Goal: Task Accomplishment & Management: Manage account settings

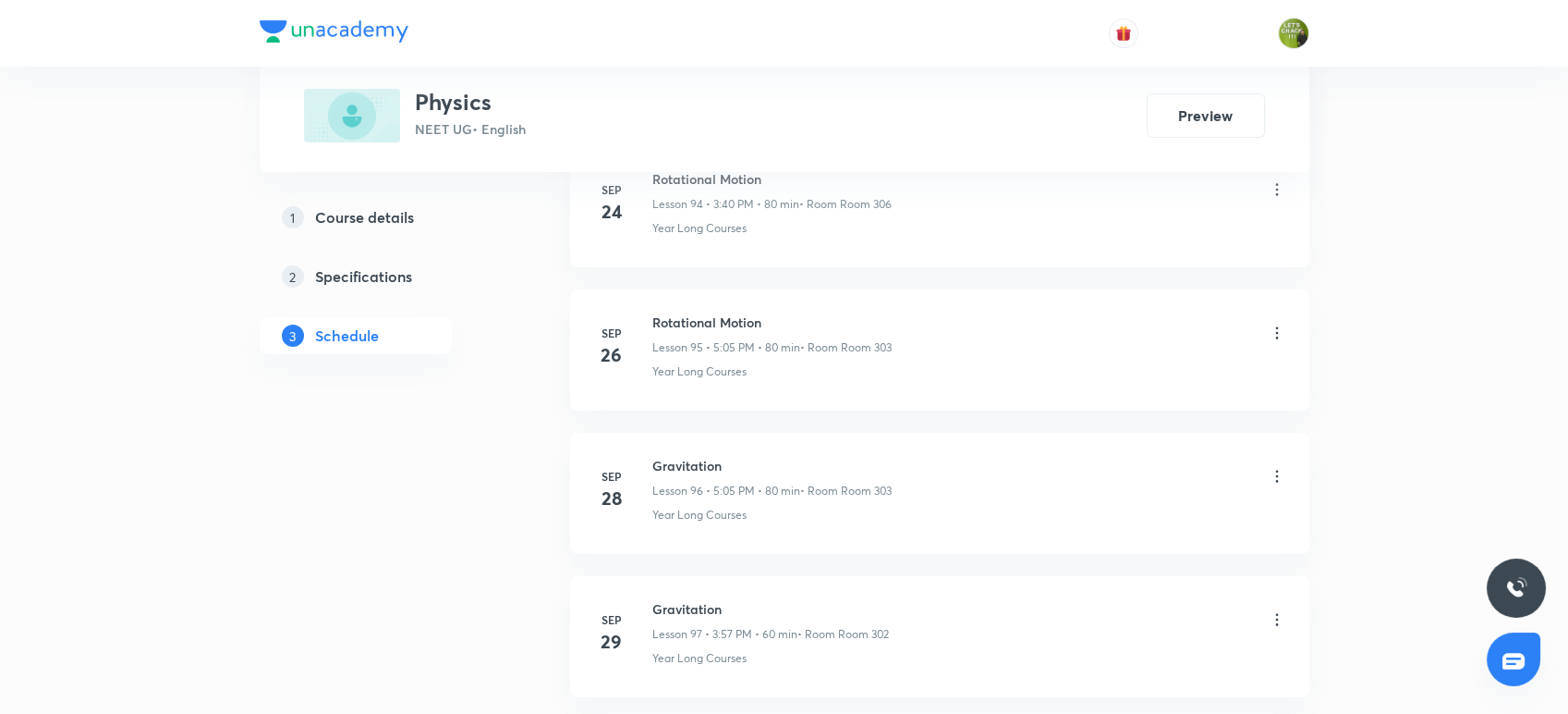
scroll to position [14786, 0]
drag, startPoint x: 732, startPoint y: 448, endPoint x: 656, endPoint y: 443, distance: 76.2
click at [656, 463] on h6 "Gravitation" at bounding box center [772, 473] width 240 height 19
copy h6 "Gravitation"
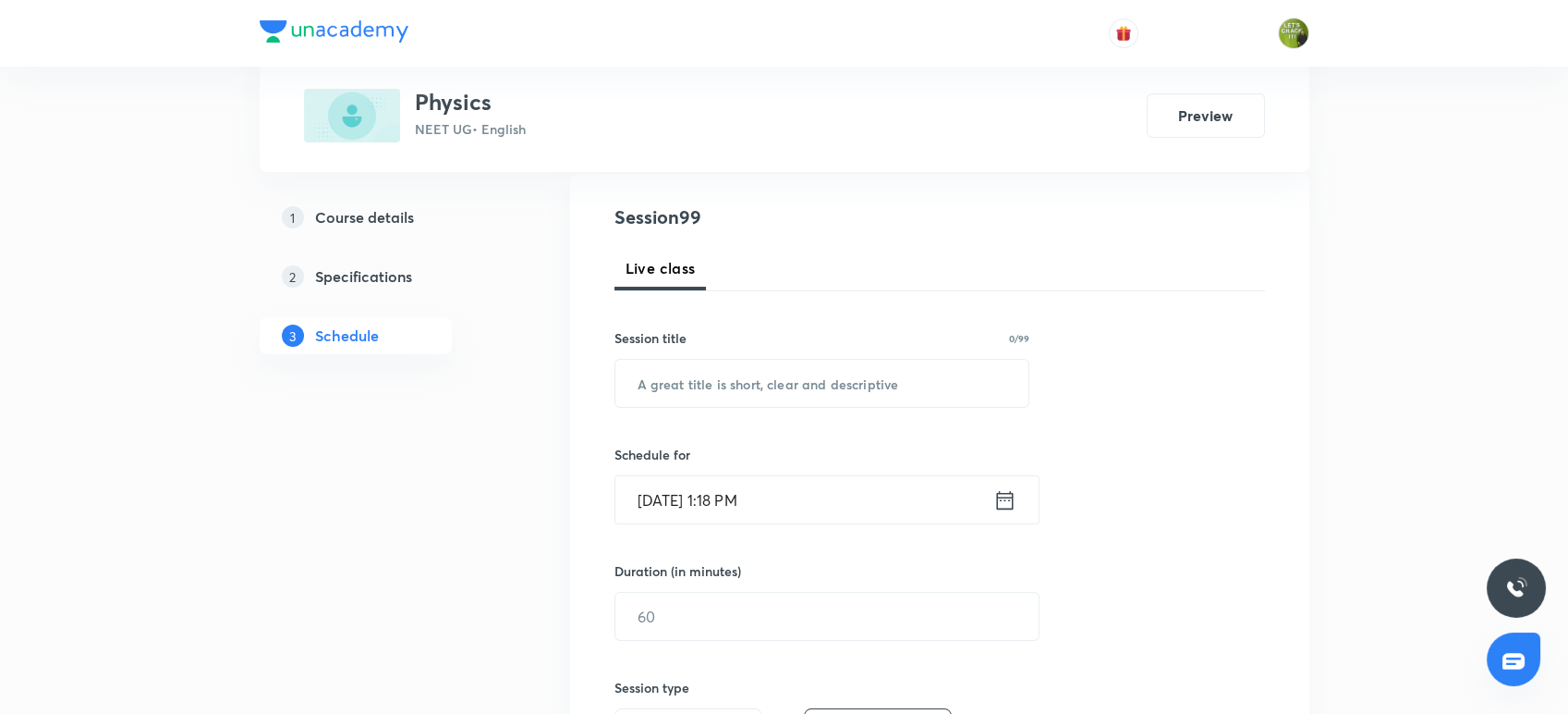
scroll to position [245, 0]
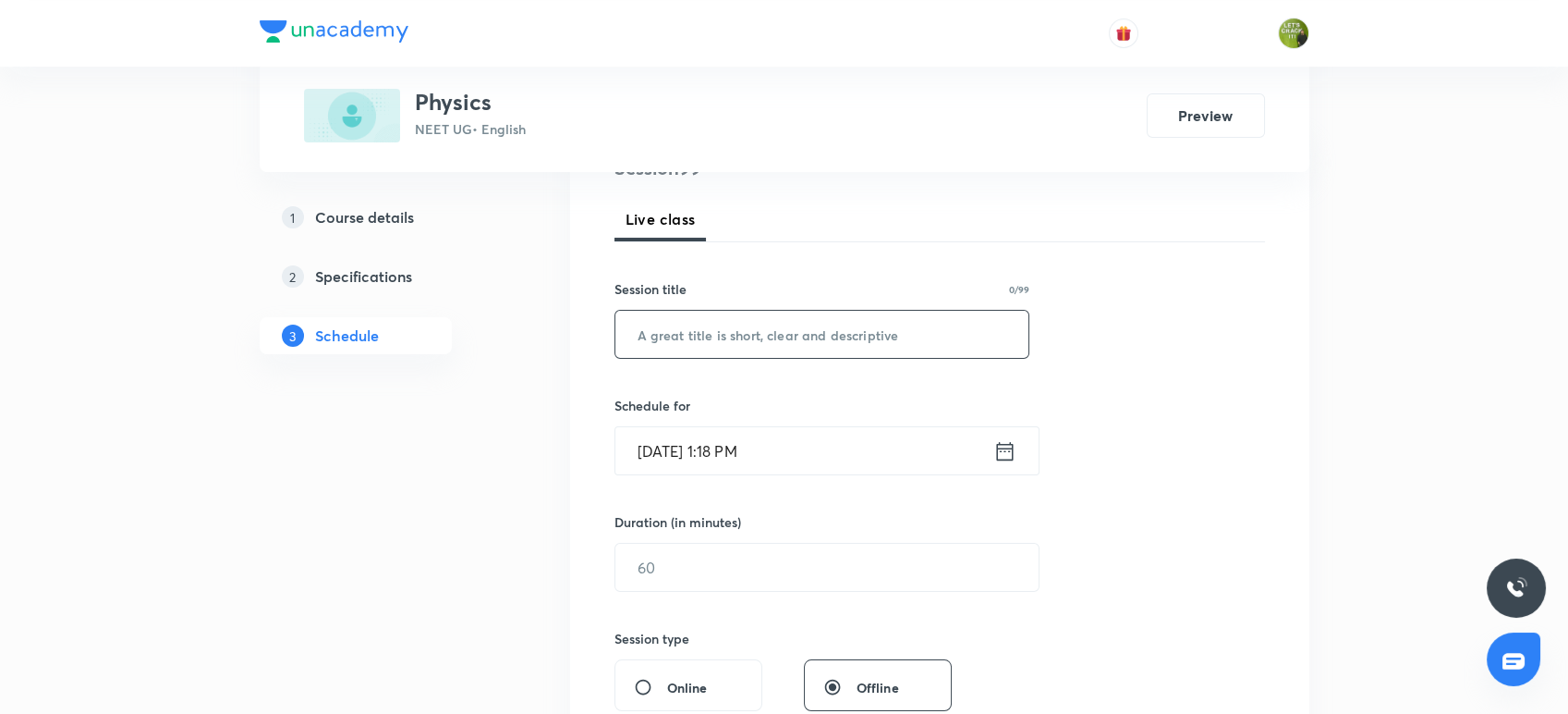
click at [714, 332] on input "text" at bounding box center [822, 334] width 414 height 48
paste input "Gravitation"
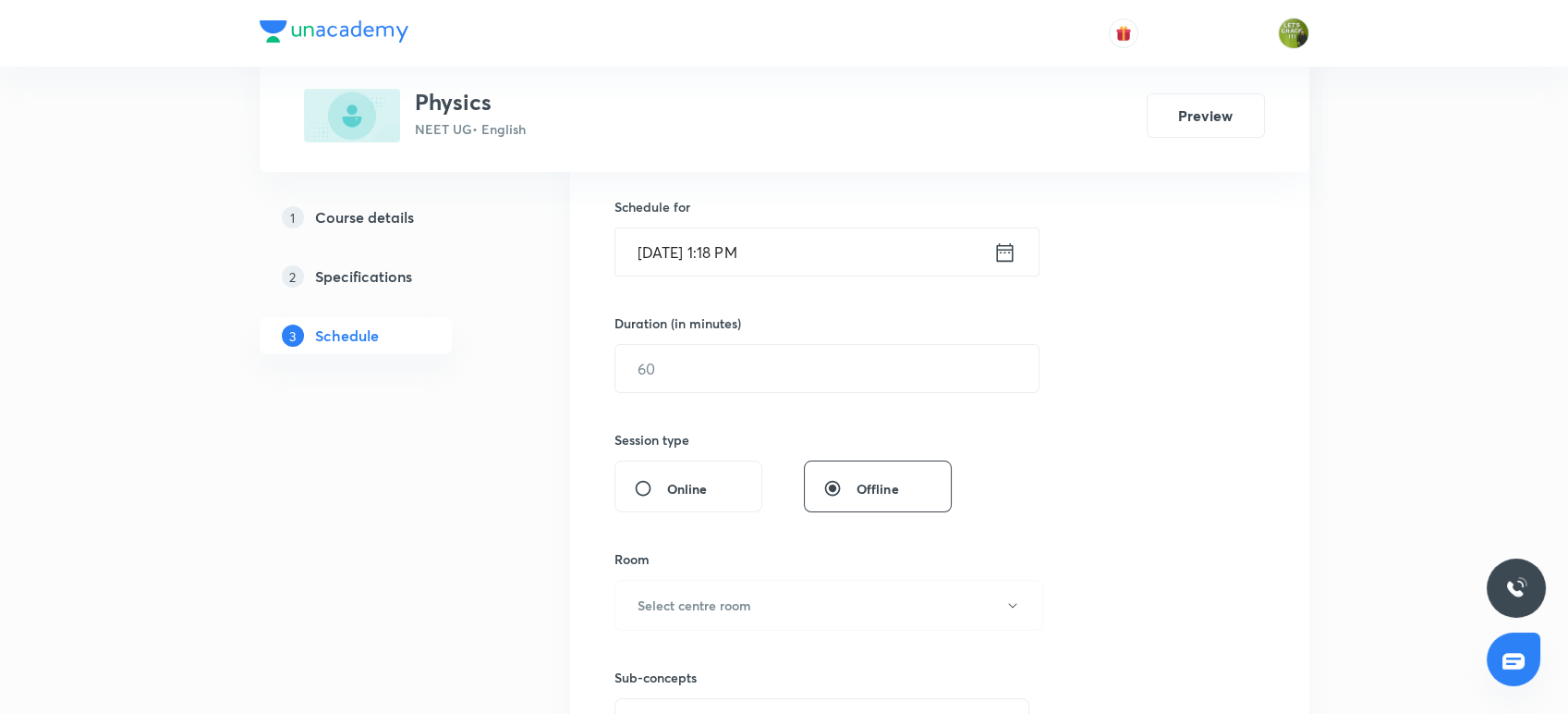
scroll to position [444, 0]
type input "Gravitation"
click at [994, 244] on icon at bounding box center [1005, 252] width 23 height 26
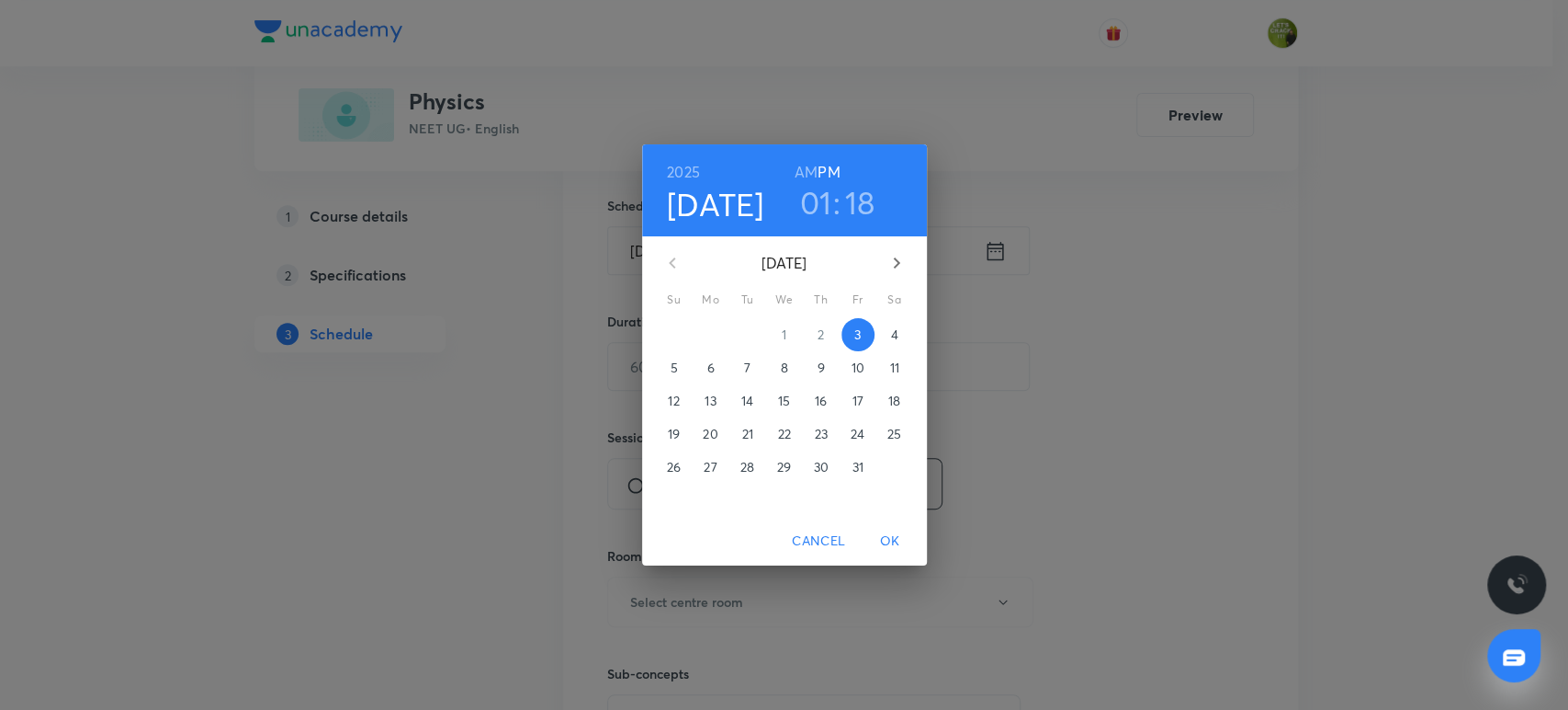
click at [823, 214] on h3 "01" at bounding box center [816, 202] width 32 height 39
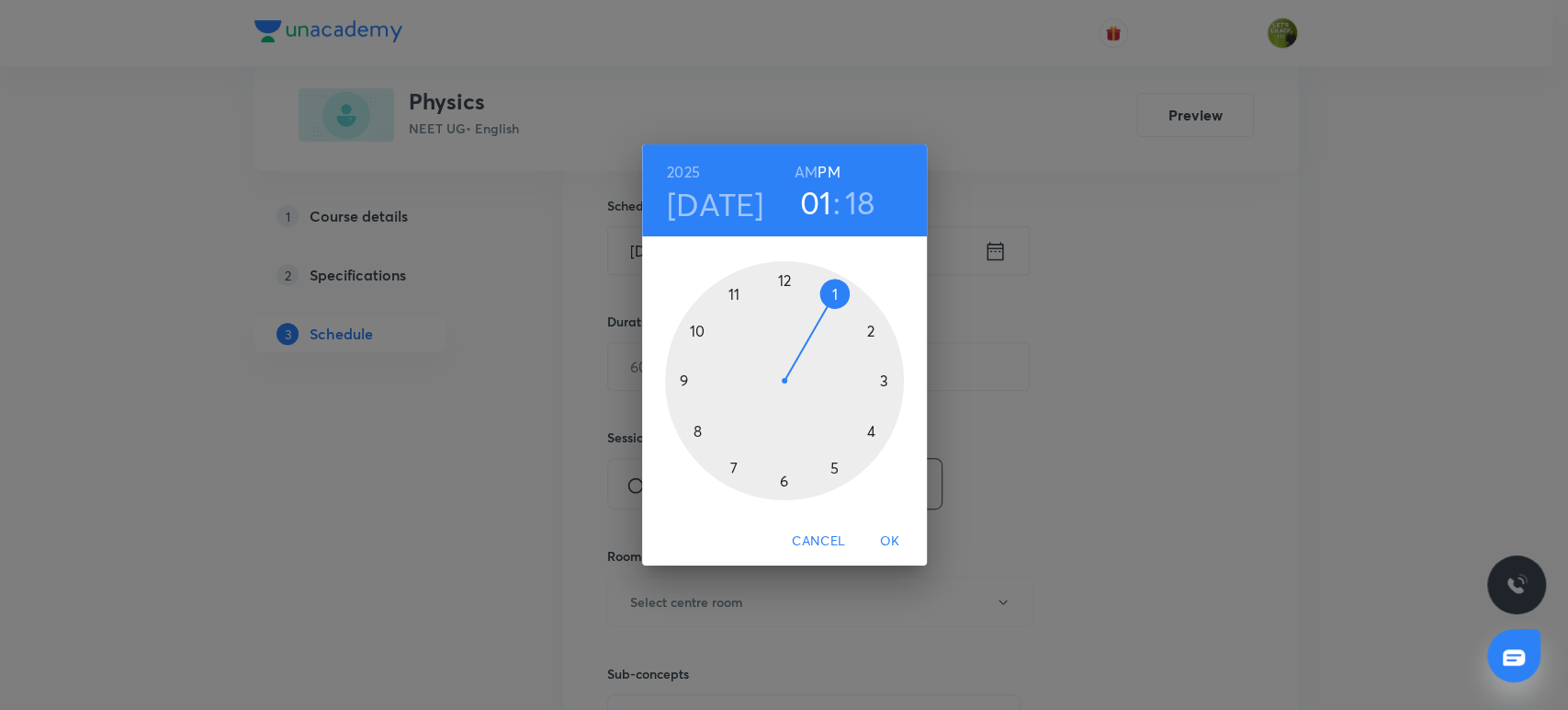
click at [881, 381] on div at bounding box center [784, 380] width 238 height 239
click at [696, 431] on div at bounding box center [784, 380] width 238 height 239
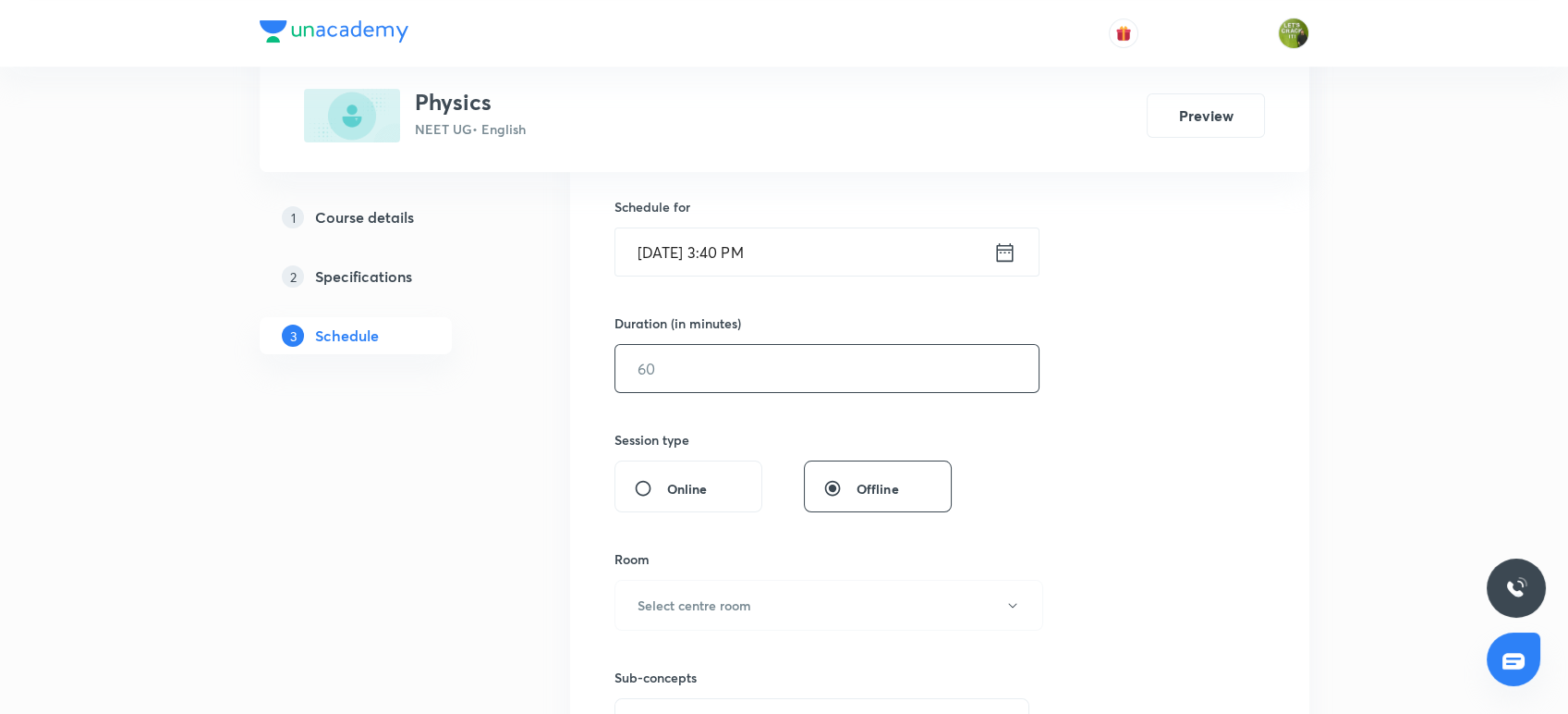
click at [699, 379] on input "text" at bounding box center [827, 368] width 423 height 48
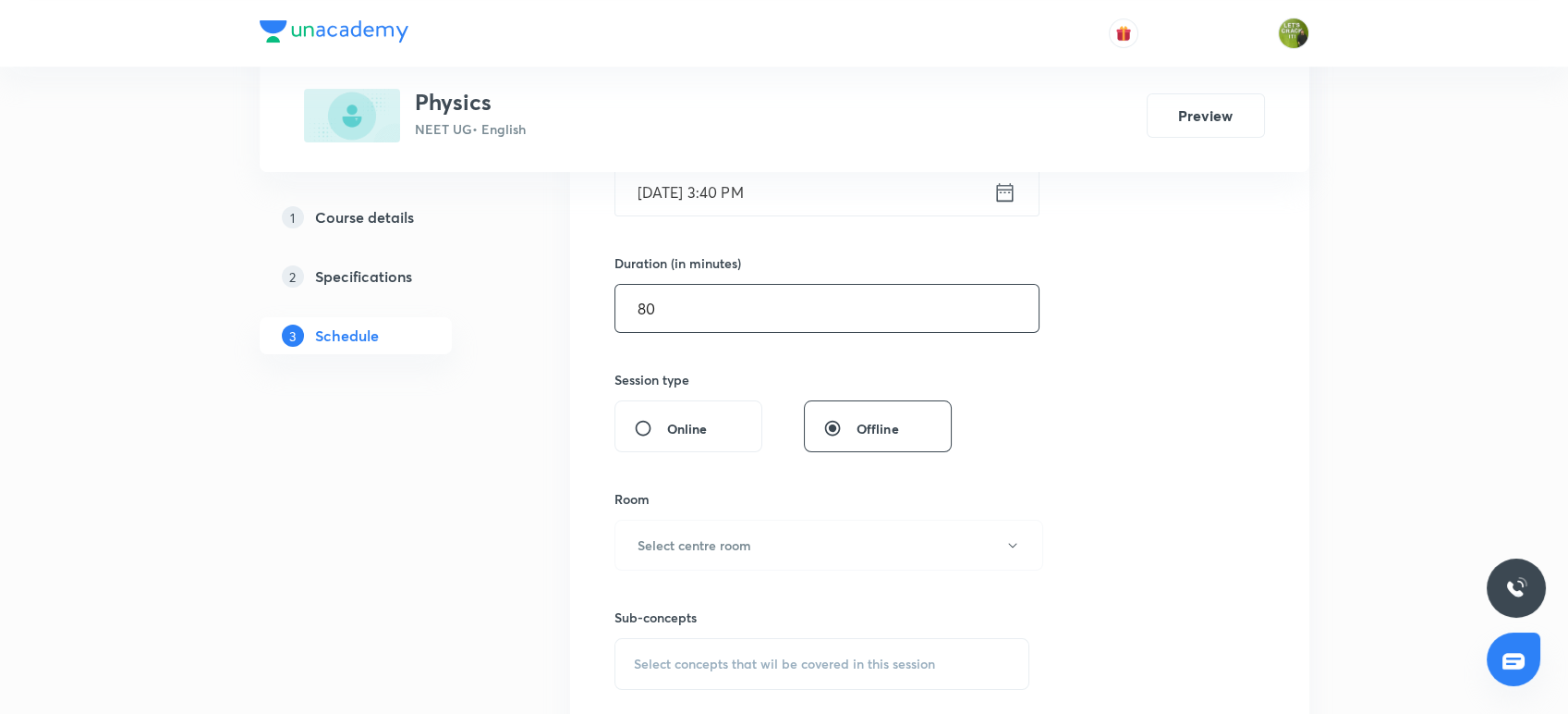
scroll to position [504, 0]
type input "80"
click at [694, 534] on h6 "Select centre room" at bounding box center [693, 544] width 114 height 19
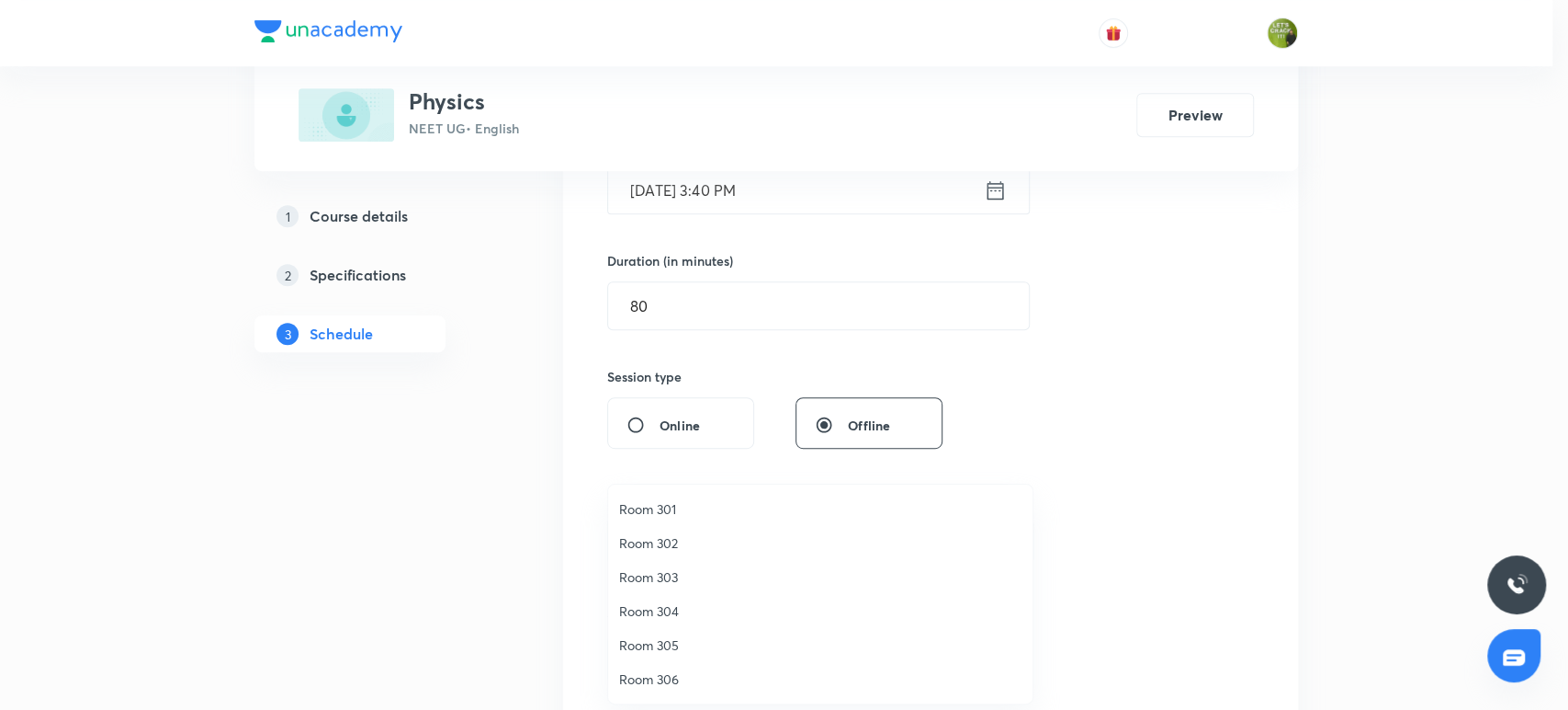
click at [667, 609] on span "Room 304" at bounding box center [820, 611] width 403 height 19
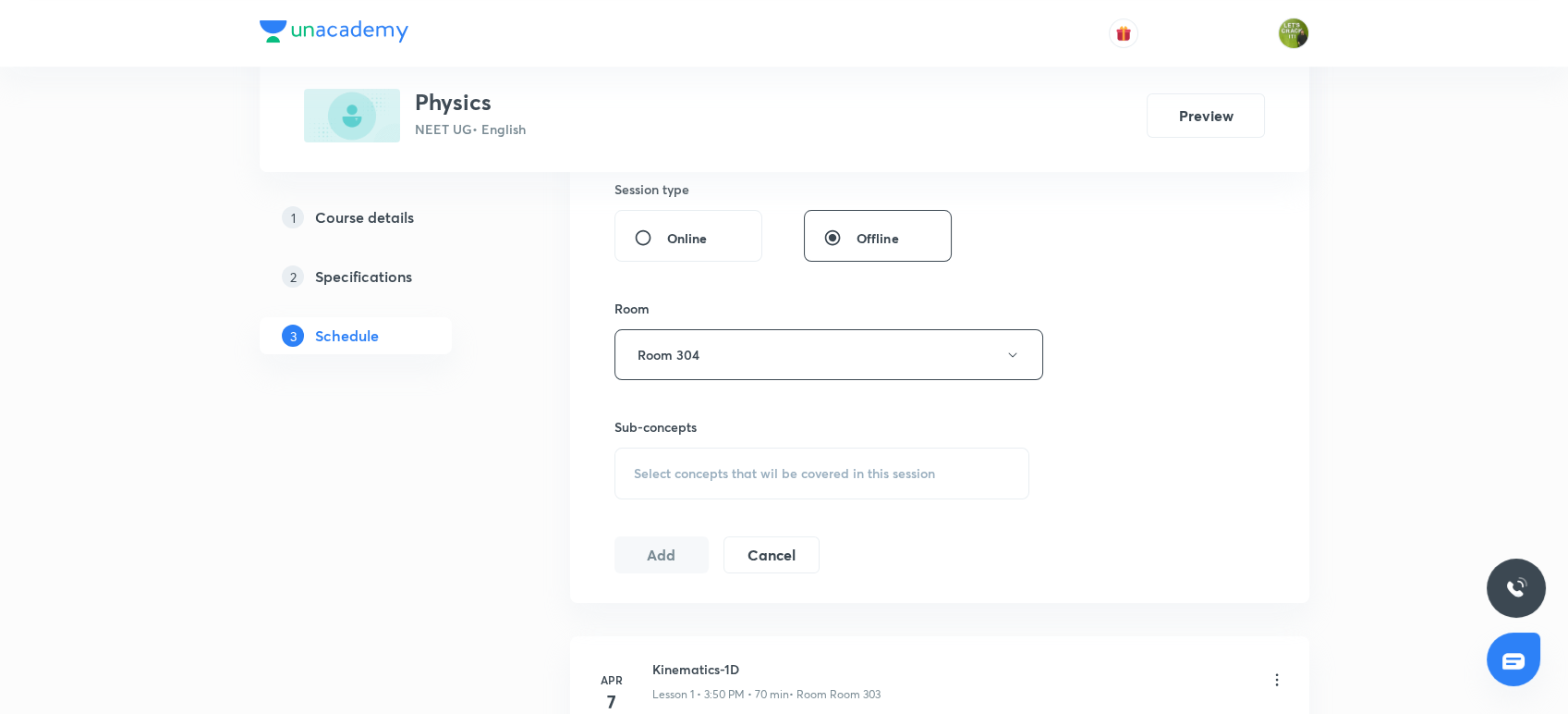
scroll to position [695, 0]
click at [708, 474] on span "Select concepts that wil be covered in this session" at bounding box center [784, 472] width 301 height 15
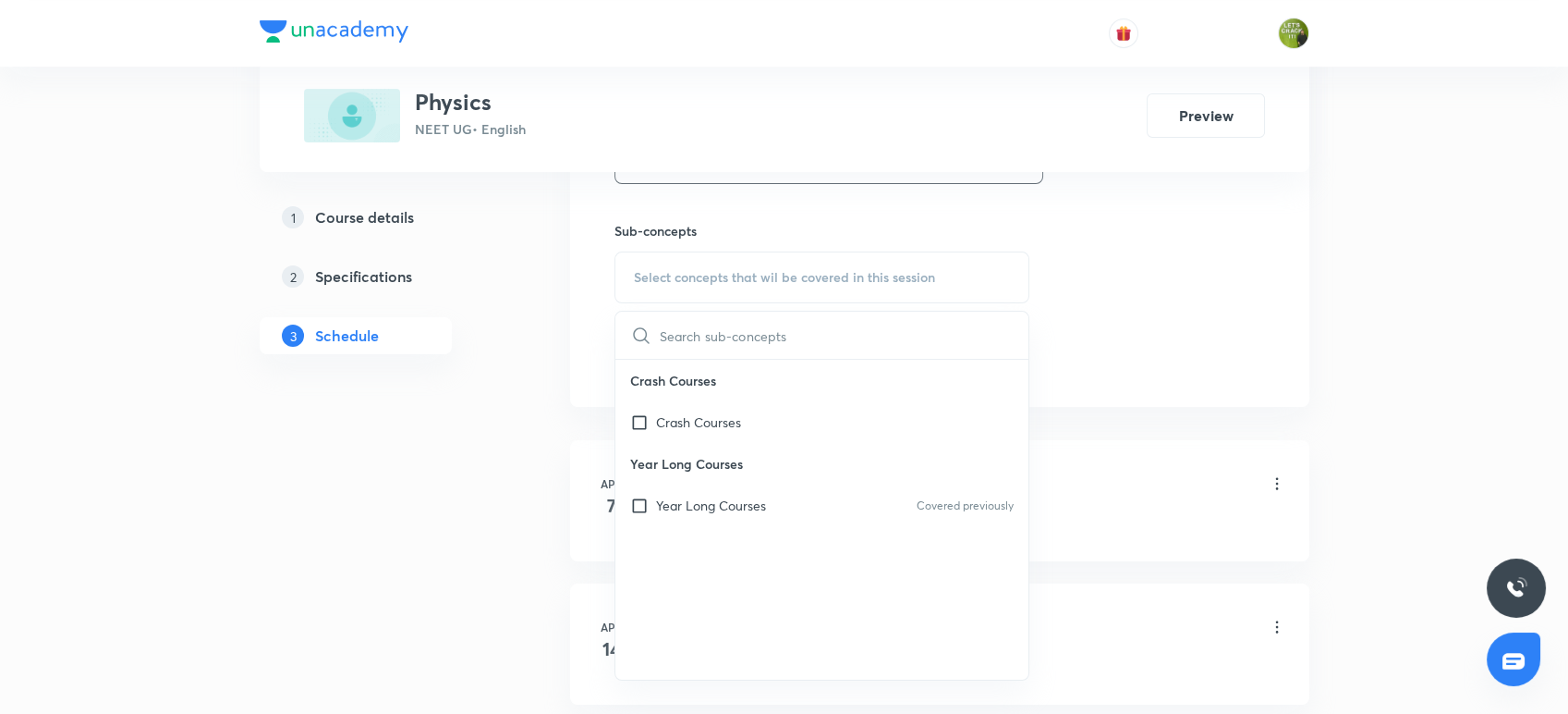
scroll to position [917, 0]
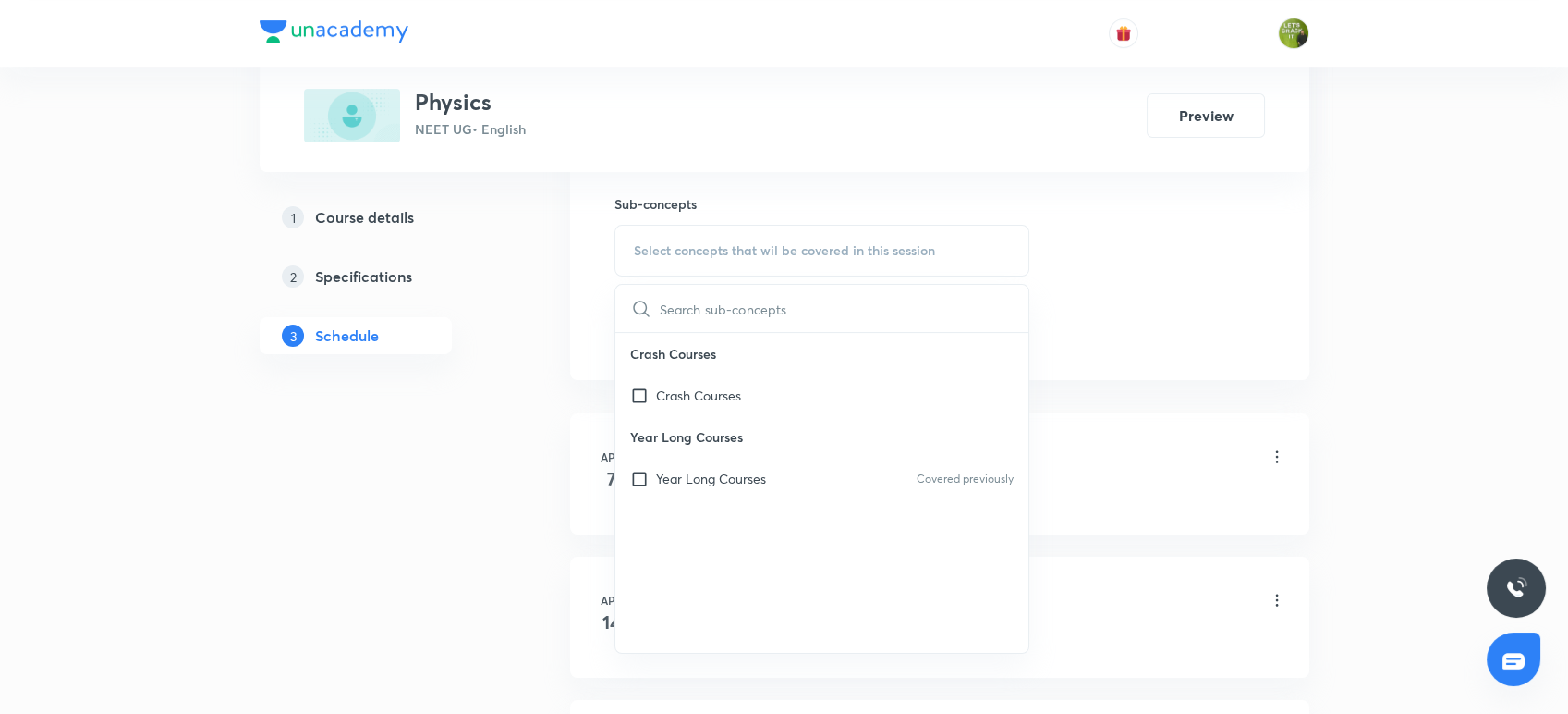
click at [708, 474] on p "Year Long Courses" at bounding box center [711, 478] width 110 height 19
checkbox input "true"
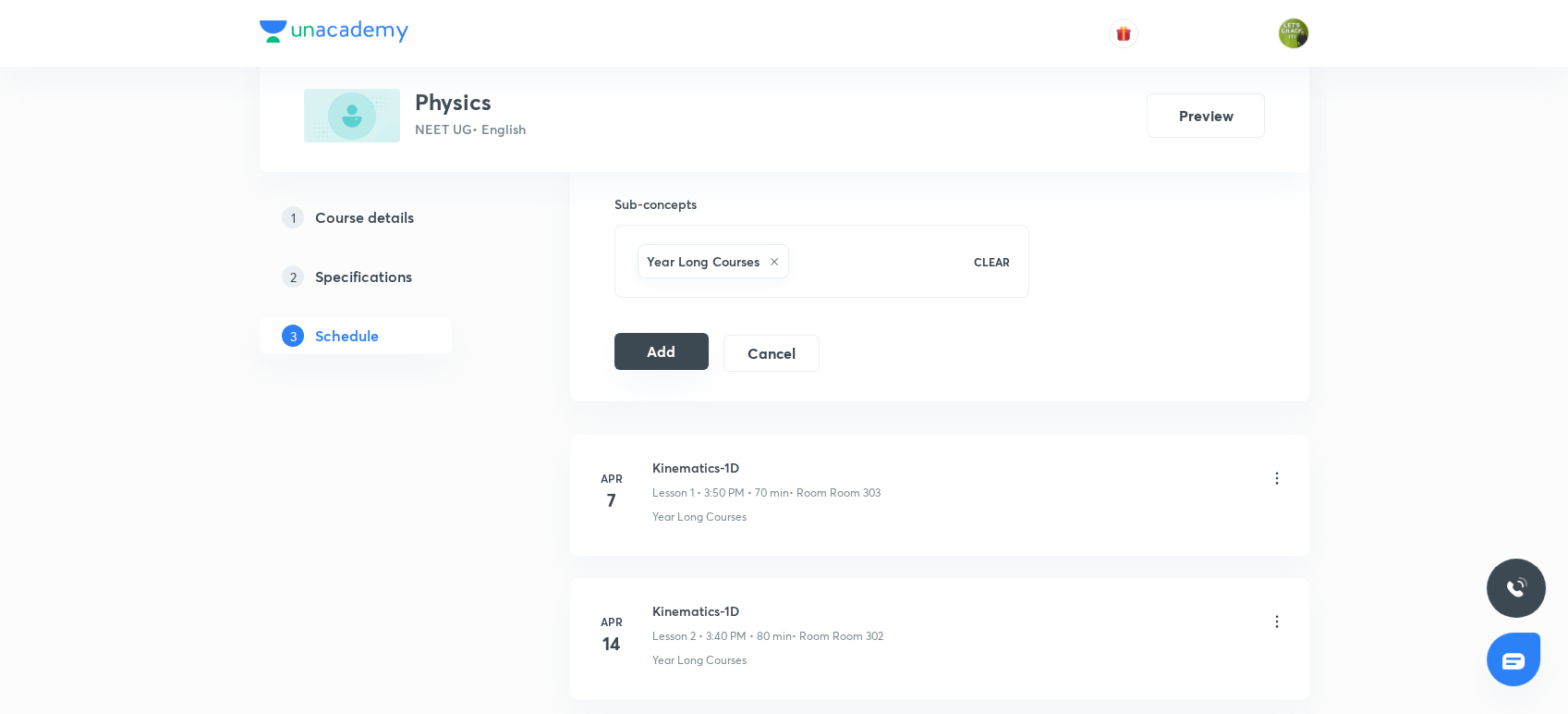
click at [661, 342] on button "Add" at bounding box center [662, 352] width 95 height 37
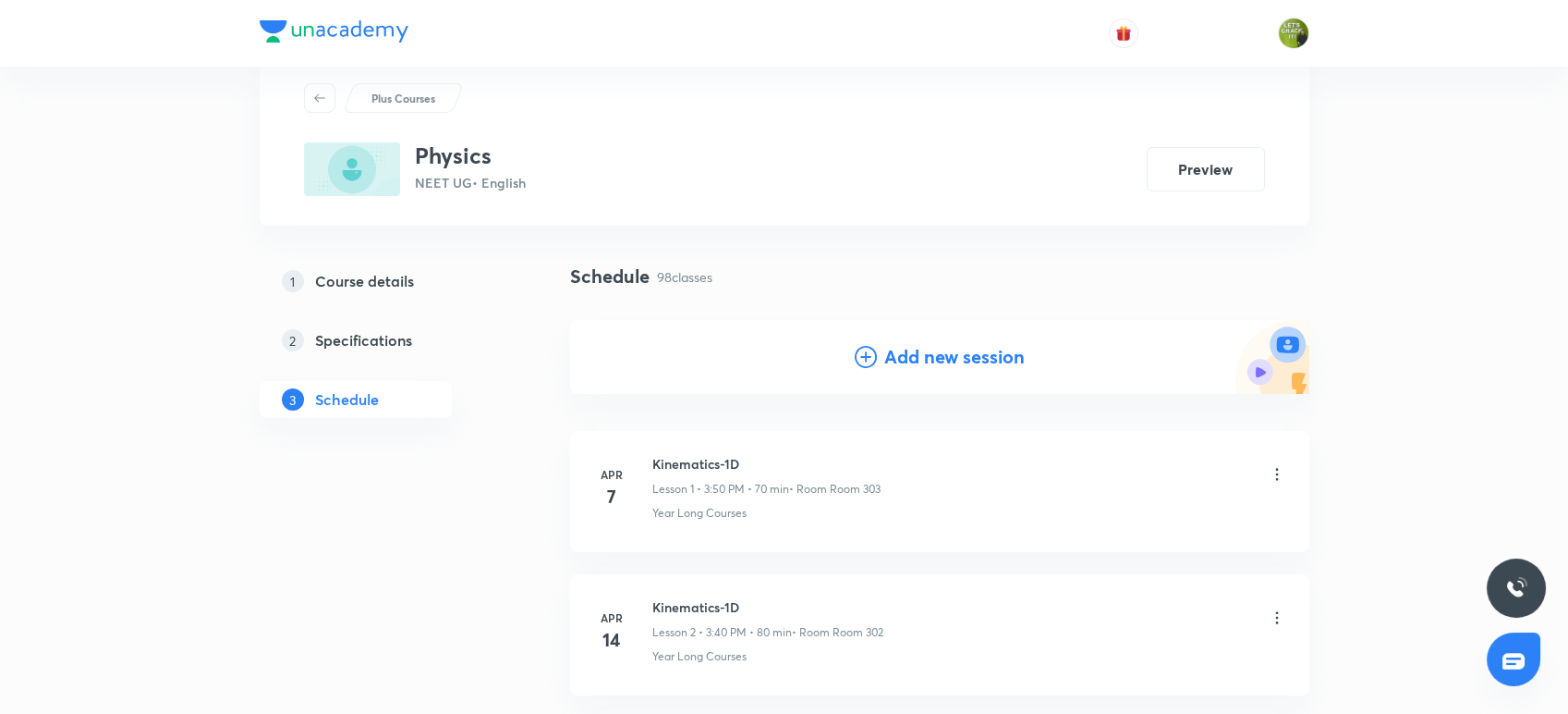
scroll to position [52, 0]
click at [865, 343] on icon at bounding box center [865, 354] width 22 height 22
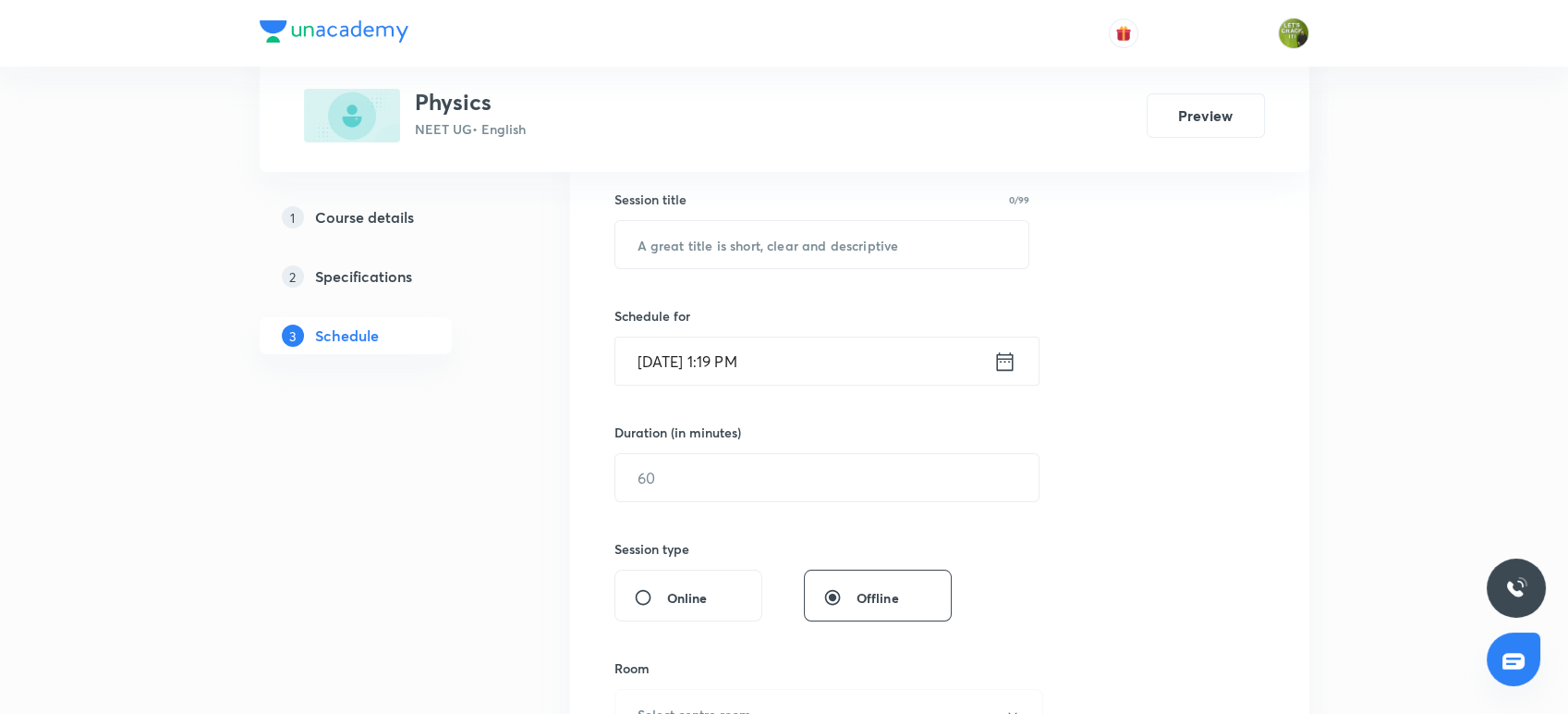
scroll to position [335, 0]
click at [781, 250] on input "text" at bounding box center [822, 243] width 414 height 48
paste input "Gravitation"
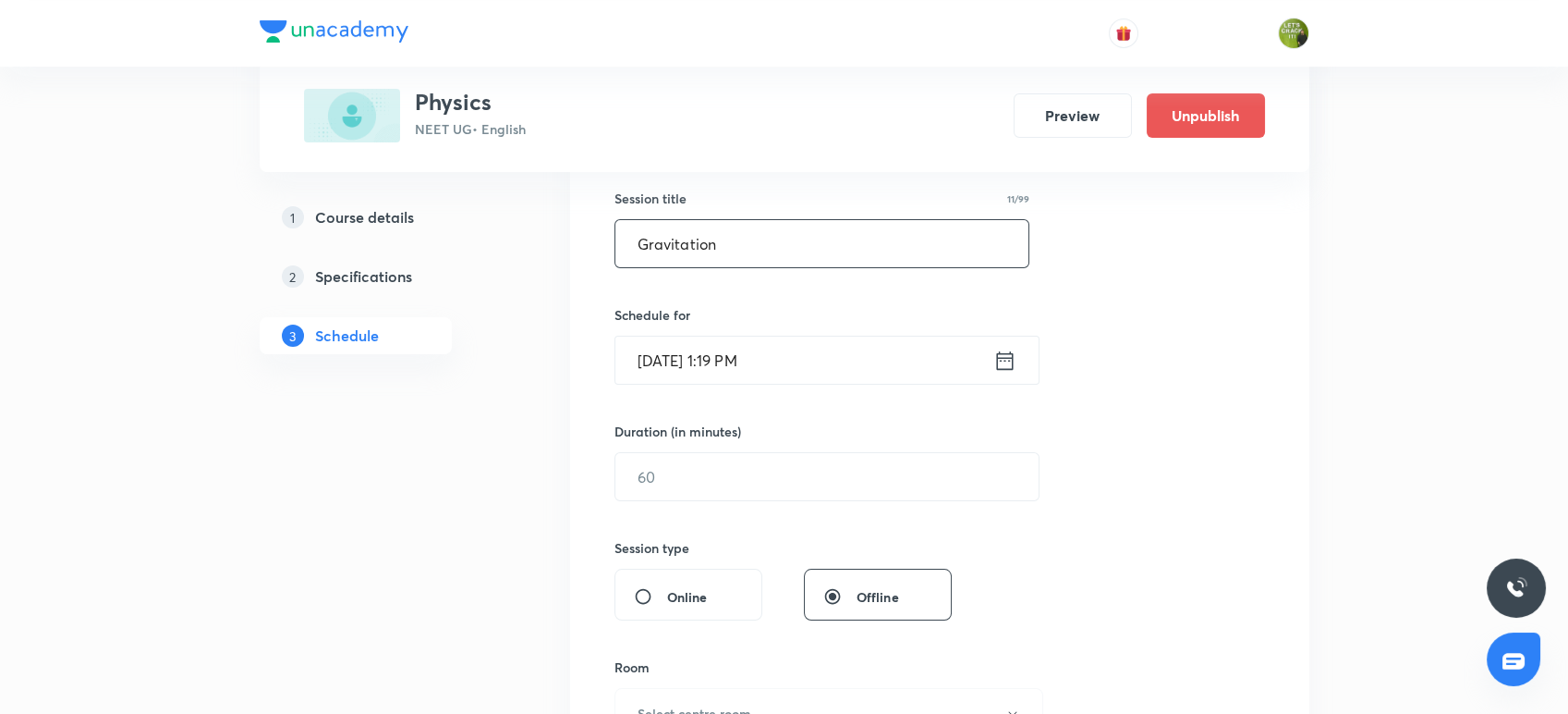
type input "Gravitation"
click at [993, 351] on icon at bounding box center [1005, 360] width 23 height 26
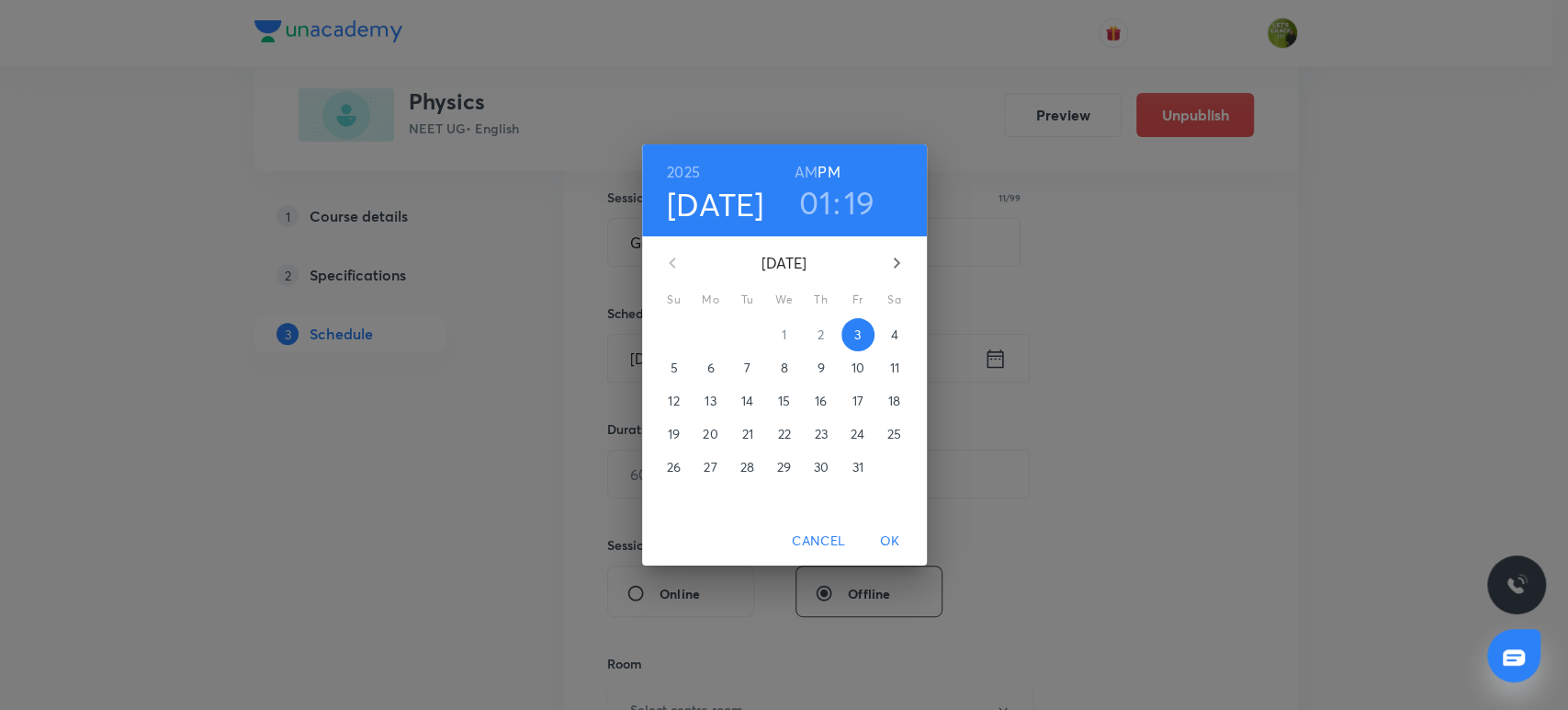
click at [823, 208] on h3 "01" at bounding box center [815, 202] width 32 height 39
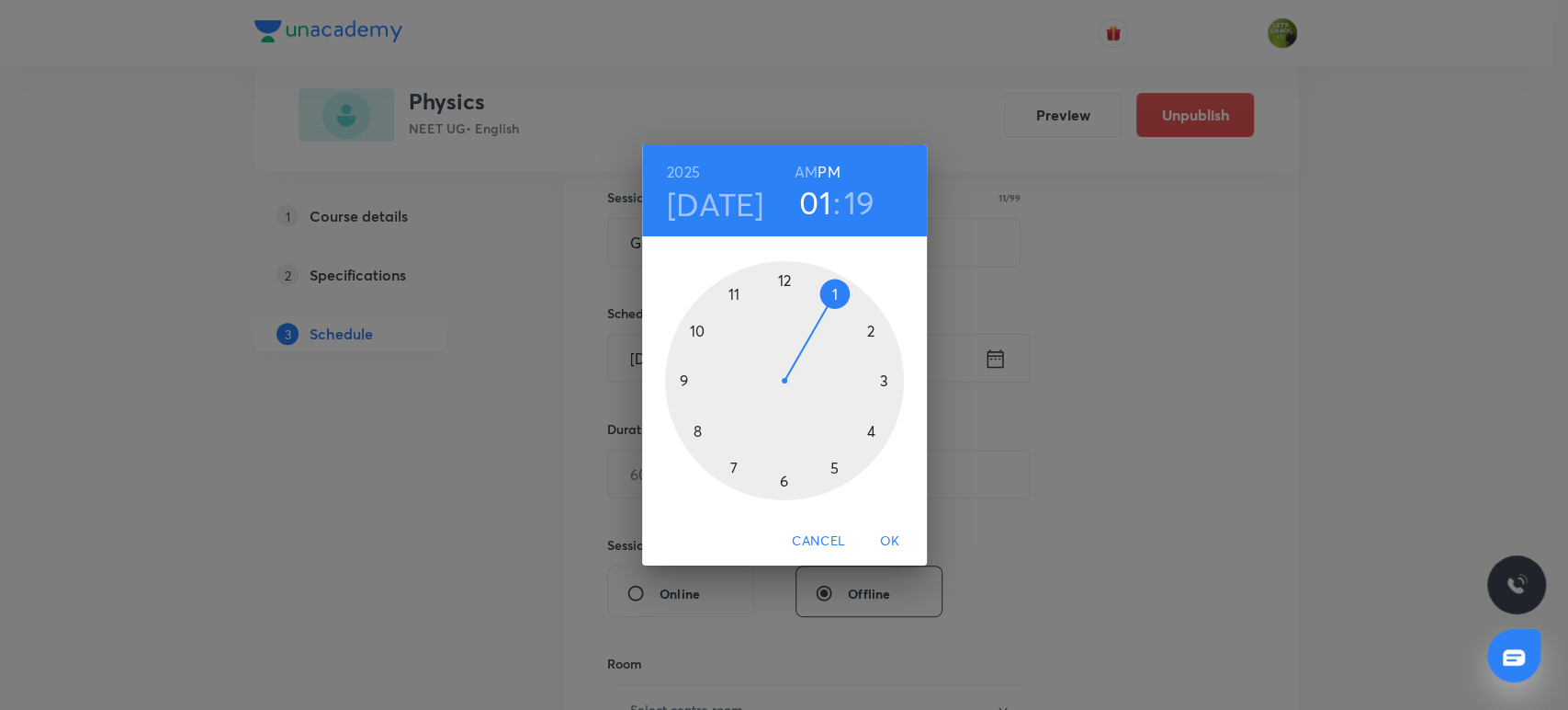
click at [790, 481] on div at bounding box center [784, 380] width 238 height 239
click at [874, 435] on div at bounding box center [784, 380] width 238 height 239
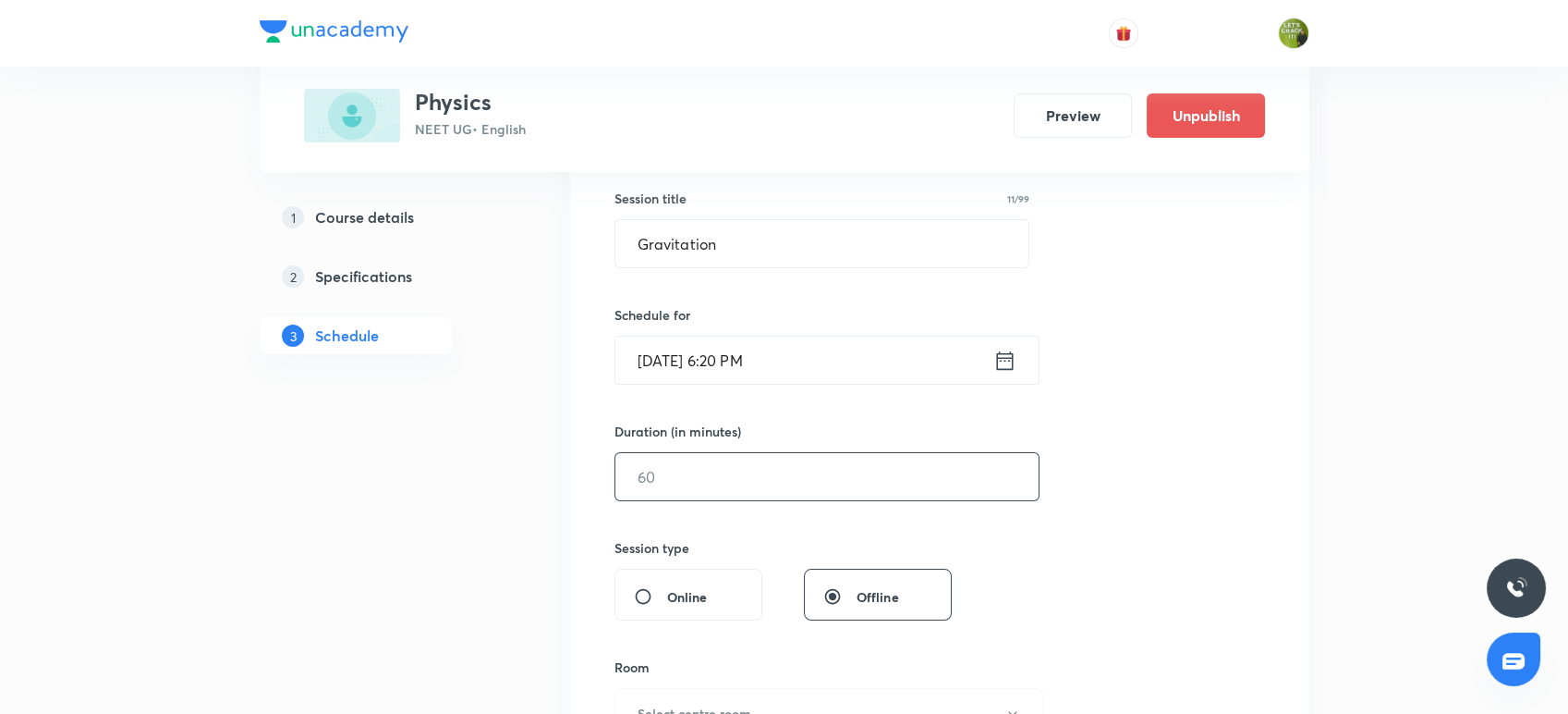
click at [823, 486] on input "text" at bounding box center [827, 476] width 423 height 48
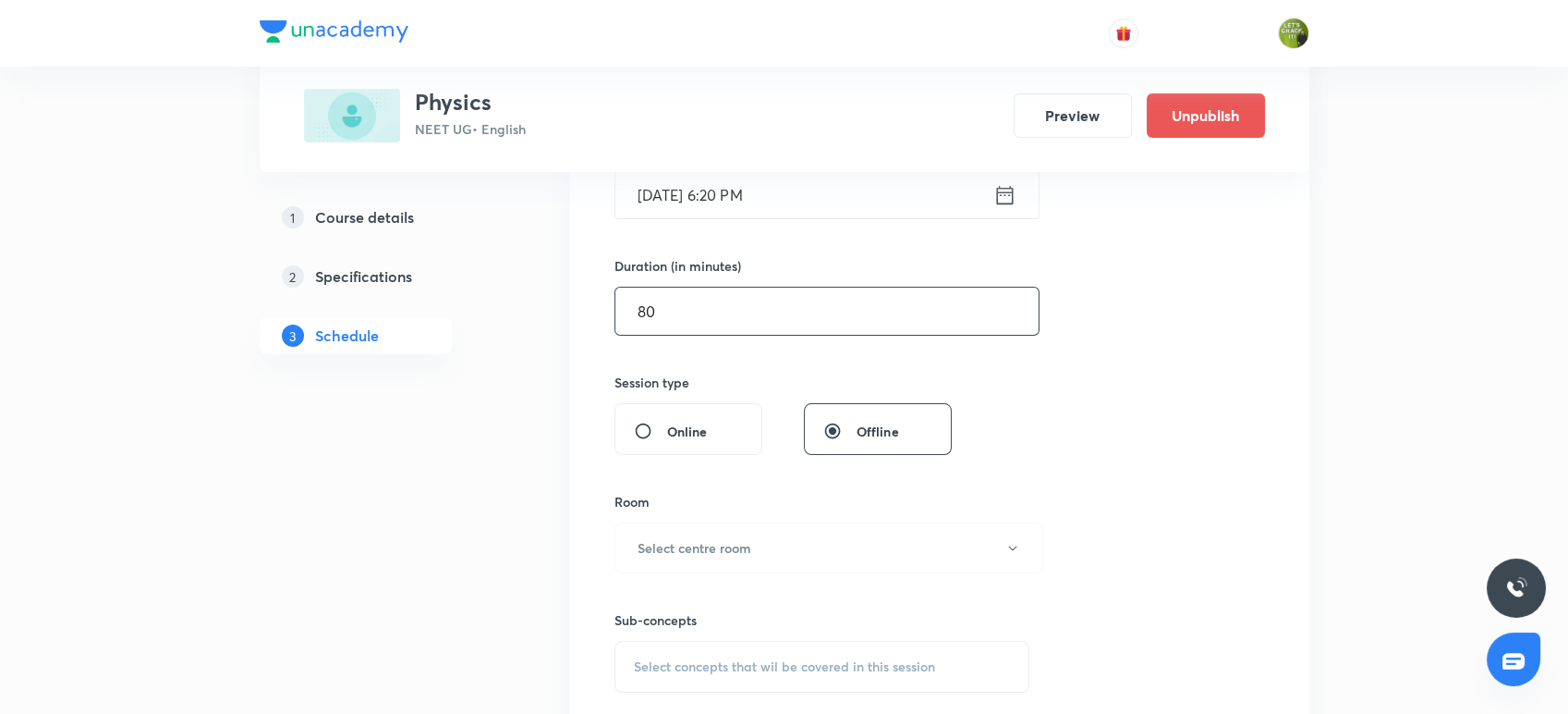
scroll to position [511, 0]
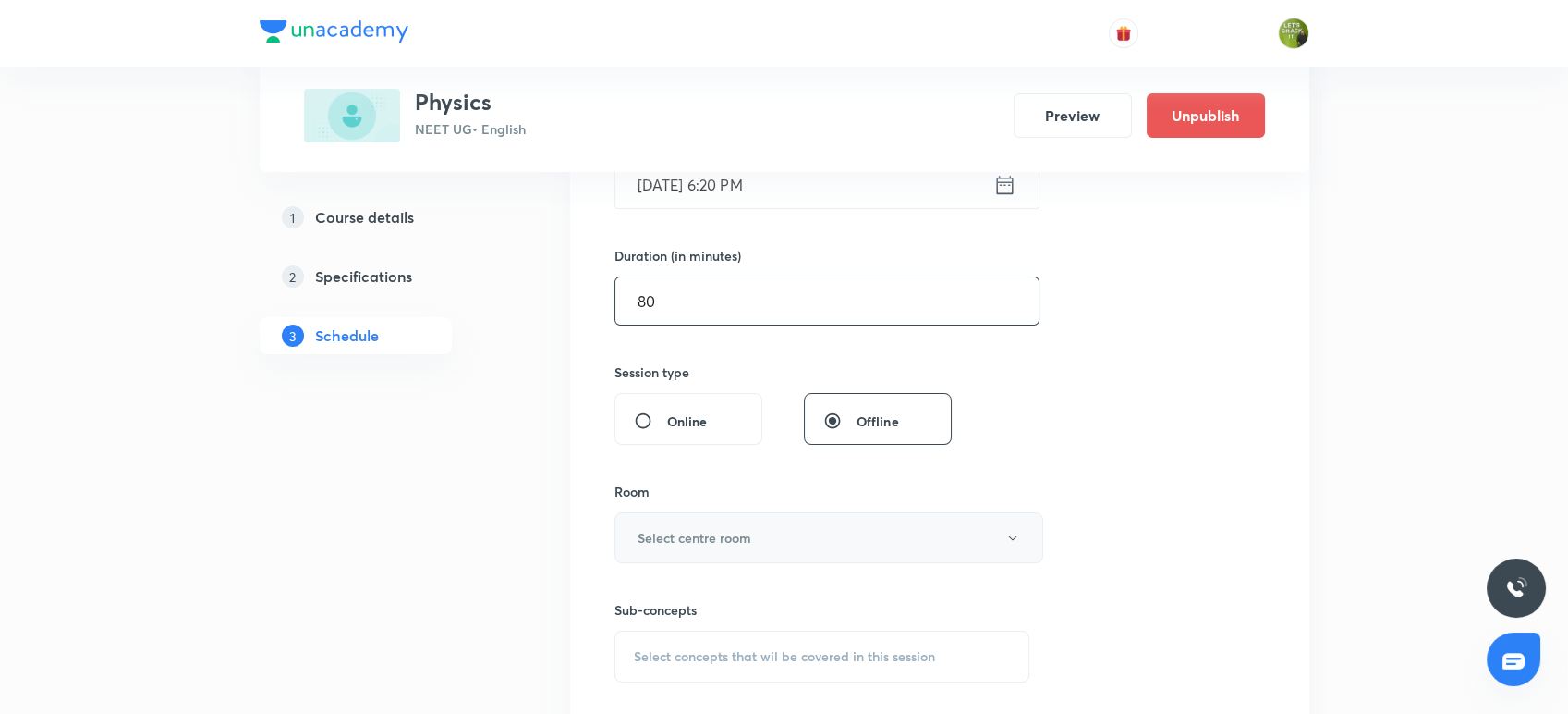
type input "80"
click at [808, 524] on button "Select centre room" at bounding box center [828, 537] width 428 height 51
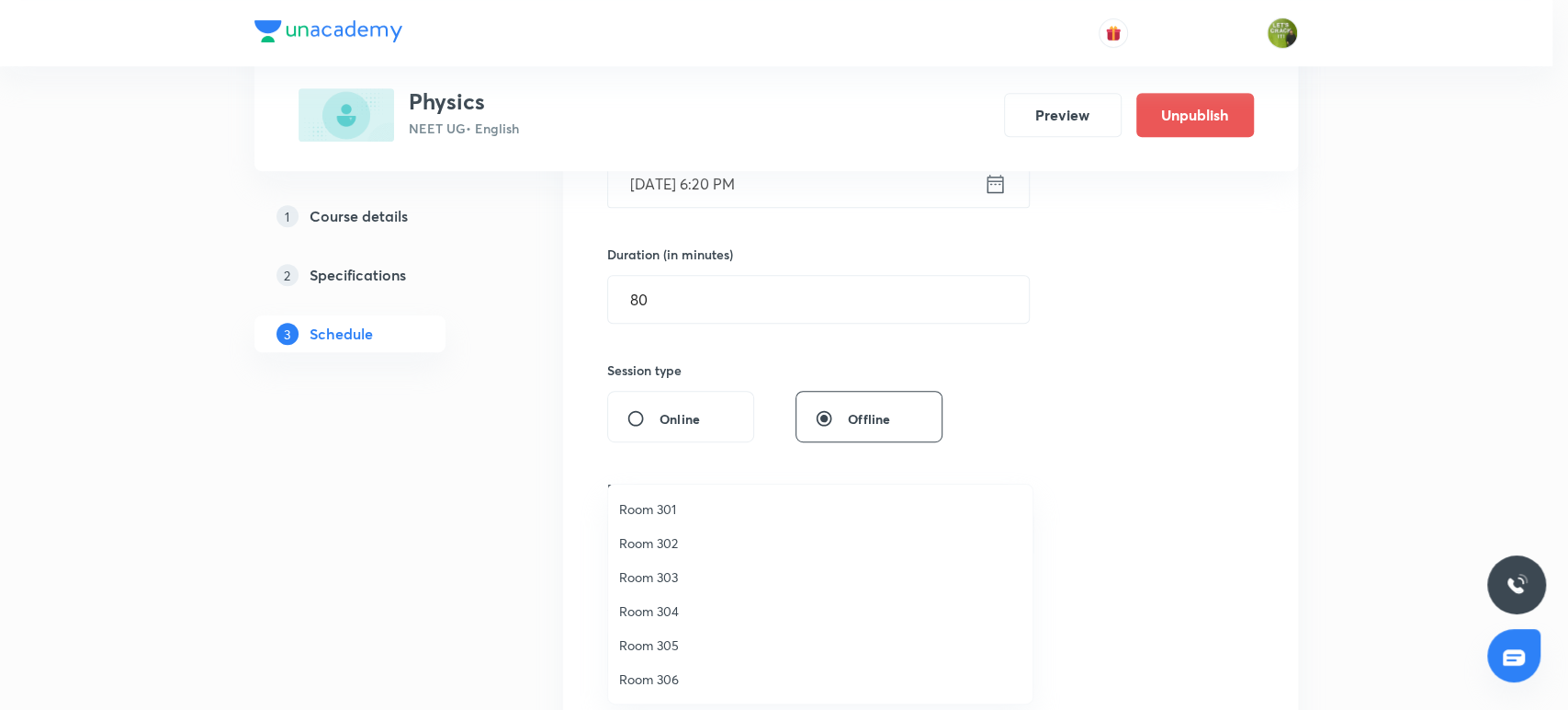
click at [713, 601] on span "Room 304" at bounding box center [820, 611] width 403 height 19
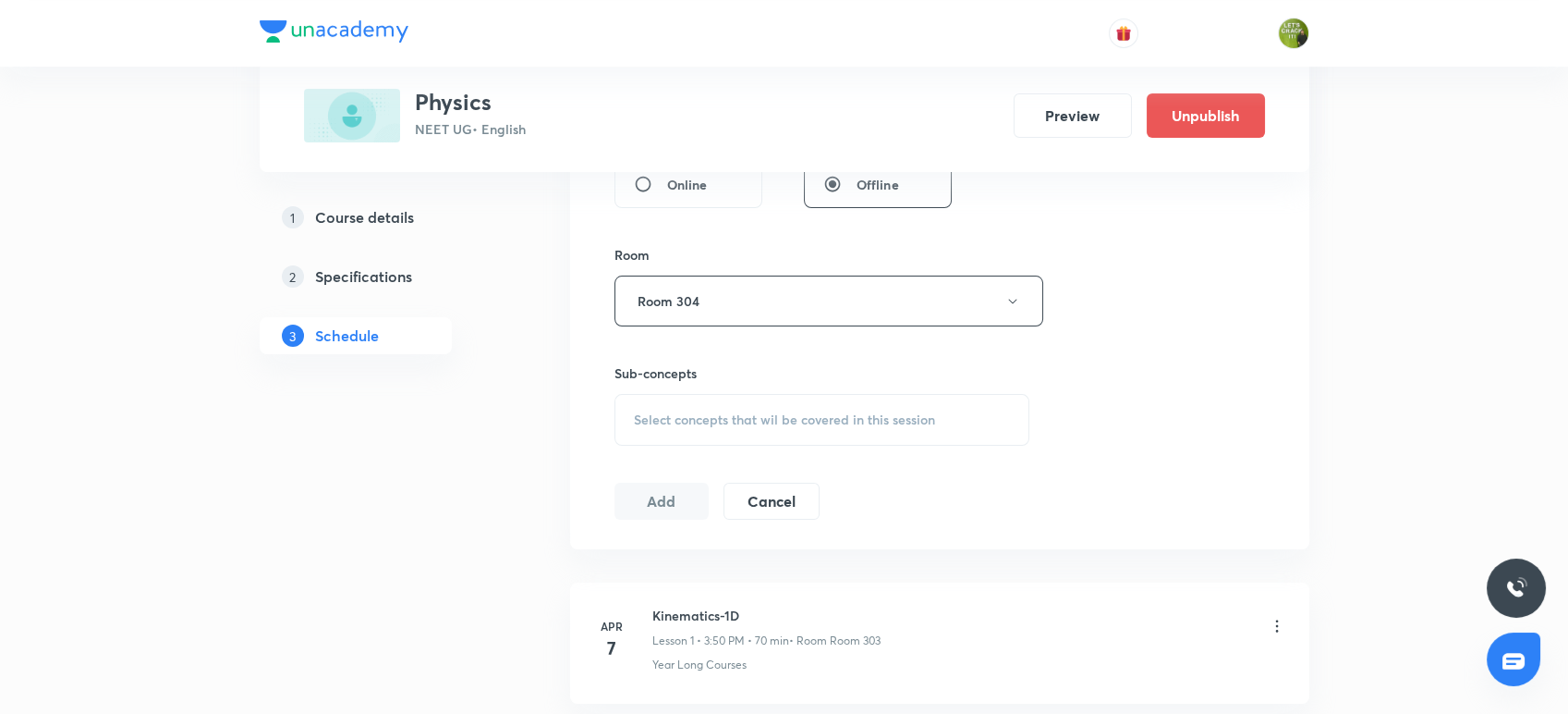
scroll to position [750, 0]
click at [764, 427] on div "Select concepts that wil be covered in this session" at bounding box center [822, 417] width 416 height 51
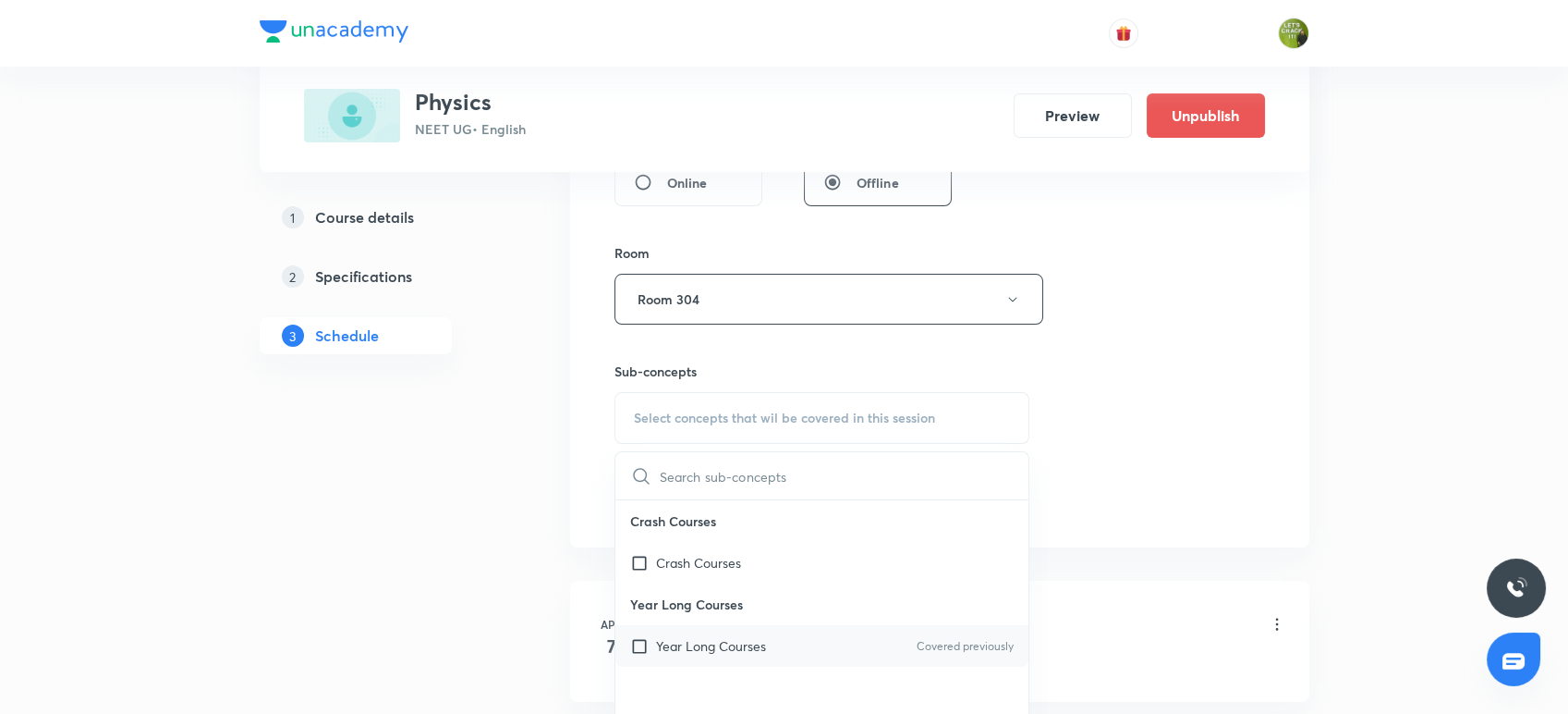
click at [652, 649] on input "checkbox" at bounding box center [643, 646] width 26 height 19
checkbox input "true"
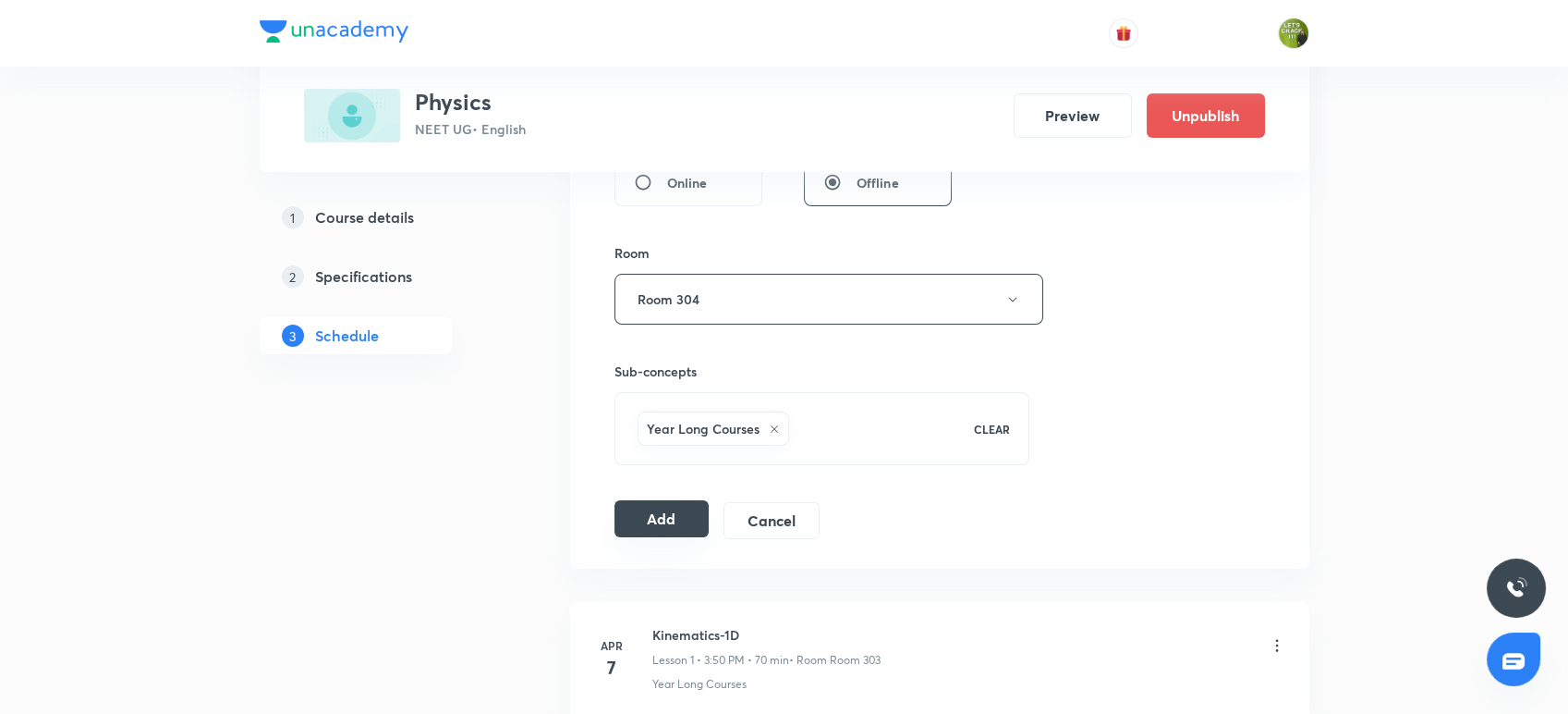
click at [694, 517] on button "Add" at bounding box center [662, 519] width 95 height 37
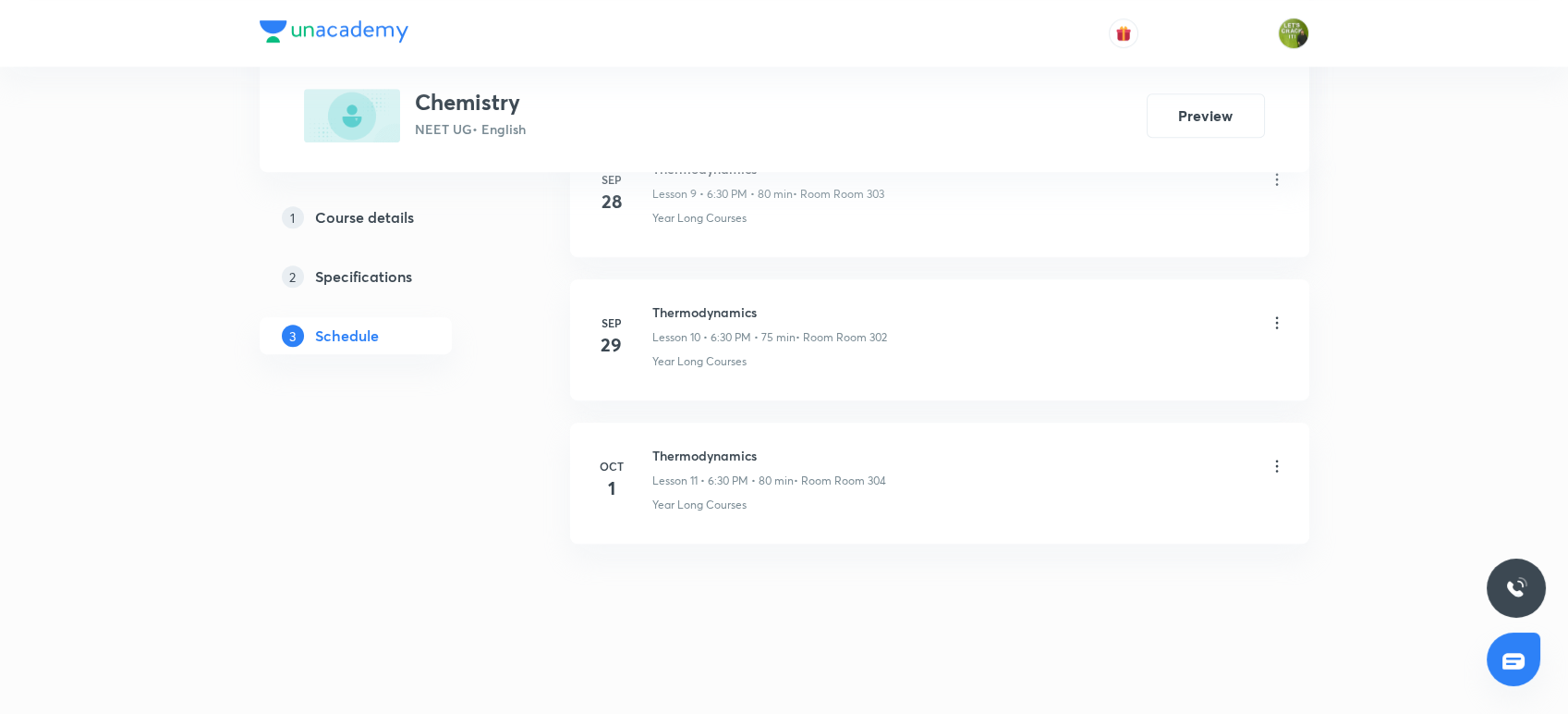
scroll to position [2339, 0]
drag, startPoint x: 763, startPoint y: 449, endPoint x: 650, endPoint y: 408, distance: 120.2
copy h6 "Thermodynamics"
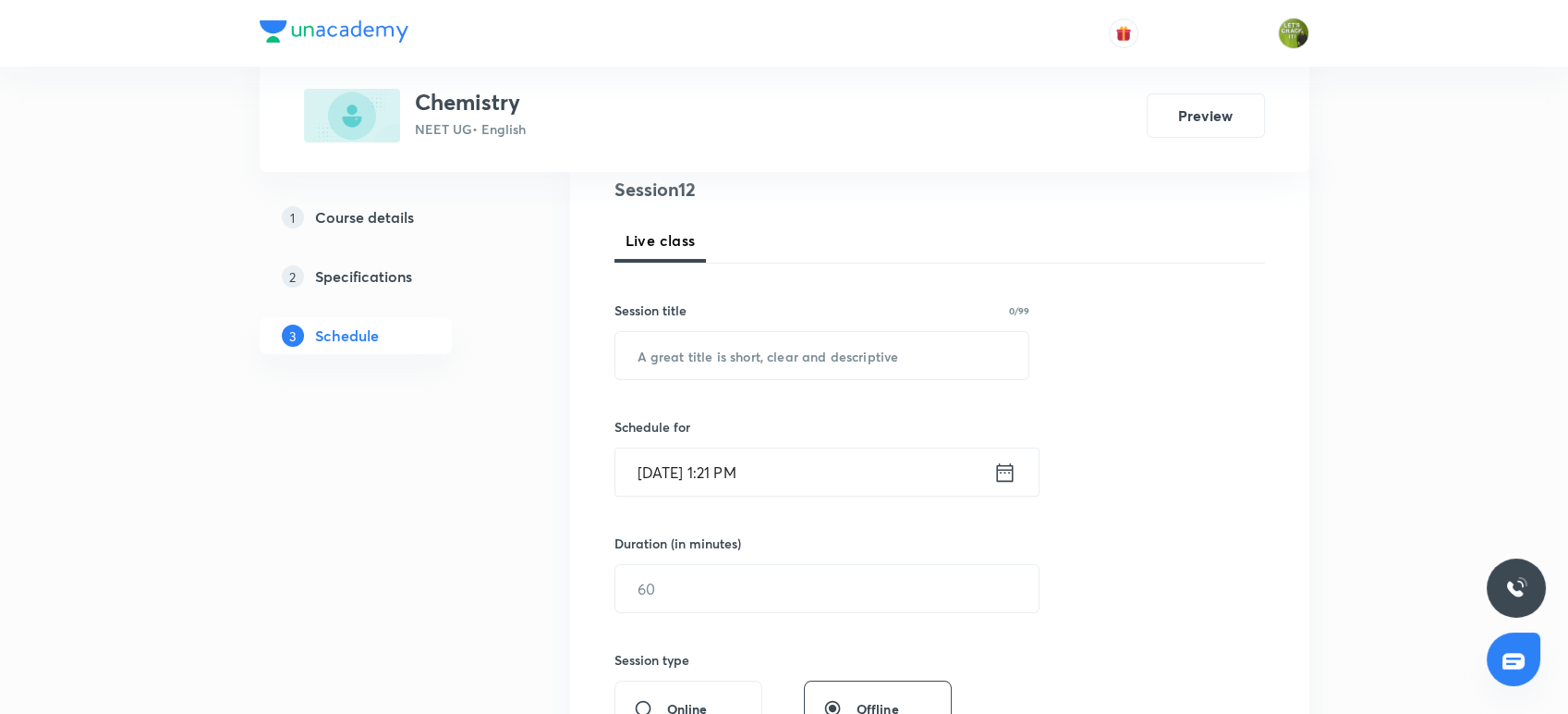
scroll to position [258, 0]
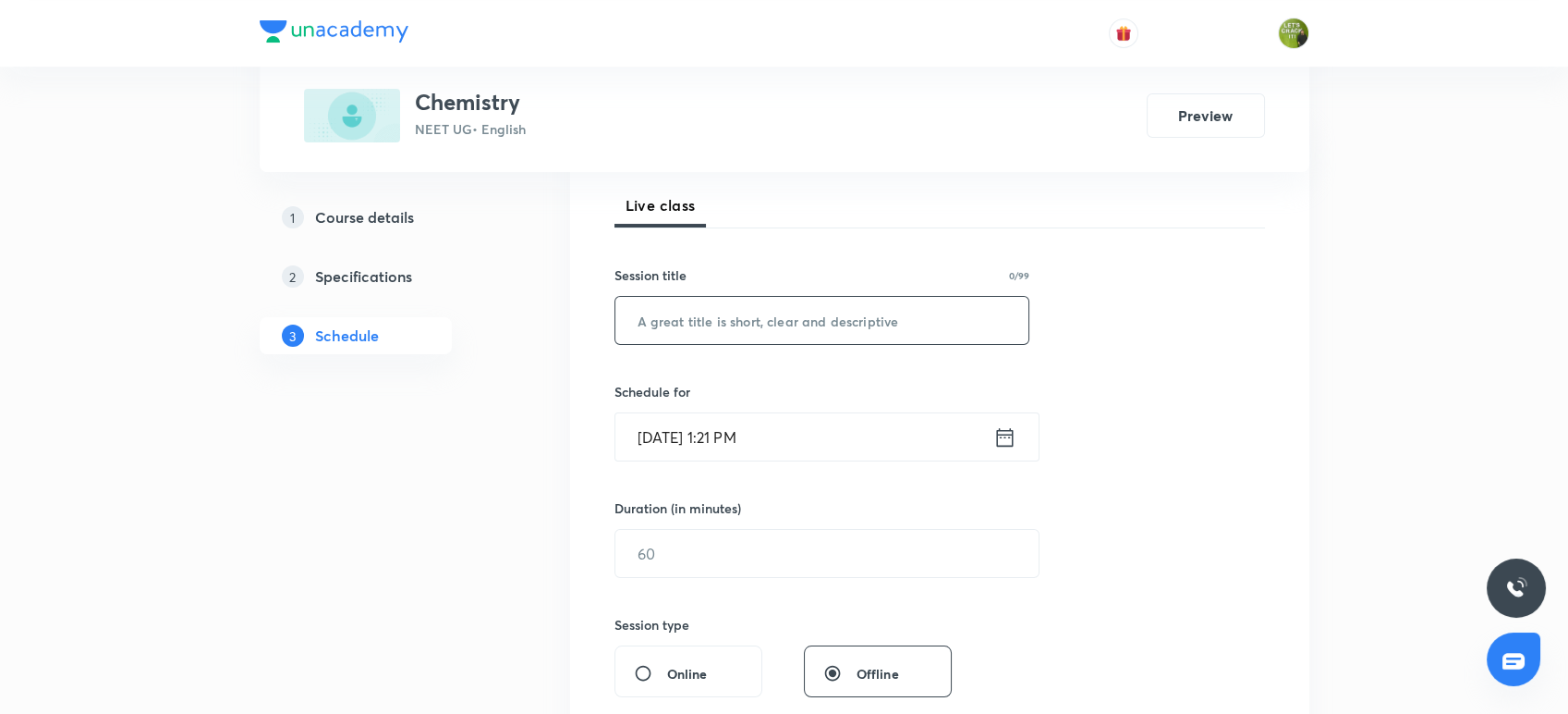
click at [654, 323] on input "text" at bounding box center [822, 320] width 414 height 48
paste input "Thermodynamics"
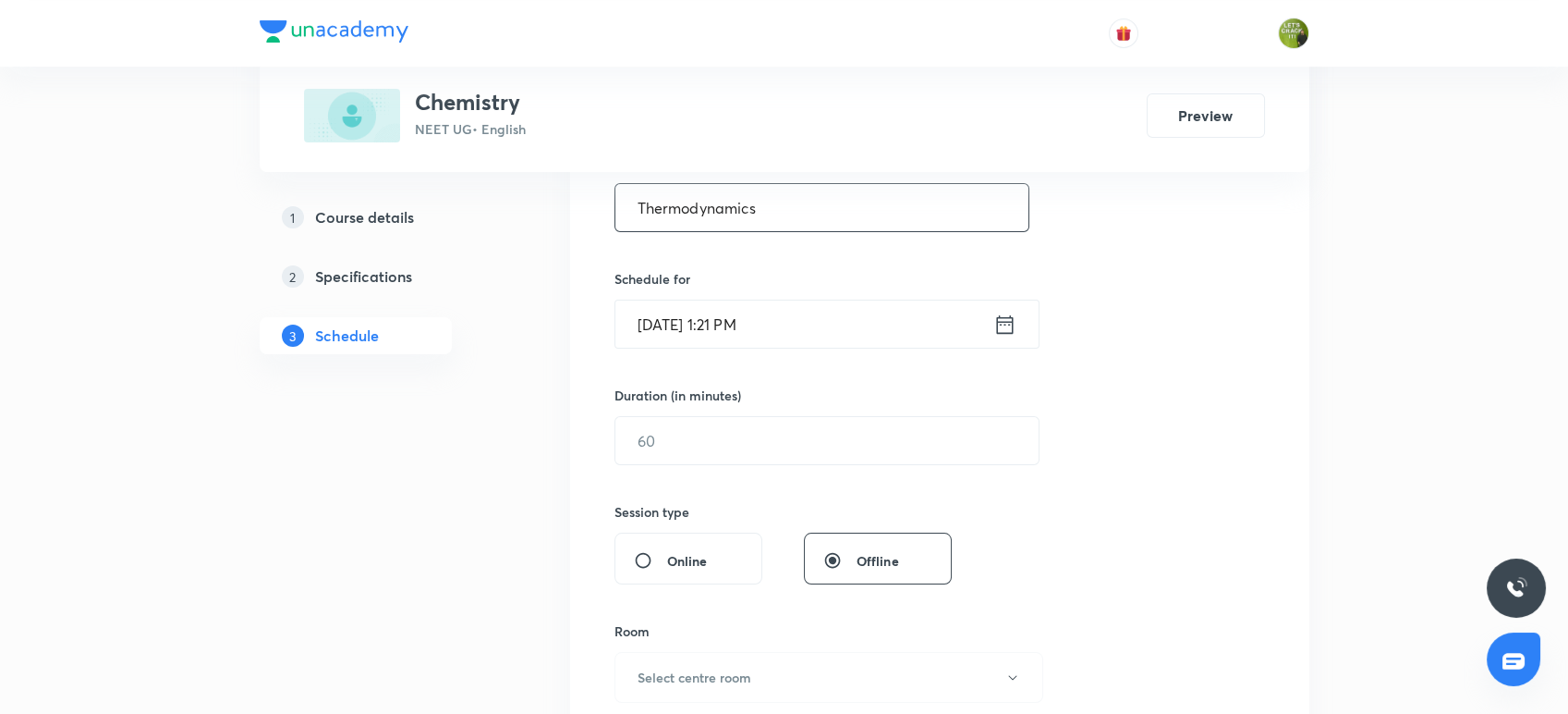
type input "Thermodynamics"
click at [998, 323] on icon at bounding box center [1005, 324] width 23 height 26
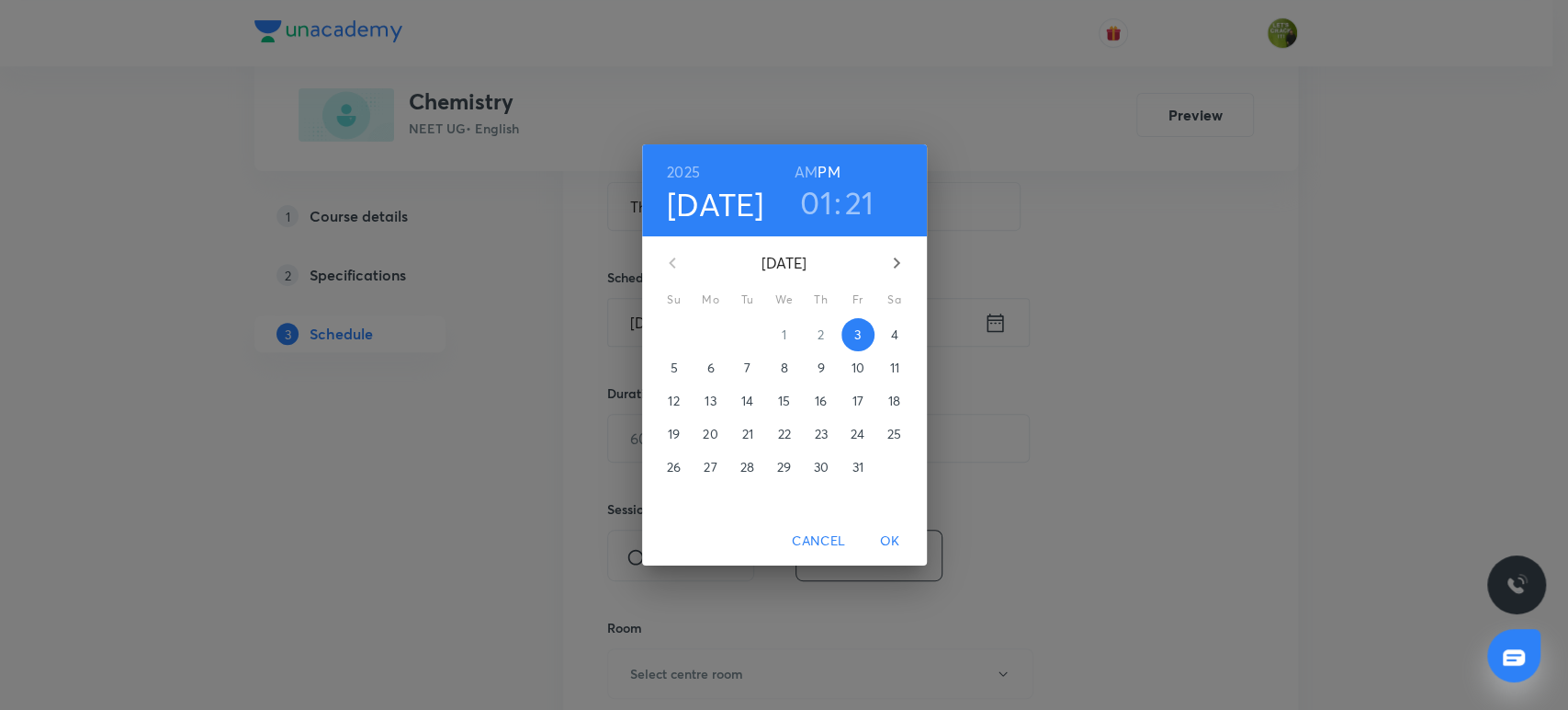
click at [822, 209] on h3 "01" at bounding box center [816, 202] width 32 height 39
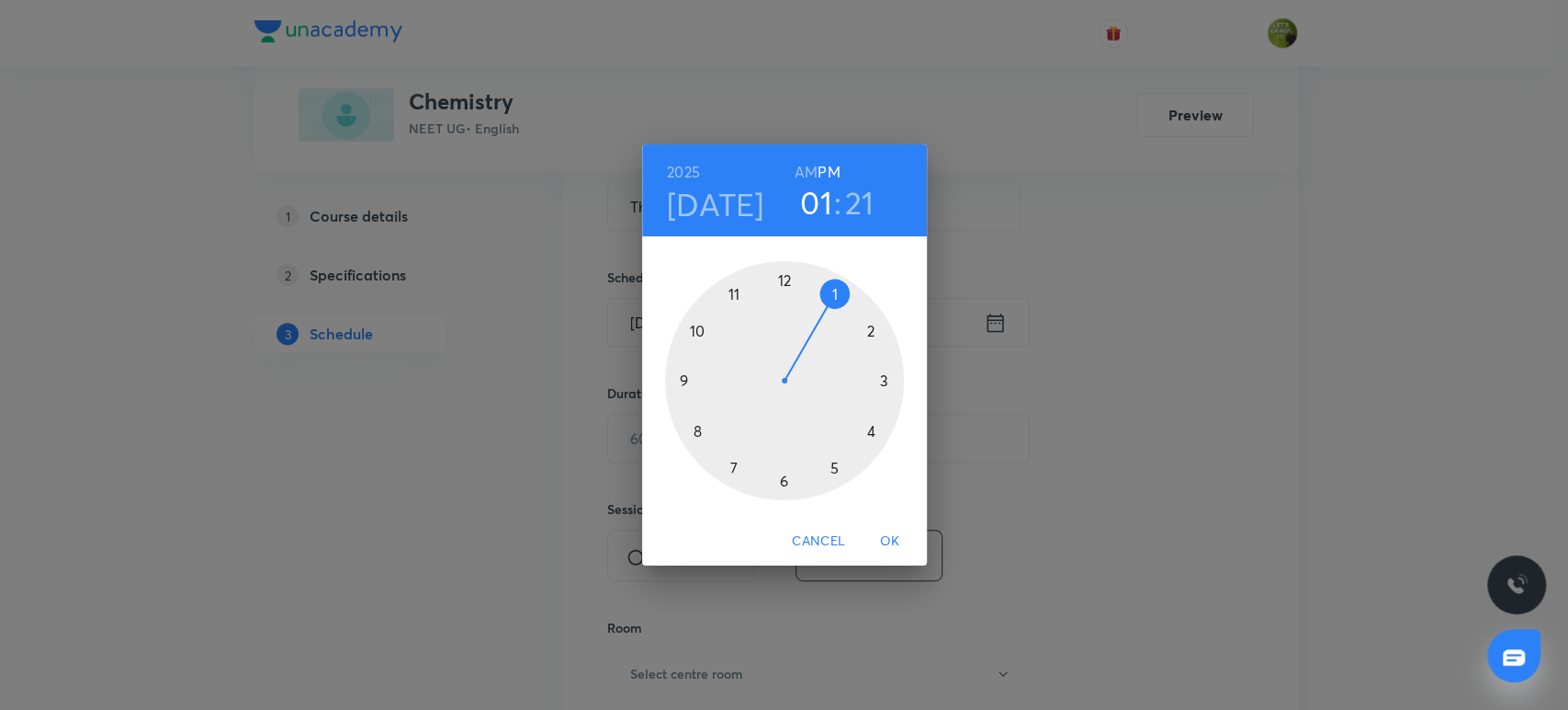
click at [833, 468] on div at bounding box center [784, 380] width 238 height 239
click at [868, 329] on div at bounding box center [784, 380] width 238 height 239
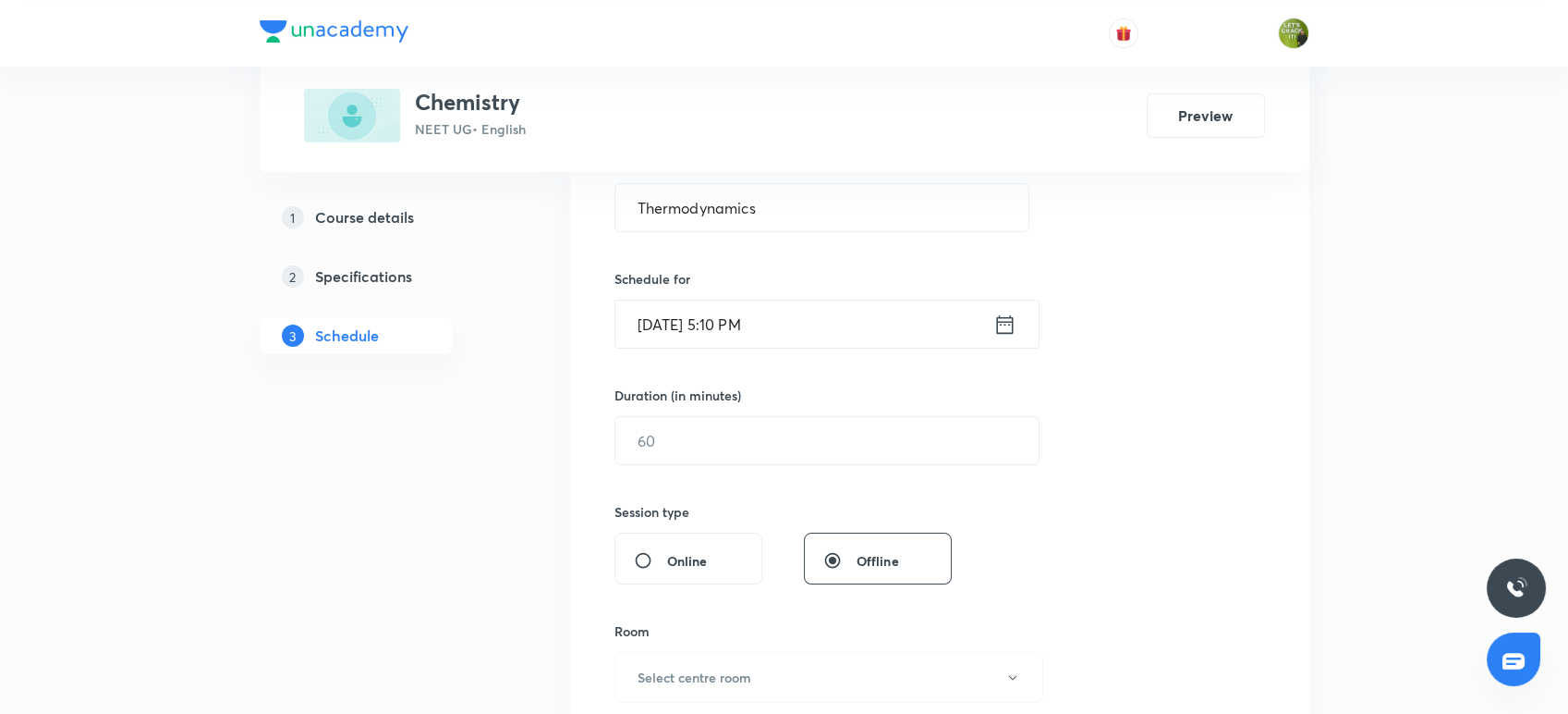
click at [1007, 322] on icon at bounding box center [1005, 324] width 23 height 26
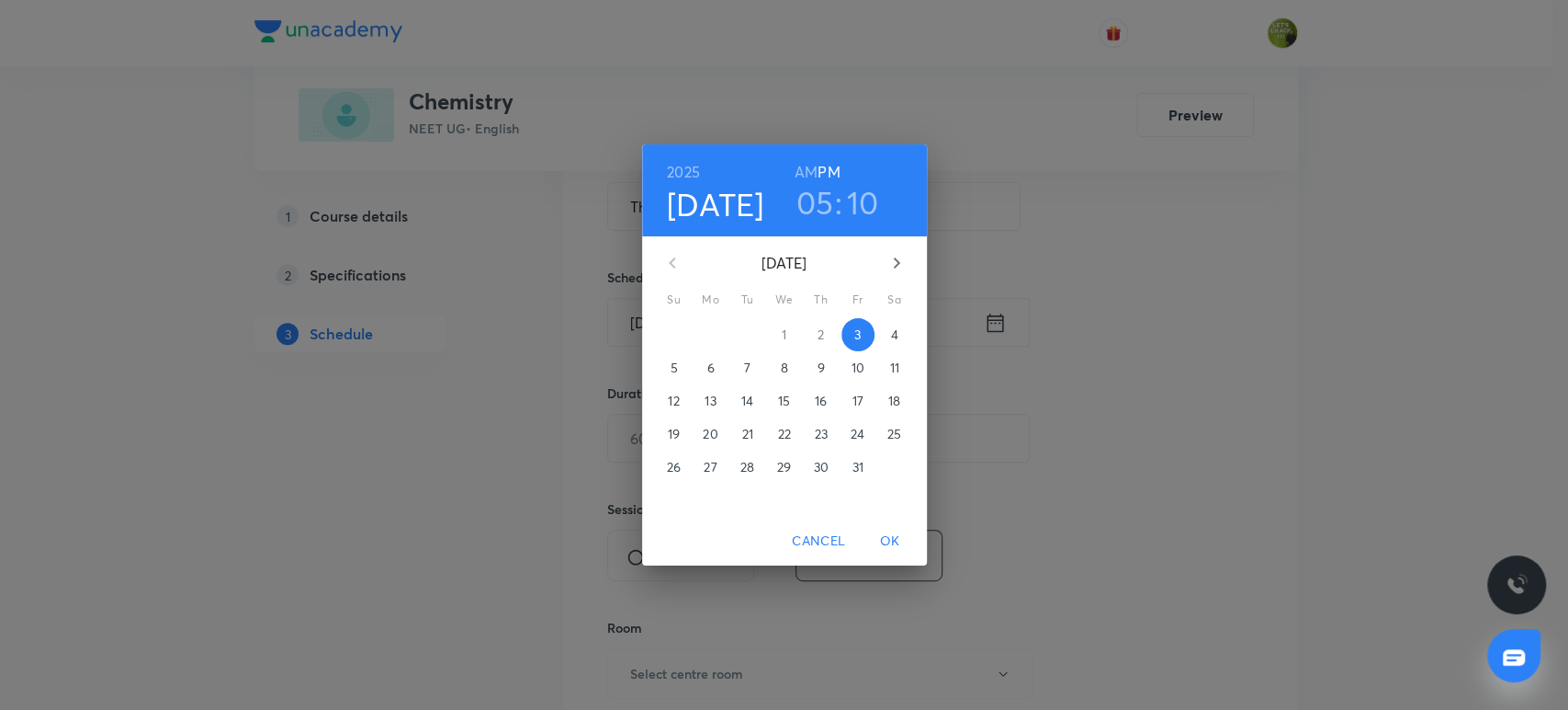
click at [850, 213] on h3 "10" at bounding box center [862, 202] width 32 height 39
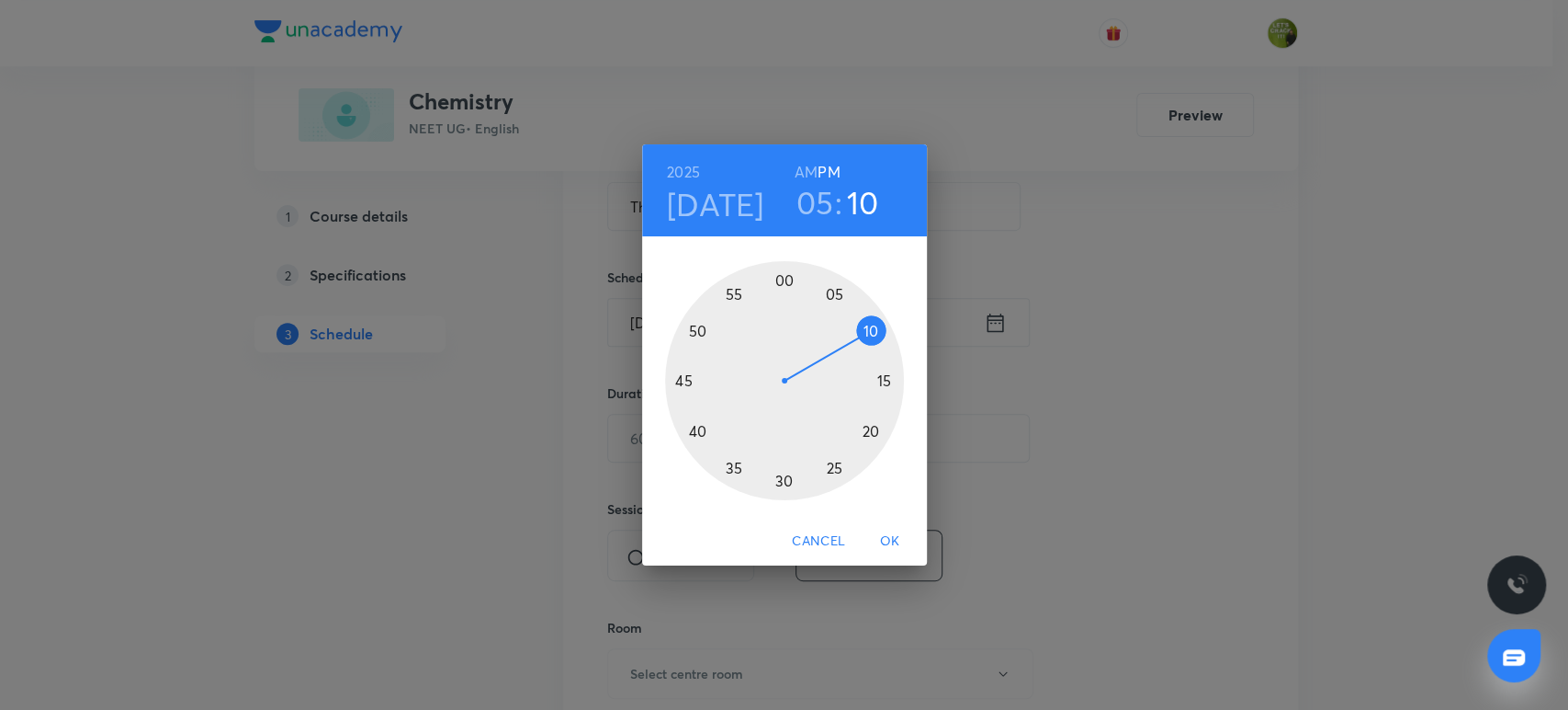
click at [829, 290] on div at bounding box center [784, 380] width 238 height 239
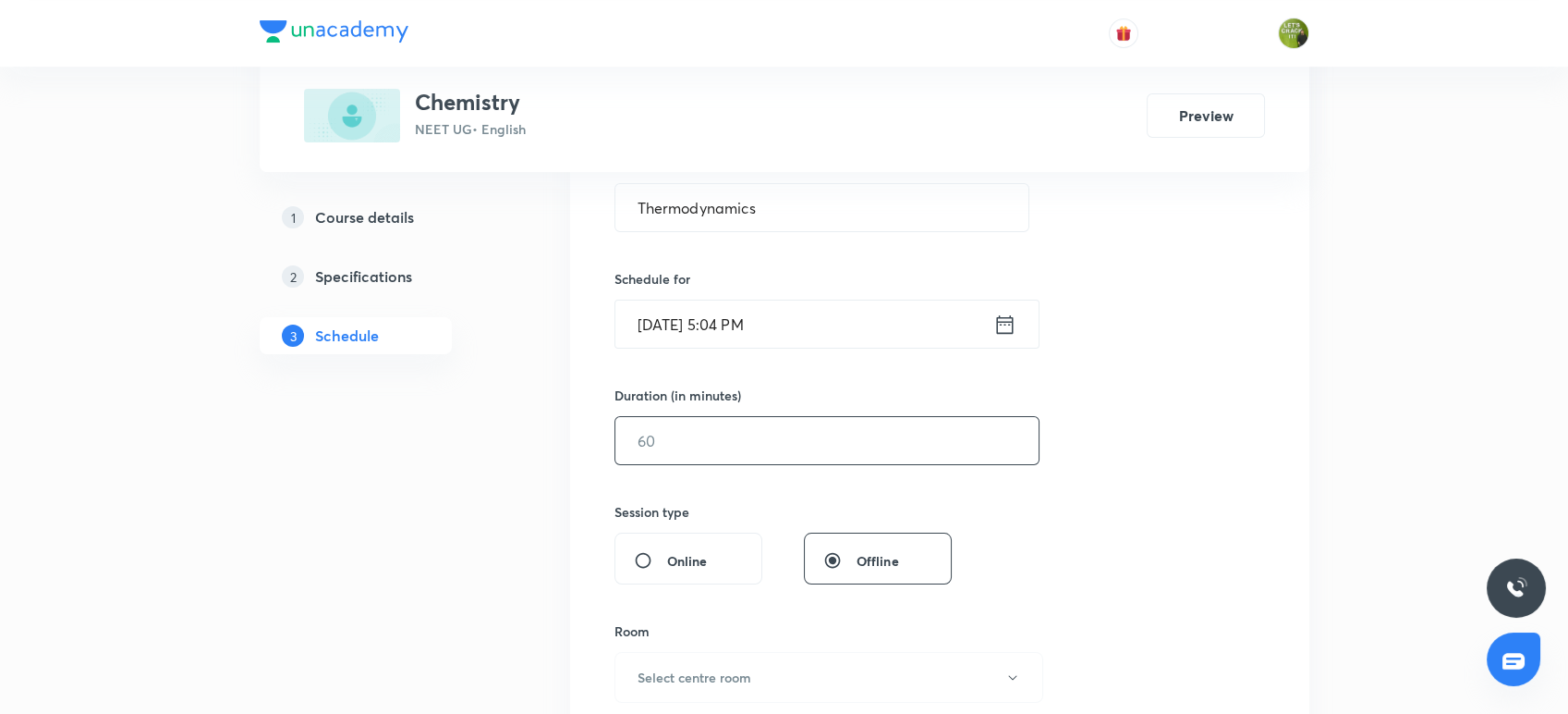
click at [763, 459] on input "text" at bounding box center [827, 440] width 423 height 48
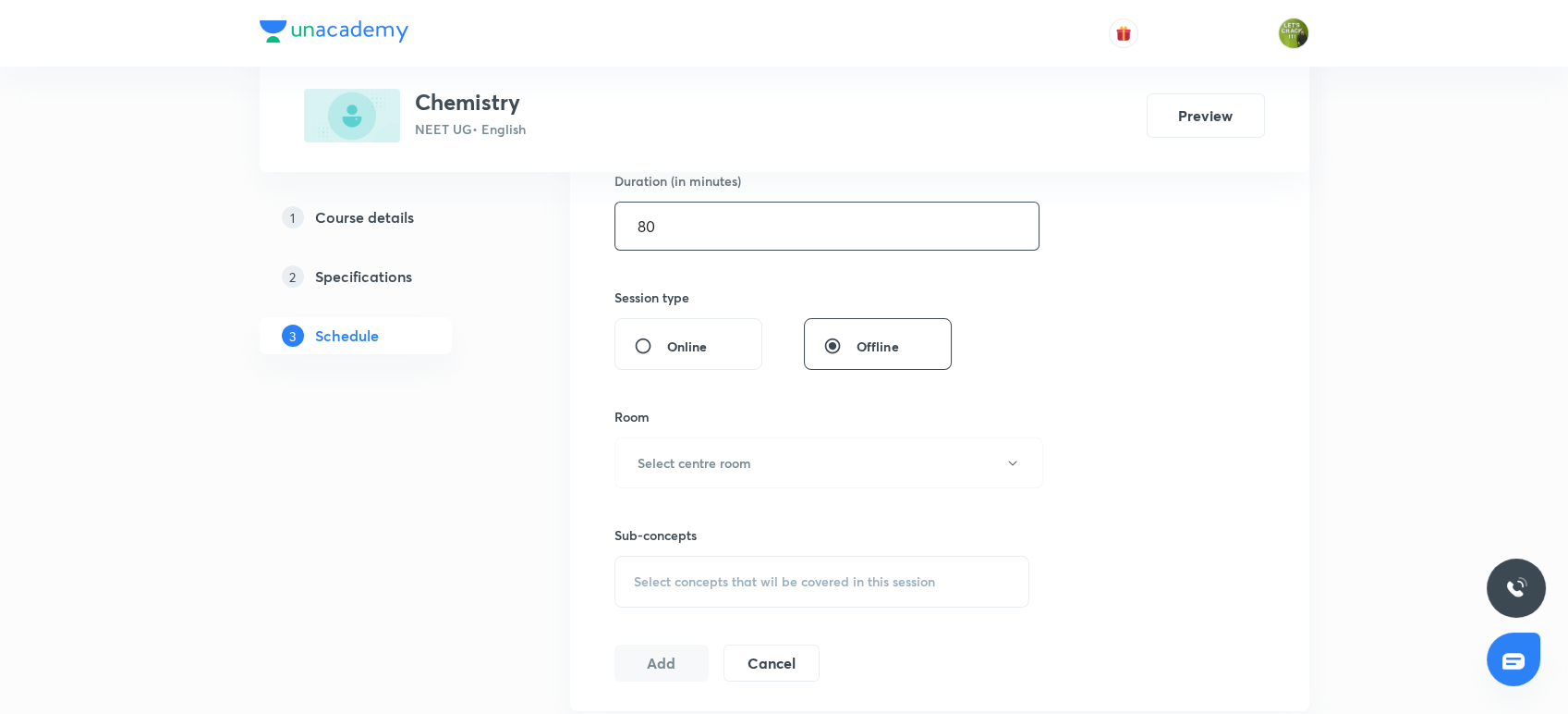
scroll to position [590, 0]
type input "80"
click at [738, 465] on h6 "Select centre room" at bounding box center [693, 459] width 114 height 19
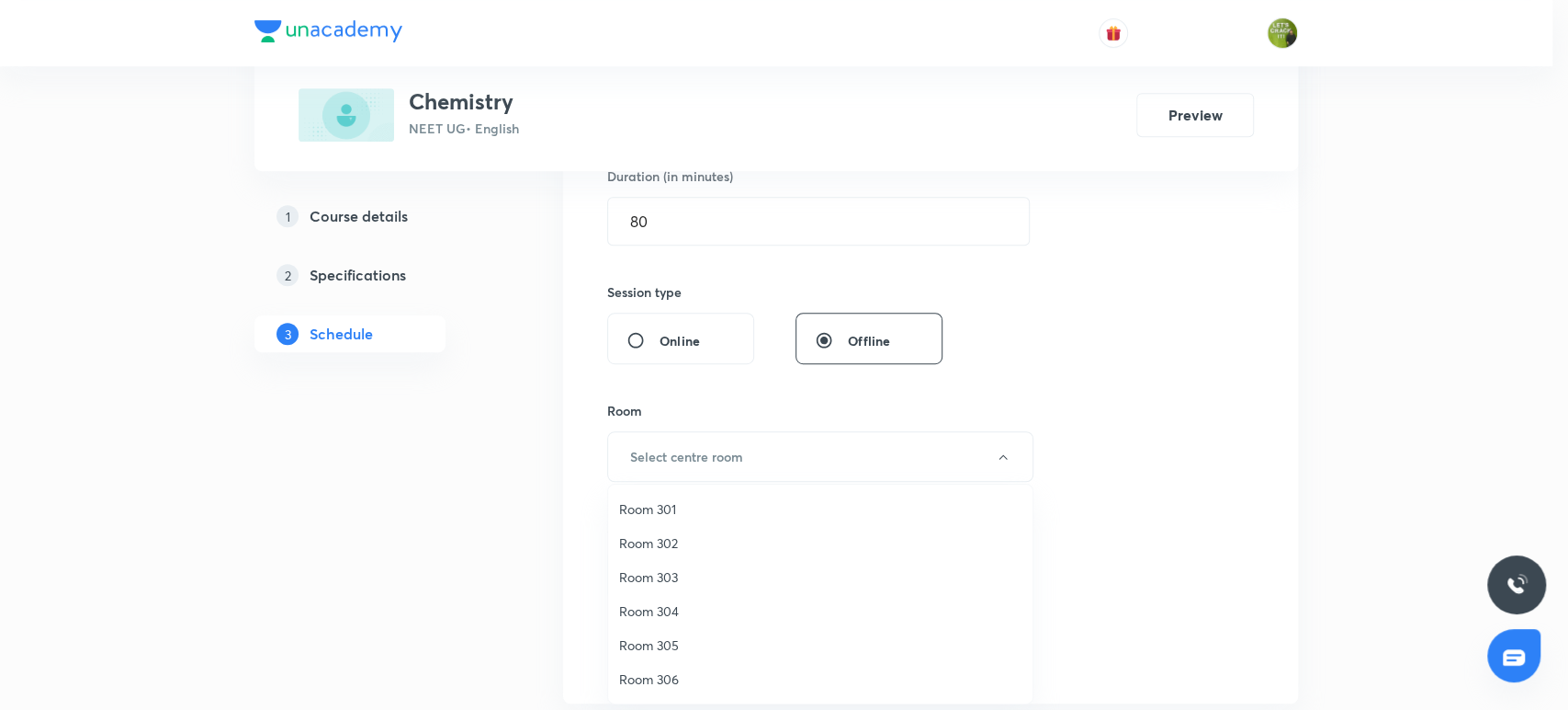
click at [641, 611] on span "Room 304" at bounding box center [820, 611] width 403 height 19
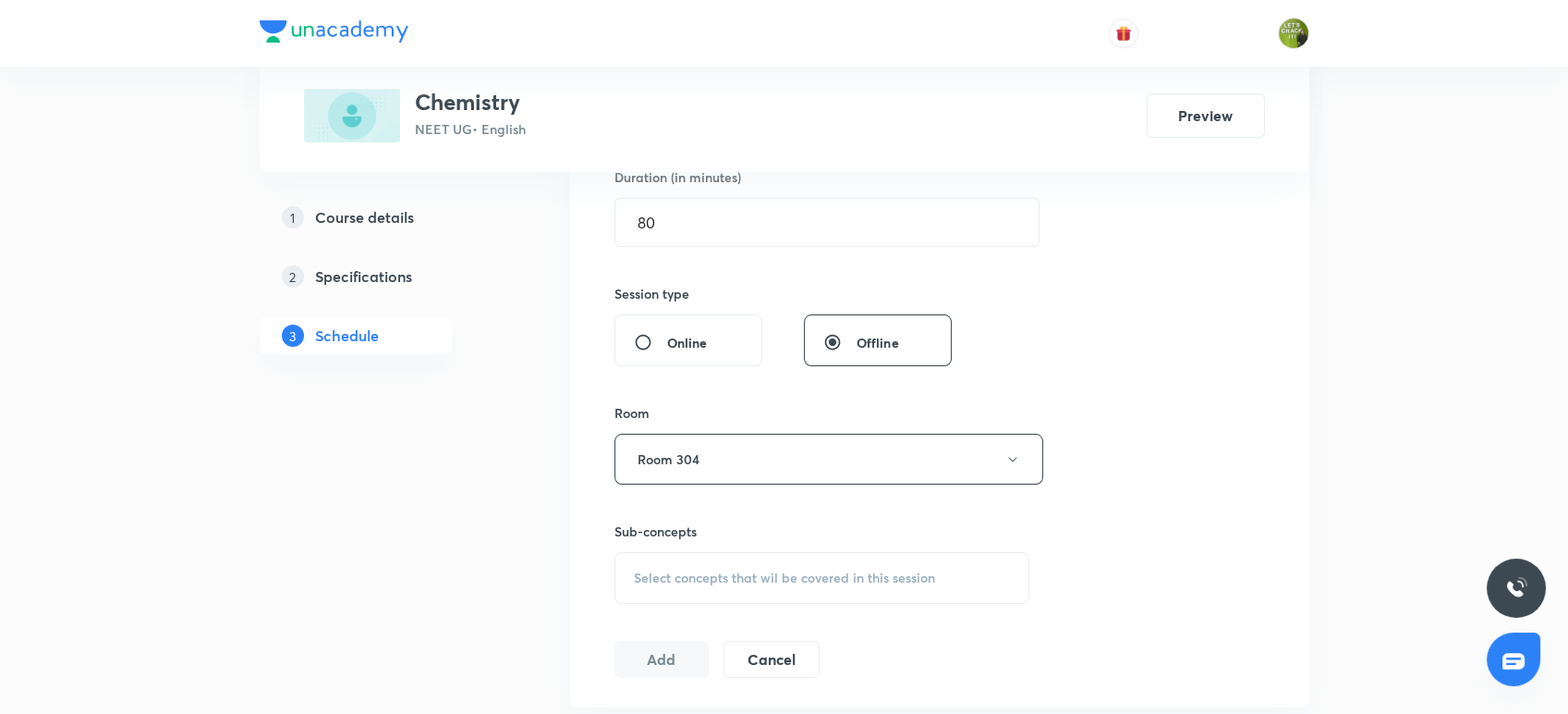
click at [651, 581] on span "Select concepts that wil be covered in this session" at bounding box center [784, 577] width 301 height 15
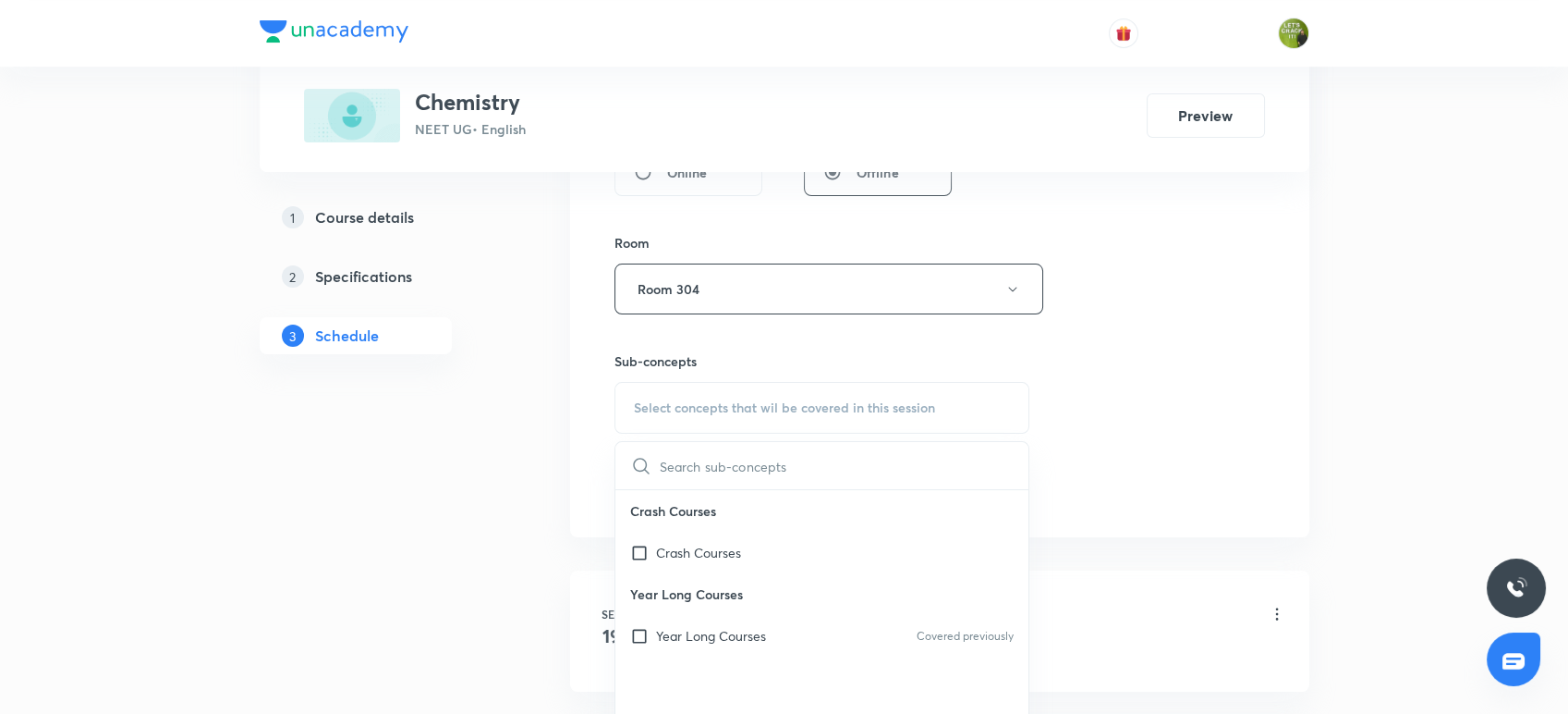
scroll to position [765, 0]
click at [643, 618] on div "Year Long Courses Covered previously" at bounding box center [822, 630] width 414 height 42
checkbox input "true"
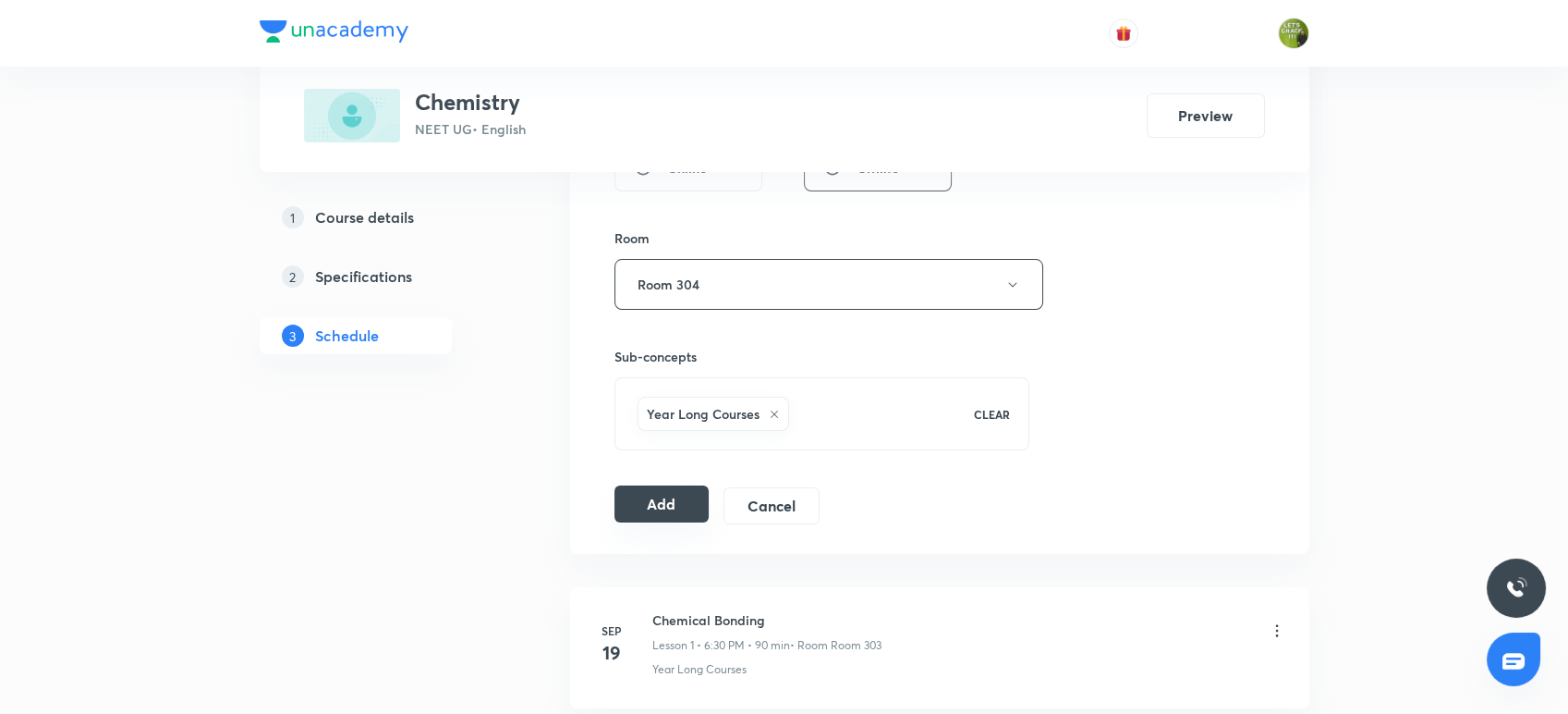
click at [665, 496] on button "Add" at bounding box center [662, 504] width 95 height 37
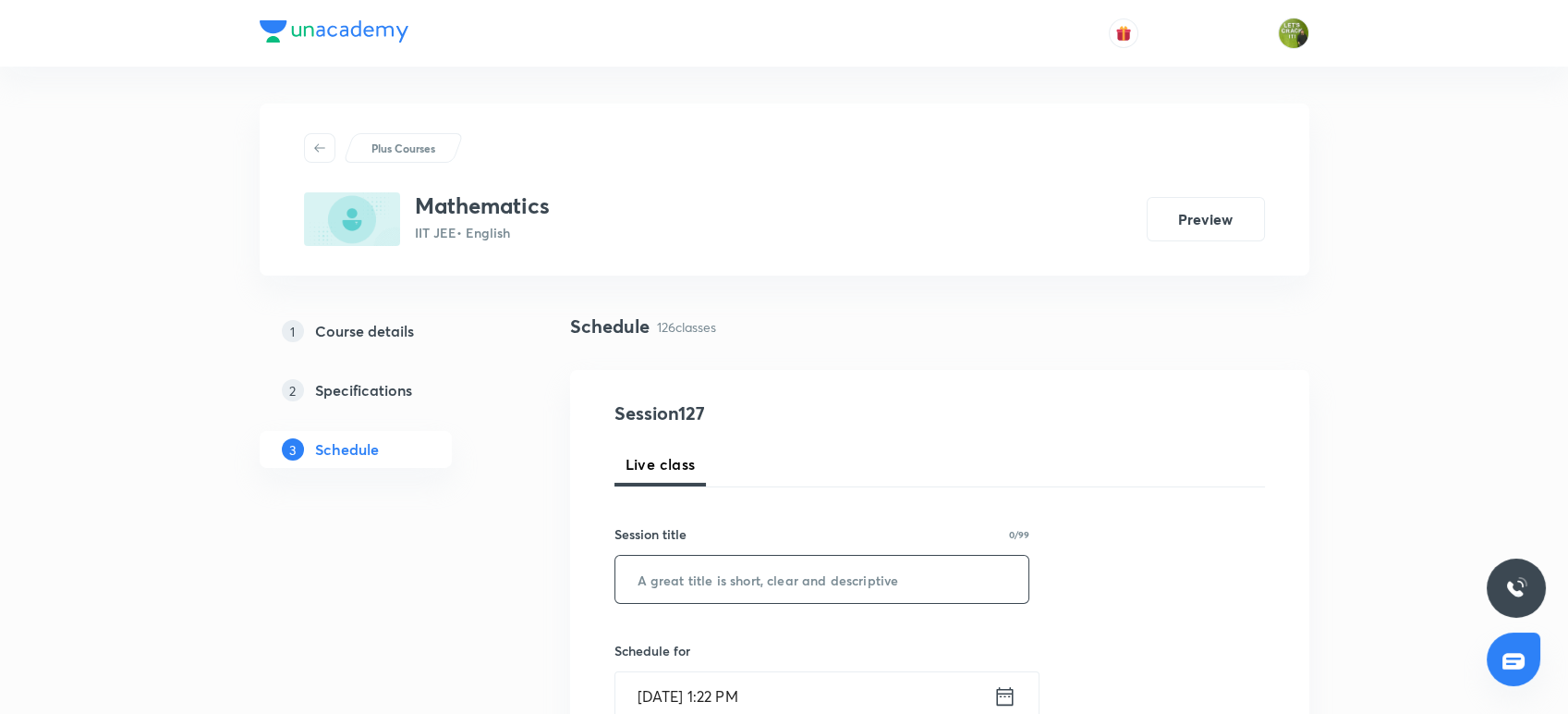
click at [655, 575] on input "text" at bounding box center [822, 579] width 414 height 48
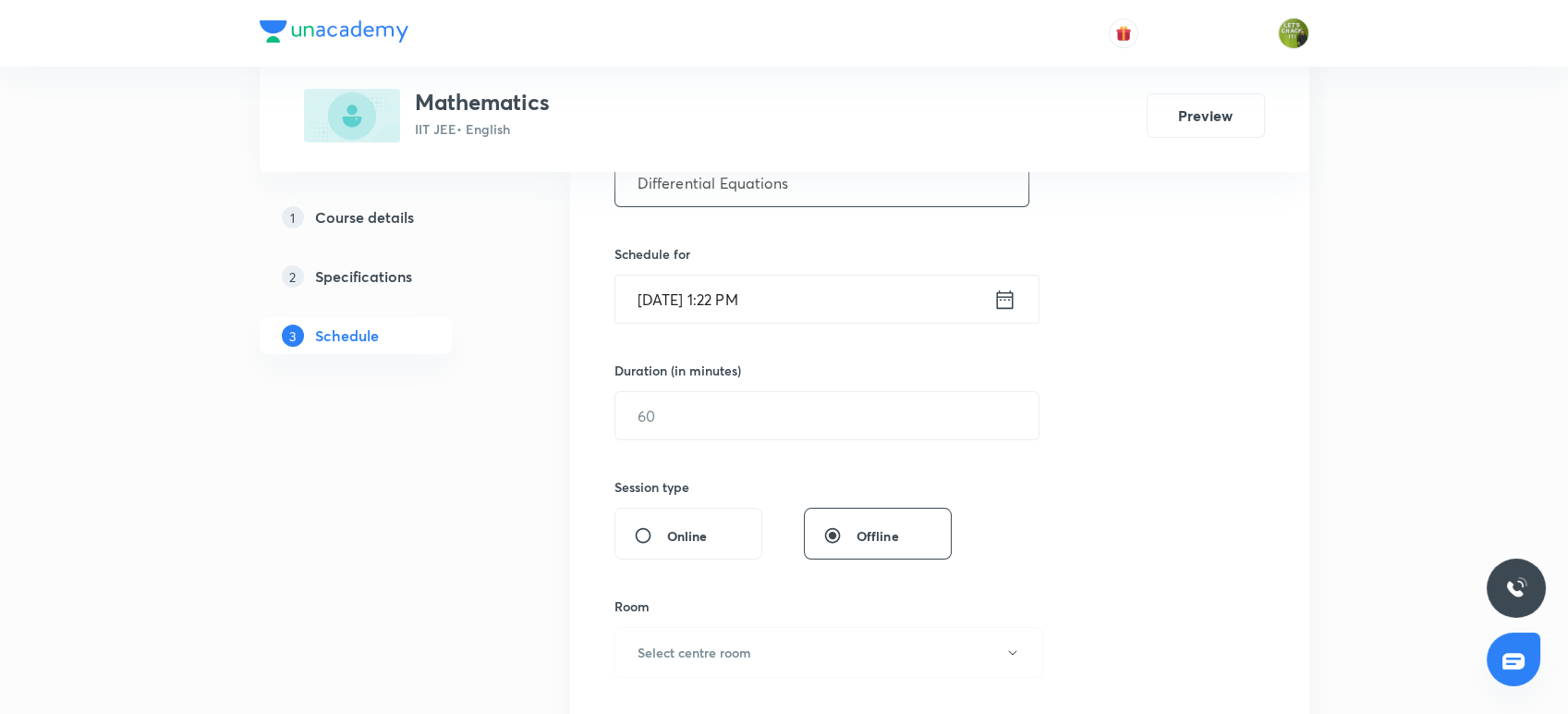
scroll to position [402, 0]
type input "Differential Equations"
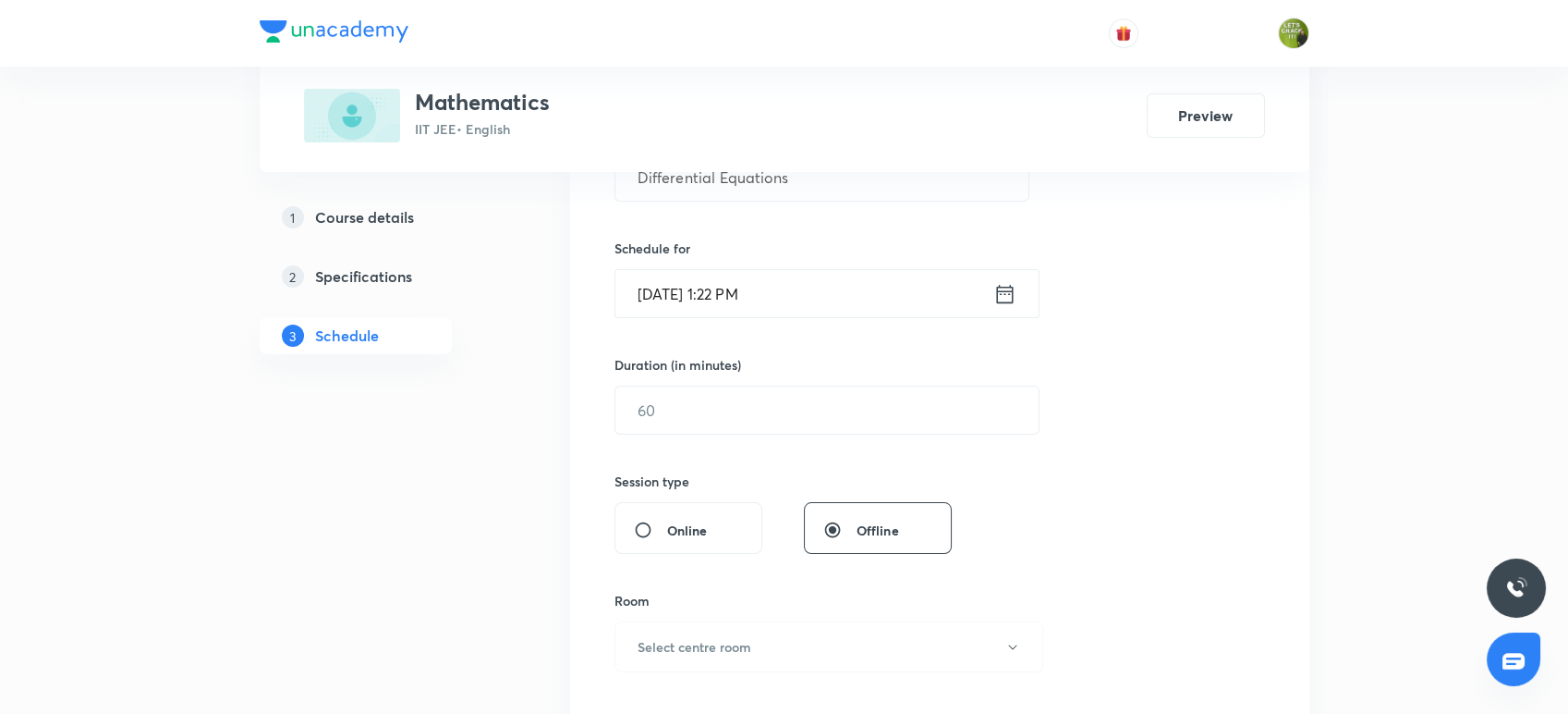
click at [1016, 289] on div "Oct 3, 2025, 1:22 PM ​" at bounding box center [827, 293] width 425 height 49
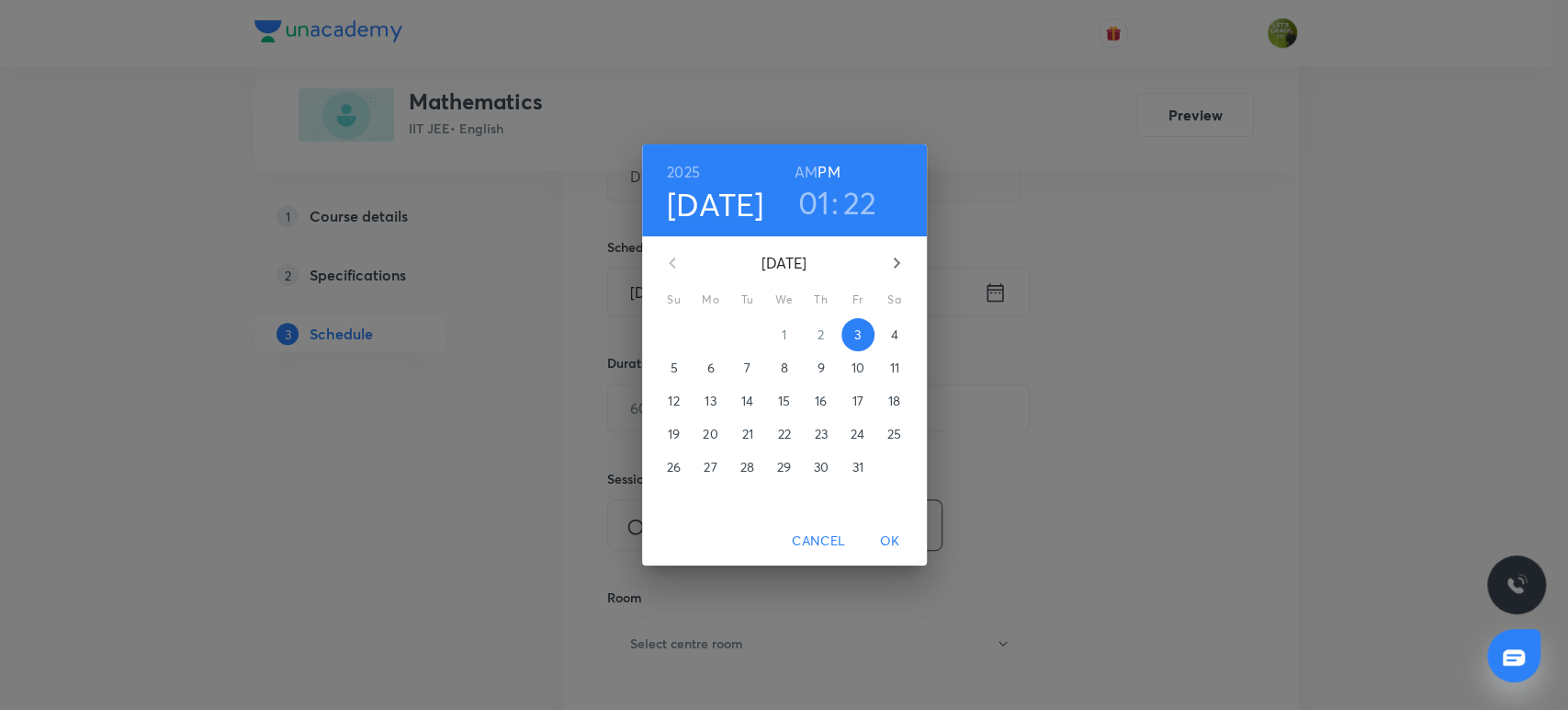
click at [832, 209] on h3 ":" at bounding box center [835, 202] width 8 height 39
click at [831, 207] on h3 ":" at bounding box center [835, 202] width 8 height 39
click at [823, 203] on h3 "01" at bounding box center [814, 202] width 32 height 39
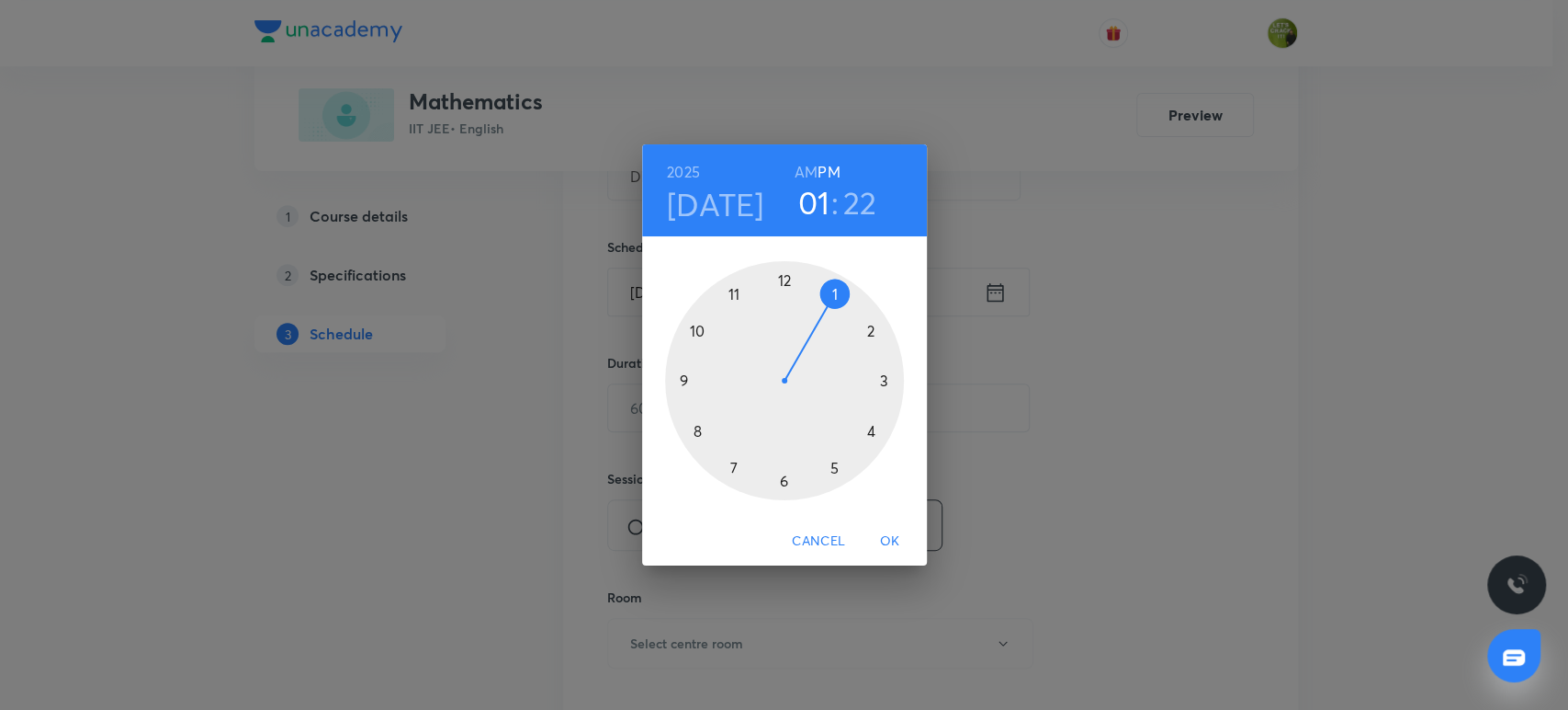
click at [880, 375] on div at bounding box center [784, 380] width 238 height 239
click at [697, 430] on div at bounding box center [784, 380] width 238 height 239
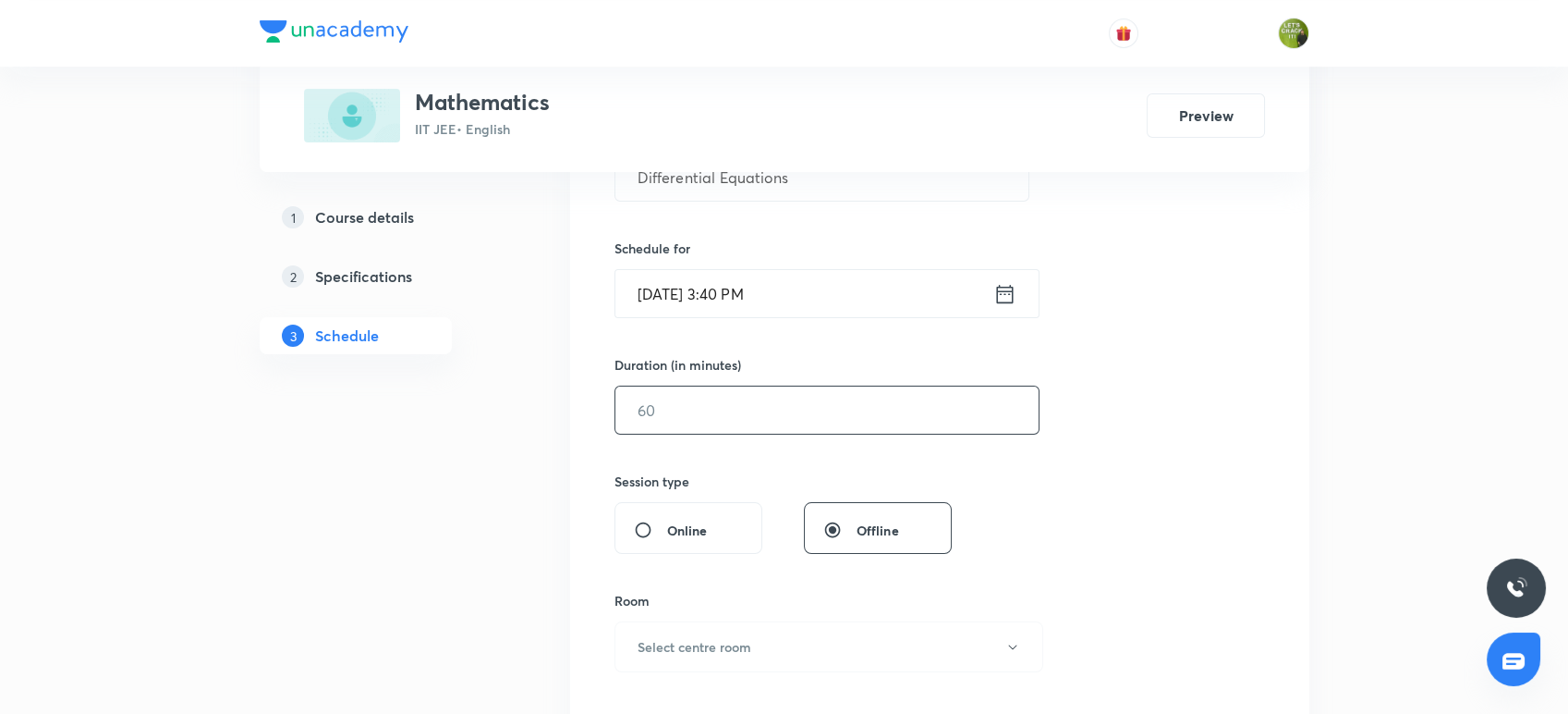
click at [685, 420] on input "text" at bounding box center [827, 410] width 423 height 48
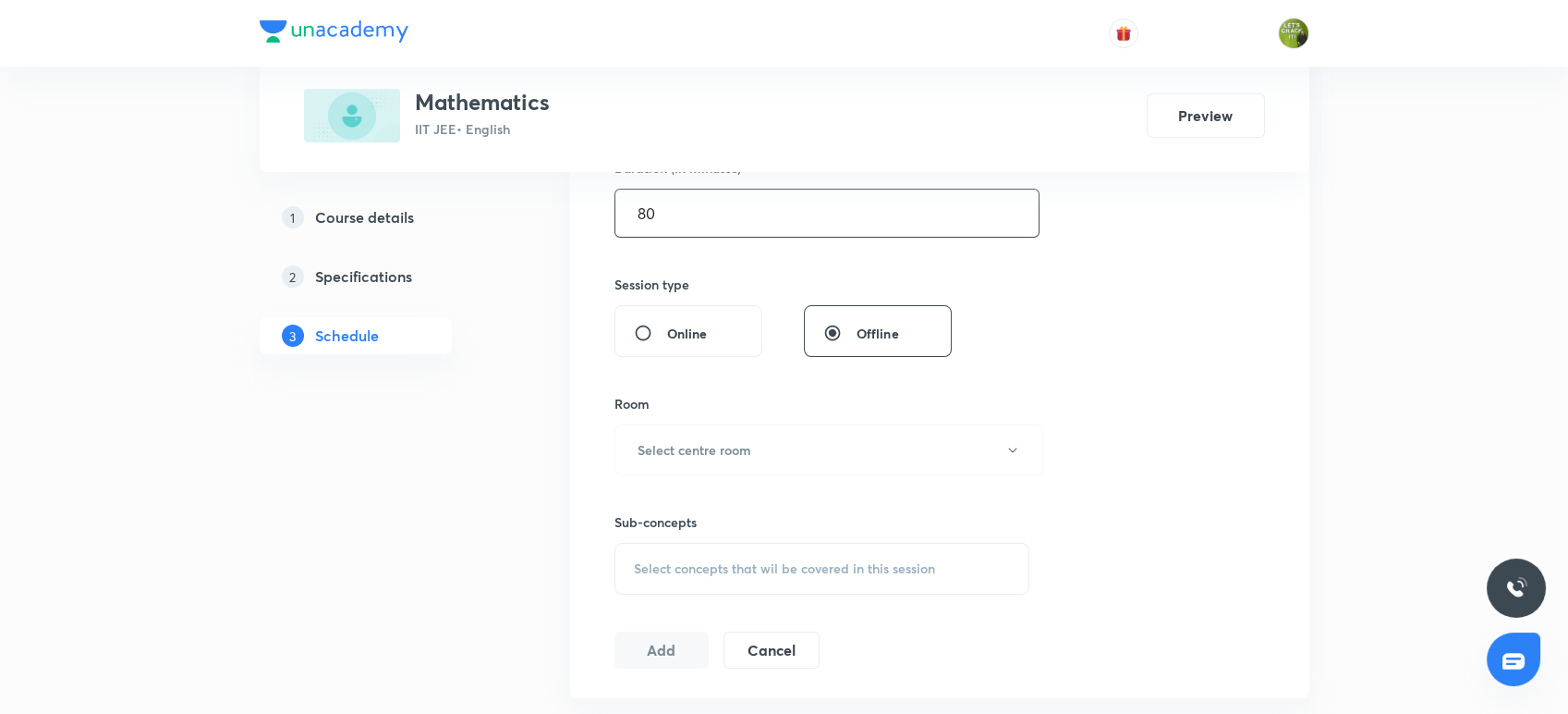
scroll to position [650, 0]
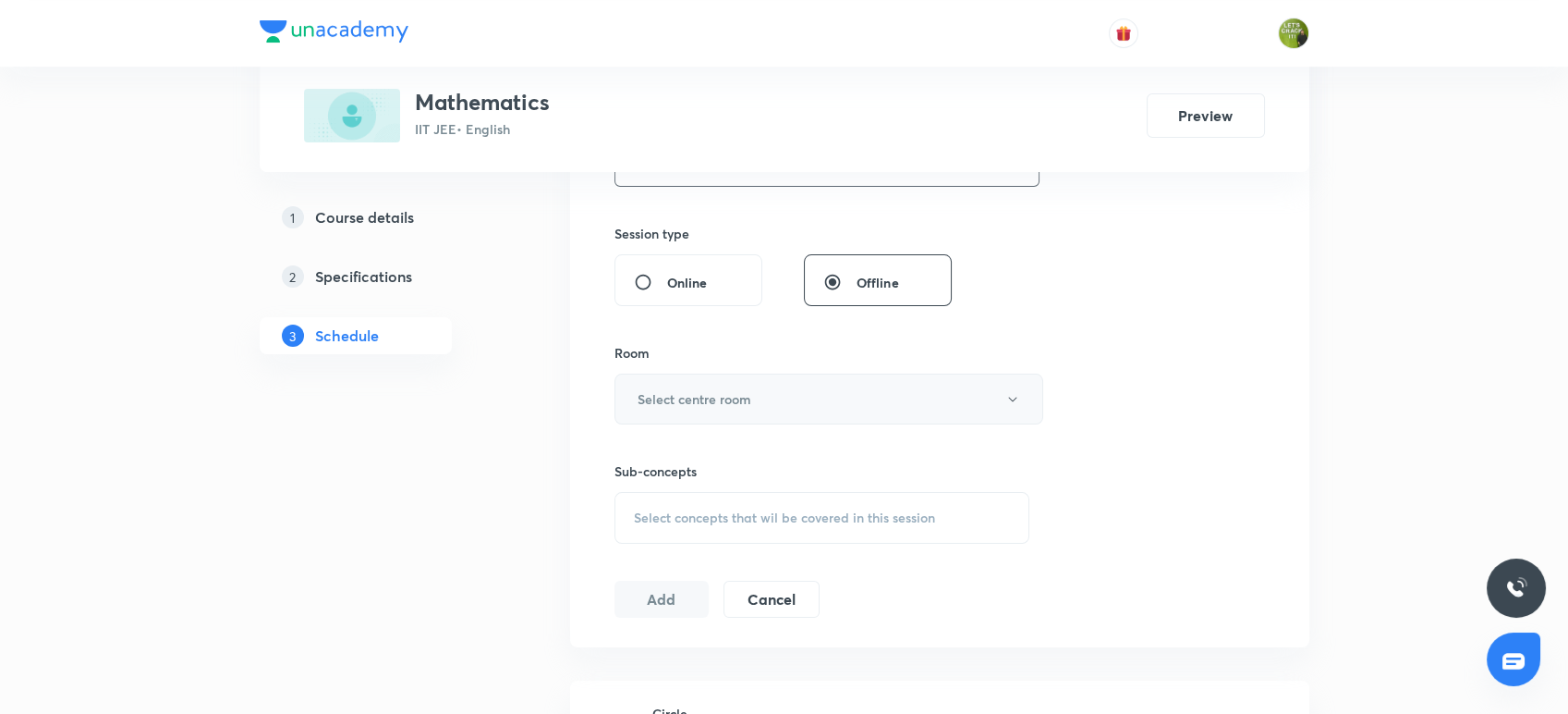
type input "80"
click at [682, 410] on button "Select centre room" at bounding box center [828, 398] width 428 height 51
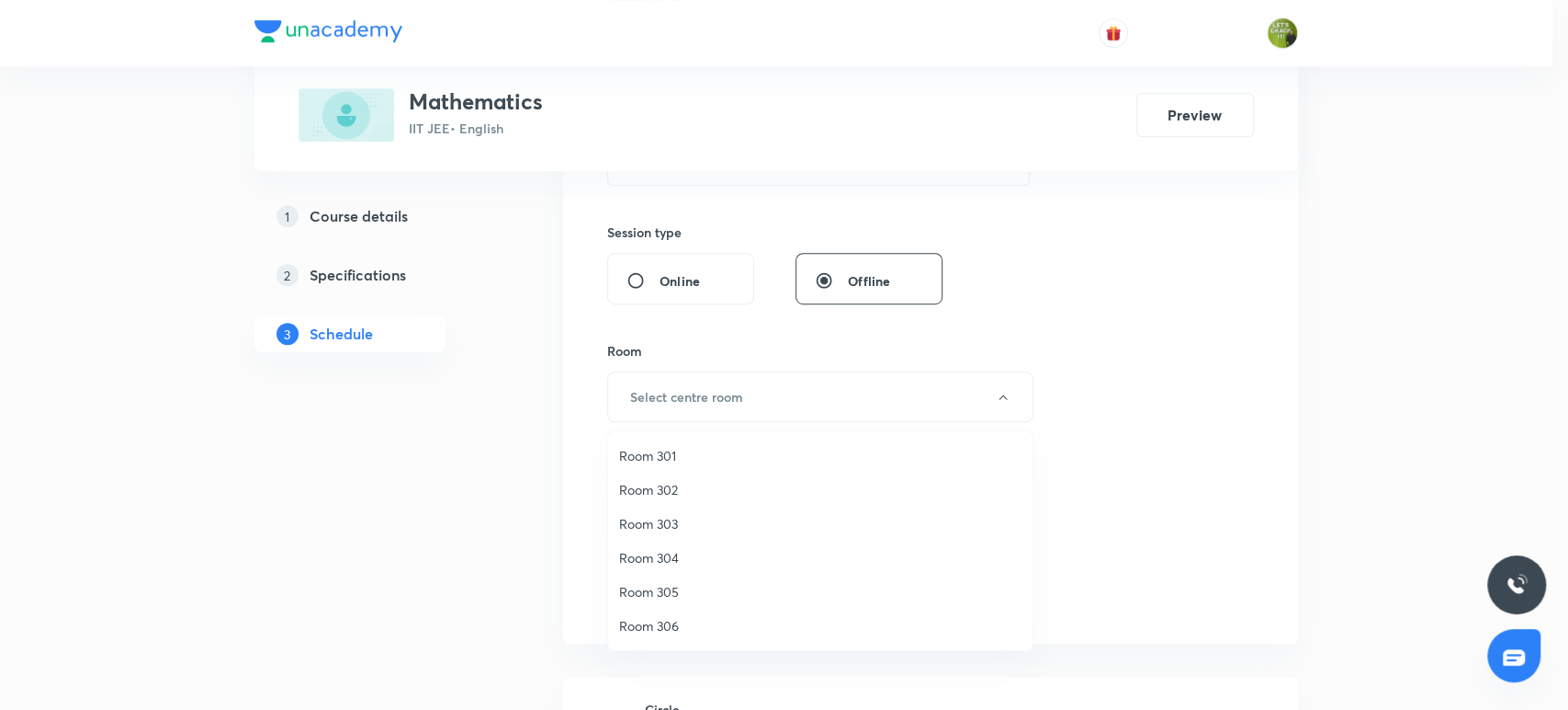
click at [669, 447] on span "Room 301" at bounding box center [820, 455] width 403 height 19
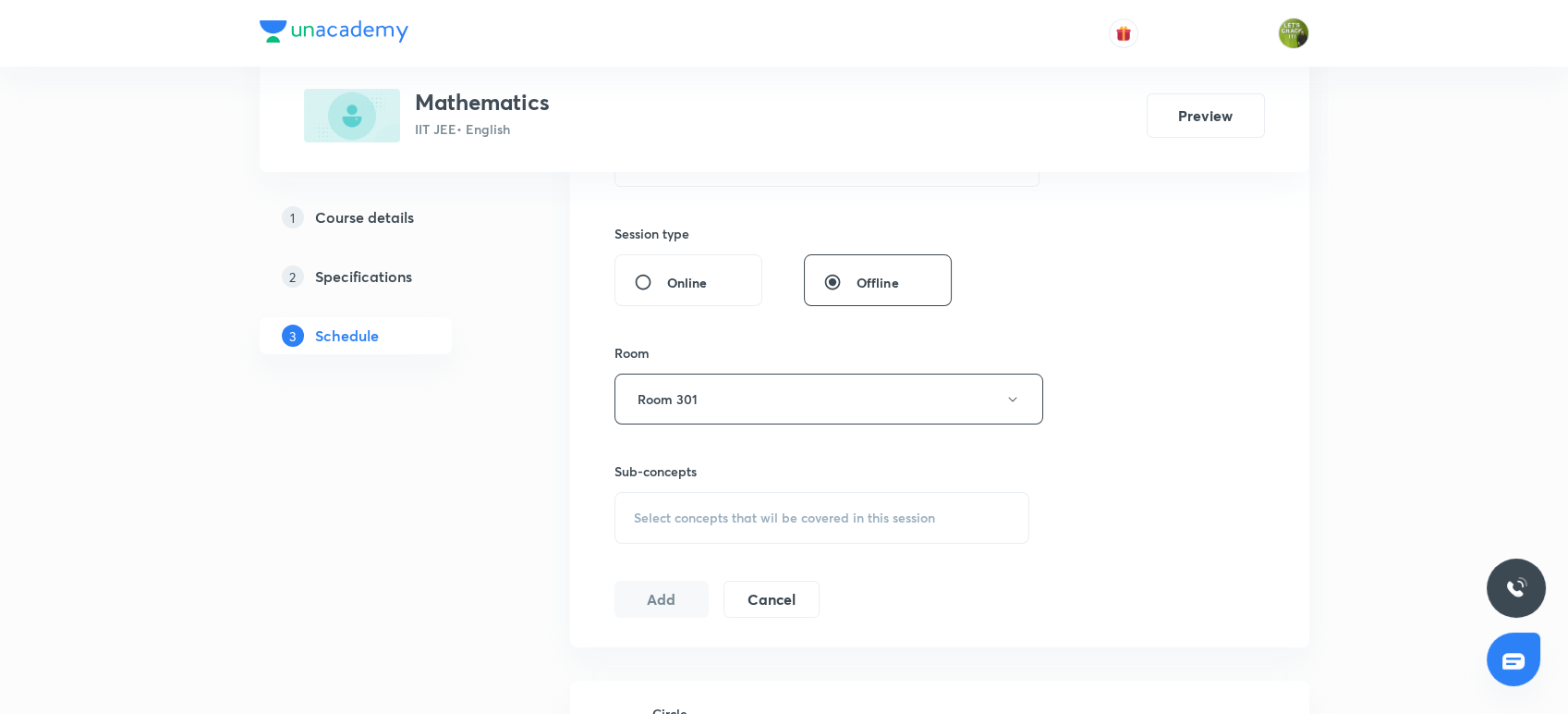
click at [687, 512] on span "Select concepts that wil be covered in this session" at bounding box center [784, 517] width 301 height 15
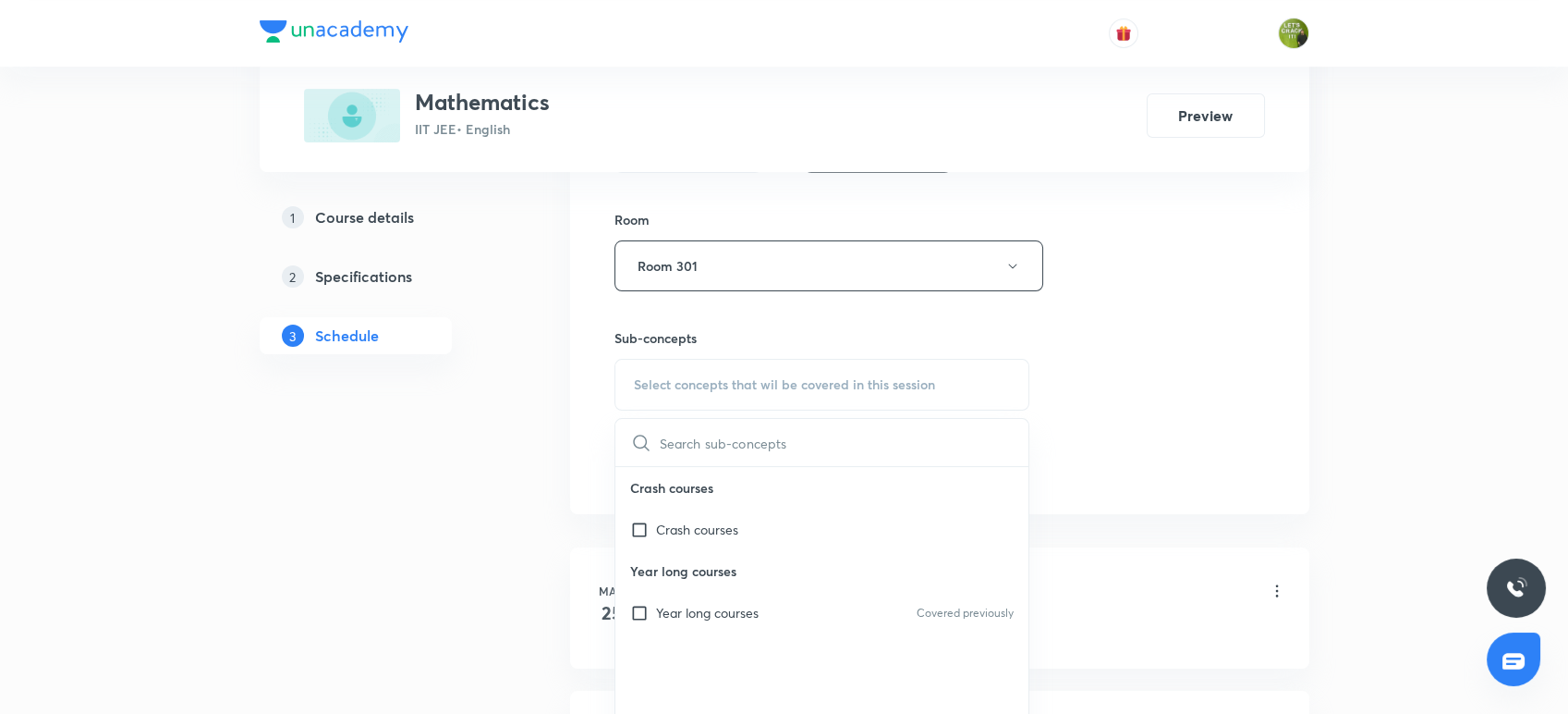
scroll to position [784, 0]
click at [685, 603] on p "Year long courses" at bounding box center [708, 611] width 103 height 19
checkbox input "true"
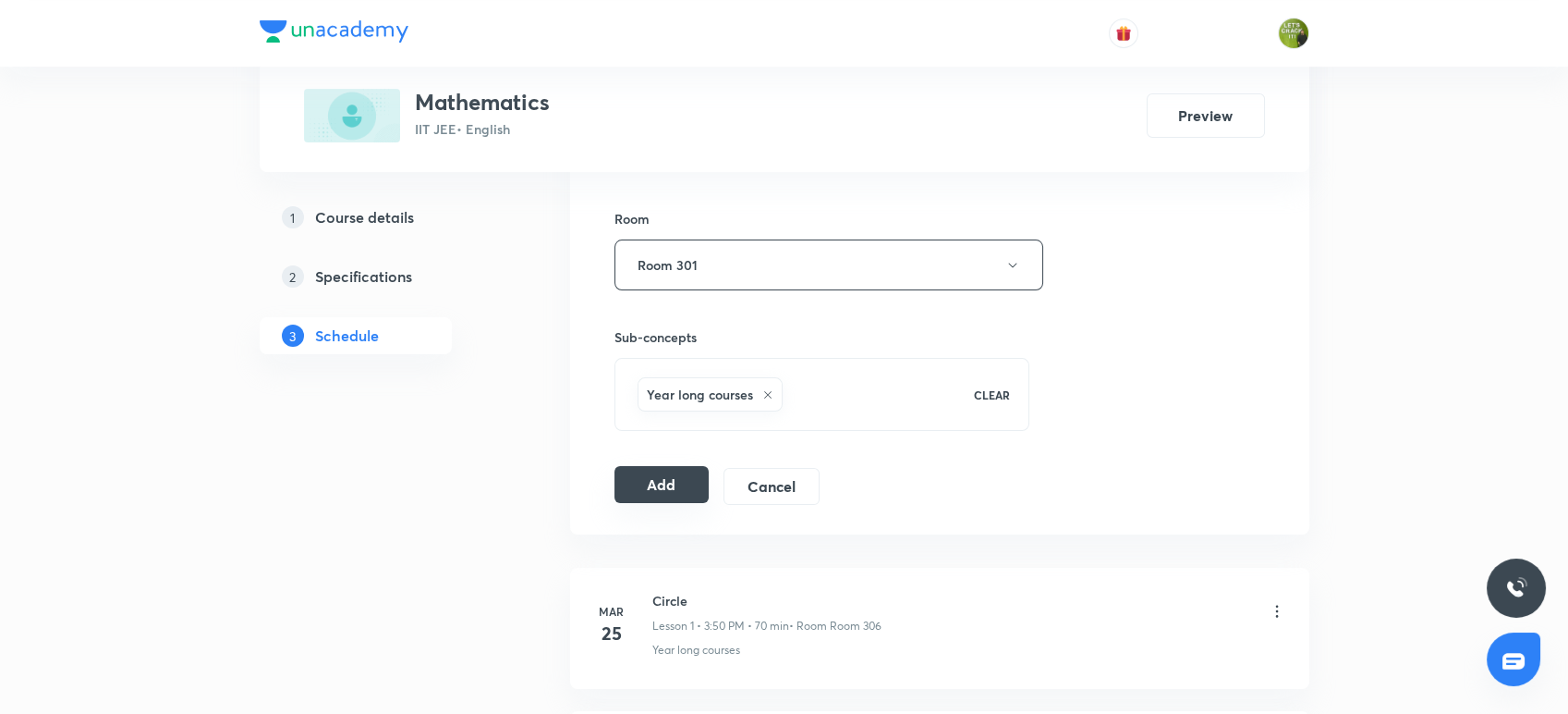
click at [640, 486] on button "Add" at bounding box center [662, 485] width 95 height 37
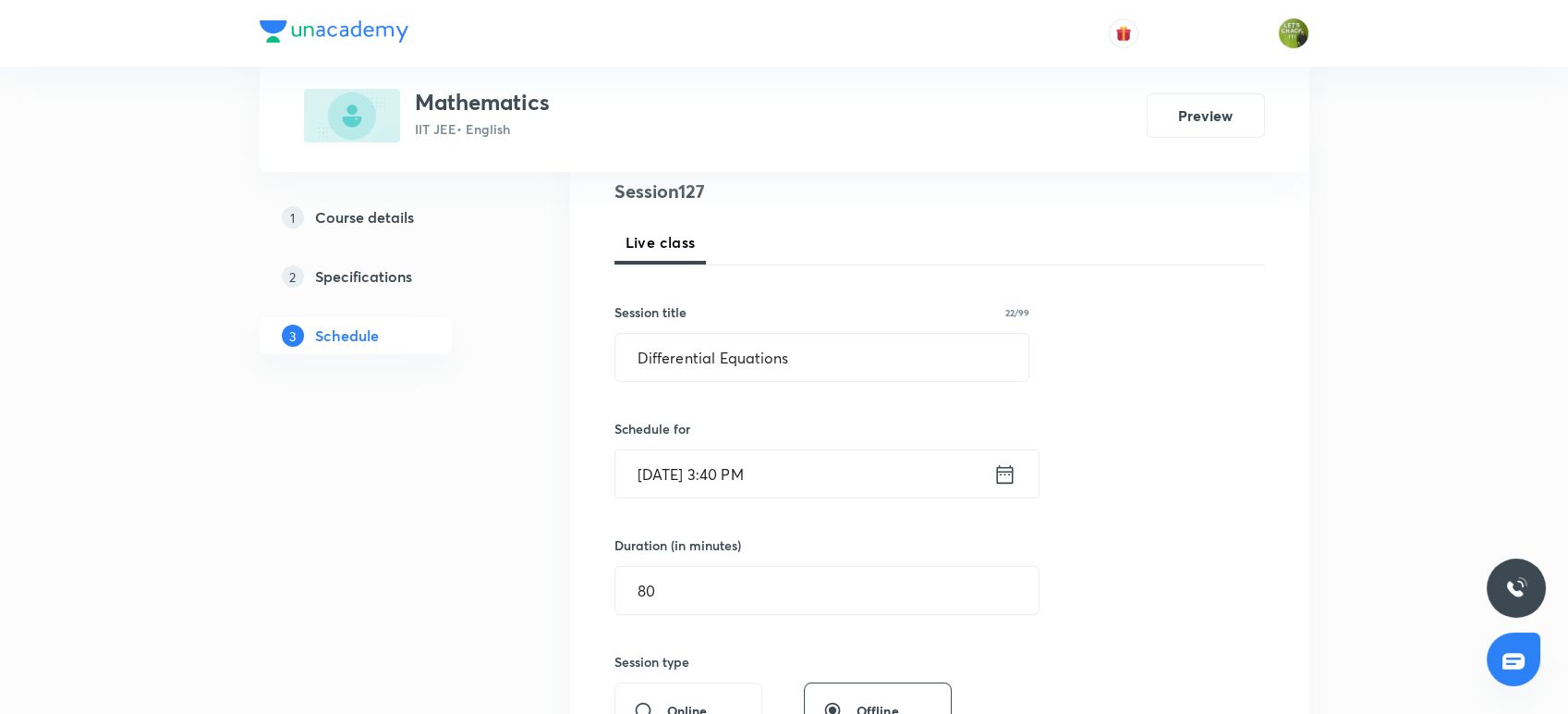
scroll to position [0, 0]
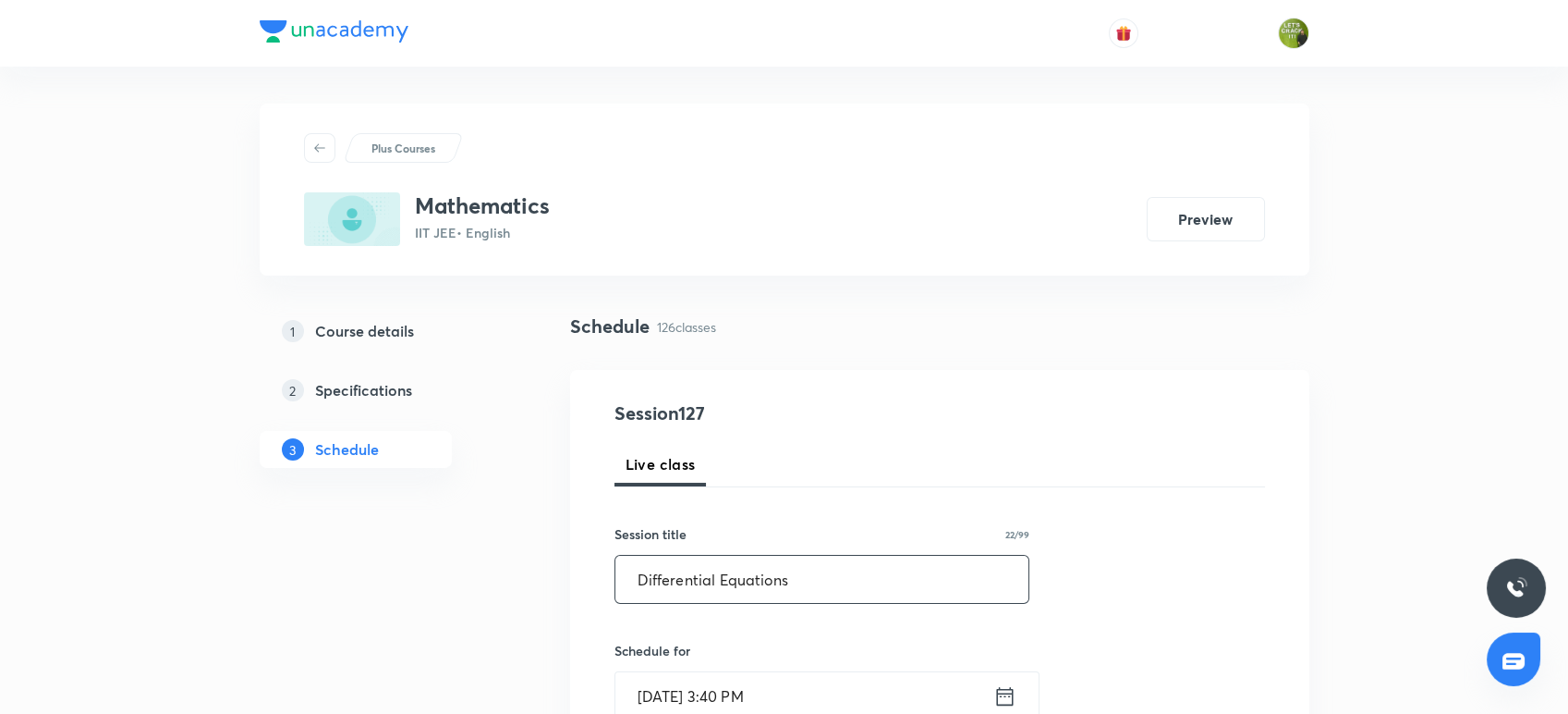
drag, startPoint x: 807, startPoint y: 582, endPoint x: 572, endPoint y: 590, distance: 235.1
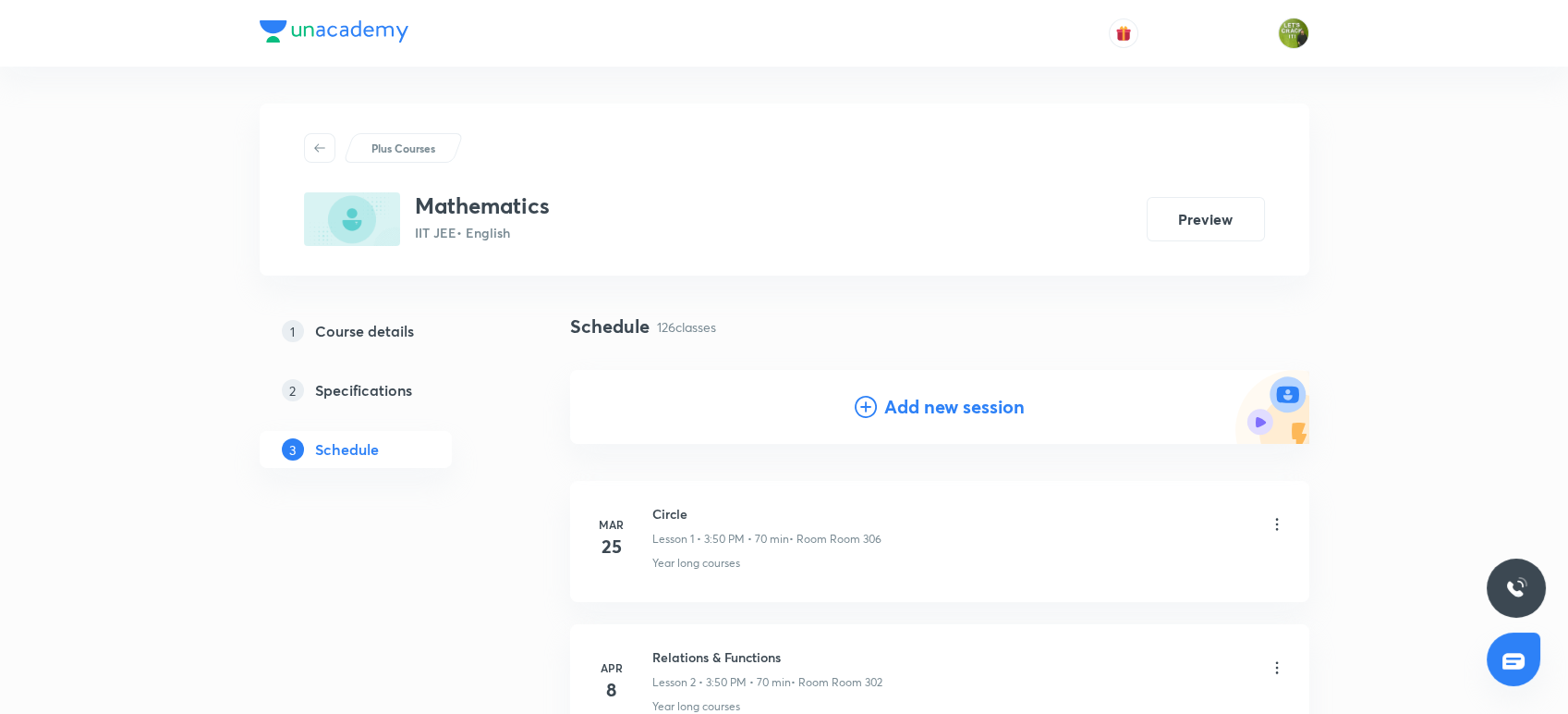
click at [953, 411] on h4 "Add new session" at bounding box center [954, 406] width 141 height 28
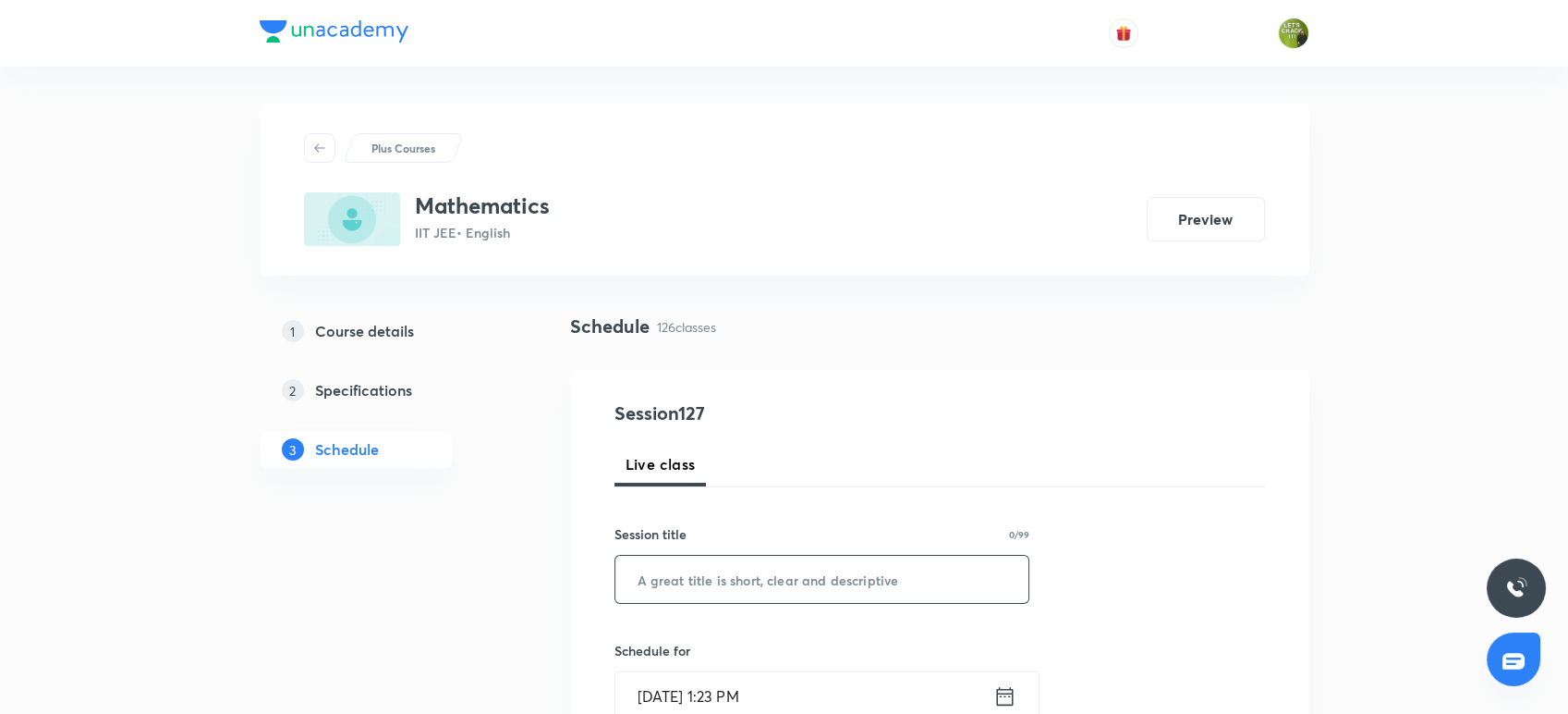
click at [693, 582] on input "text" at bounding box center [822, 579] width 414 height 48
paste input "Differential Equations"
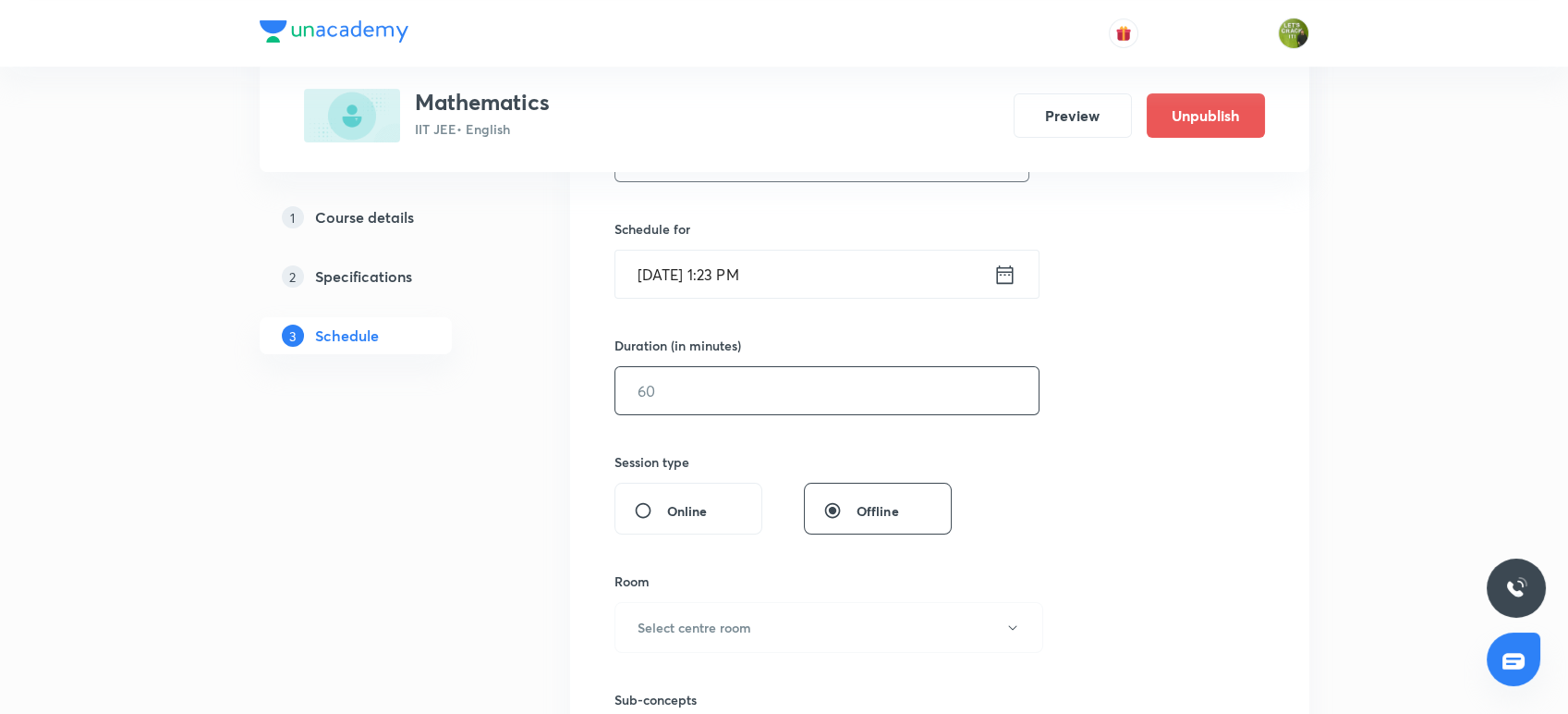
scroll to position [423, 0]
type input "Differential Equations"
click at [1004, 265] on icon at bounding box center [1004, 272] width 17 height 18
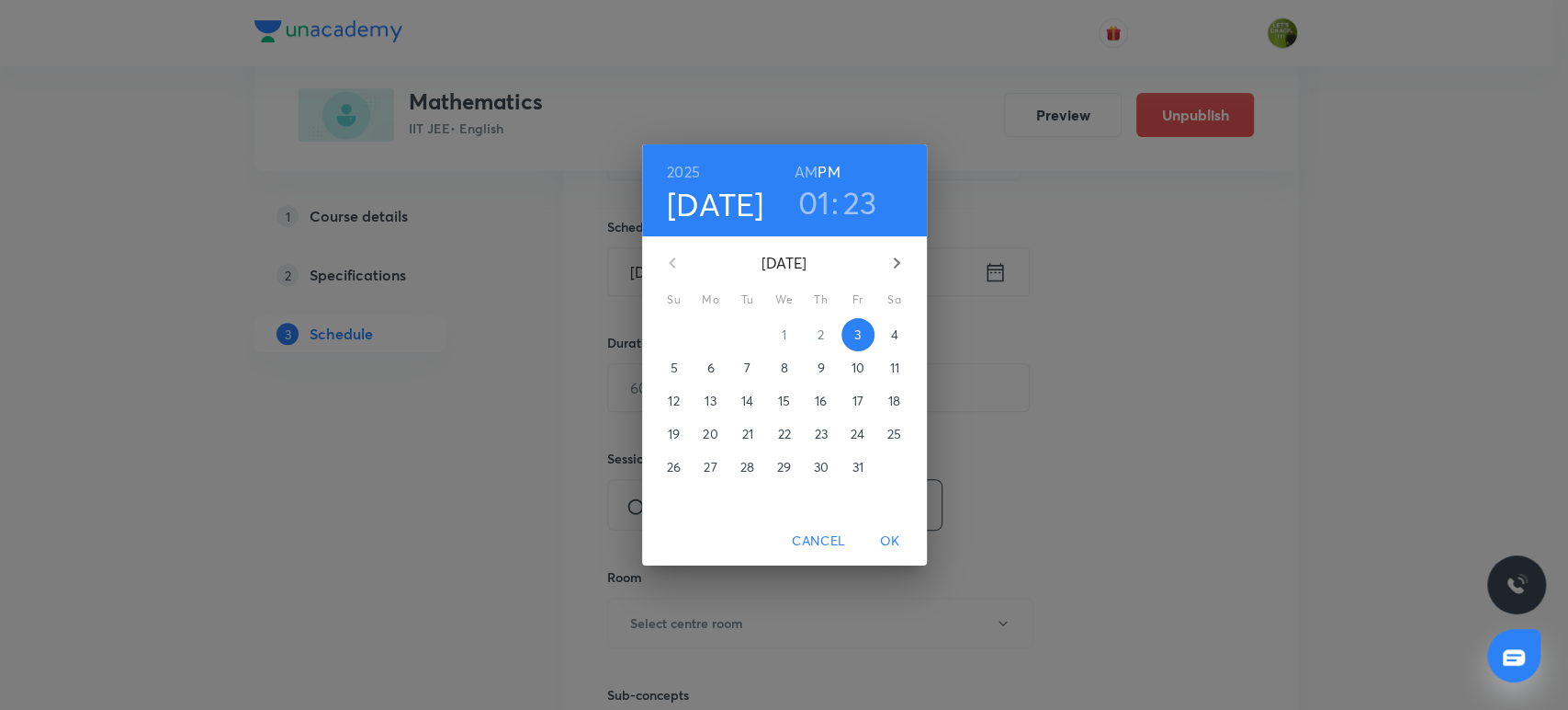
click at [823, 199] on h3 "01" at bounding box center [814, 202] width 32 height 39
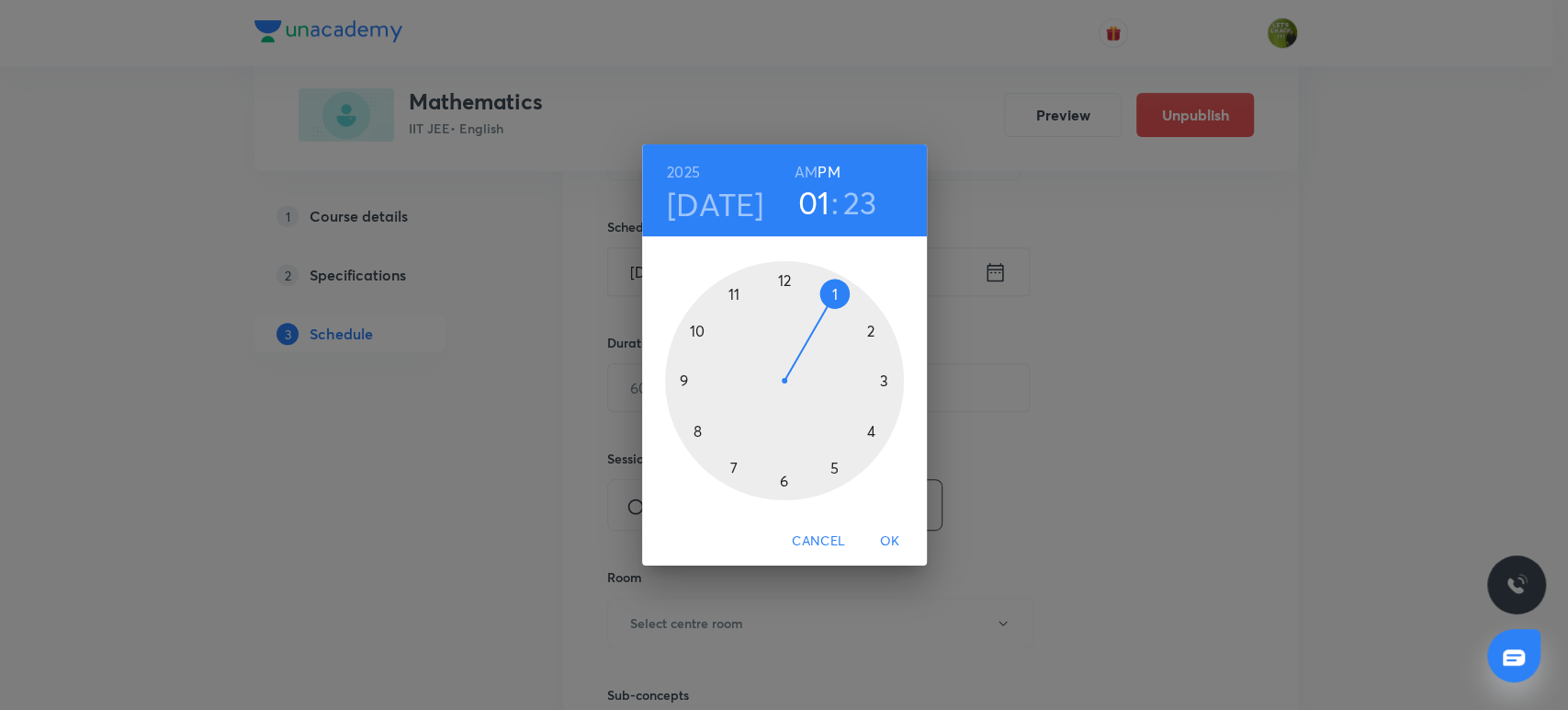
click at [830, 462] on div at bounding box center [784, 380] width 238 height 239
click at [838, 299] on div at bounding box center [784, 380] width 238 height 239
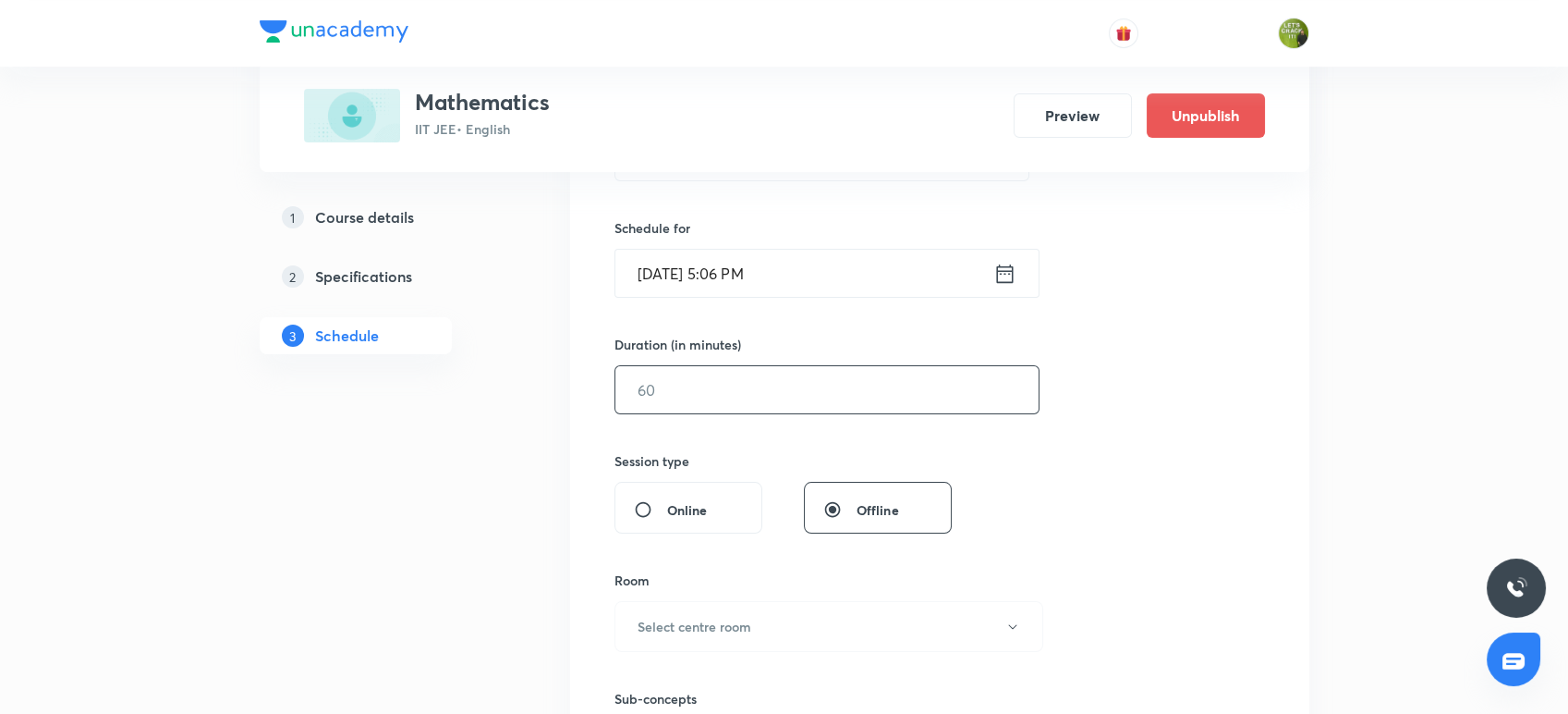
click at [744, 388] on input "text" at bounding box center [827, 390] width 423 height 48
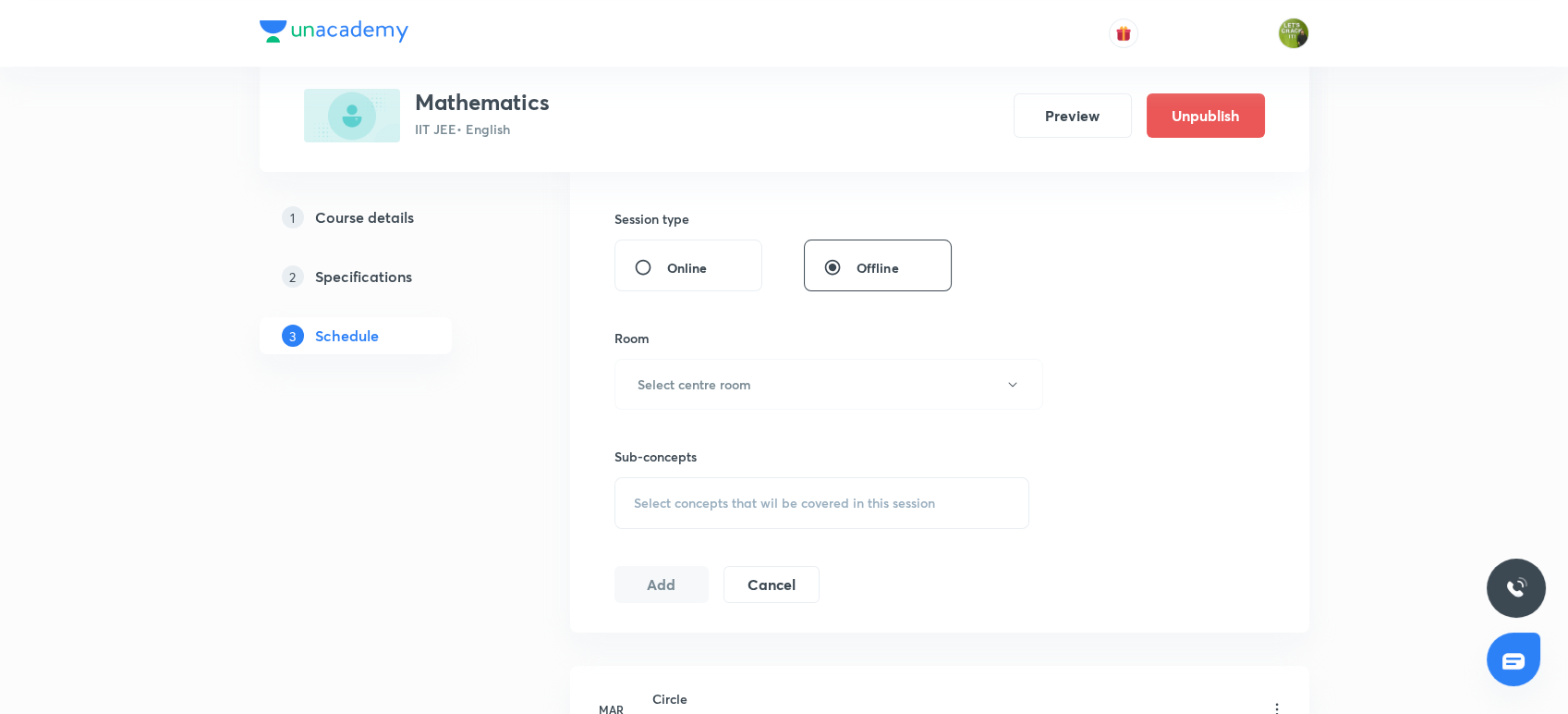
scroll to position [665, 0]
type input "80"
click at [732, 375] on h6 "Select centre room" at bounding box center [693, 383] width 114 height 19
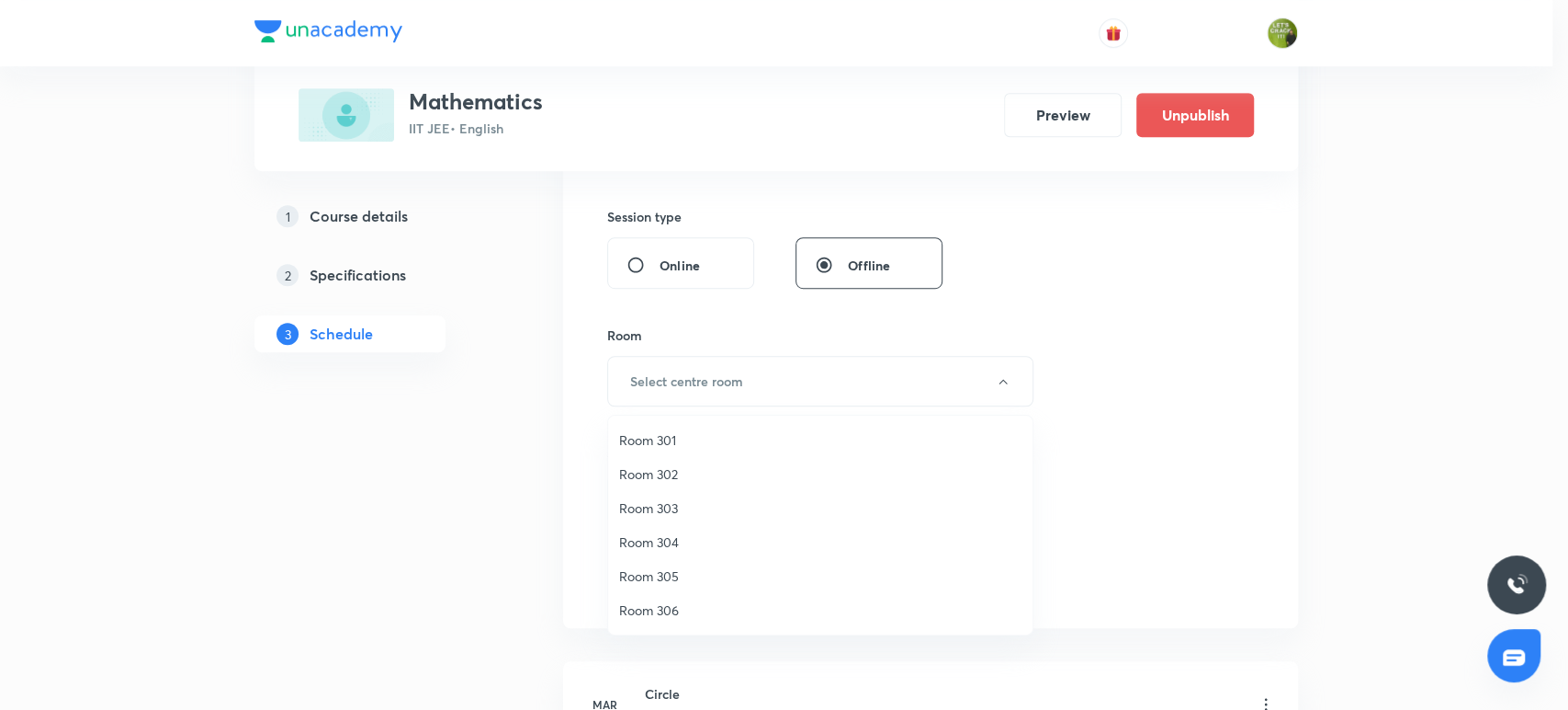
click at [735, 441] on span "Room 301" at bounding box center [820, 440] width 403 height 19
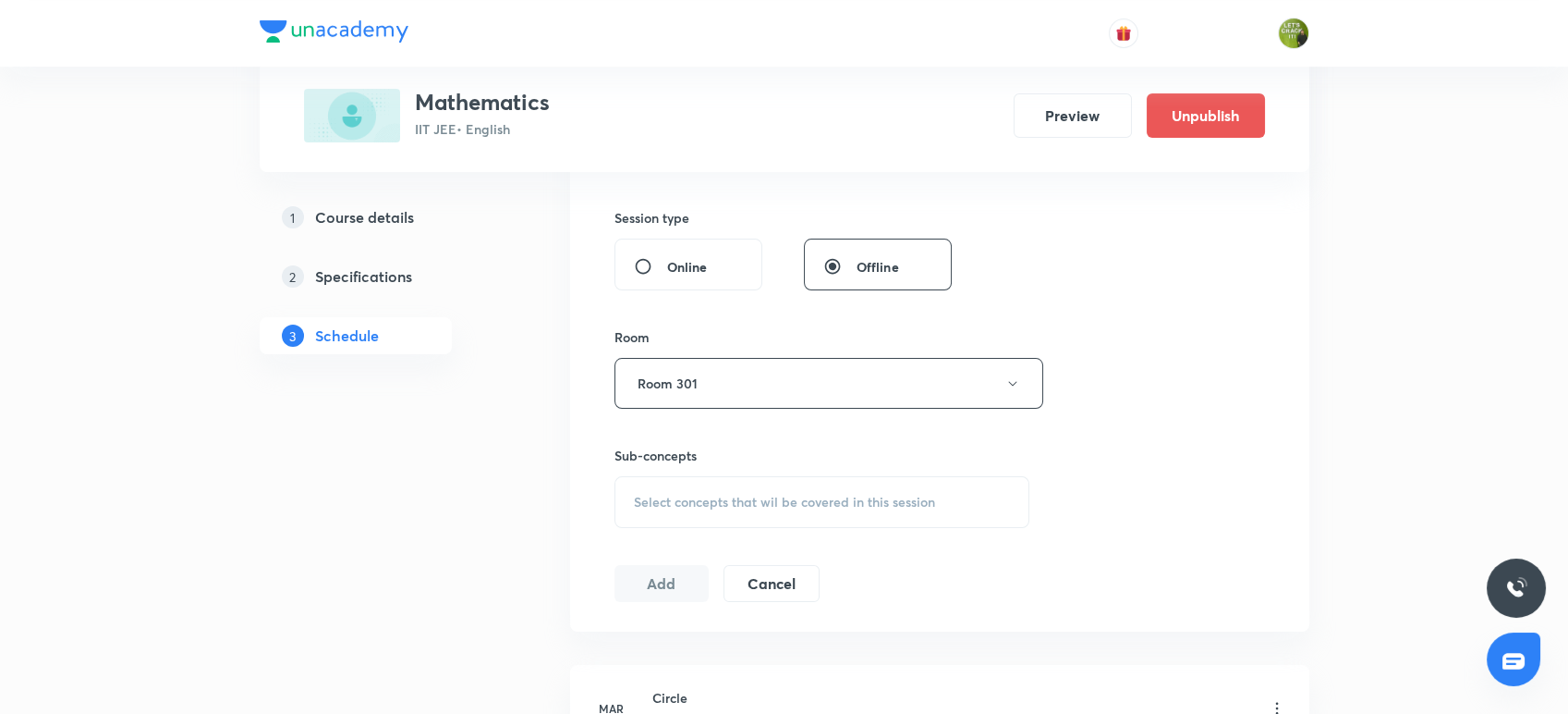
click at [695, 513] on div "Select concepts that wil be covered in this session" at bounding box center [822, 501] width 416 height 51
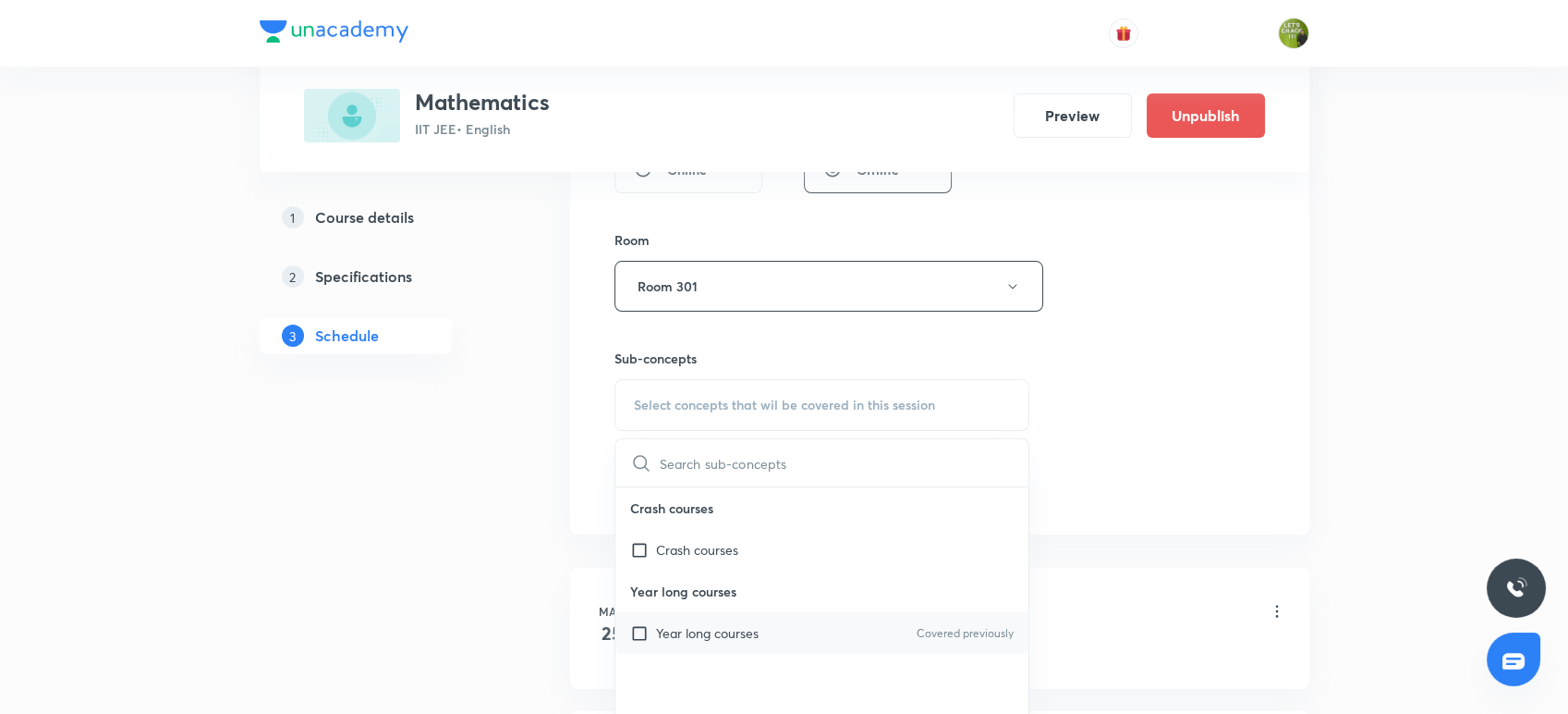
click at [652, 637] on input "checkbox" at bounding box center [643, 632] width 26 height 19
checkbox input "true"
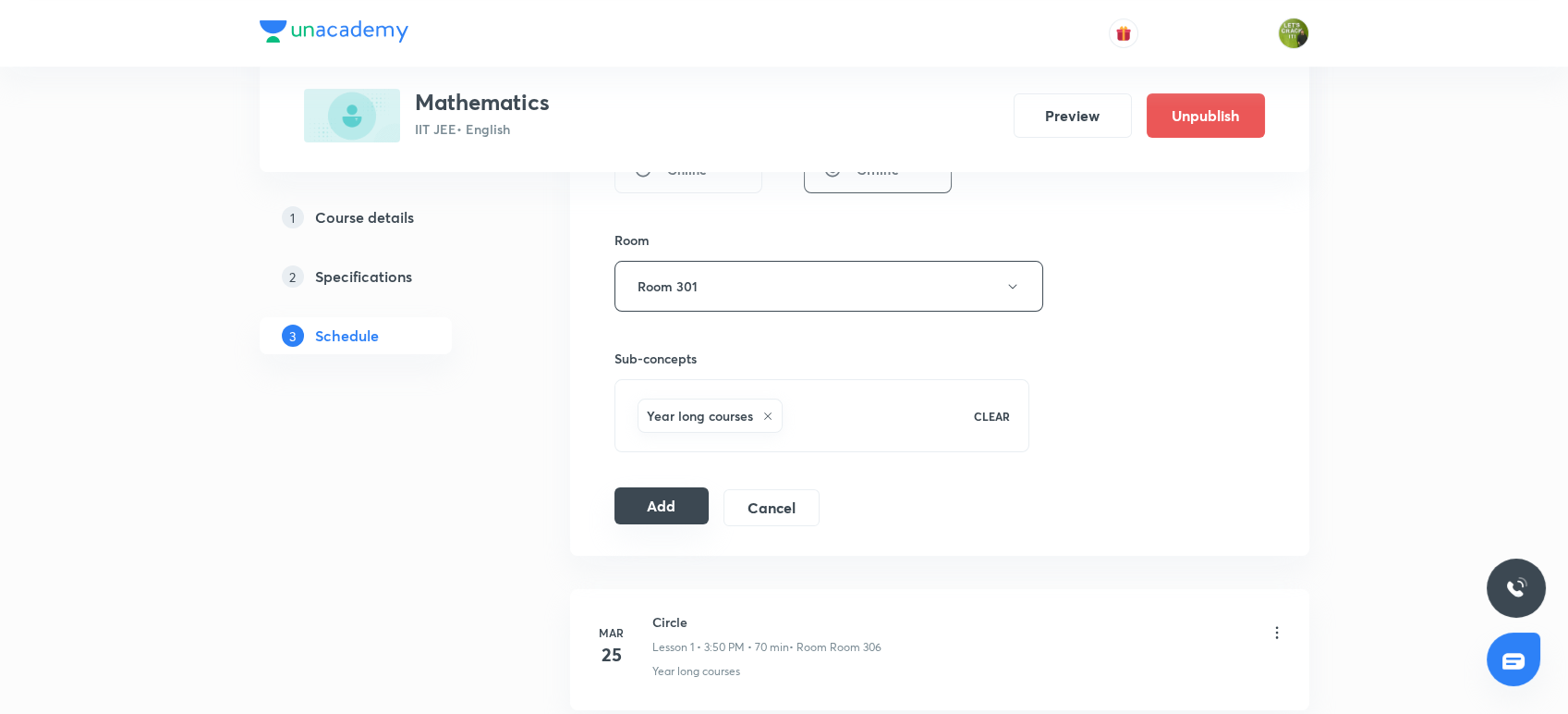
click at [671, 504] on button "Add" at bounding box center [662, 505] width 95 height 37
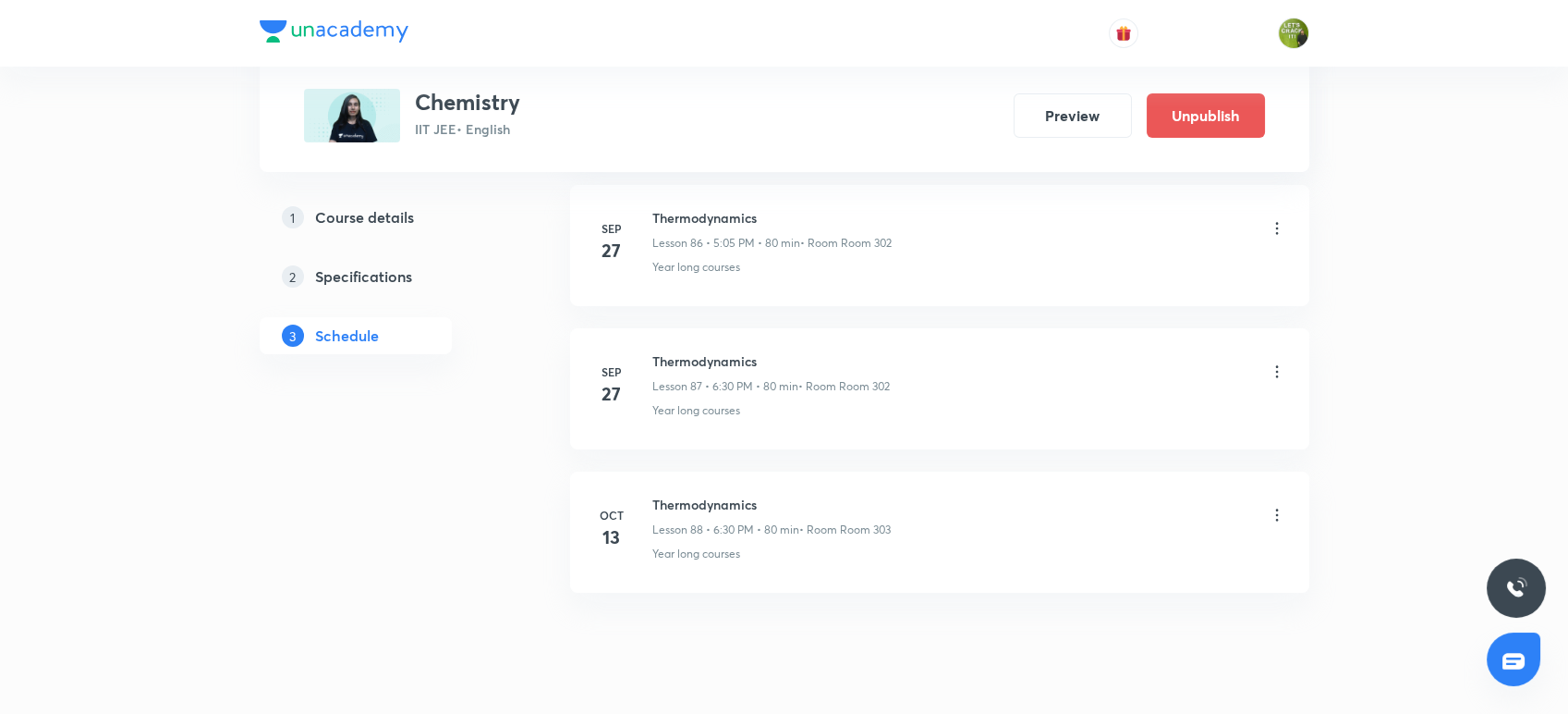
scroll to position [13354, 0]
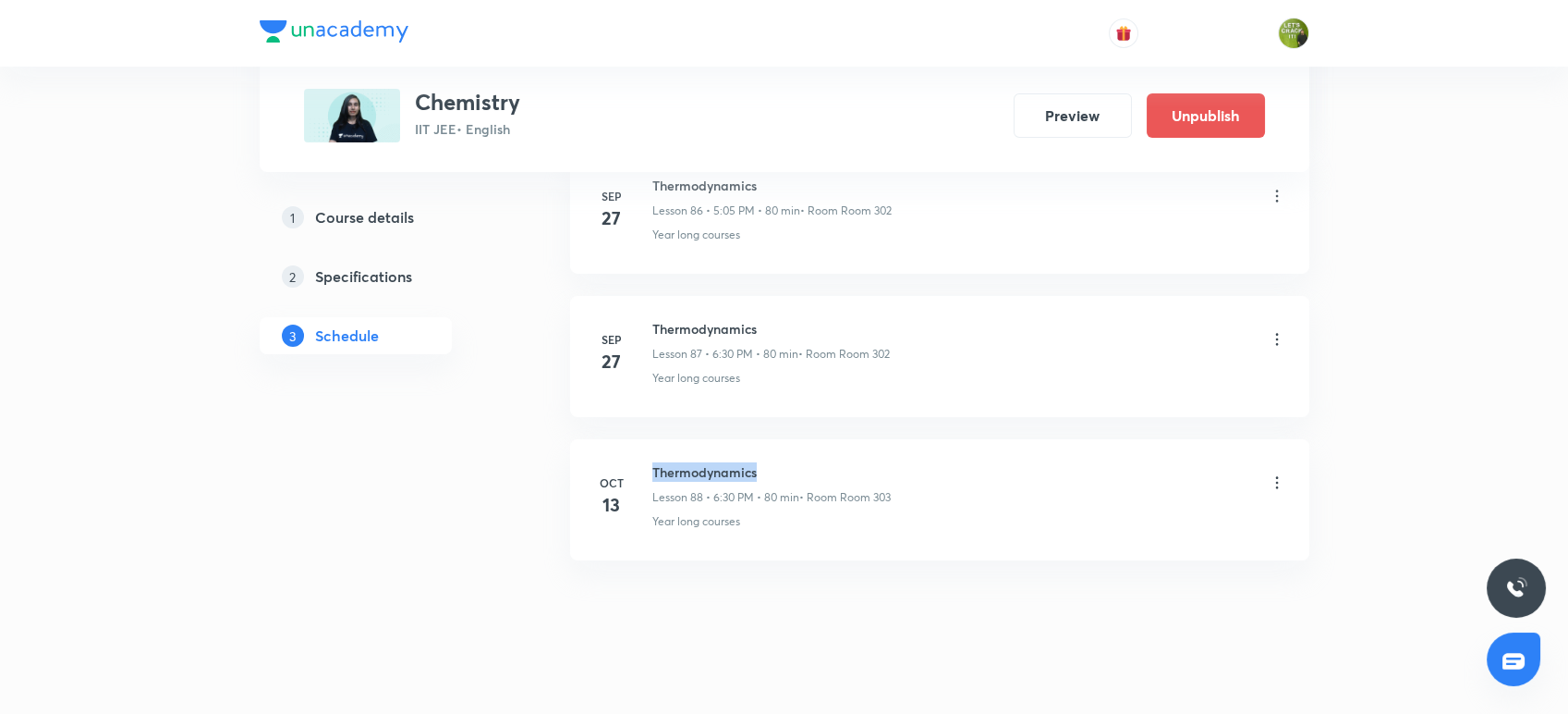
drag, startPoint x: 776, startPoint y: 445, endPoint x: 635, endPoint y: 418, distance: 143.6
copy h6 "Thermodynamics"
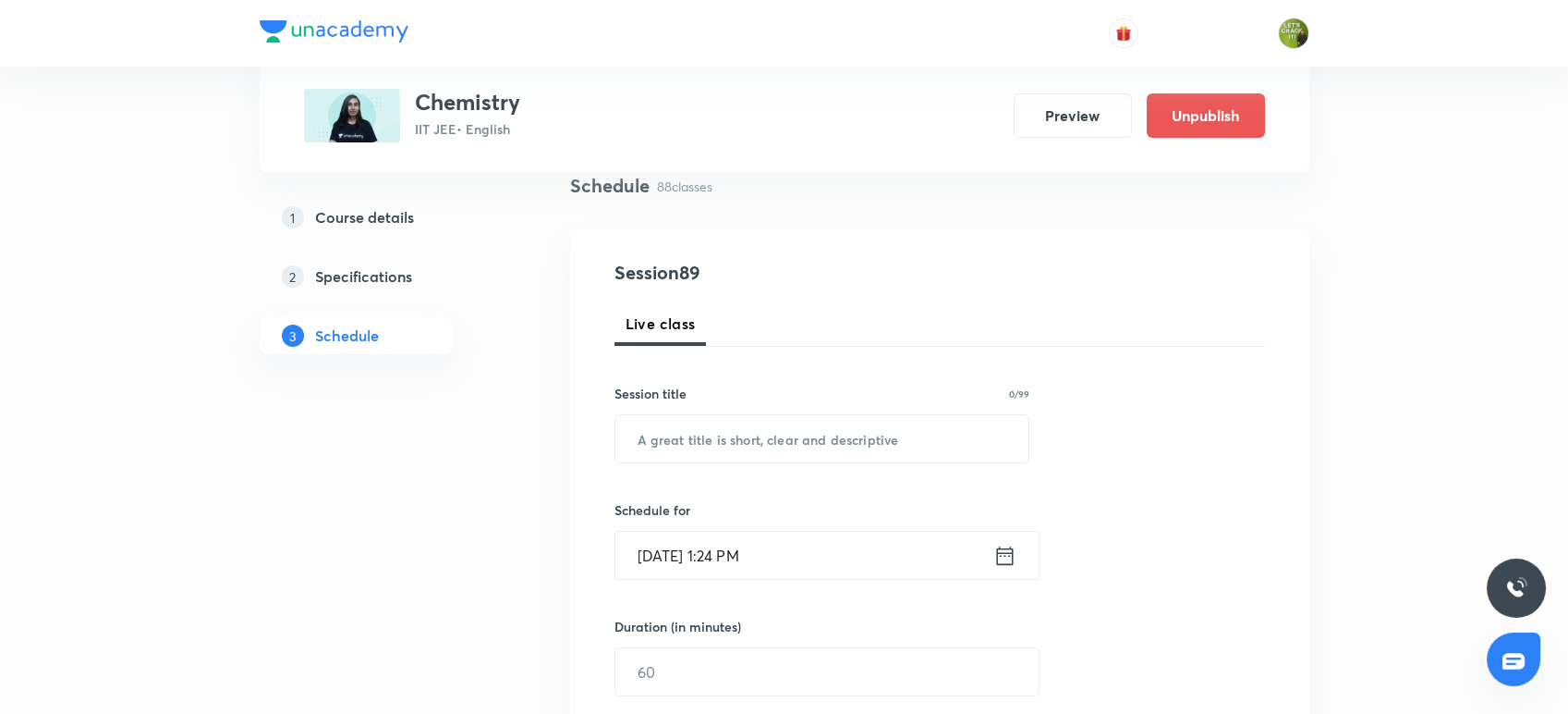
scroll to position [148, 0]
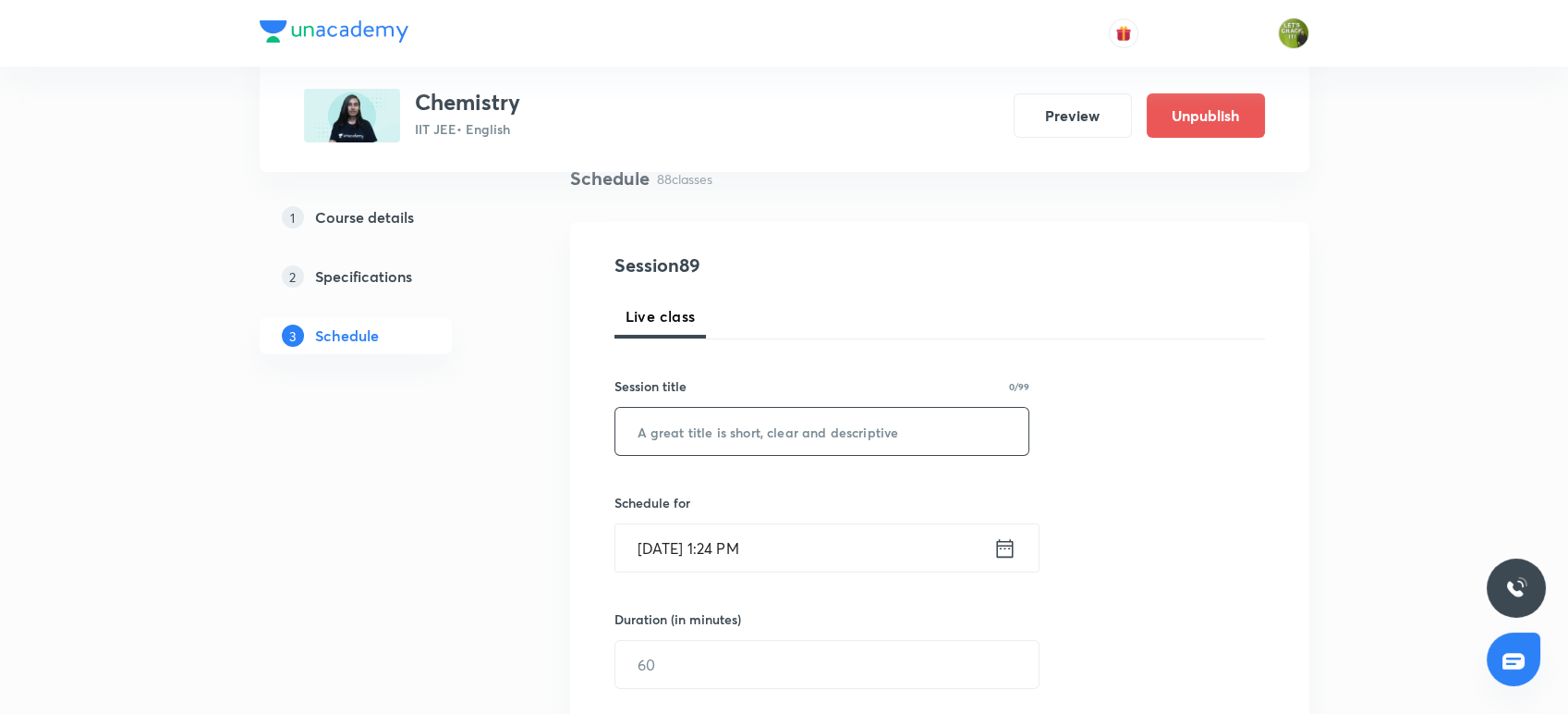
click at [635, 418] on input "text" at bounding box center [822, 431] width 414 height 48
paste input "Thermodynamics"
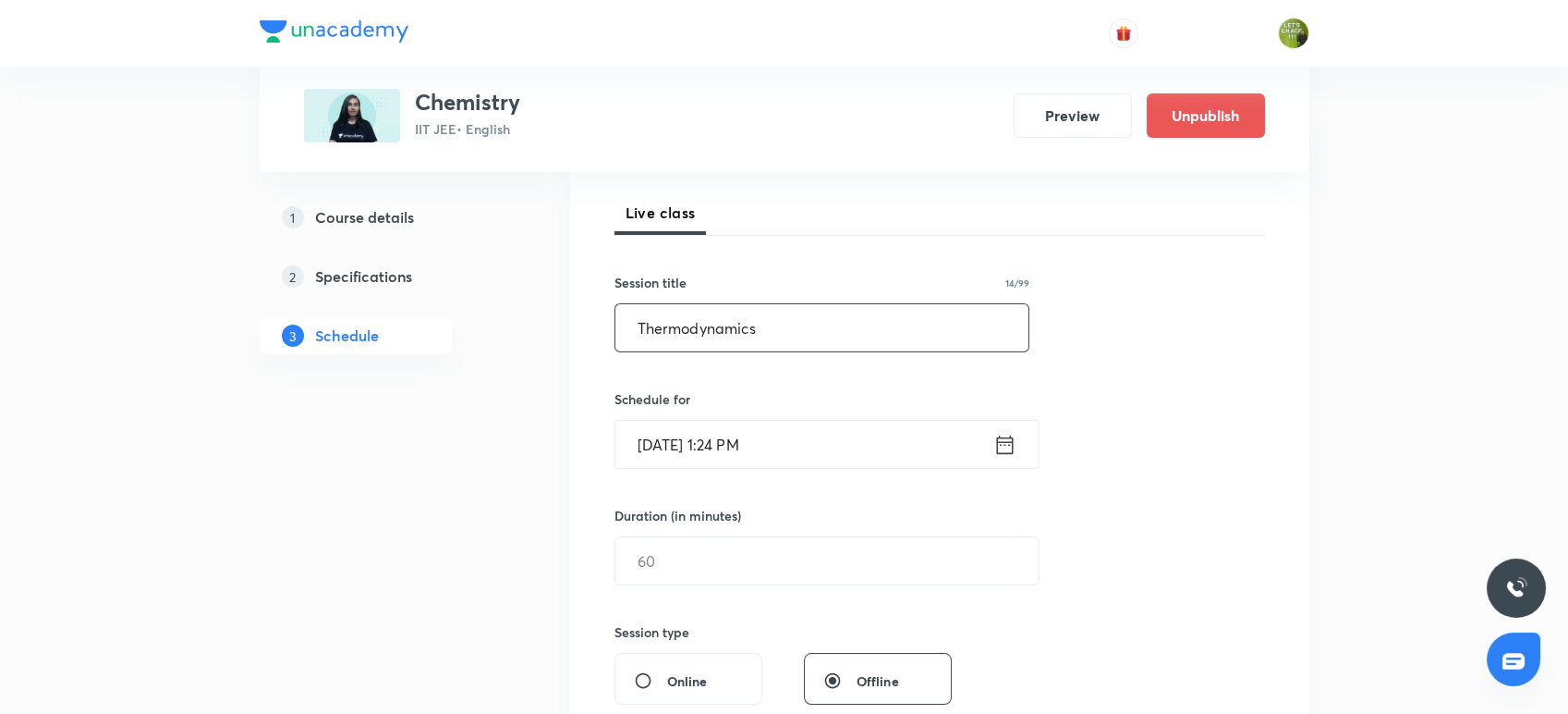
scroll to position [253, 0]
type input "Thermodynamics"
click at [1004, 445] on icon at bounding box center [1005, 443] width 23 height 26
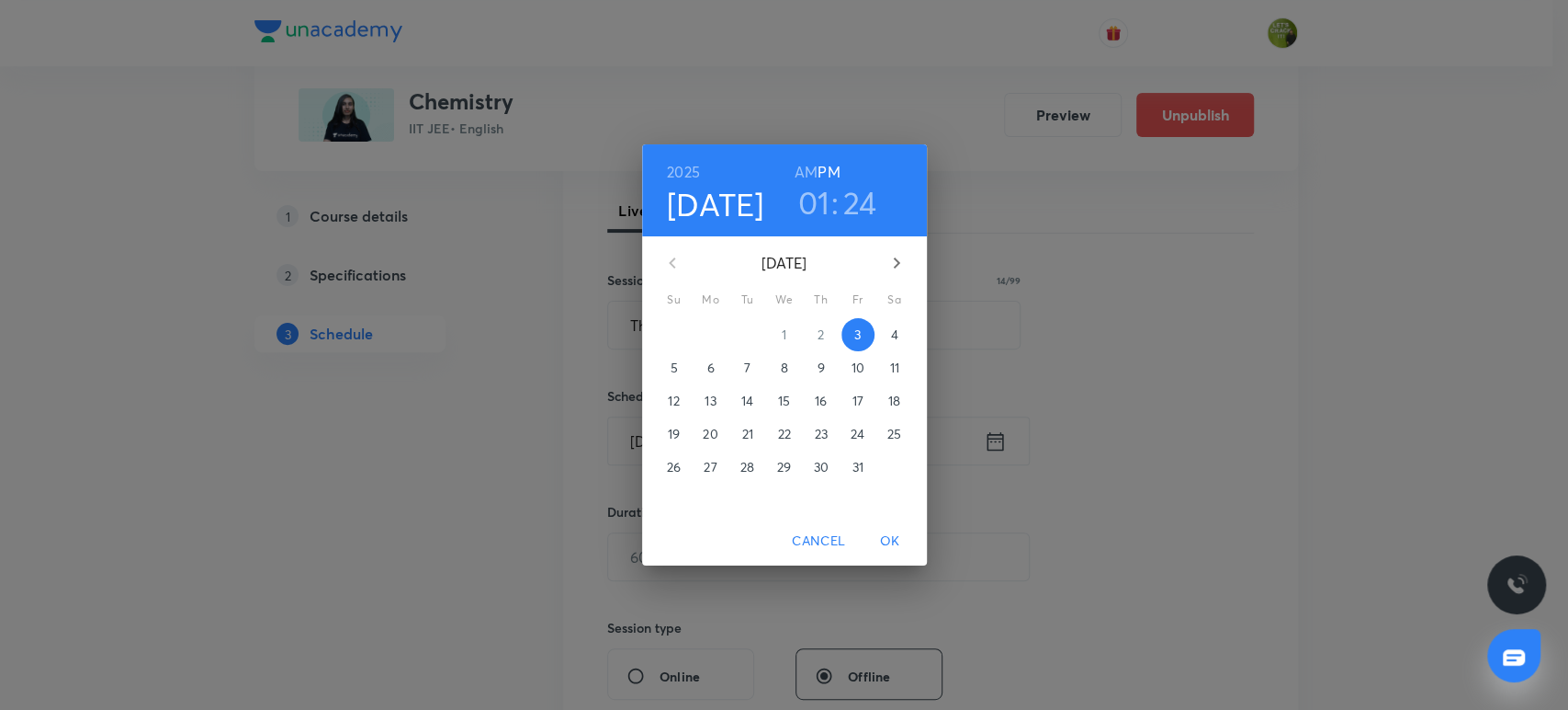
click at [816, 204] on h3 "01" at bounding box center [814, 202] width 32 height 39
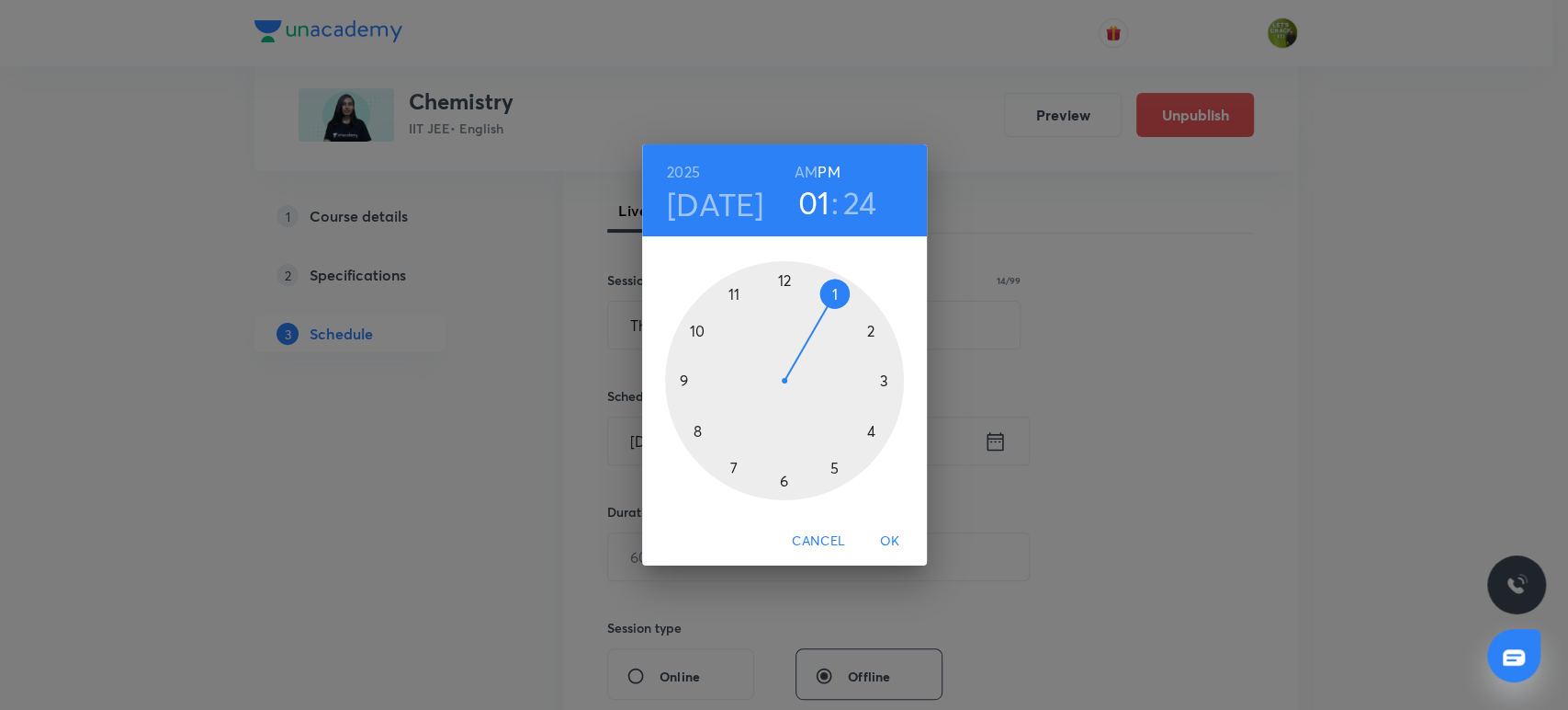
click at [882, 379] on div at bounding box center [784, 380] width 238 height 239
click at [697, 435] on div at bounding box center [784, 380] width 238 height 239
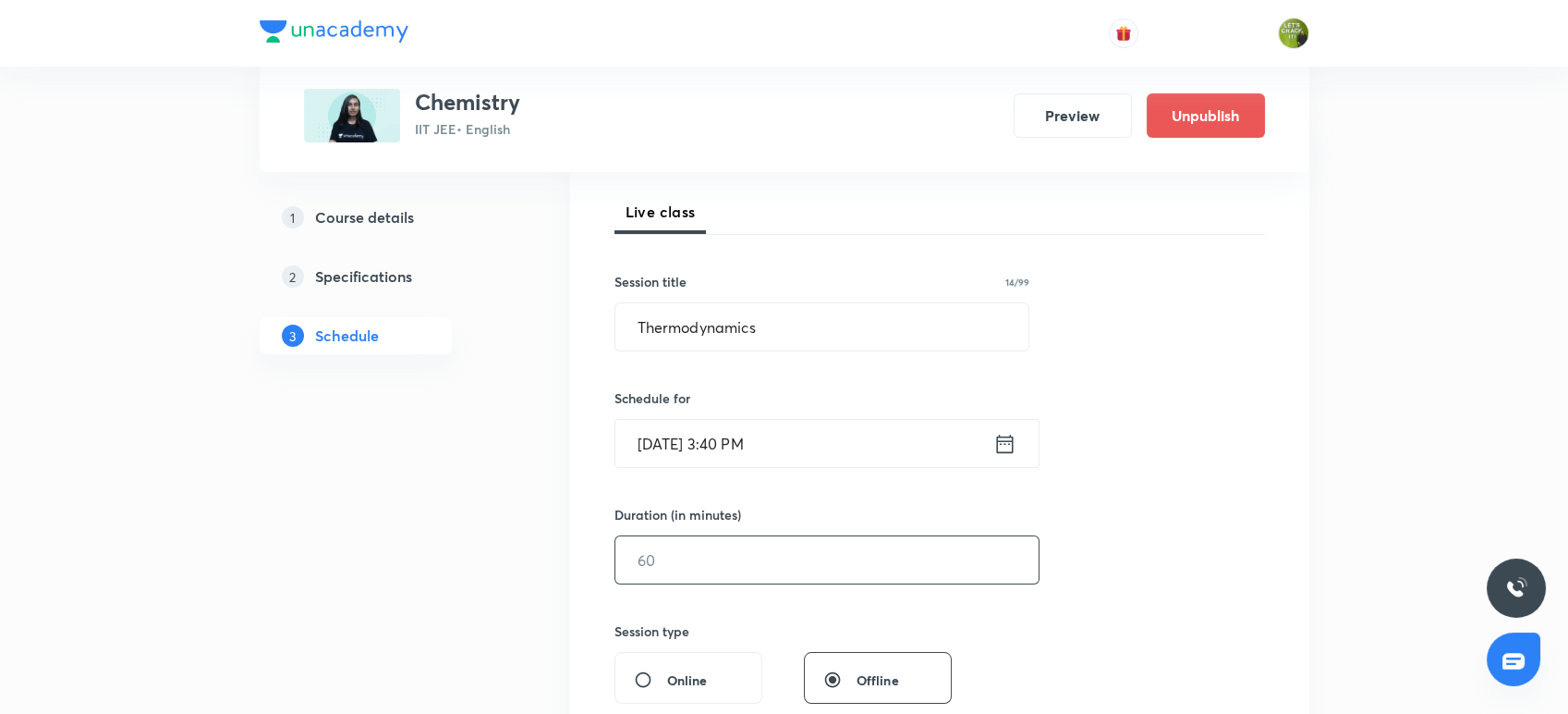
click at [680, 576] on input "text" at bounding box center [827, 560] width 423 height 48
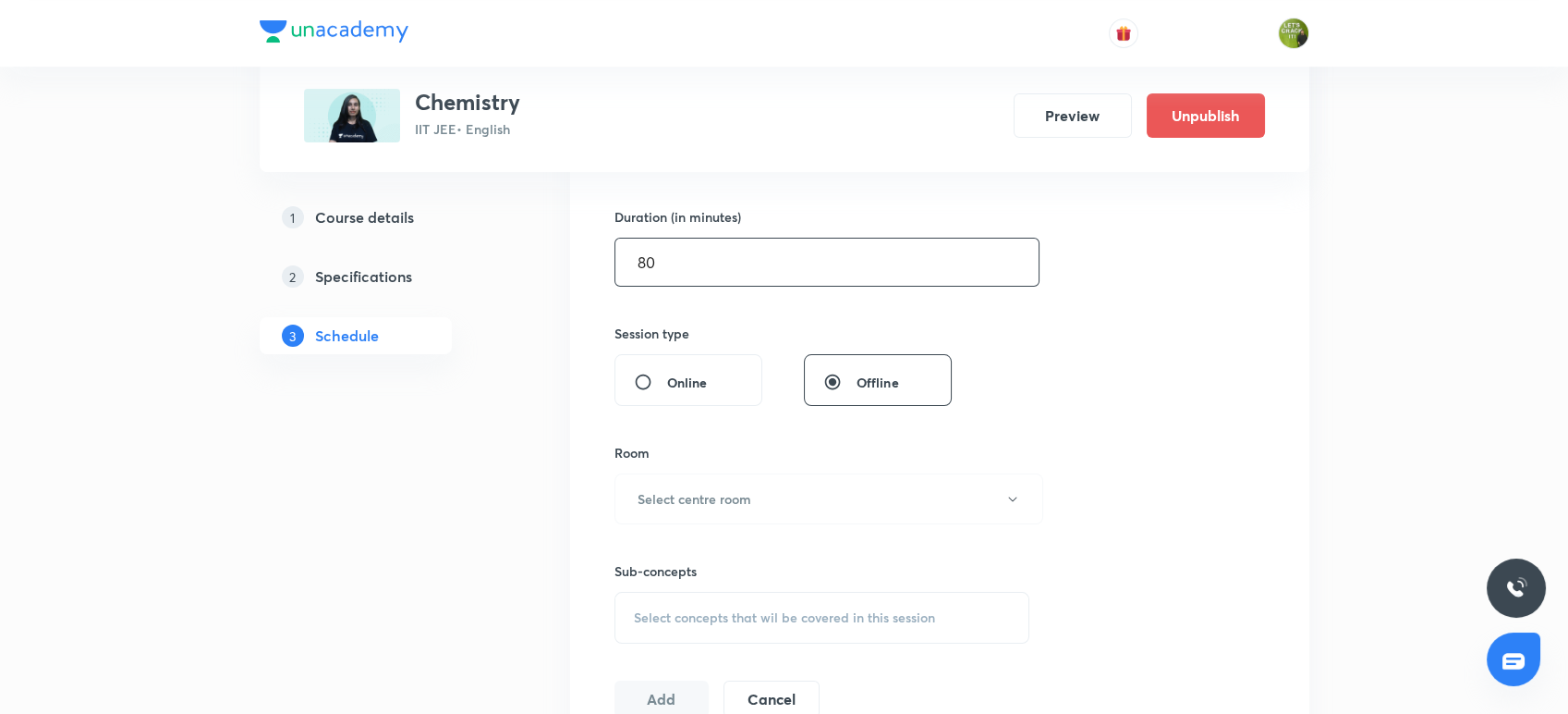
scroll to position [557, 0]
type input "80"
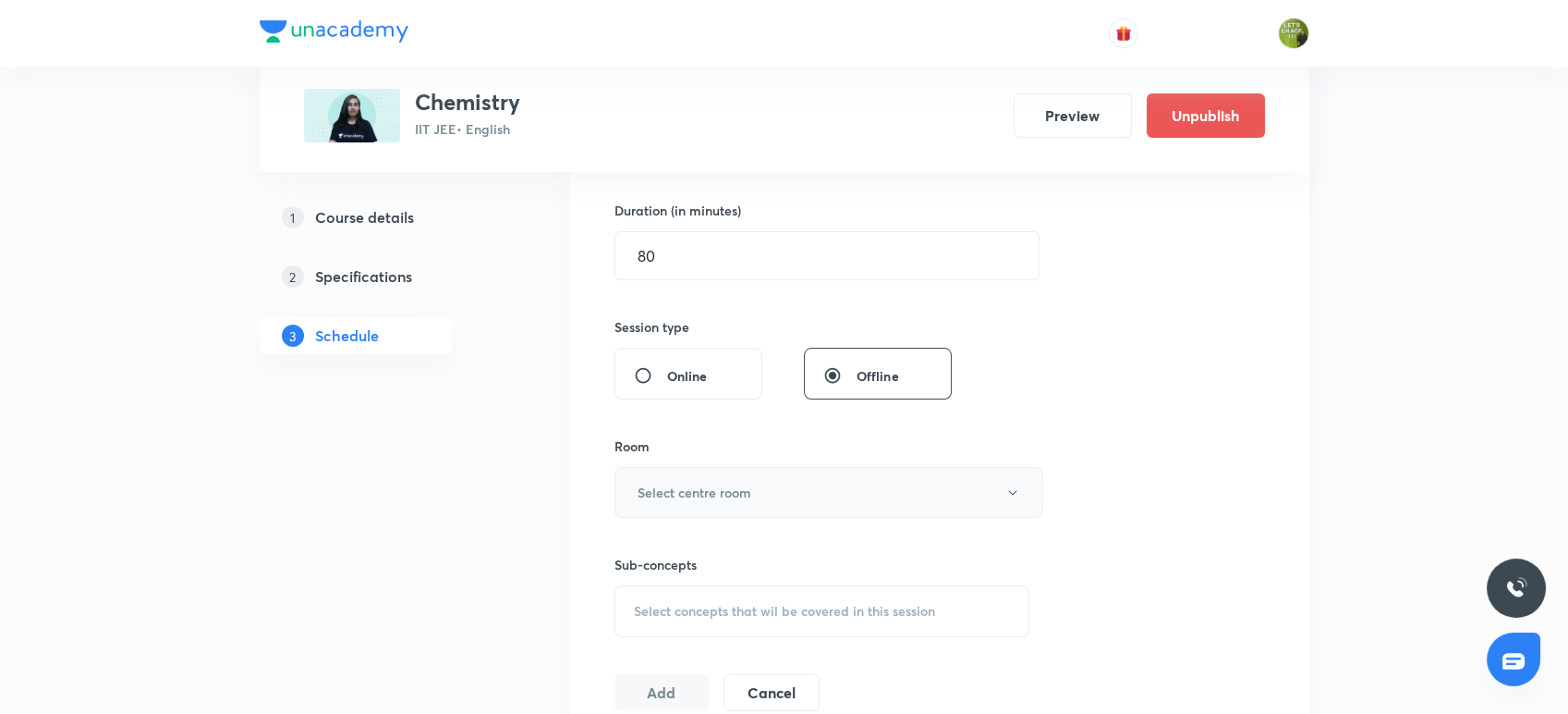
click at [704, 486] on h6 "Select centre room" at bounding box center [693, 493] width 114 height 19
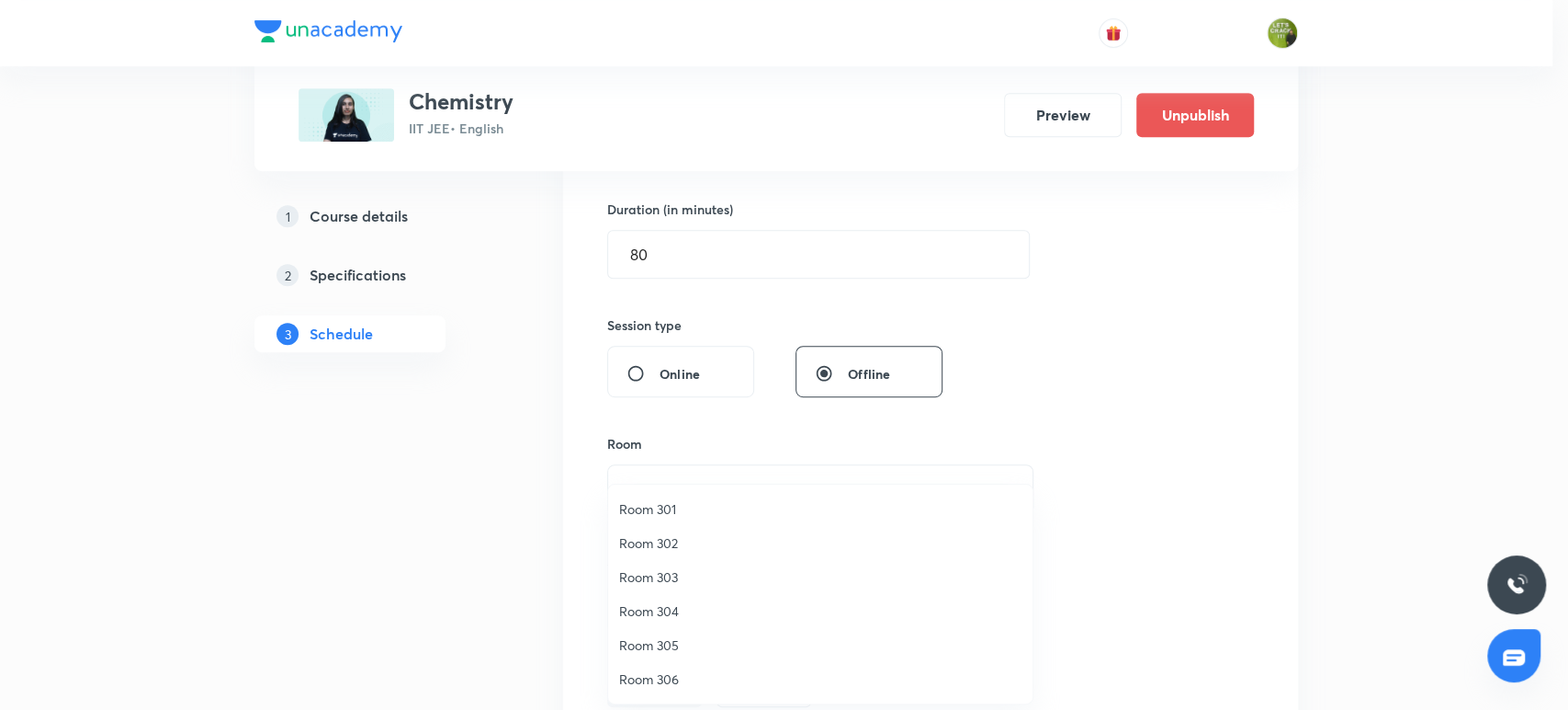
click at [678, 571] on span "Room 303" at bounding box center [820, 577] width 403 height 19
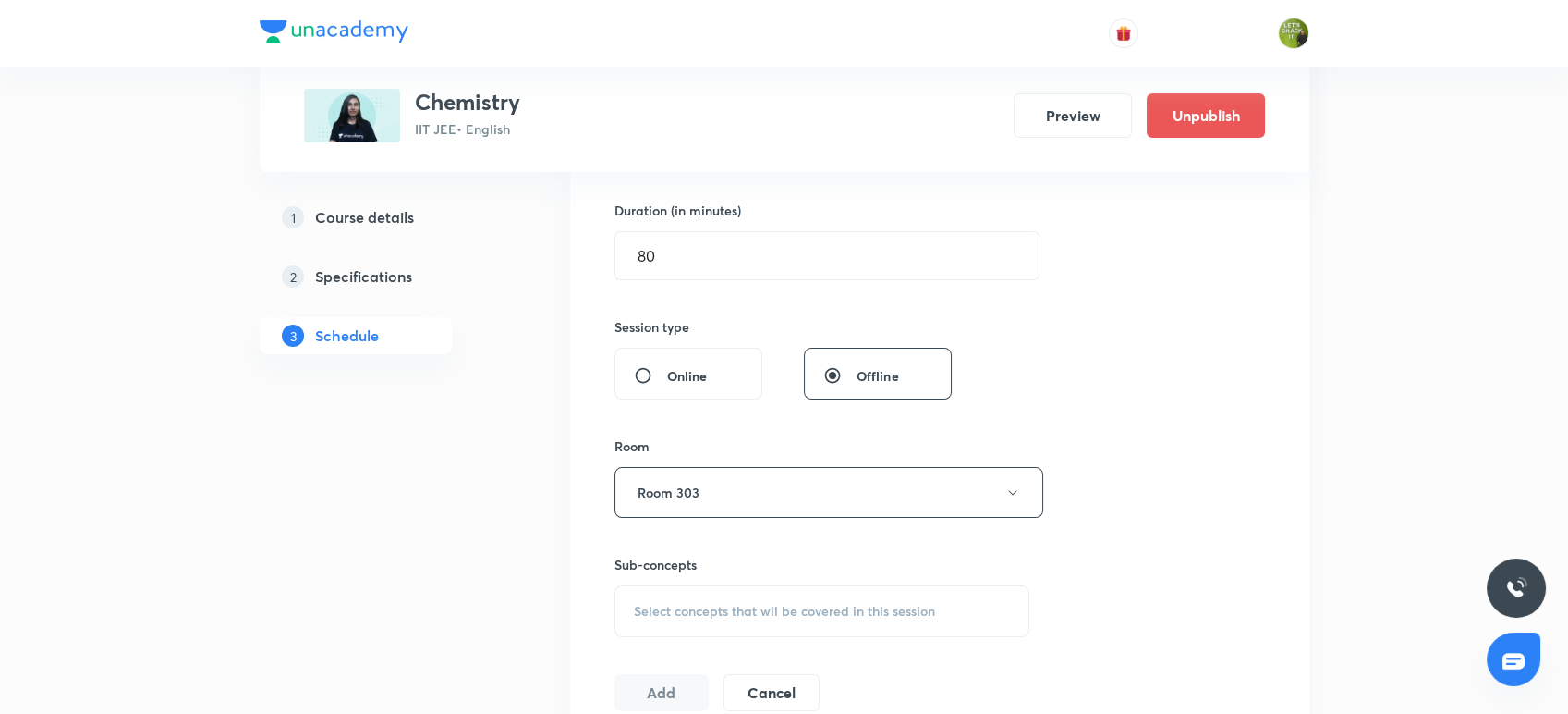
click at [666, 598] on div "Select concepts that wil be covered in this session" at bounding box center [822, 610] width 416 height 51
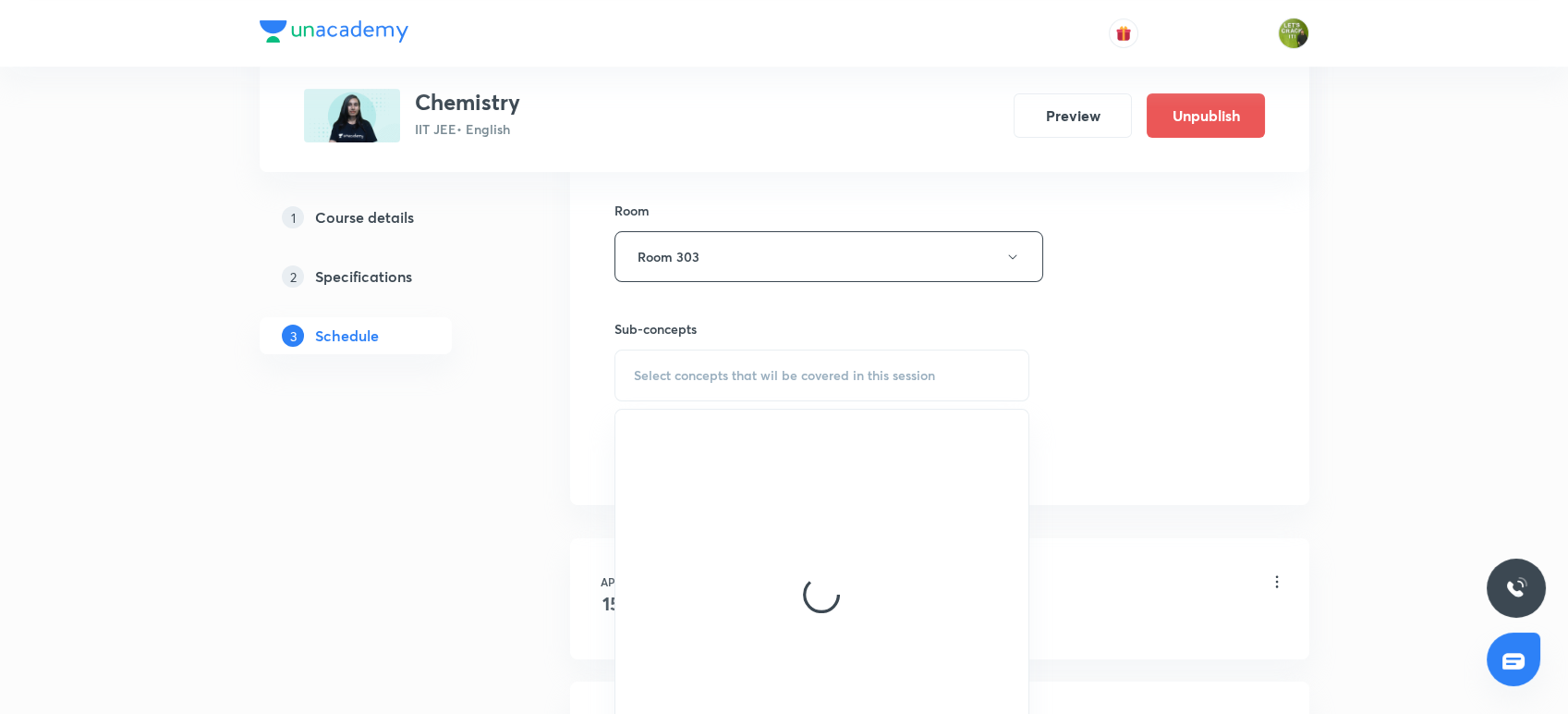
scroll to position [795, 0]
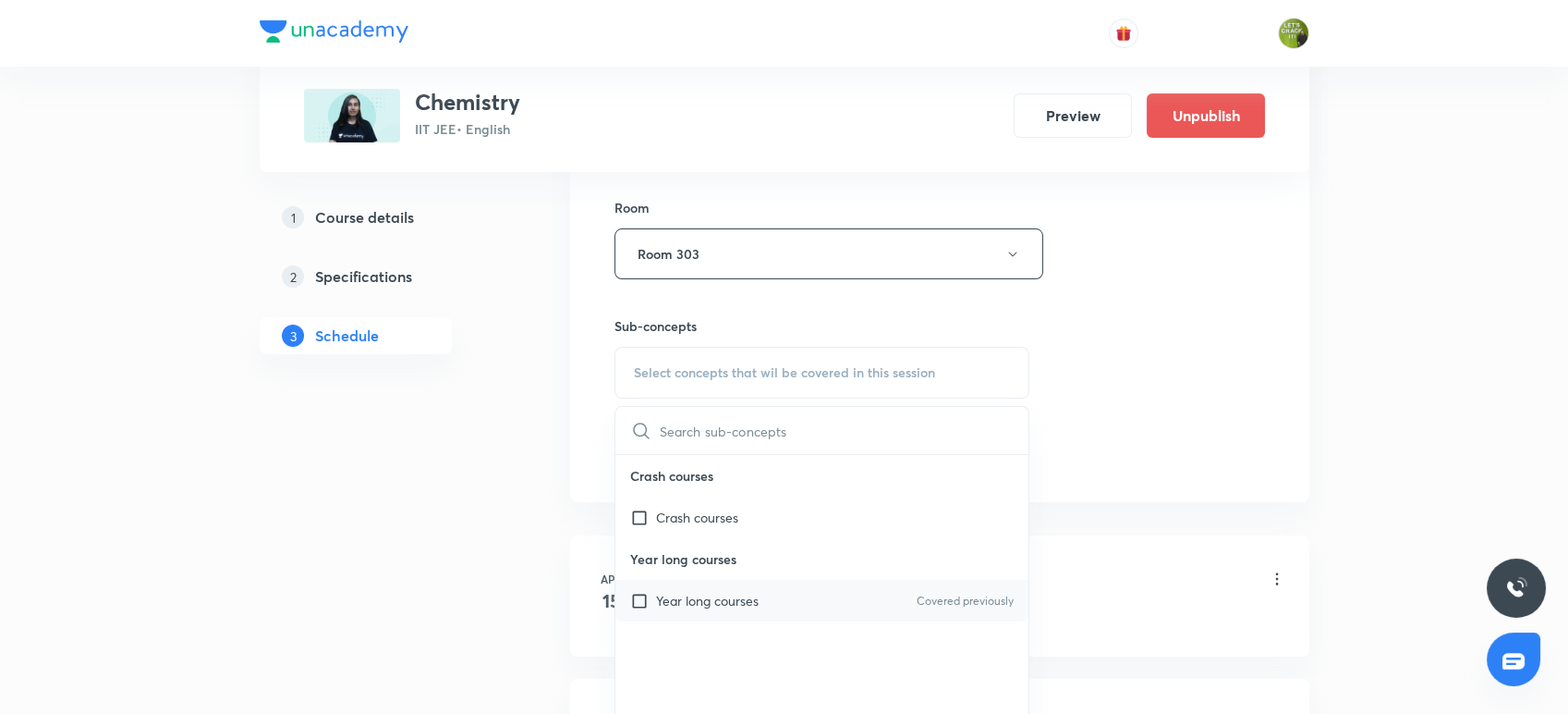
click at [676, 595] on p "Year long courses" at bounding box center [708, 600] width 103 height 19
checkbox input "true"
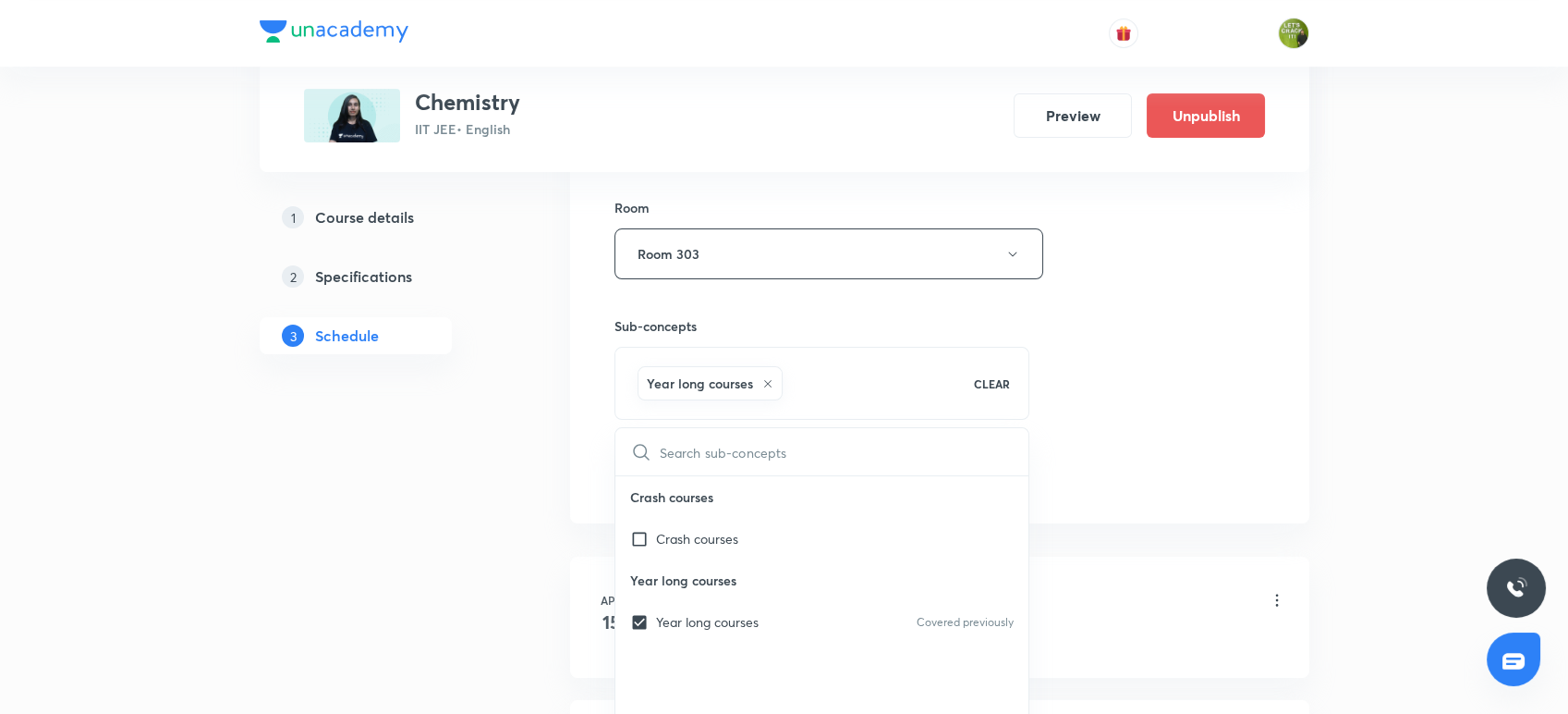
click at [570, 516] on div "Session 89 Live class Session title 14/99 Thermodynamics ​ Schedule for Oct 3, …" at bounding box center [939, 49] width 739 height 948
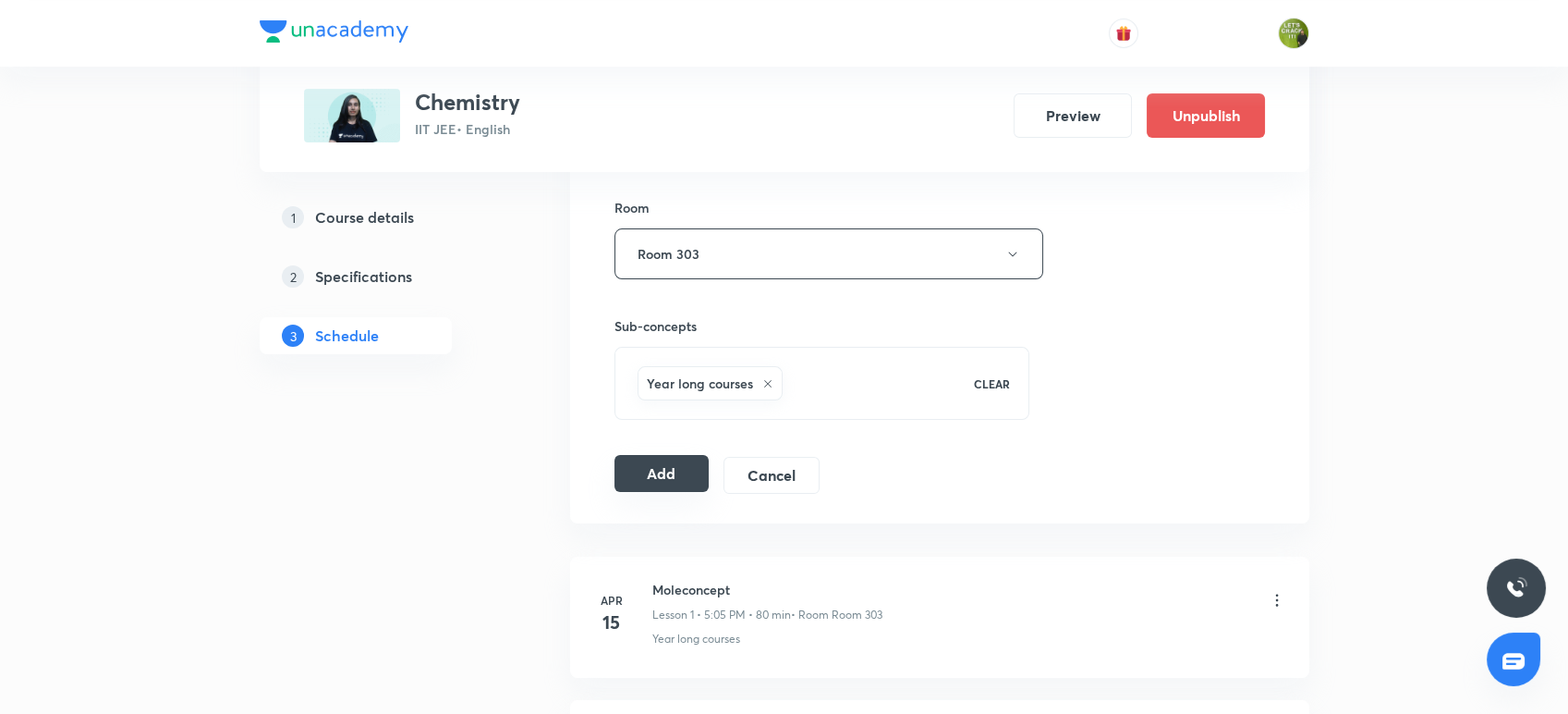
click at [686, 482] on button "Add" at bounding box center [662, 473] width 95 height 37
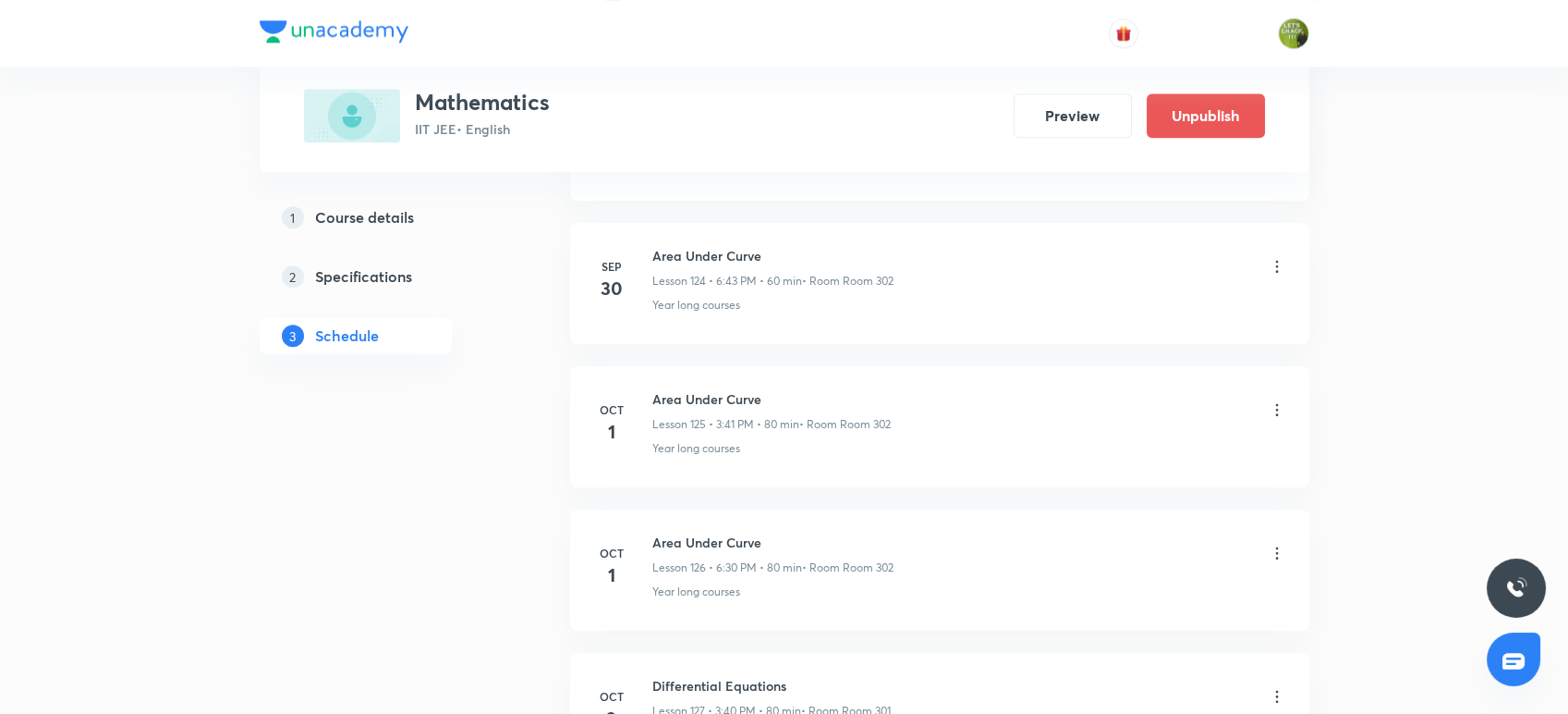
scroll to position [19077, 0]
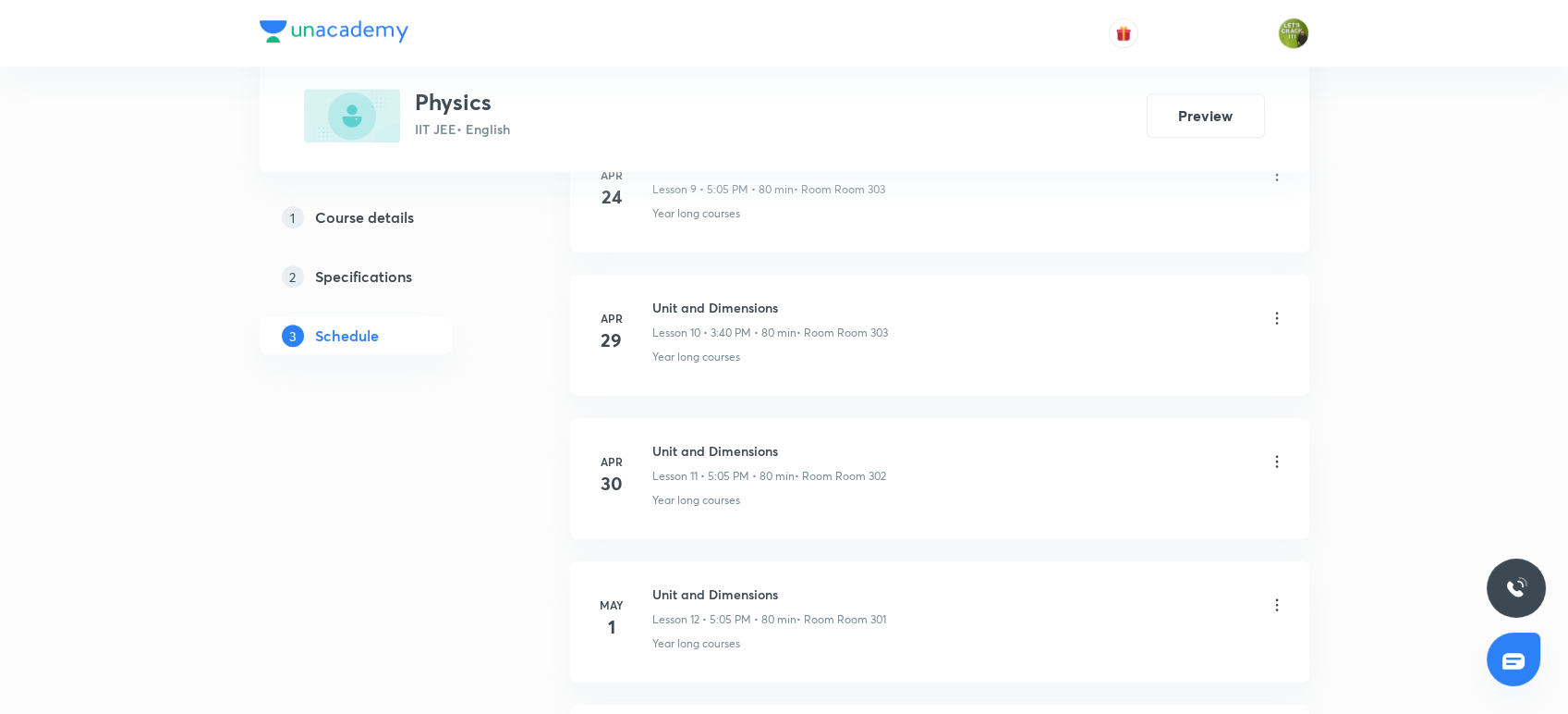
drag, startPoint x: 0, startPoint y: 0, endPoint x: 574, endPoint y: 414, distance: 707.7
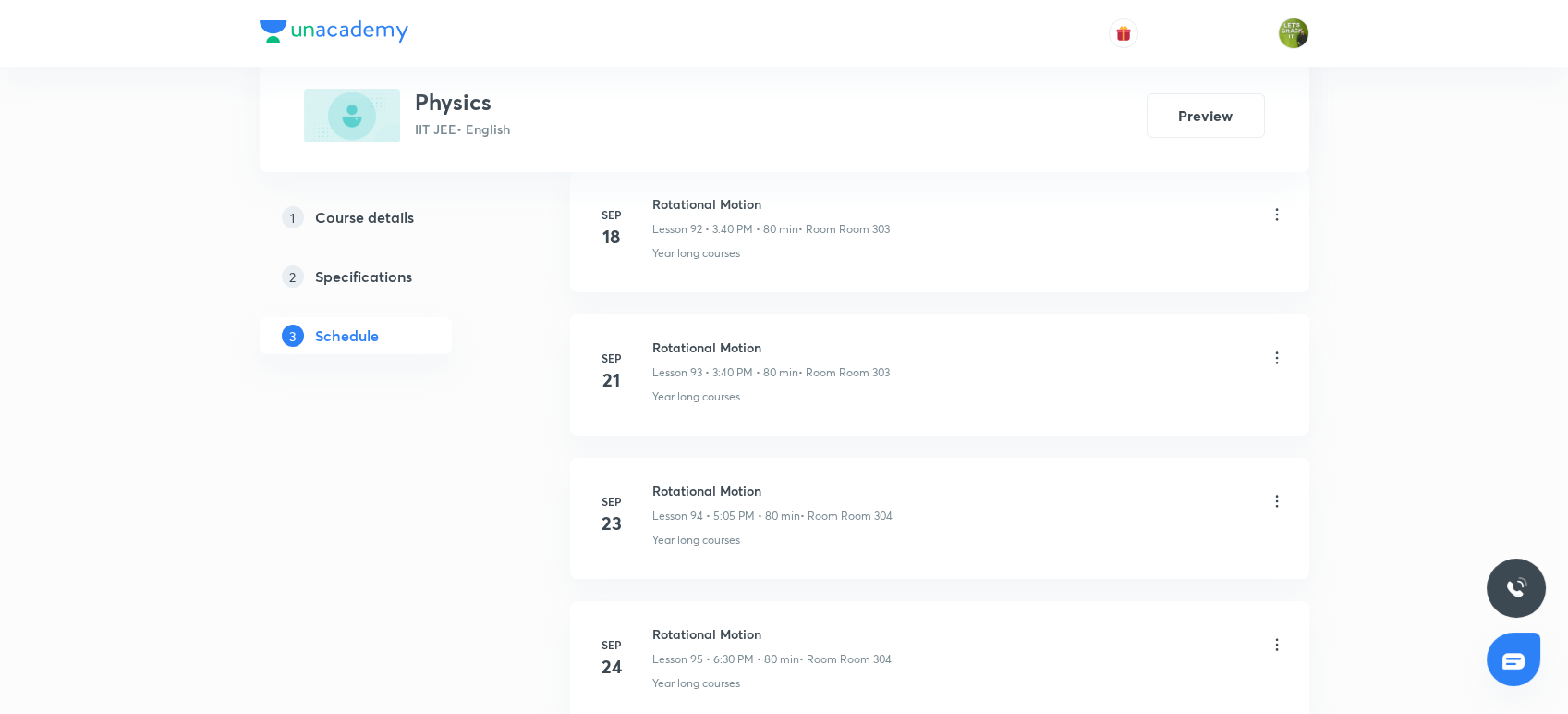
scroll to position [14929, 0]
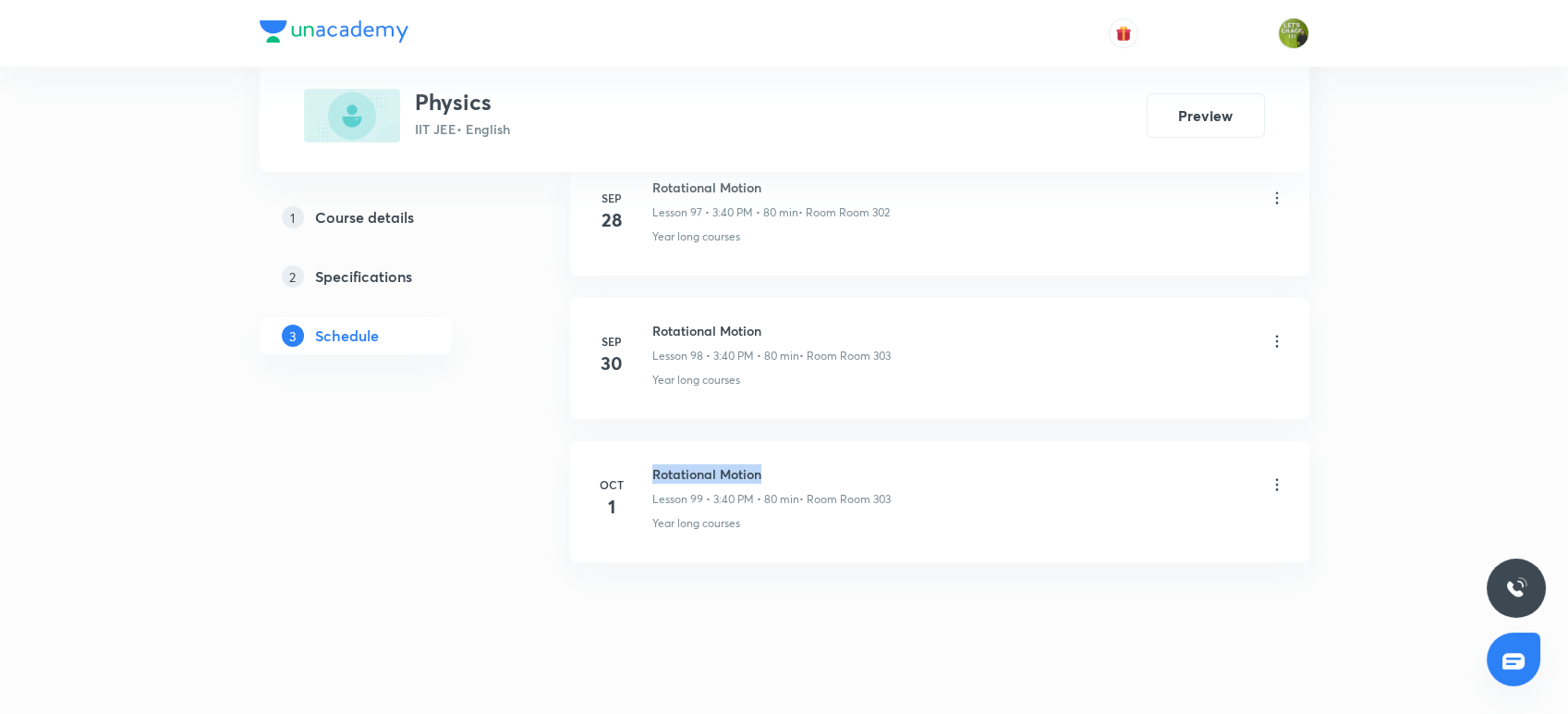
drag, startPoint x: 783, startPoint y: 446, endPoint x: 647, endPoint y: 400, distance: 143.6
copy h6 "Rotational Motion"
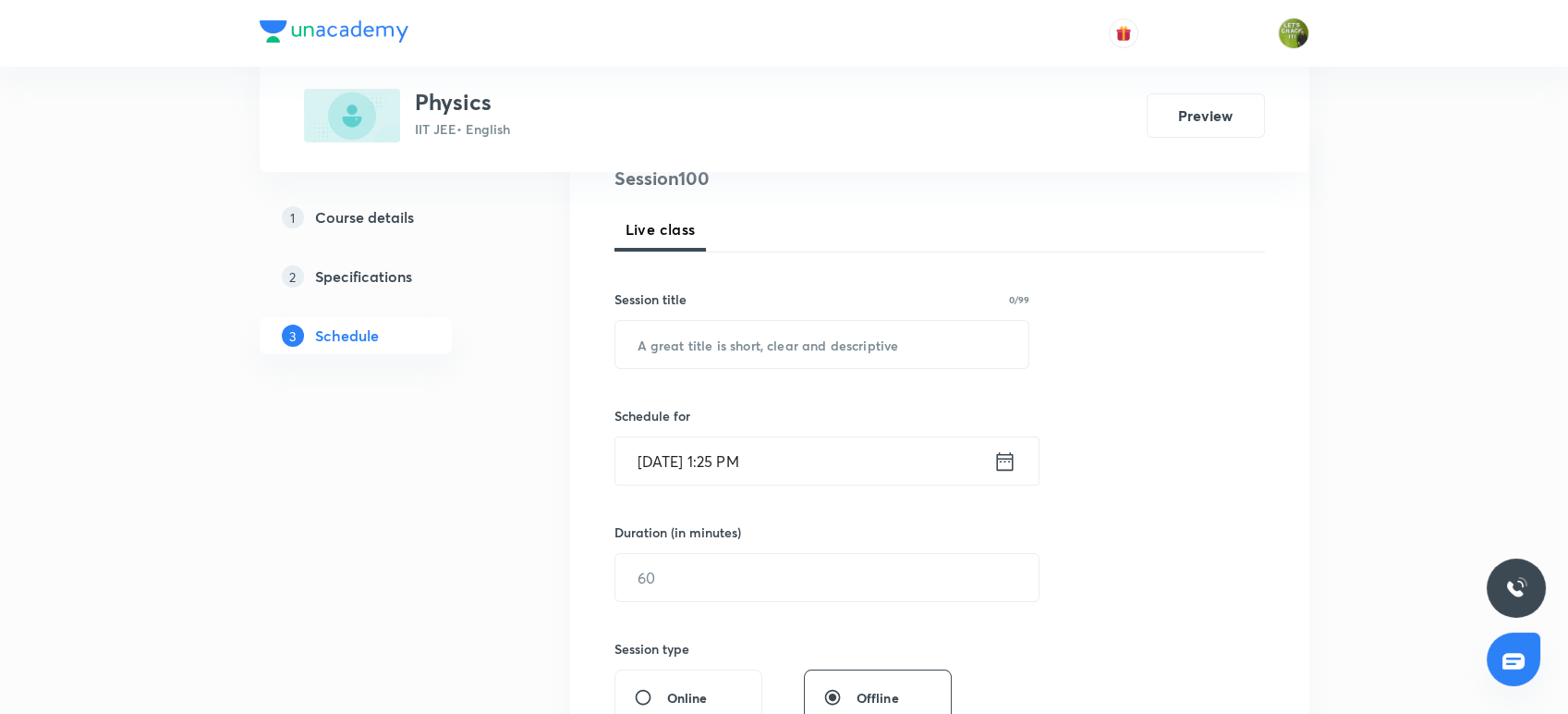
scroll to position [234, 0]
click at [637, 357] on input "text" at bounding box center [822, 345] width 414 height 48
paste input "Rotational Motion"
type input "Rotational Motion"
click at [1013, 455] on icon at bounding box center [1005, 461] width 23 height 26
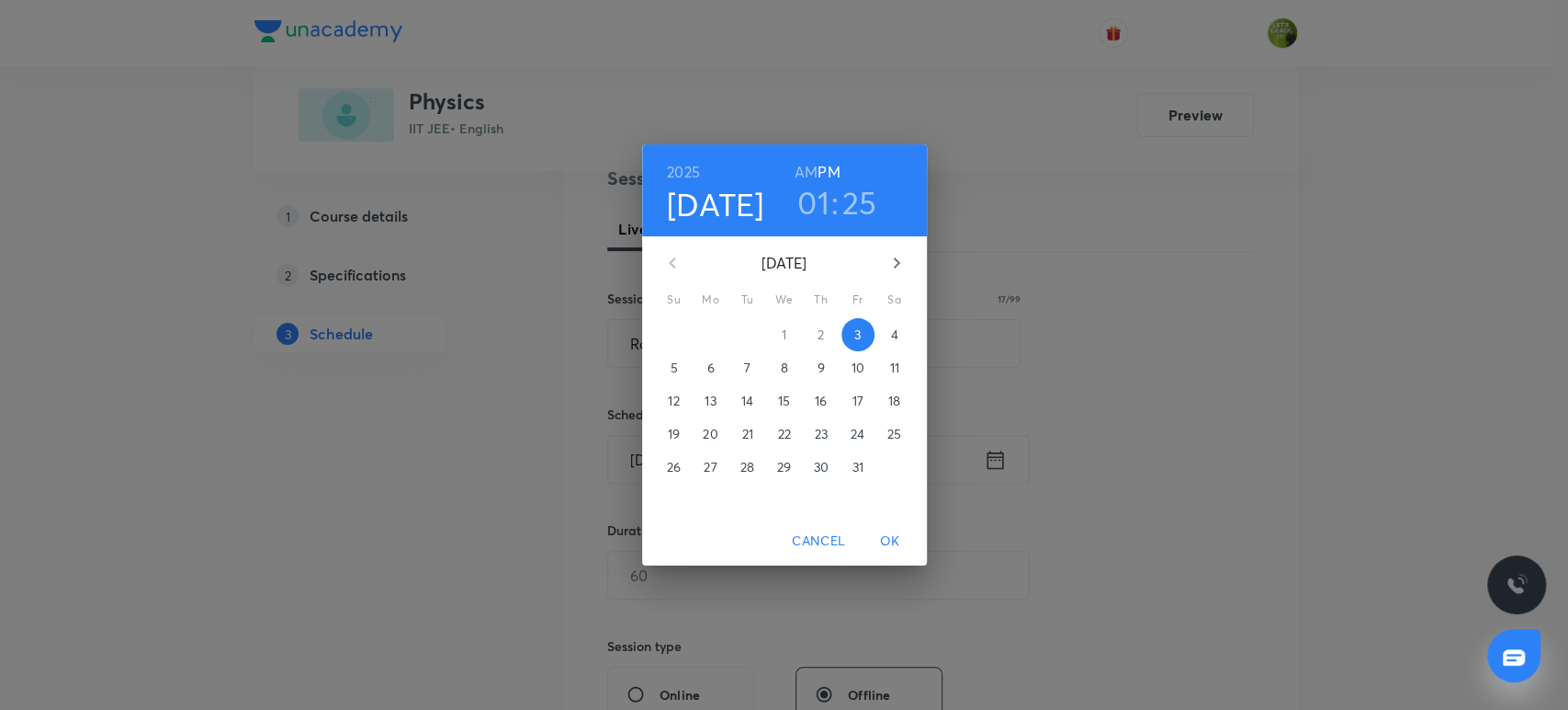
click at [821, 202] on h3 "01" at bounding box center [813, 202] width 32 height 39
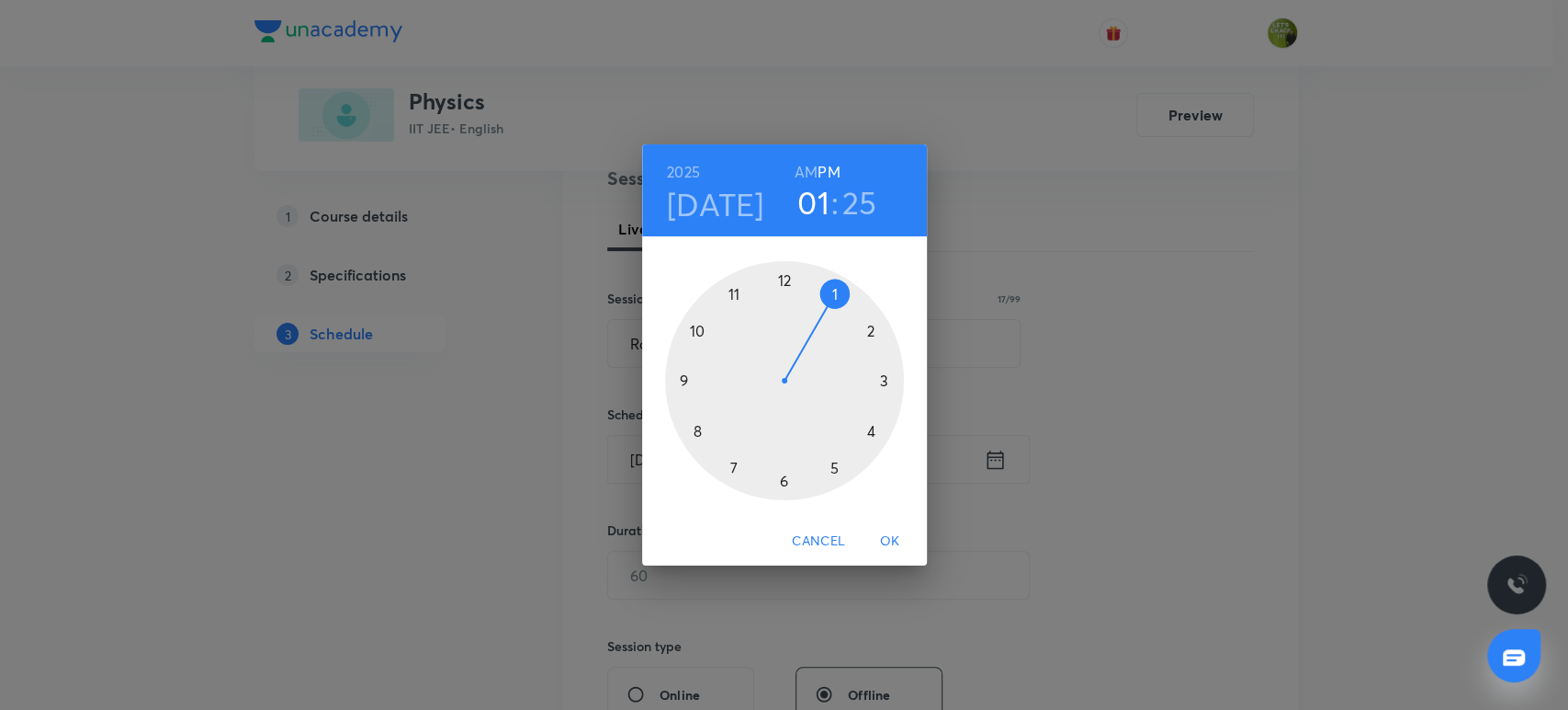
click at [827, 468] on div at bounding box center [784, 380] width 238 height 239
click at [839, 296] on div at bounding box center [784, 380] width 238 height 239
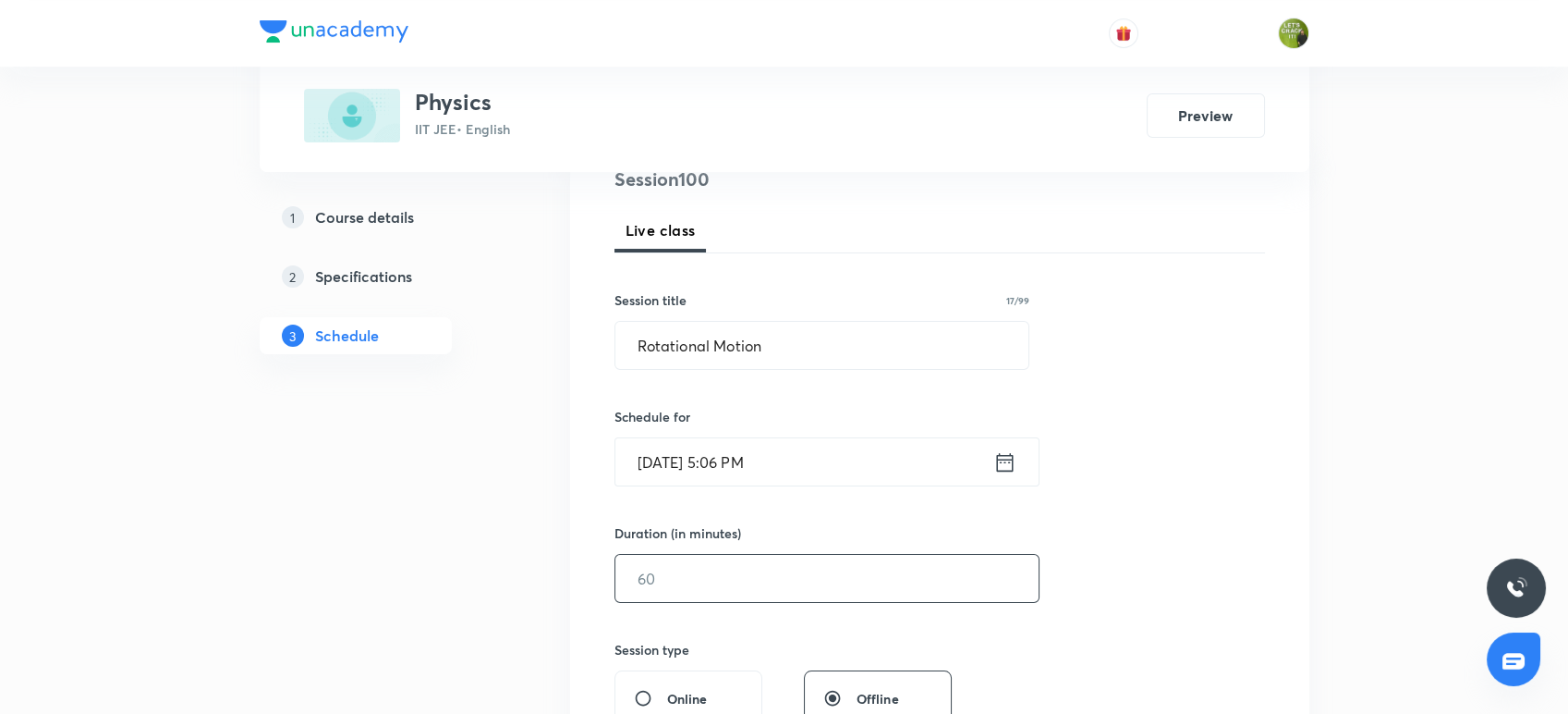
click at [706, 568] on input "text" at bounding box center [827, 578] width 423 height 48
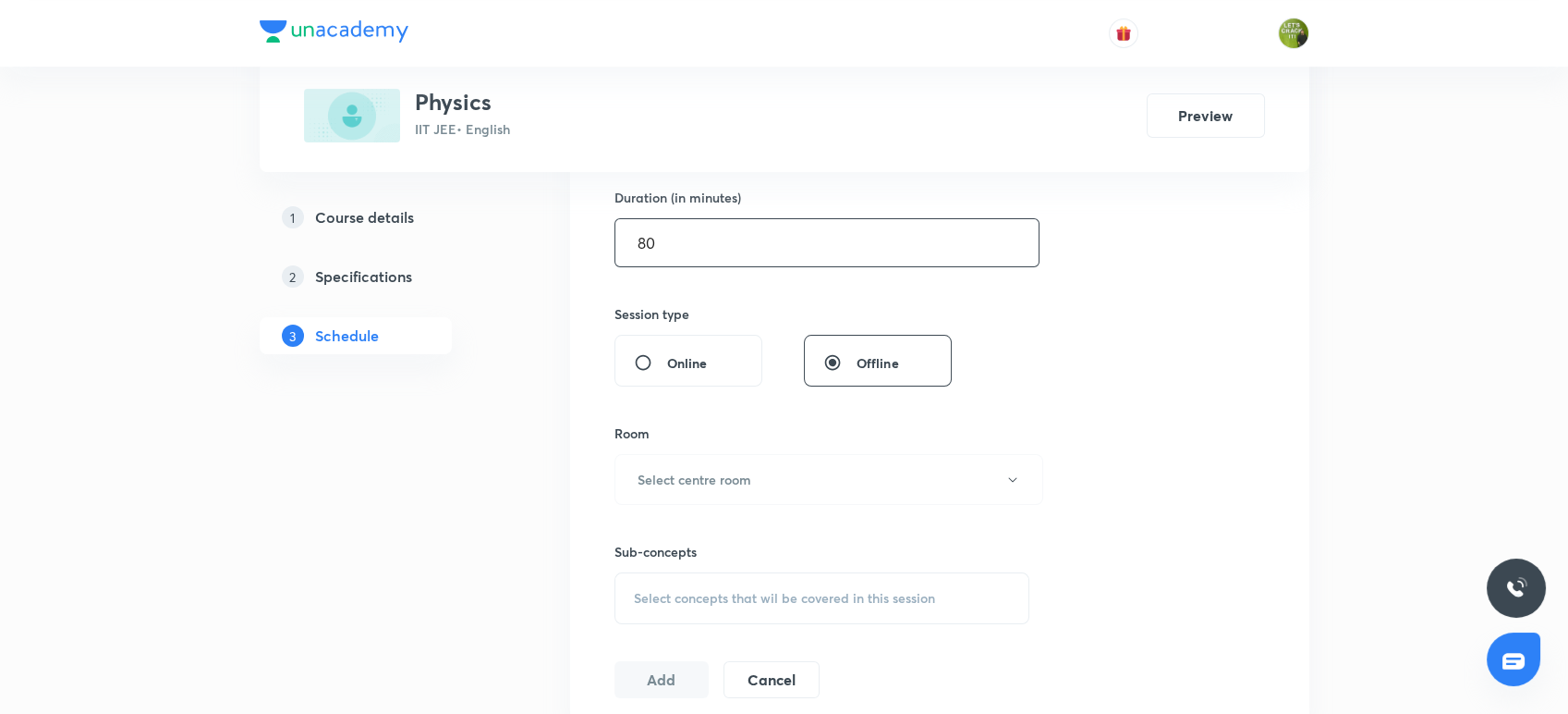
scroll to position [576, 0]
type input "80"
click at [704, 458] on button "Select centre room" at bounding box center [828, 472] width 428 height 51
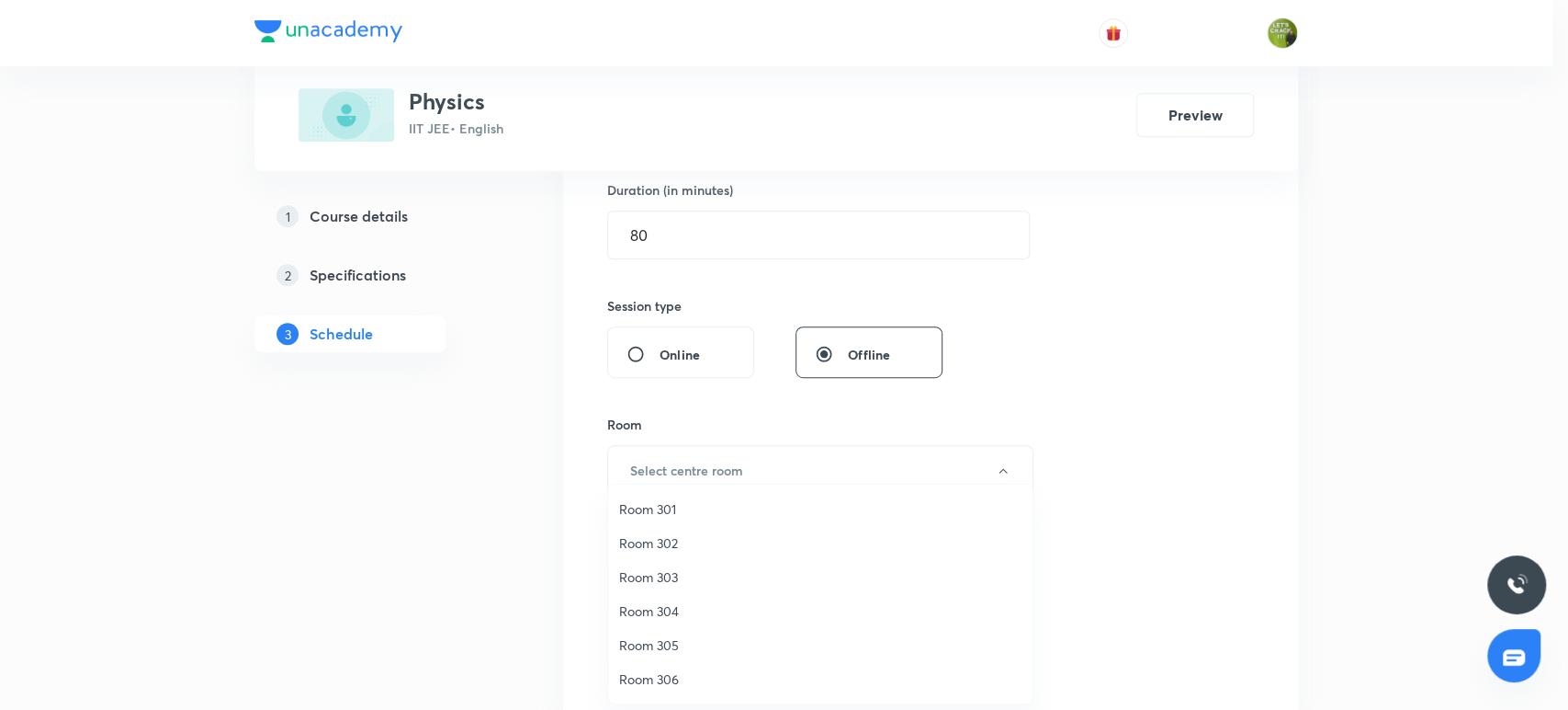
click at [689, 579] on span "Room 303" at bounding box center [820, 577] width 403 height 19
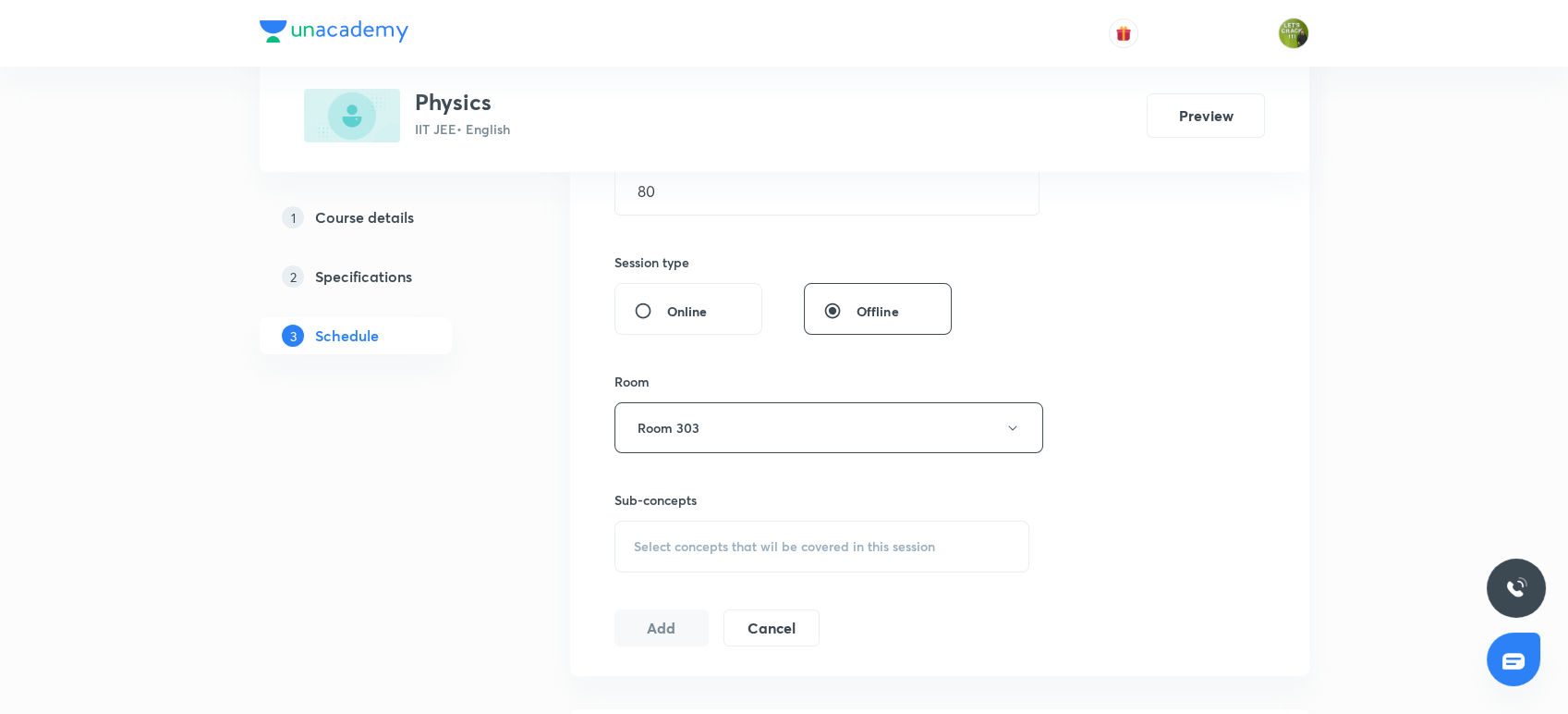
scroll to position [625, 0]
click at [694, 535] on span "Select concepts that wil be covered in this session" at bounding box center [784, 542] width 301 height 15
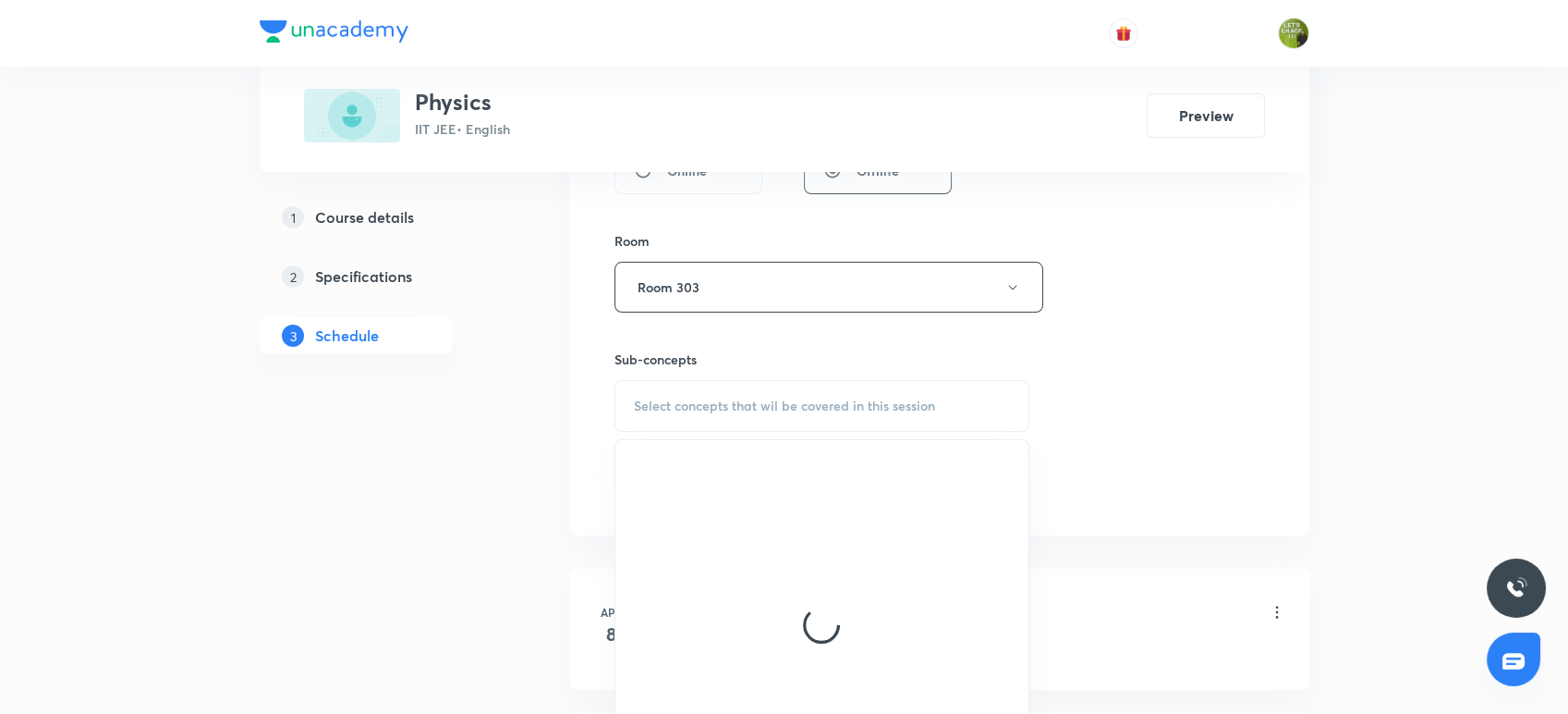
scroll to position [783, 0]
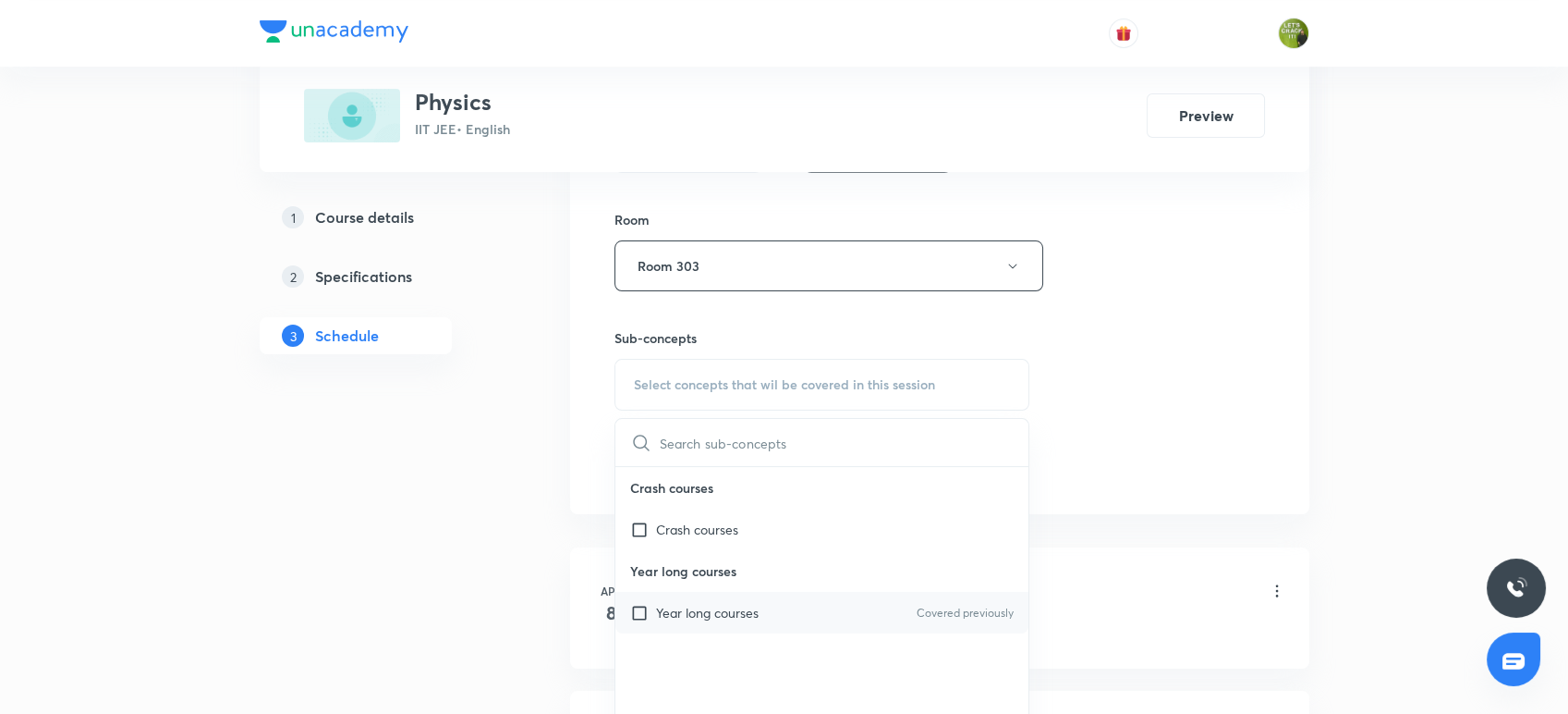
click at [682, 594] on div "Year long courses Covered previously" at bounding box center [822, 612] width 414 height 42
checkbox input "true"
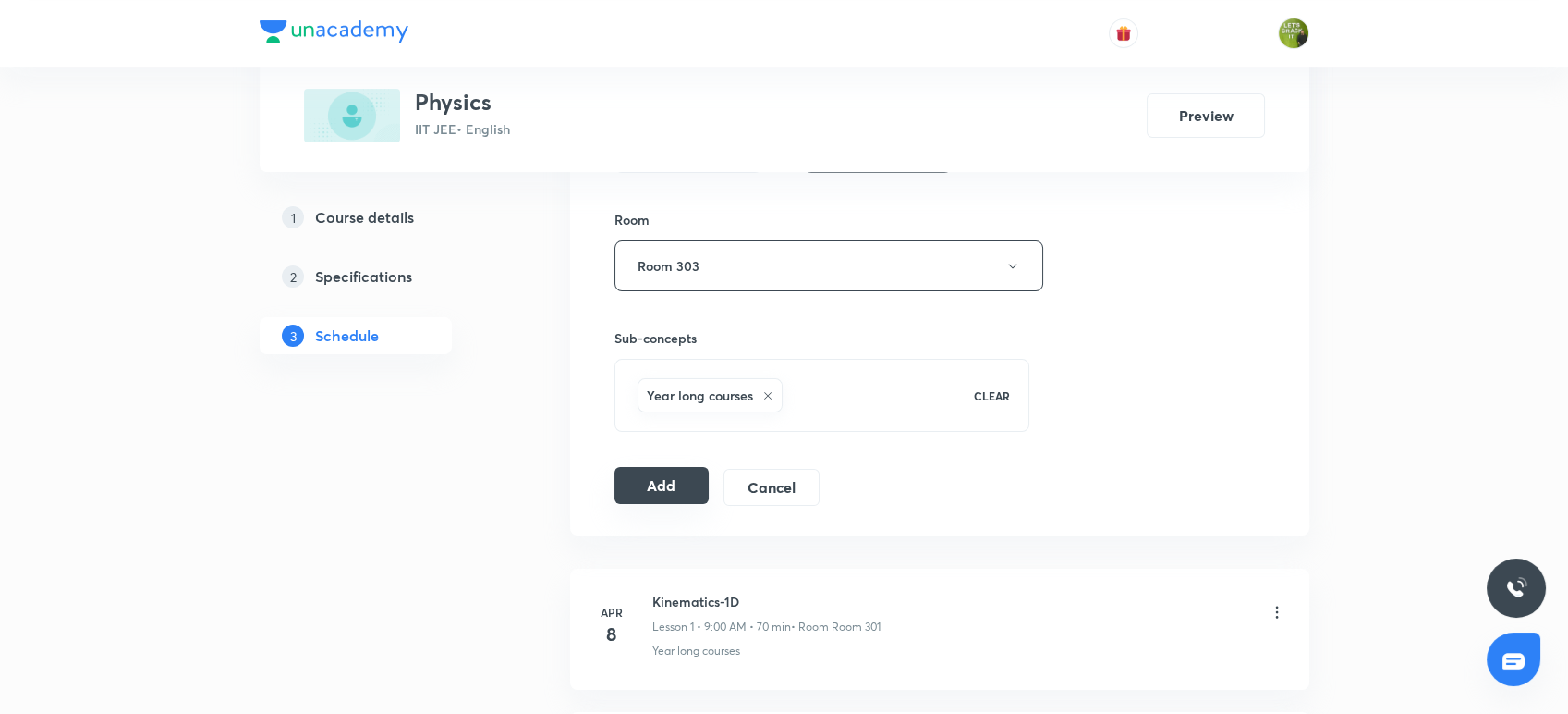
click at [659, 477] on button "Add" at bounding box center [662, 485] width 95 height 37
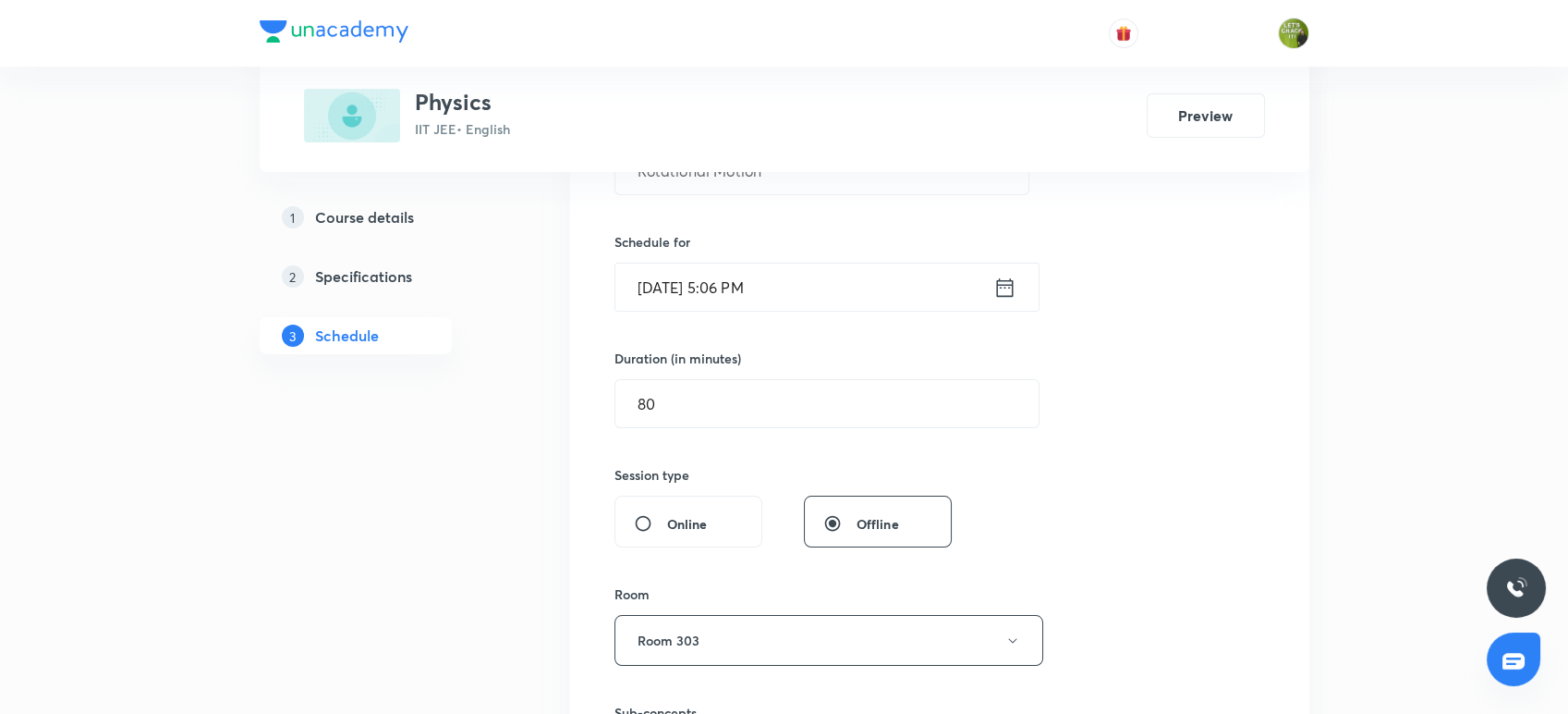
scroll to position [410, 0]
click at [710, 383] on input "80" at bounding box center [827, 401] width 423 height 48
type input "8"
type input "0"
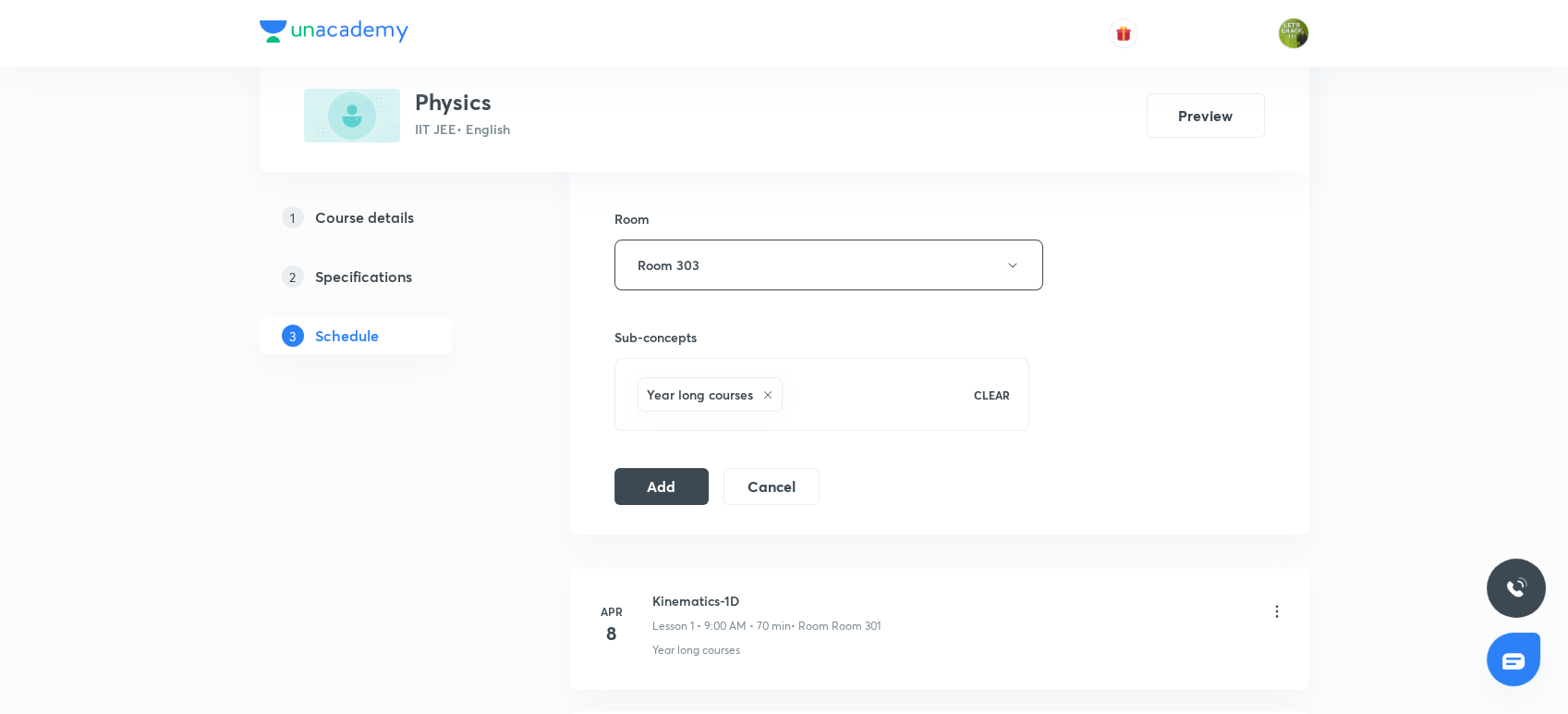
scroll to position [792, 0]
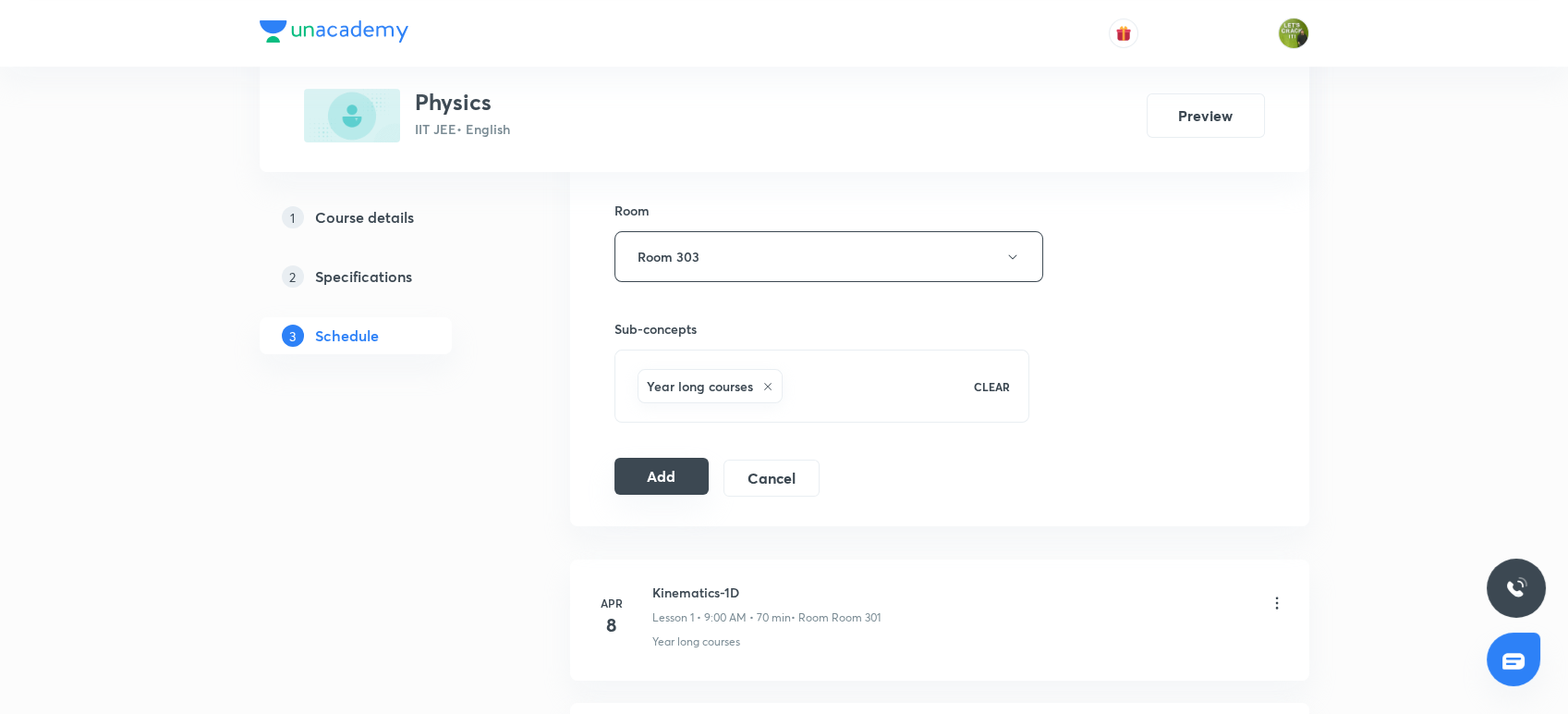
type input "75"
click at [661, 479] on button "Add" at bounding box center [662, 476] width 95 height 37
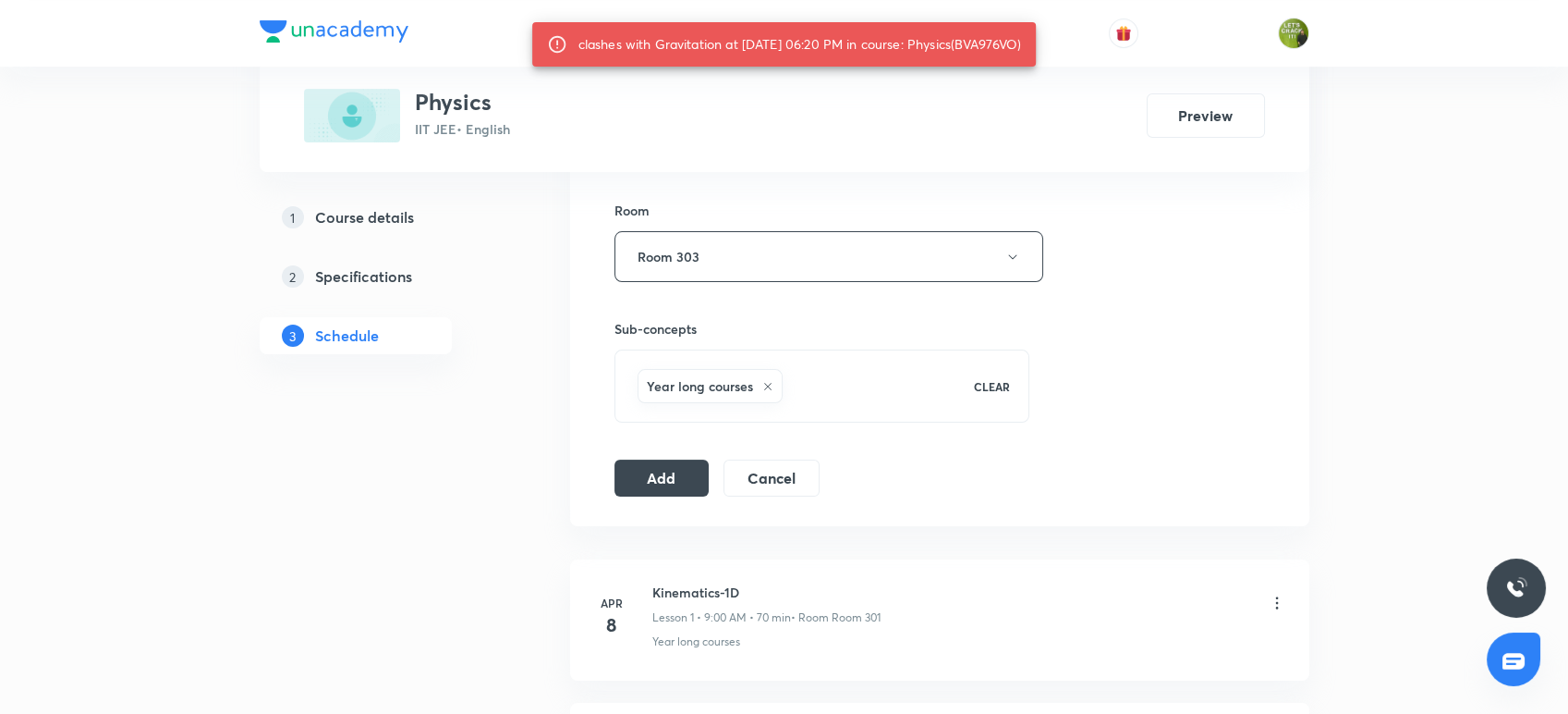
drag, startPoint x: 971, startPoint y: 39, endPoint x: 1035, endPoint y: 43, distance: 64.1
click at [1021, 43] on div "clashes with Gravitation at 03 Oct 2025 06:20 PM in course: Physics(BVA976VO)" at bounding box center [800, 45] width 444 height 33
copy div "BVA976VO"
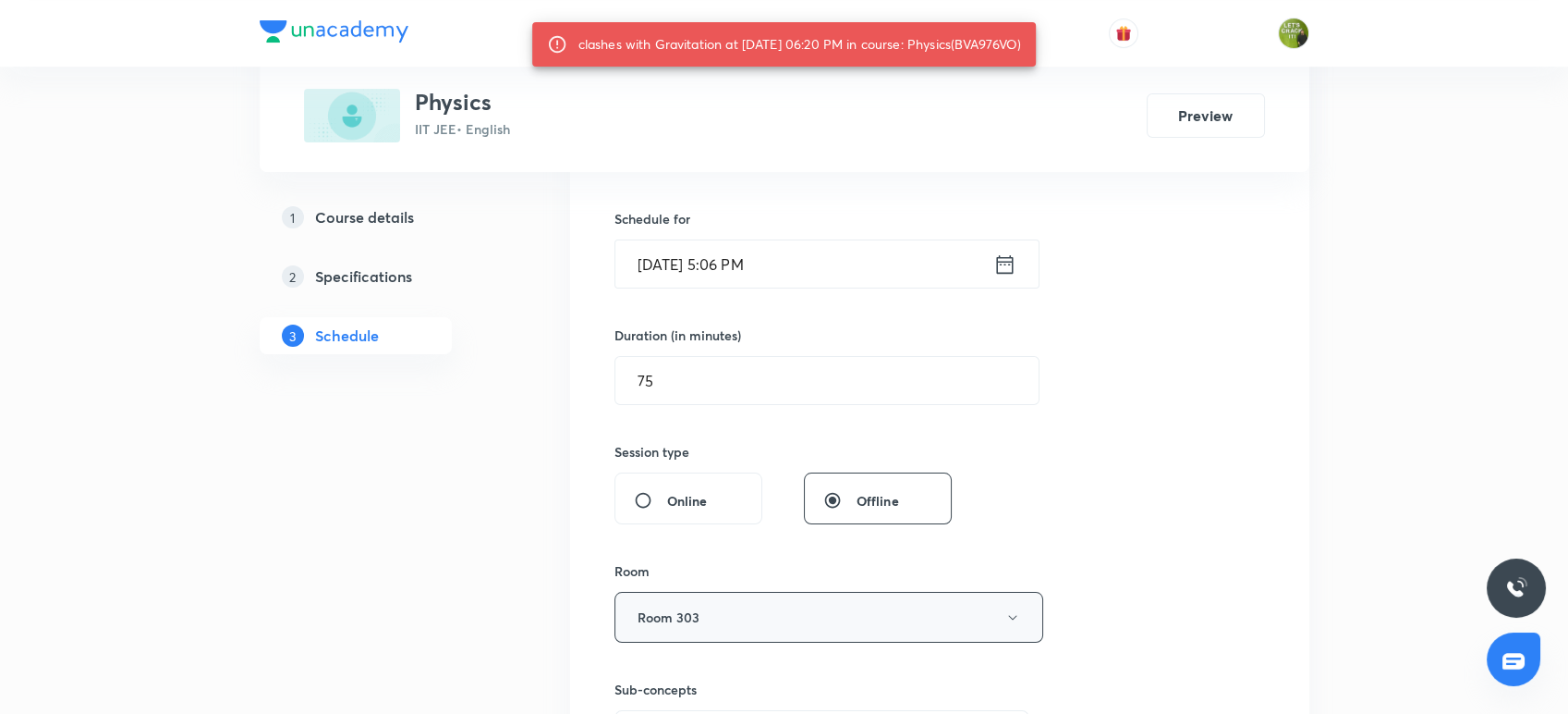
scroll to position [407, 0]
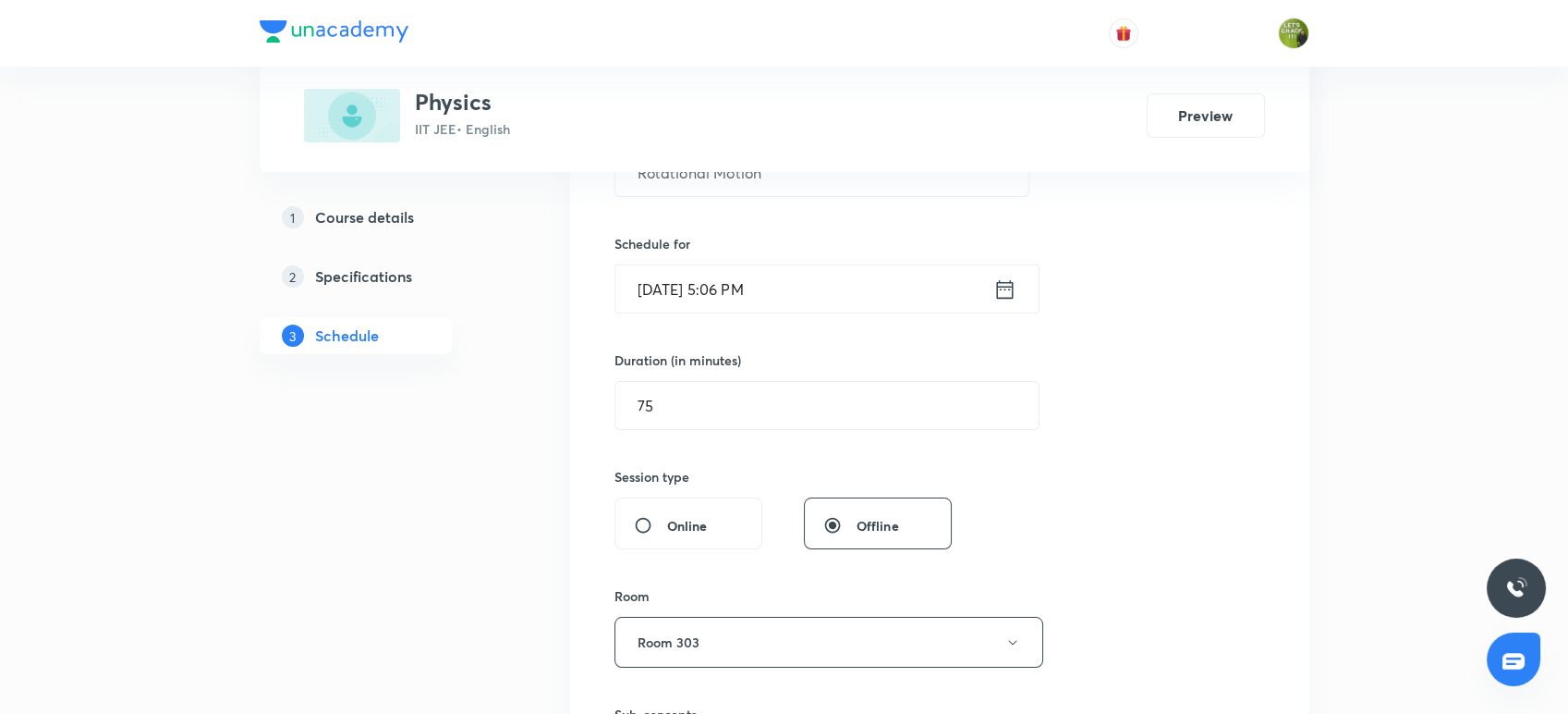
click at [775, 283] on input "Oct 3, 2025, 5:06 PM" at bounding box center [804, 289] width 378 height 48
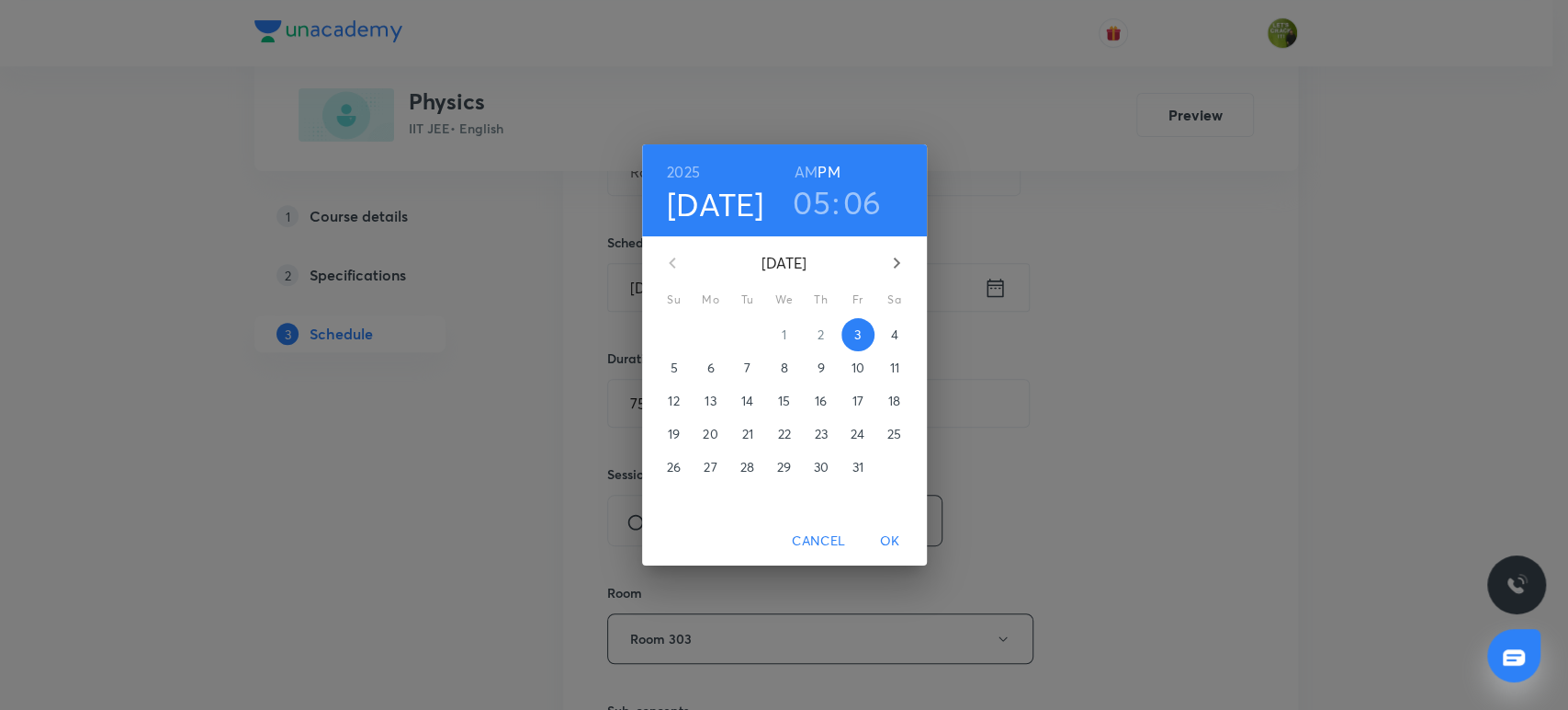
click at [856, 197] on h3 "06" at bounding box center [862, 202] width 39 height 39
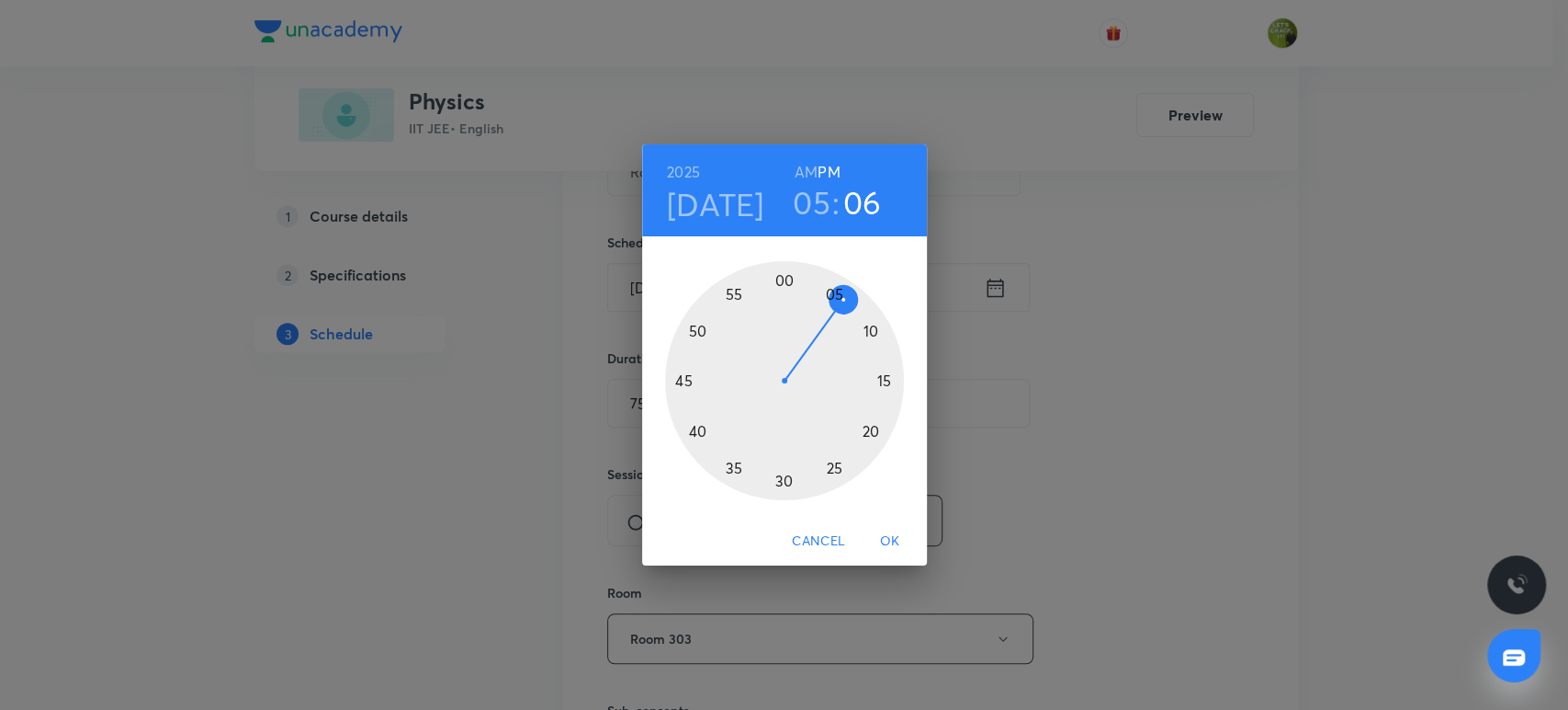
click at [823, 282] on div at bounding box center [784, 380] width 238 height 239
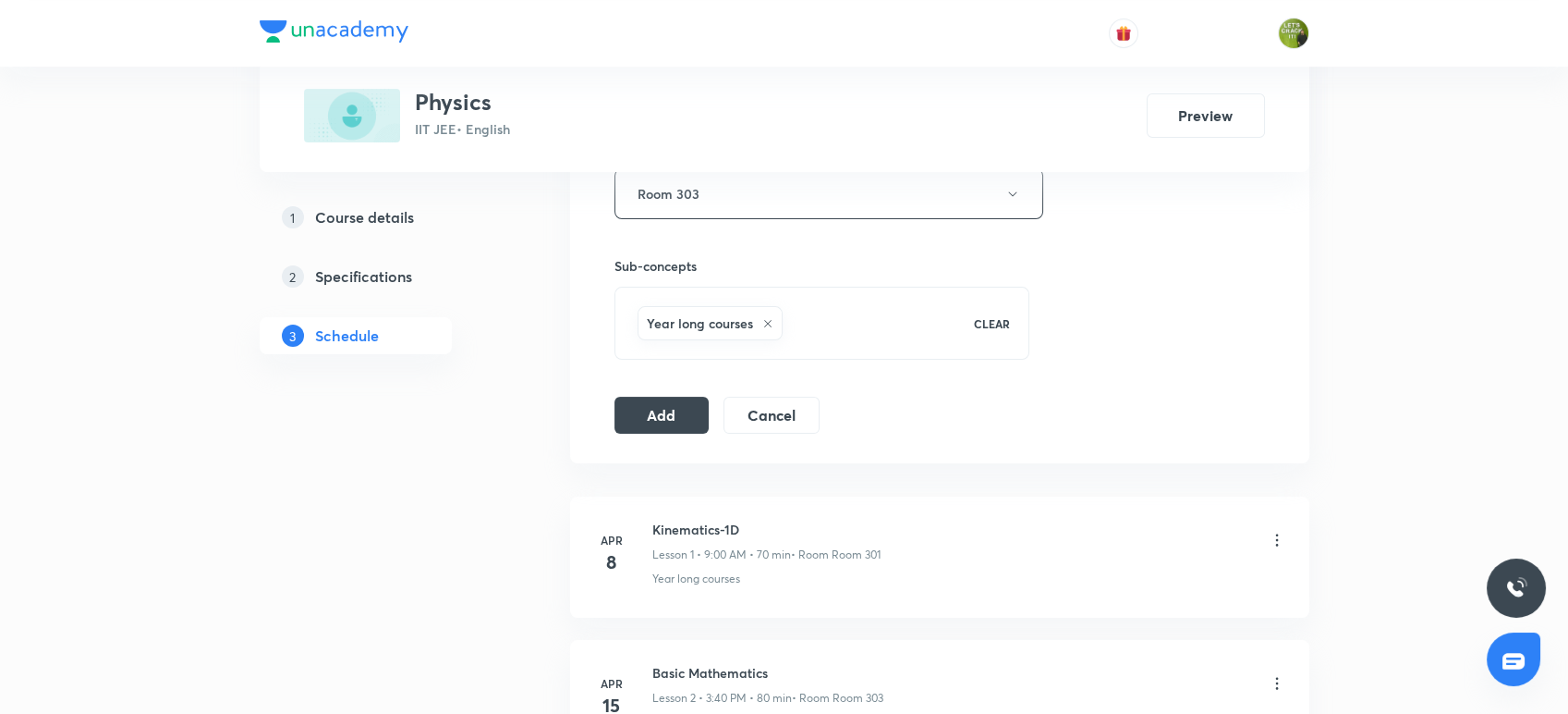
scroll to position [857, 0]
click at [656, 409] on button "Add" at bounding box center [662, 411] width 95 height 37
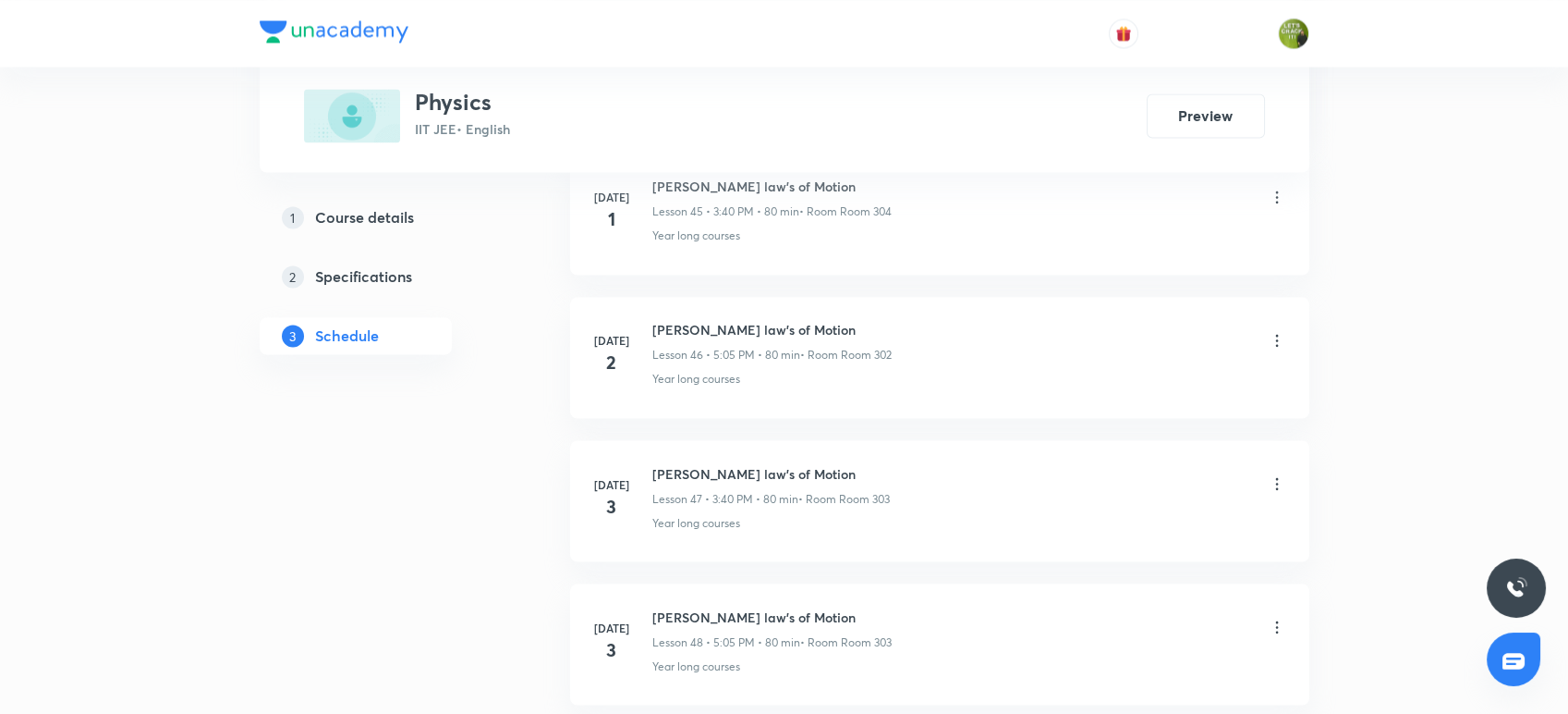
scroll to position [6656, 0]
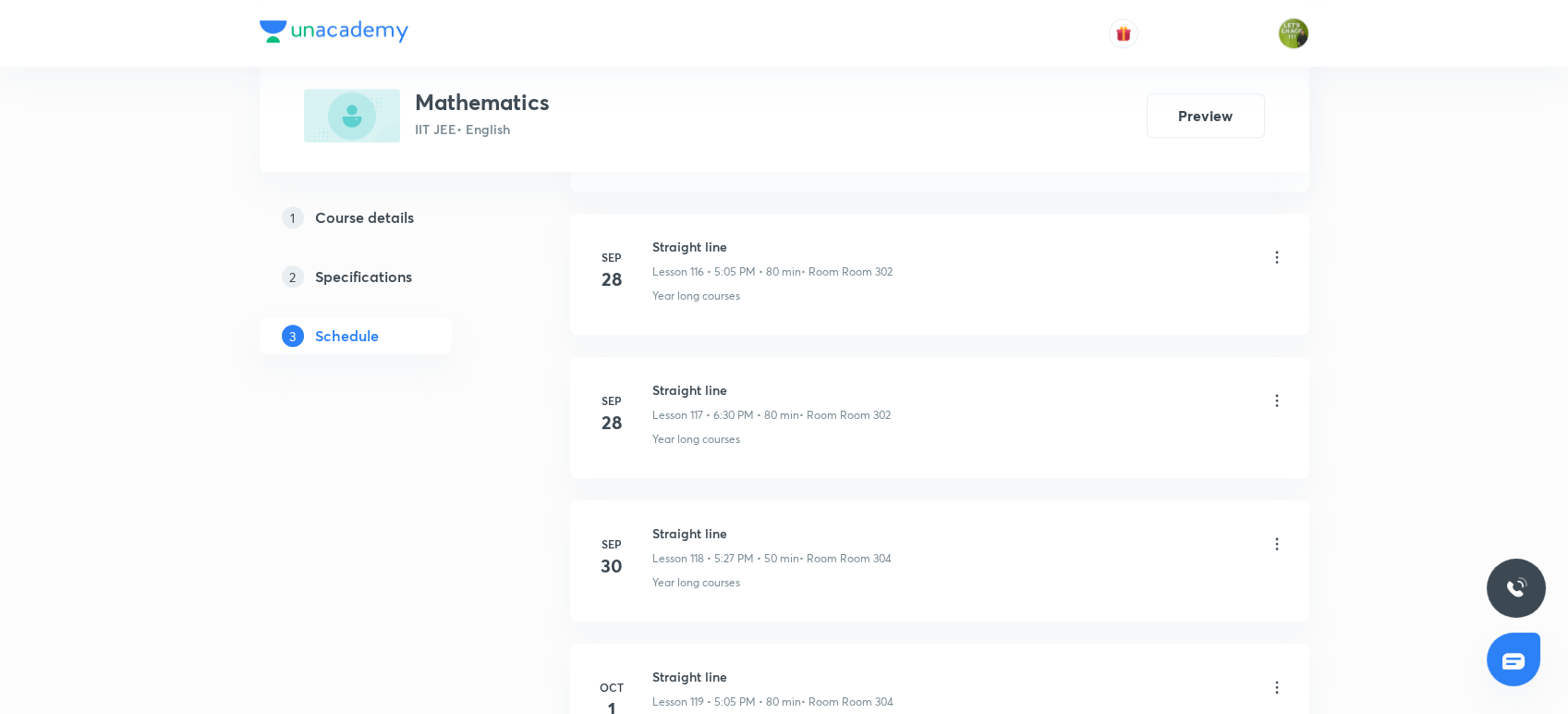
scroll to position [17790, 0]
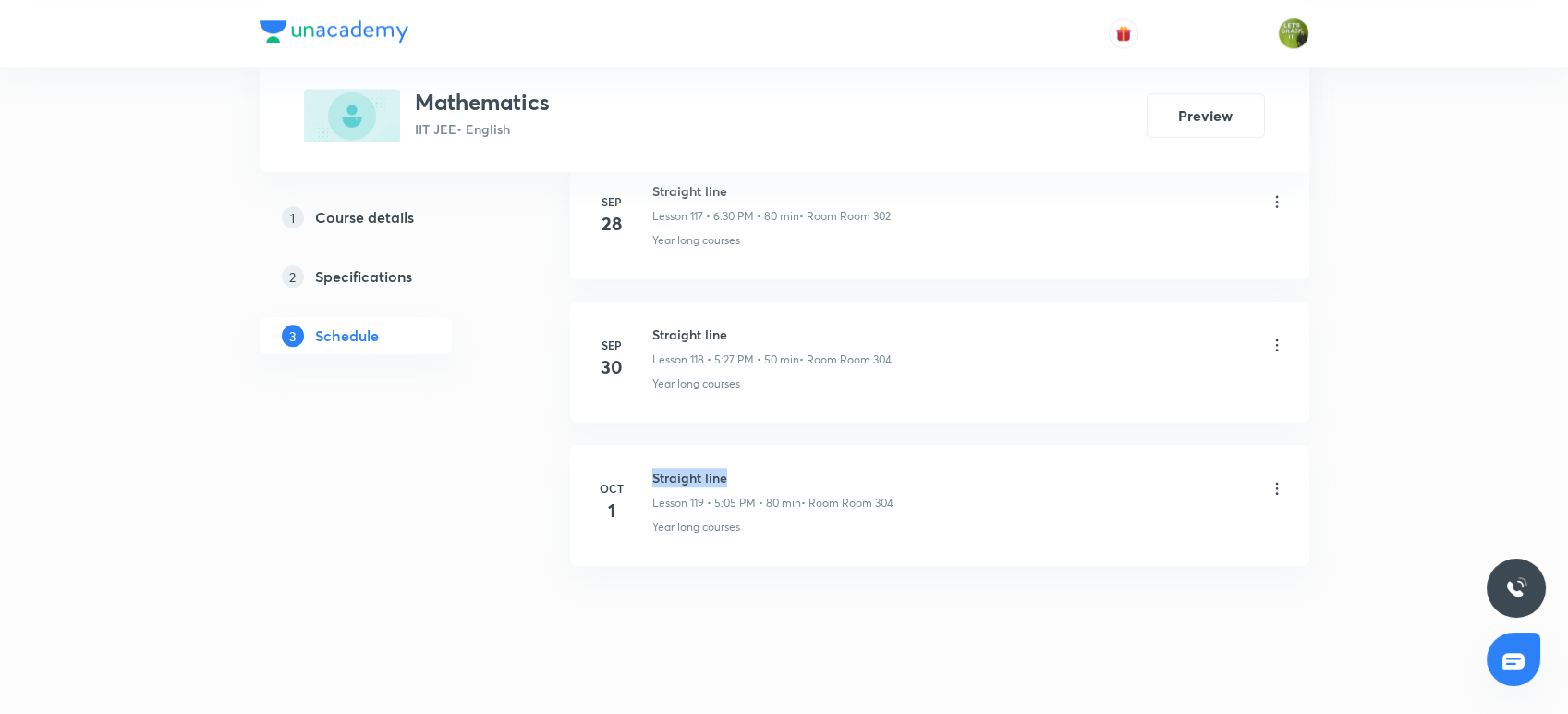
drag, startPoint x: 728, startPoint y: 447, endPoint x: 635, endPoint y: 425, distance: 95.6
click at [635, 445] on li "[DATE] Straight line Lesson 119 • 5:05 PM • 80 min • Room Room 304 Year long co…" at bounding box center [939, 505] width 739 height 121
copy h6 "Straight line"
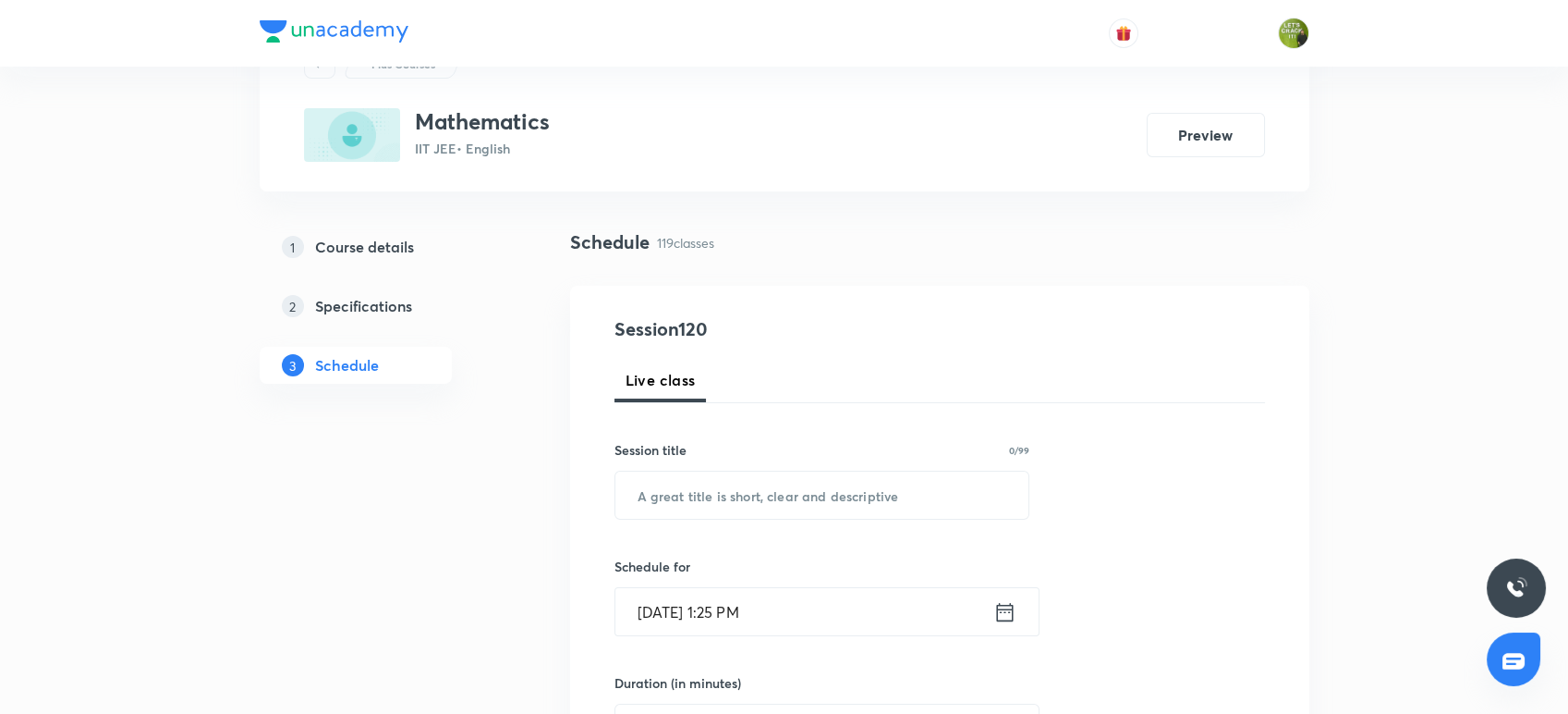
scroll to position [95, 0]
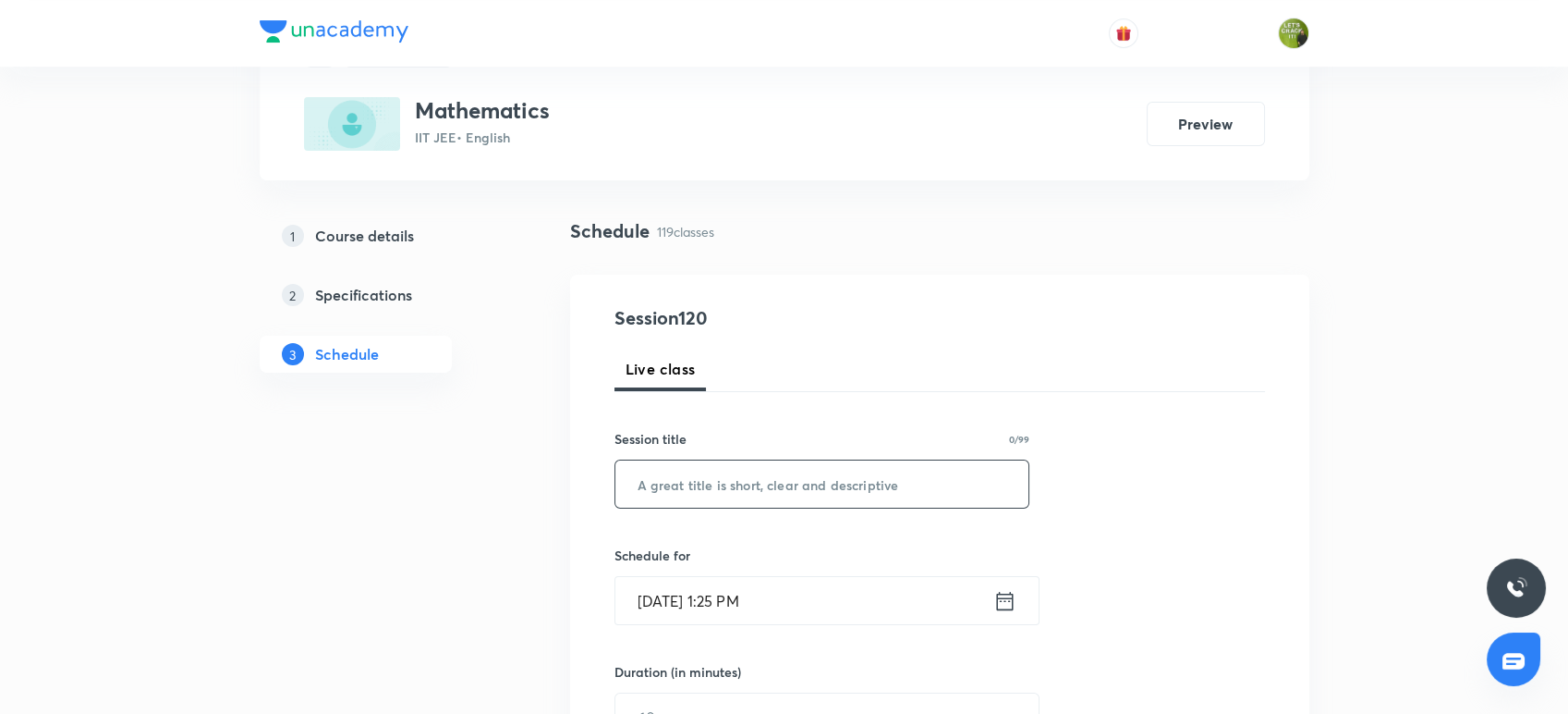
click at [651, 486] on input "text" at bounding box center [822, 484] width 414 height 48
paste input "Straight line"
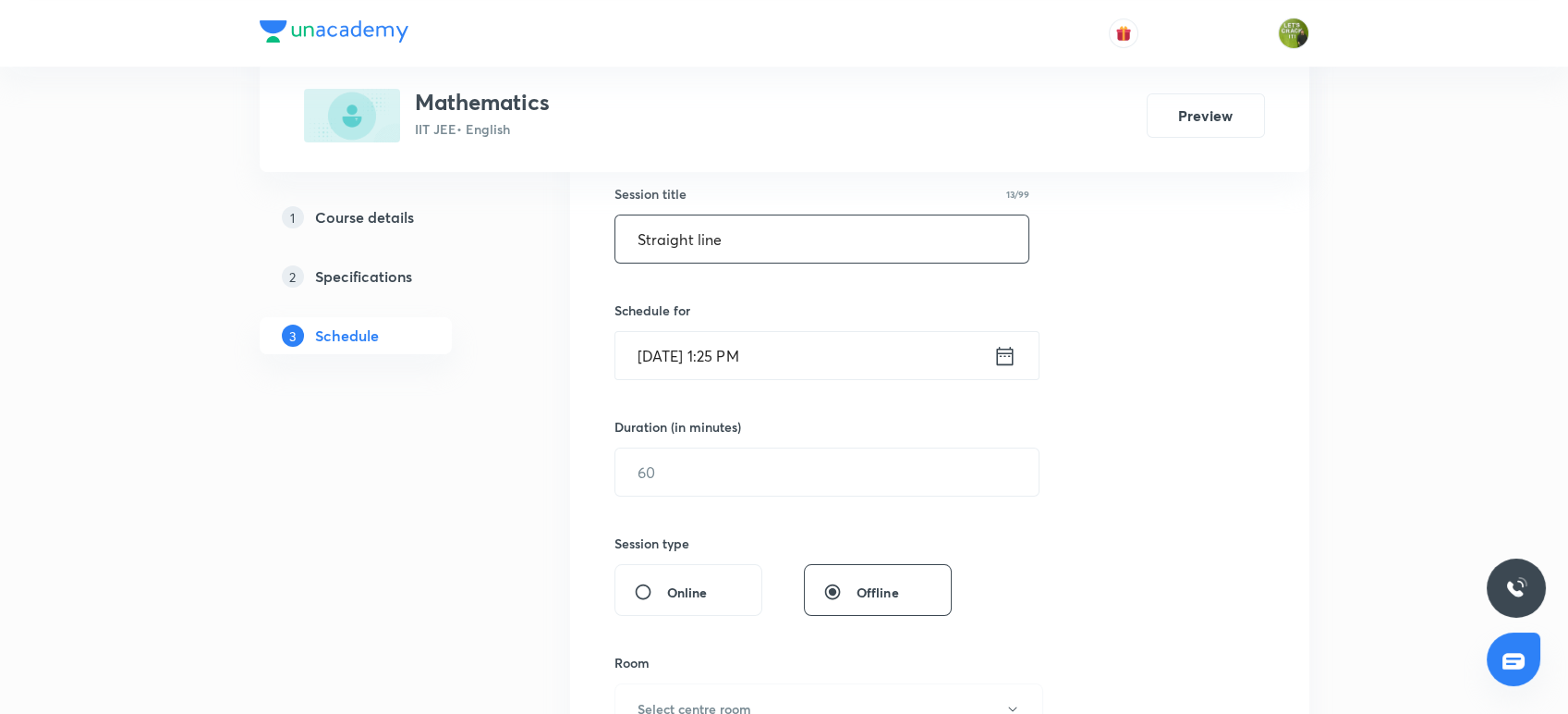
scroll to position [352, 0]
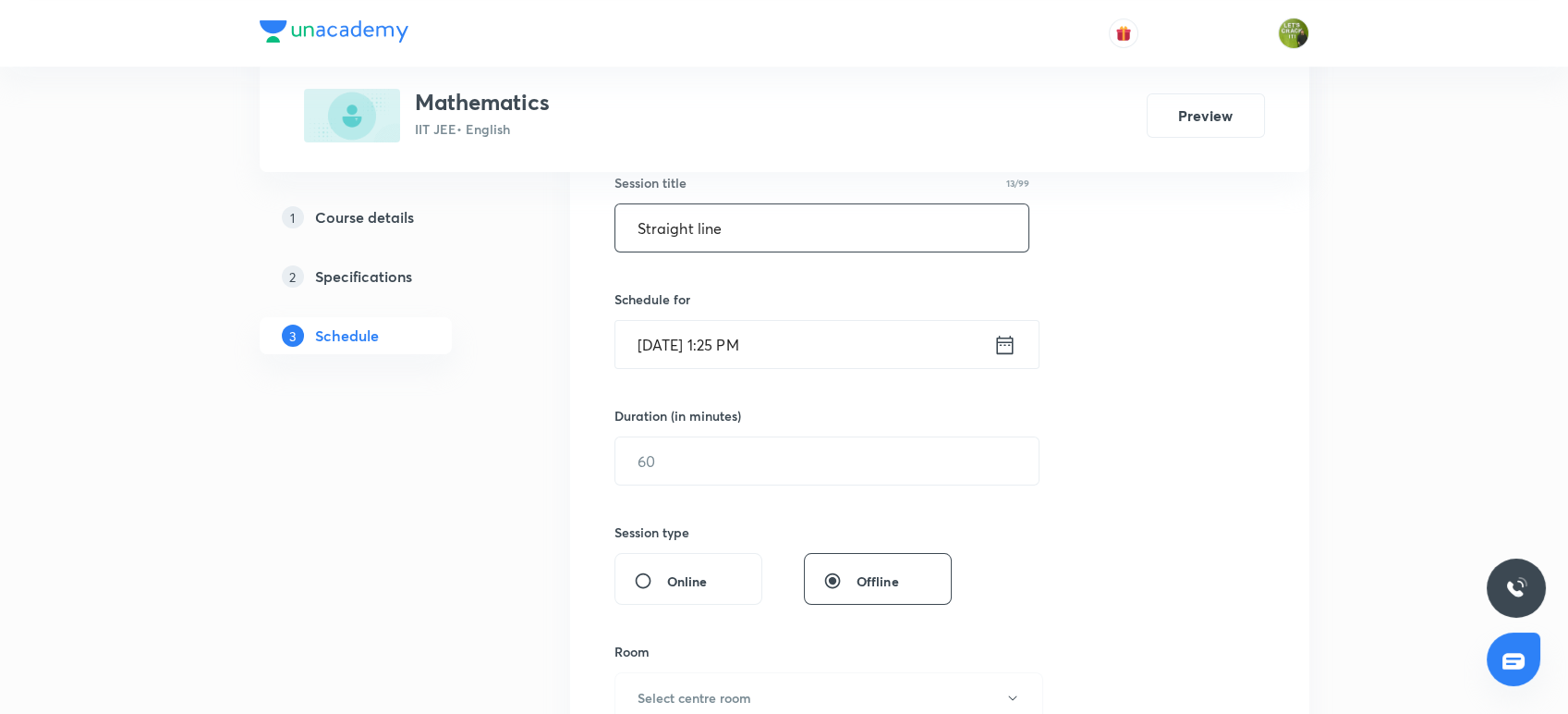
type input "Straight line"
click at [999, 351] on icon at bounding box center [1005, 345] width 23 height 26
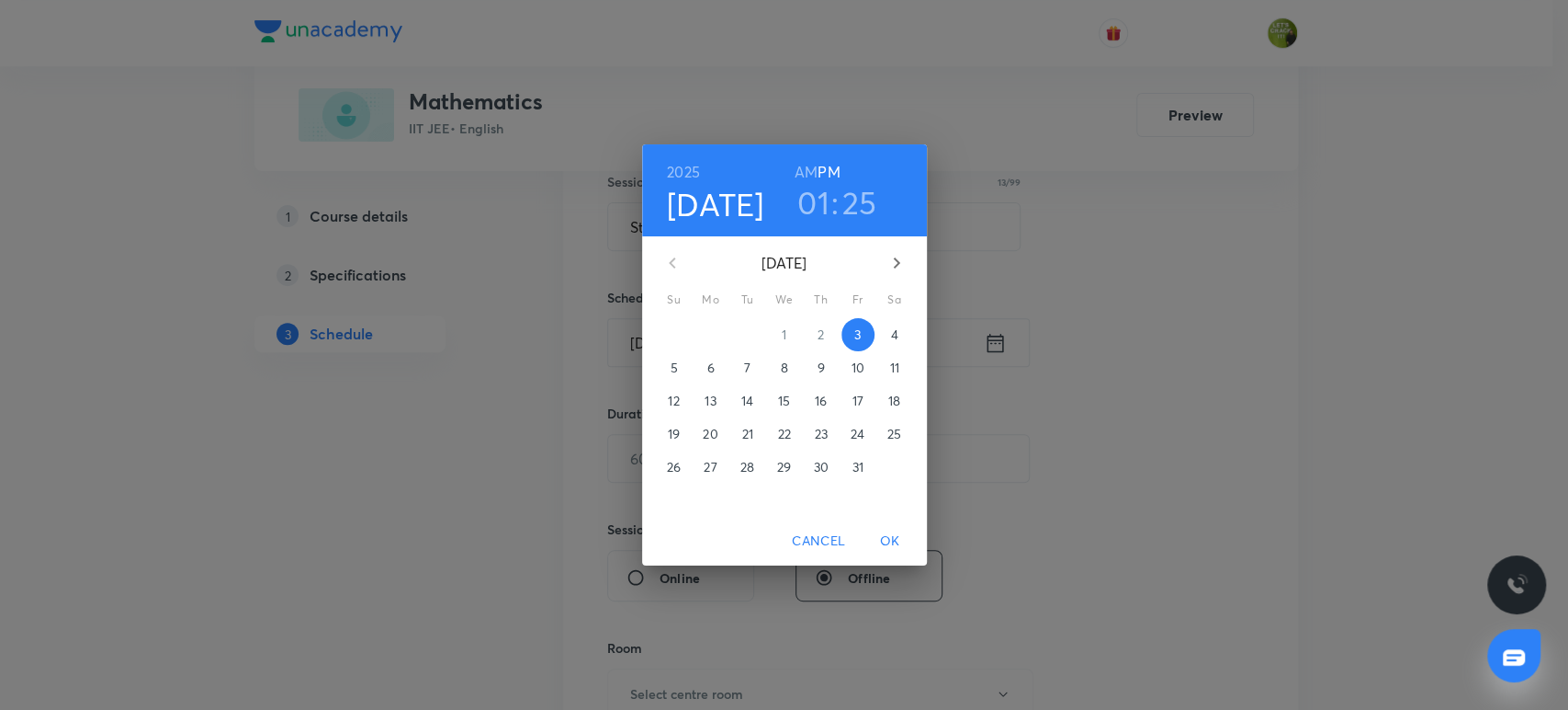
click at [817, 210] on h3 "01" at bounding box center [813, 202] width 32 height 39
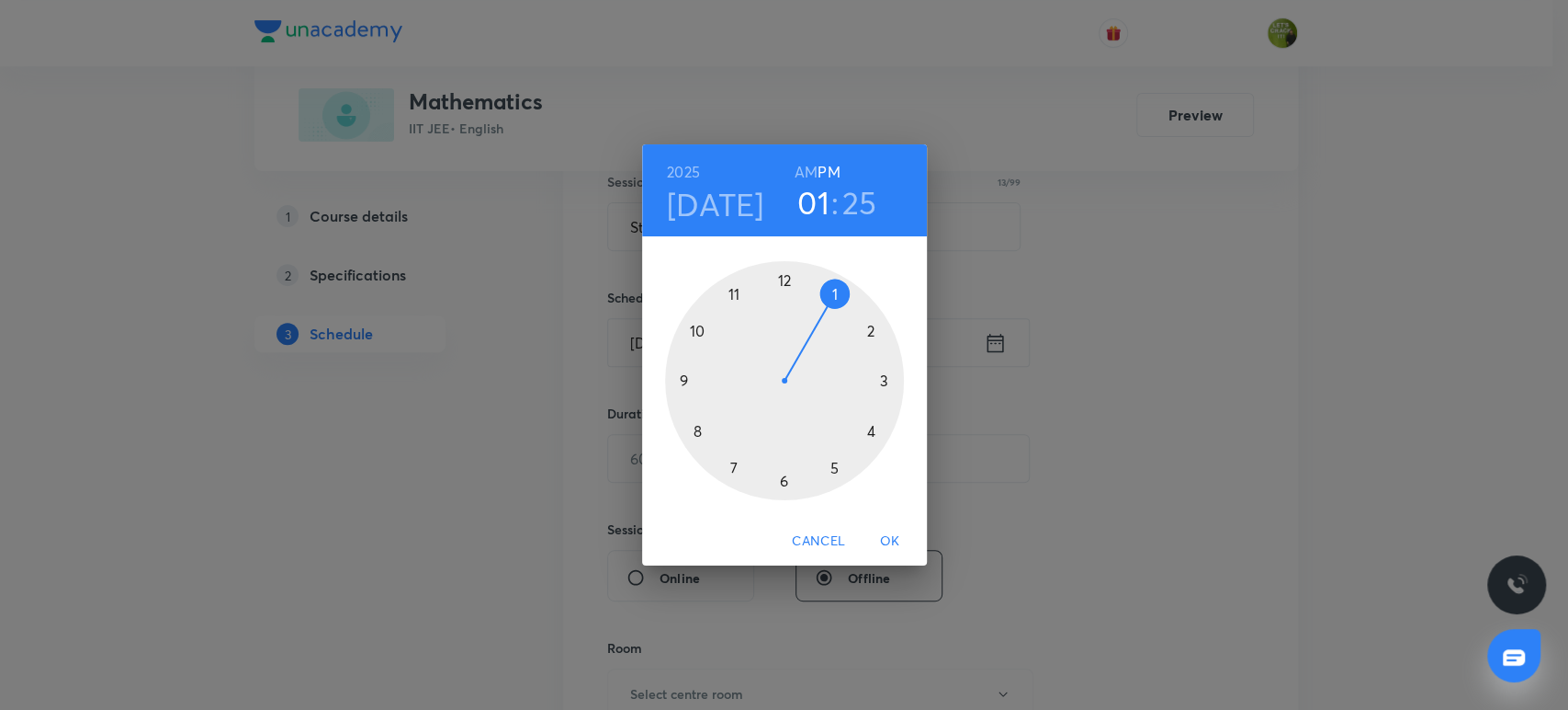
click at [835, 469] on div at bounding box center [784, 380] width 238 height 239
click at [862, 311] on div at bounding box center [784, 380] width 238 height 239
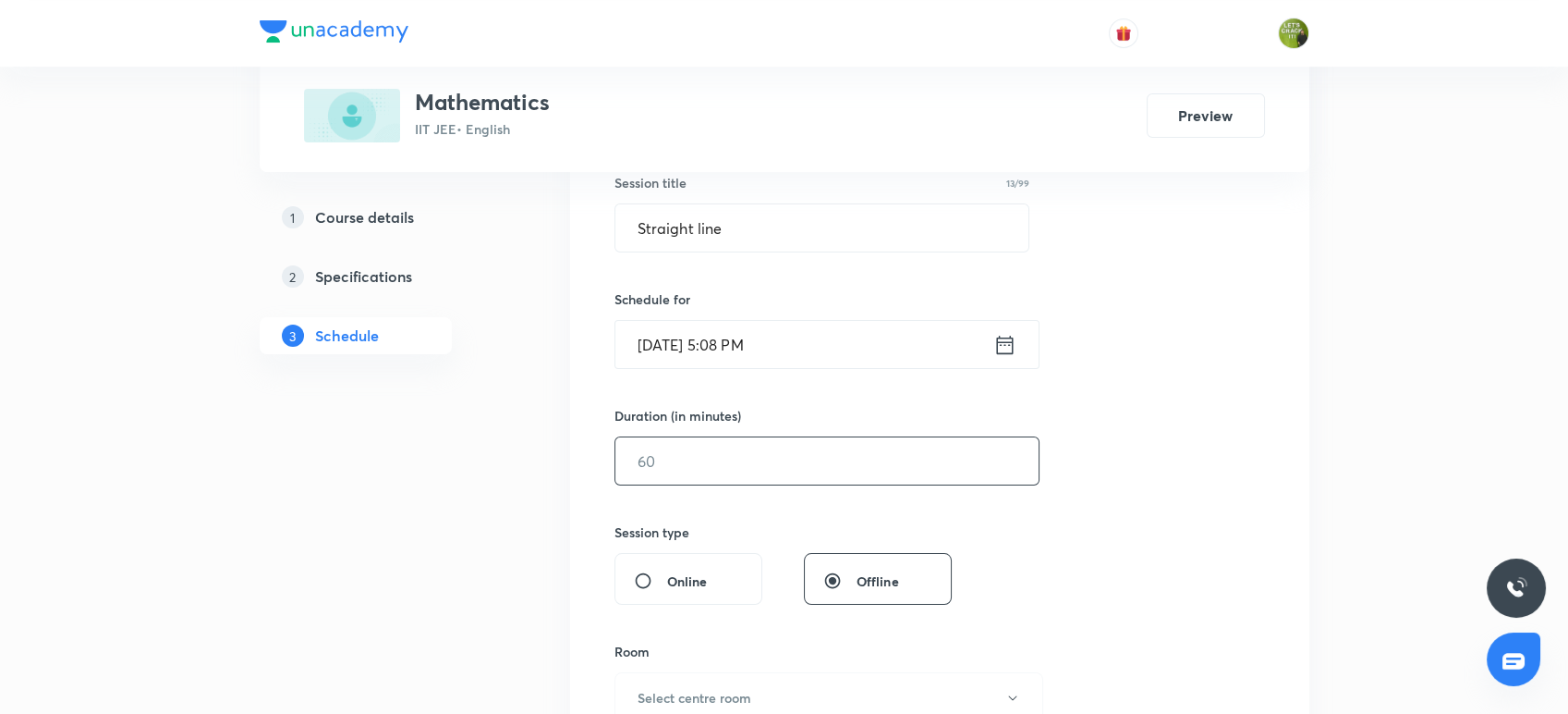
click at [746, 451] on input "text" at bounding box center [827, 460] width 423 height 48
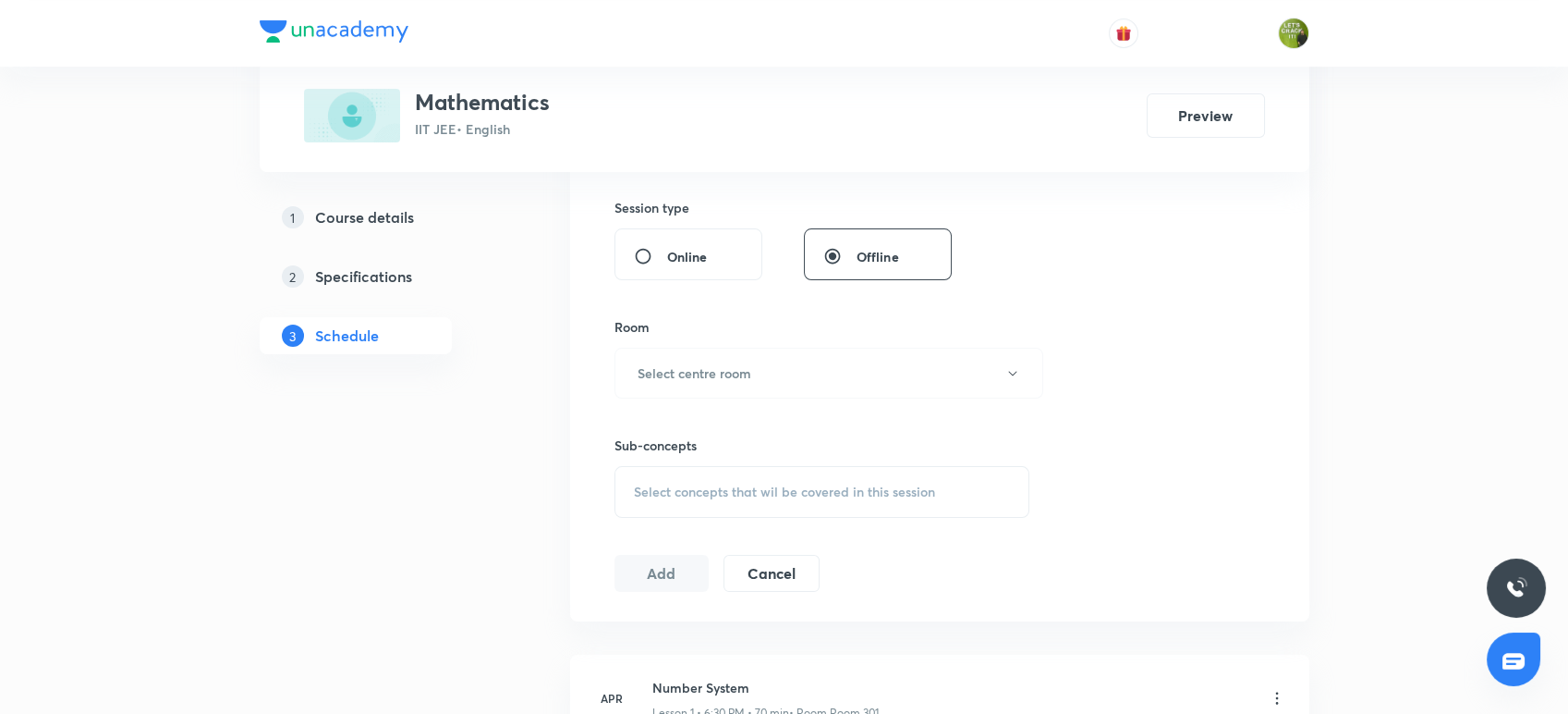
scroll to position [676, 0]
type input "75"
click at [725, 373] on h6 "Select centre room" at bounding box center [693, 372] width 114 height 19
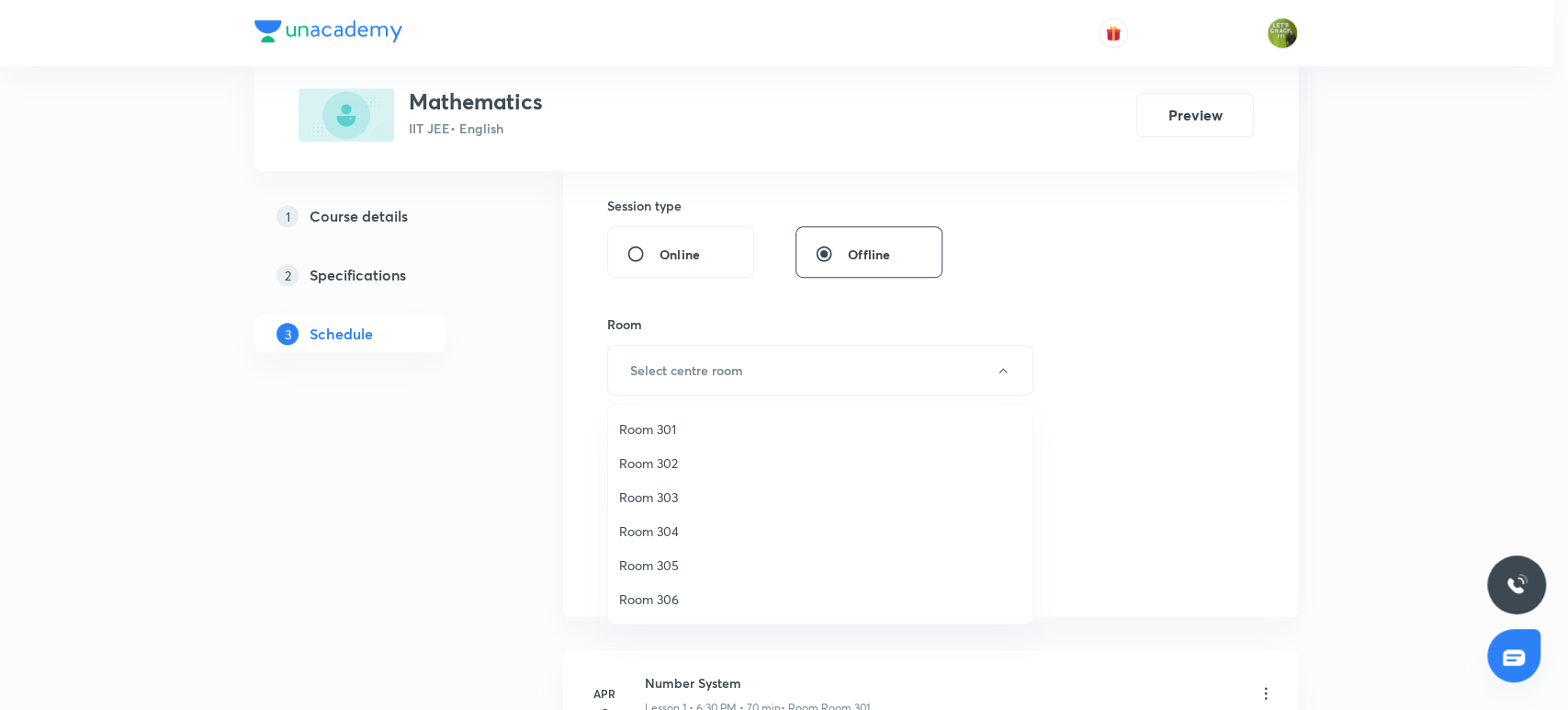
click at [680, 497] on span "Room 303" at bounding box center [820, 497] width 403 height 19
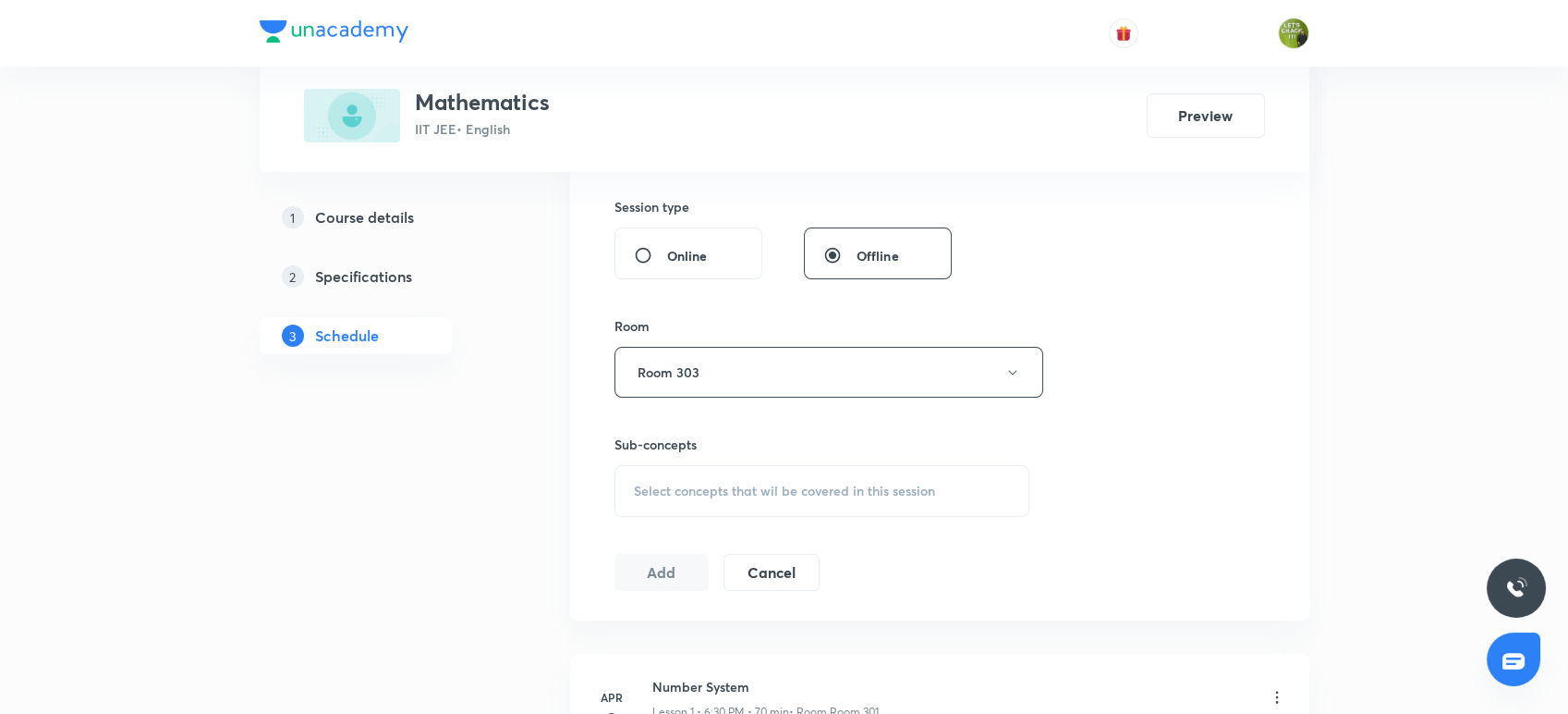
click at [659, 474] on div "Select concepts that wil be covered in this session" at bounding box center [822, 491] width 416 height 51
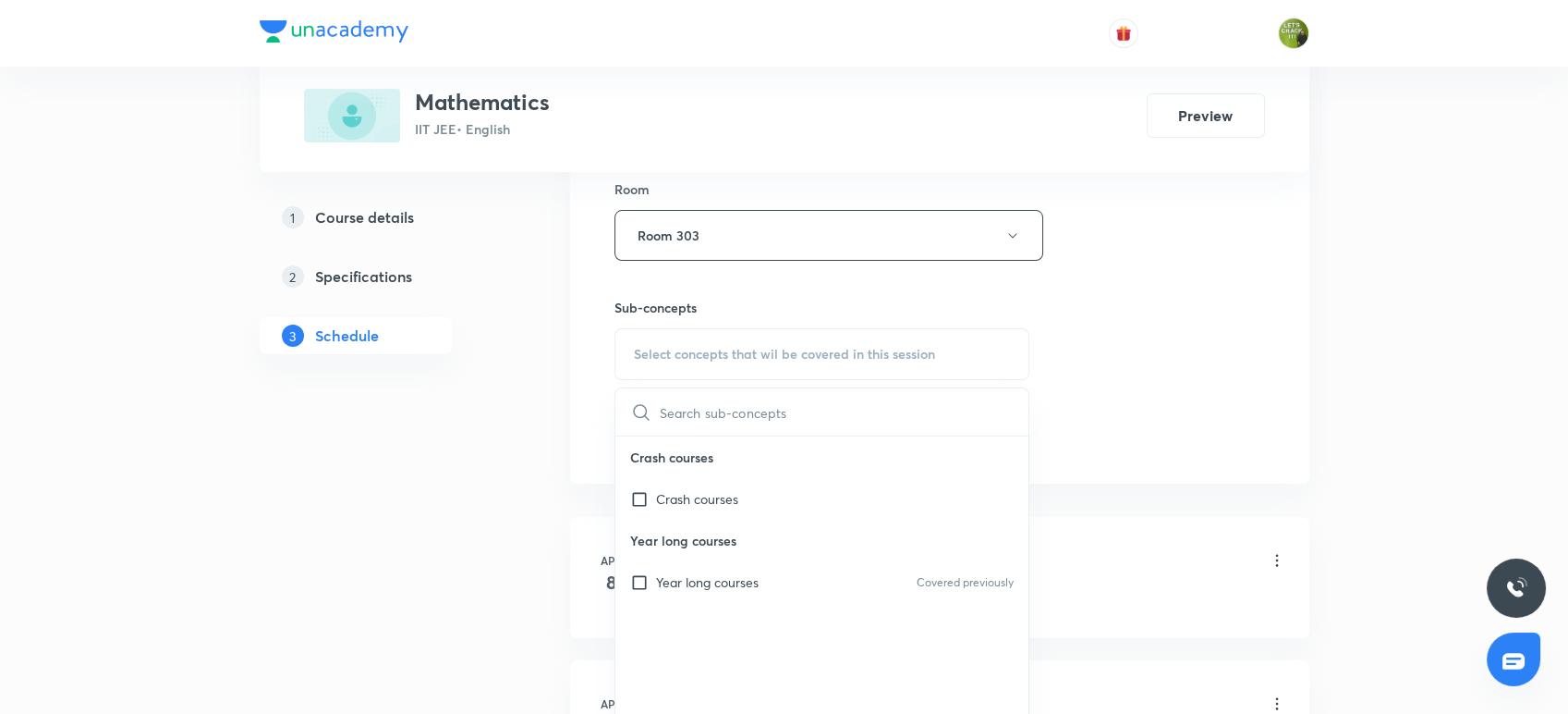
scroll to position [820, 0]
click at [672, 561] on div "Year long courses Covered previously" at bounding box center [822, 575] width 414 height 42
checkbox input "true"
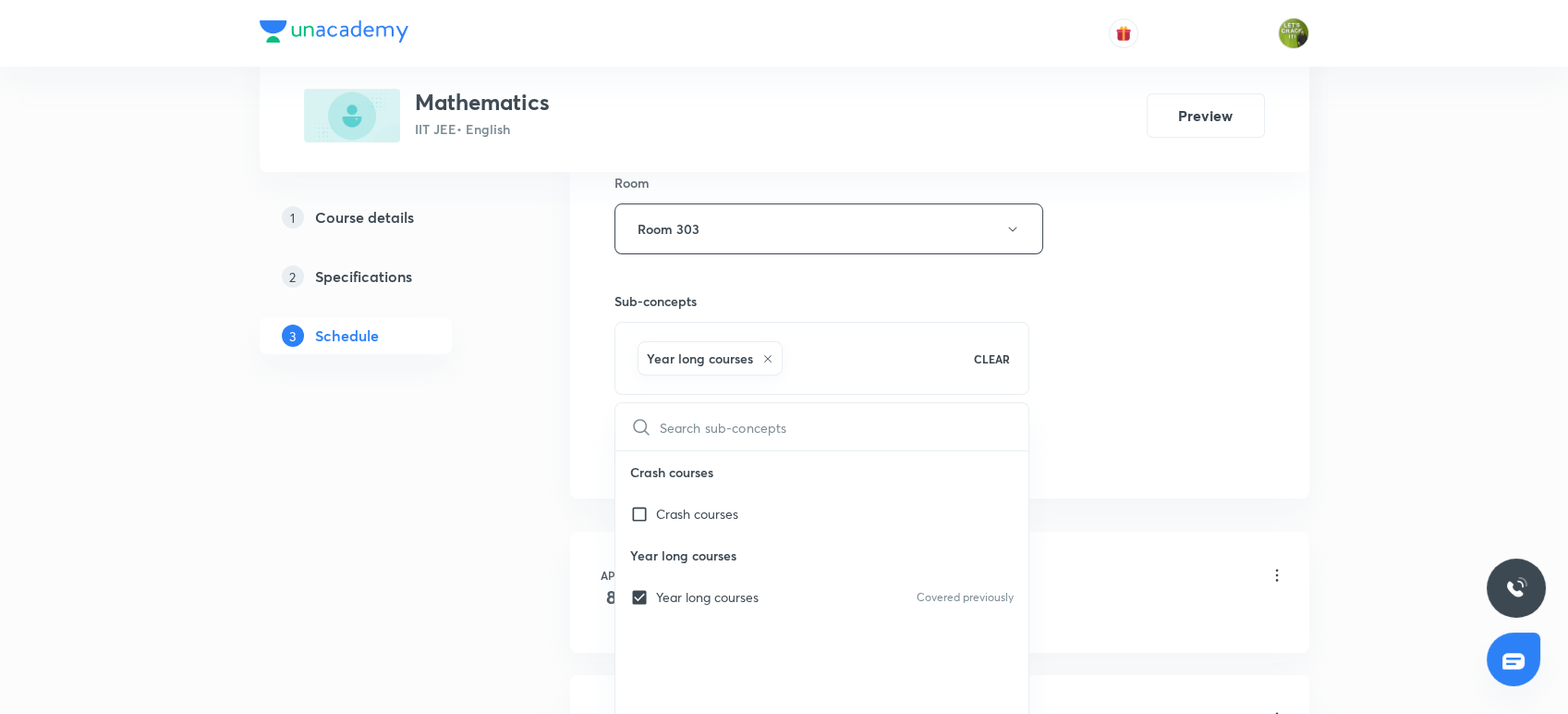
click at [573, 449] on div "Session 120 Live class Session title 13/99 Straight line ​ Schedule for Oct 3, …" at bounding box center [939, 24] width 739 height 948
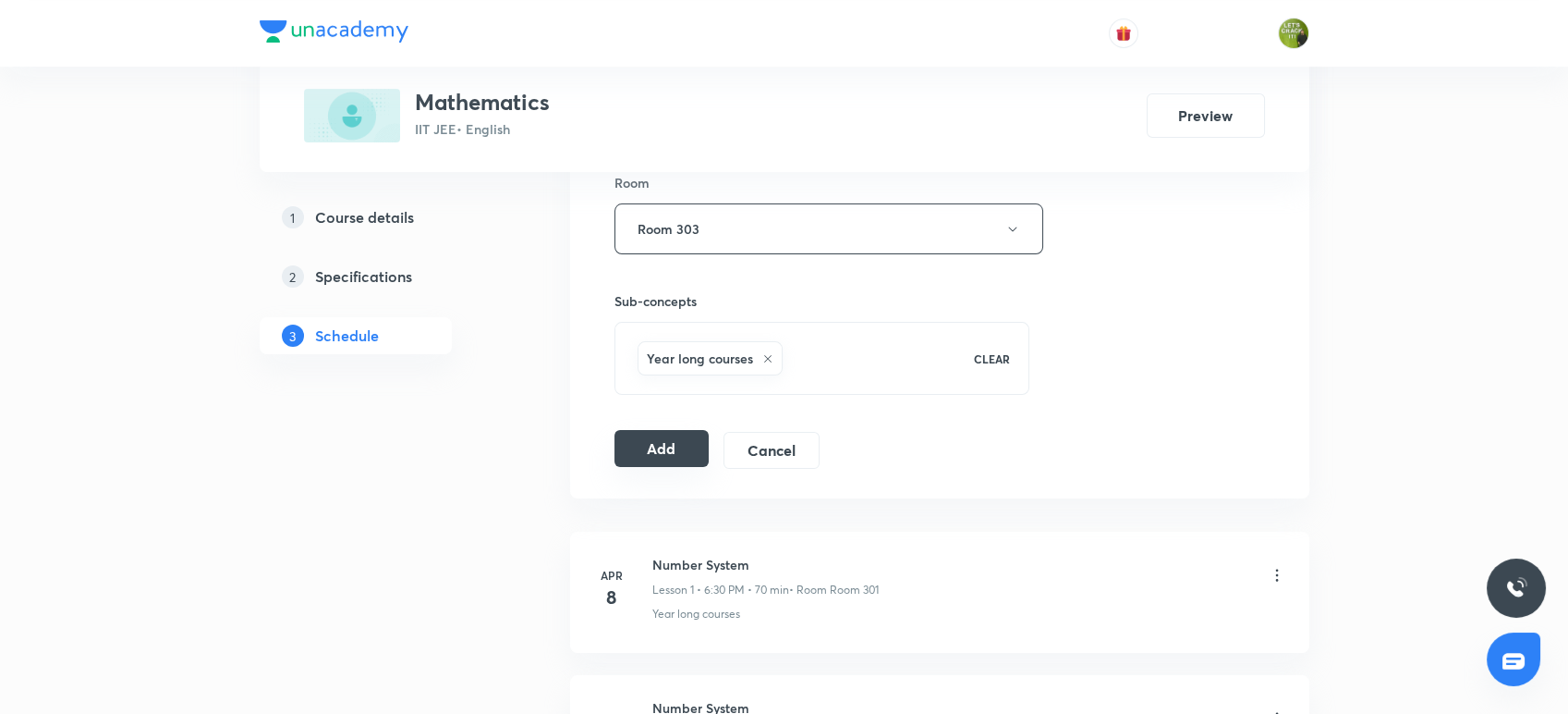
click at [656, 449] on button "Add" at bounding box center [662, 448] width 95 height 37
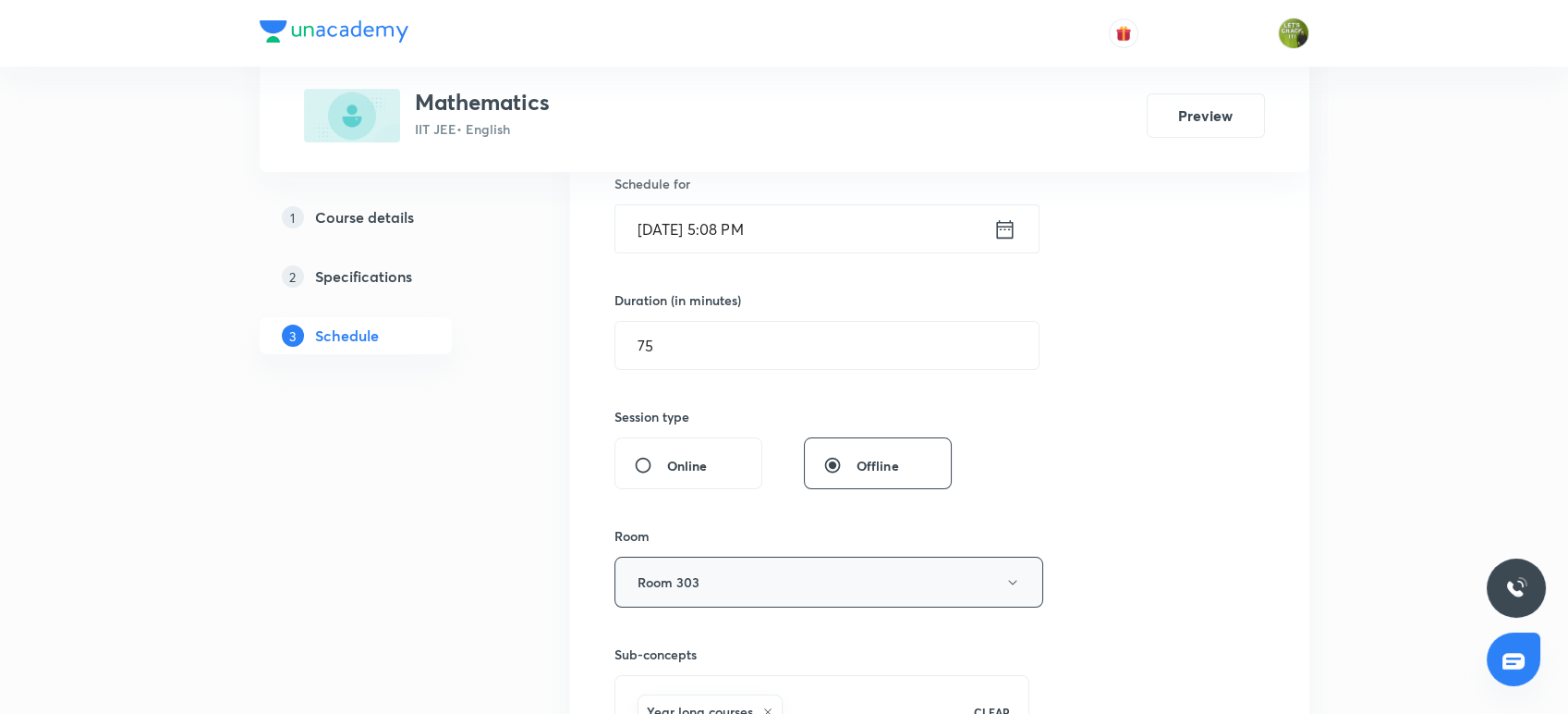
scroll to position [465, 0]
click at [1006, 237] on icon at bounding box center [1005, 231] width 23 height 26
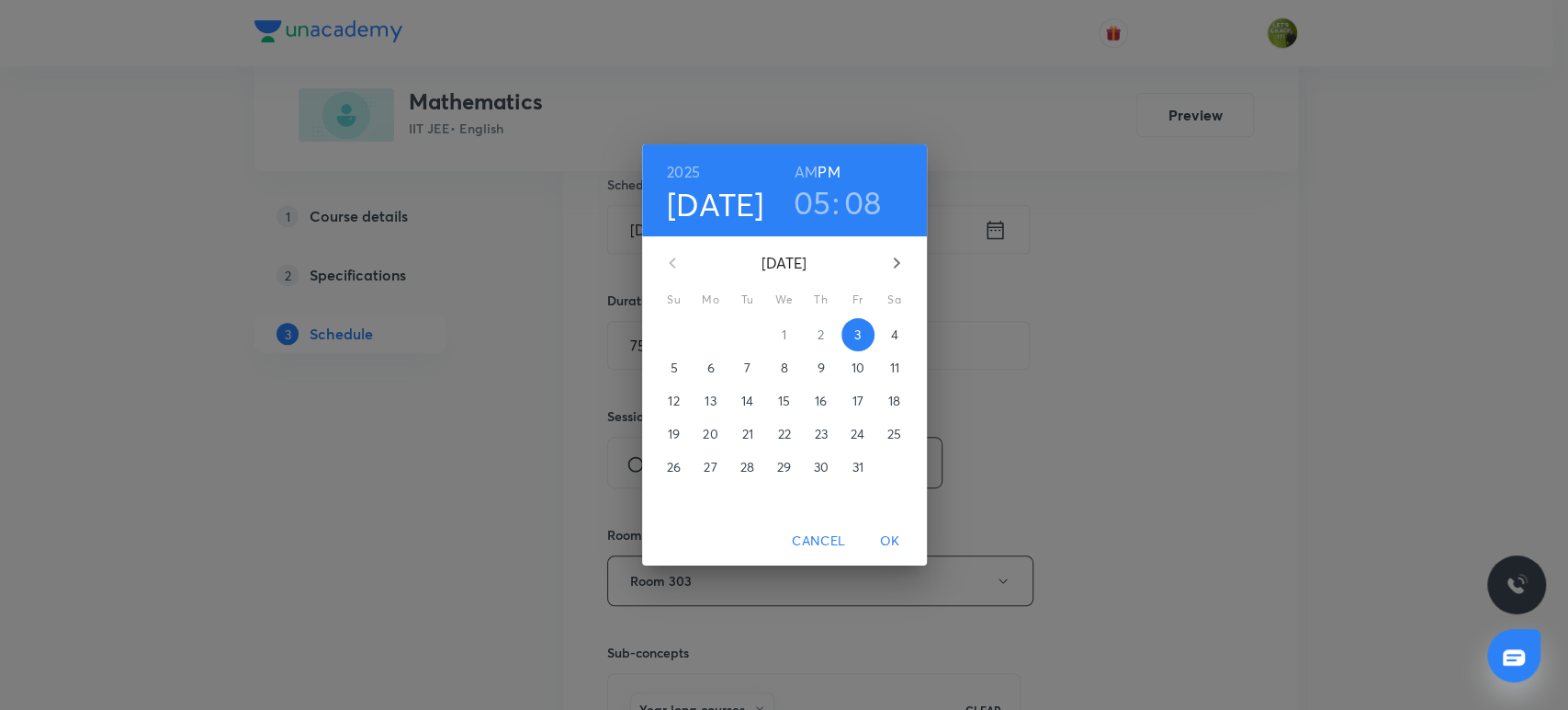
click at [832, 205] on h3 ":" at bounding box center [836, 202] width 8 height 39
click at [825, 204] on h3 "05" at bounding box center [812, 202] width 38 height 39
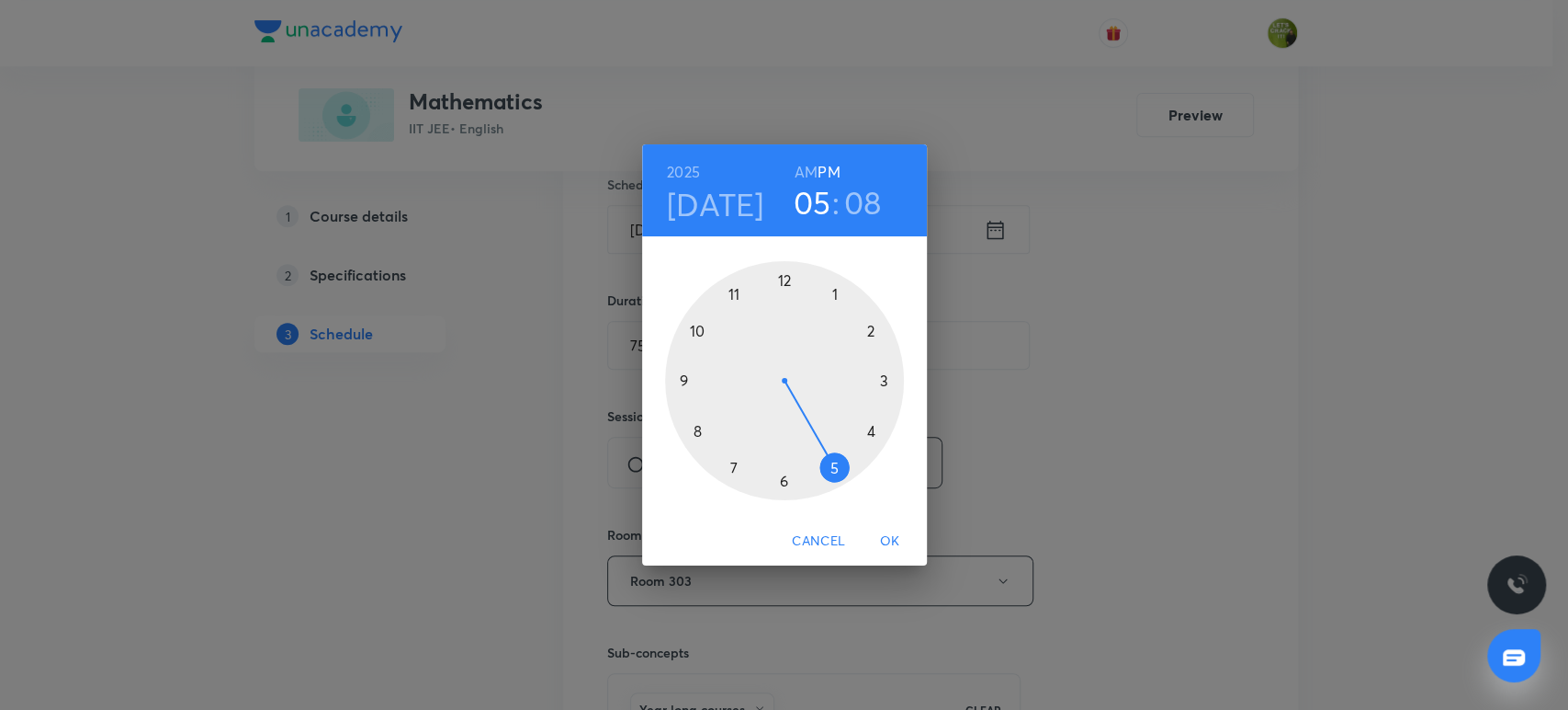
click at [782, 478] on div at bounding box center [784, 380] width 238 height 239
click at [868, 433] on div at bounding box center [784, 380] width 238 height 239
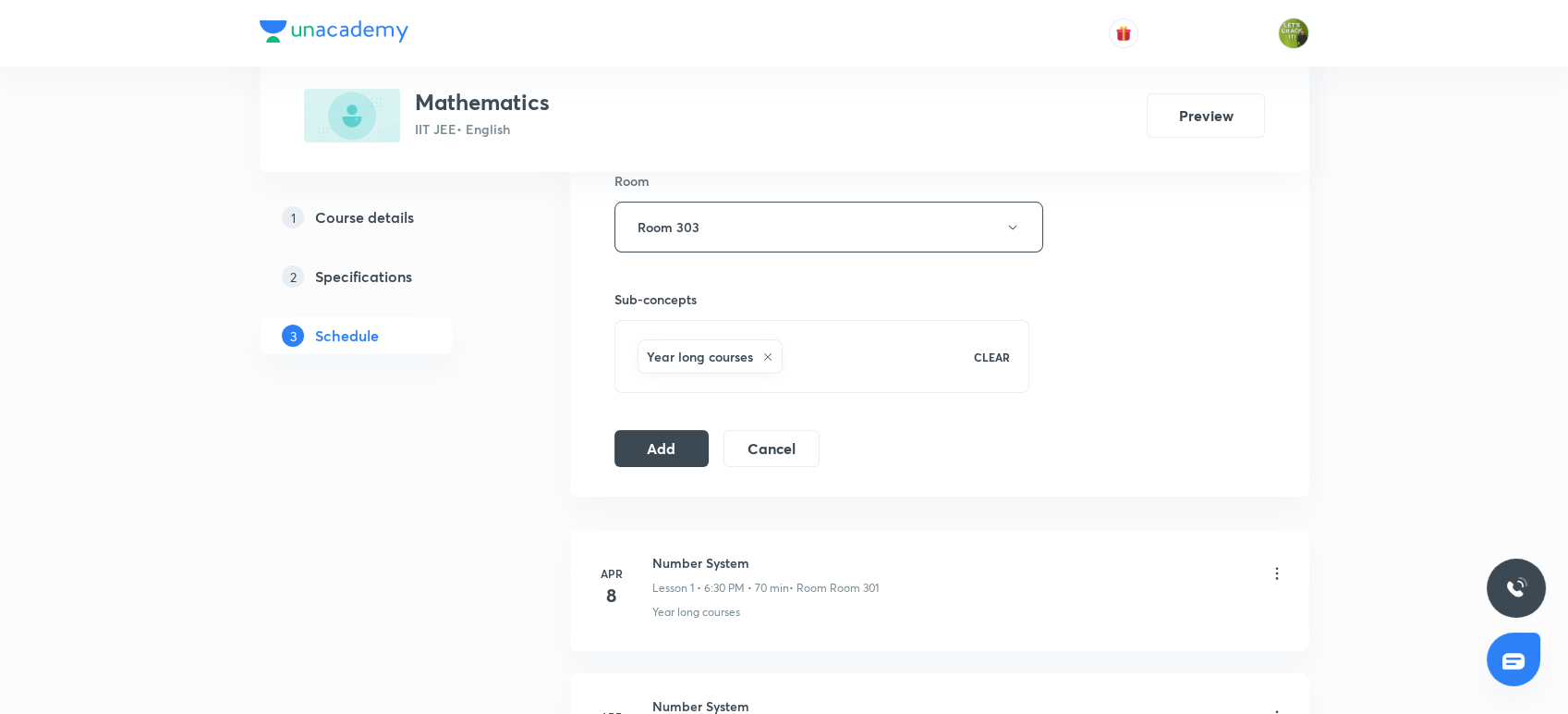
scroll to position [827, 0]
click at [634, 425] on button "Add" at bounding box center [662, 442] width 95 height 37
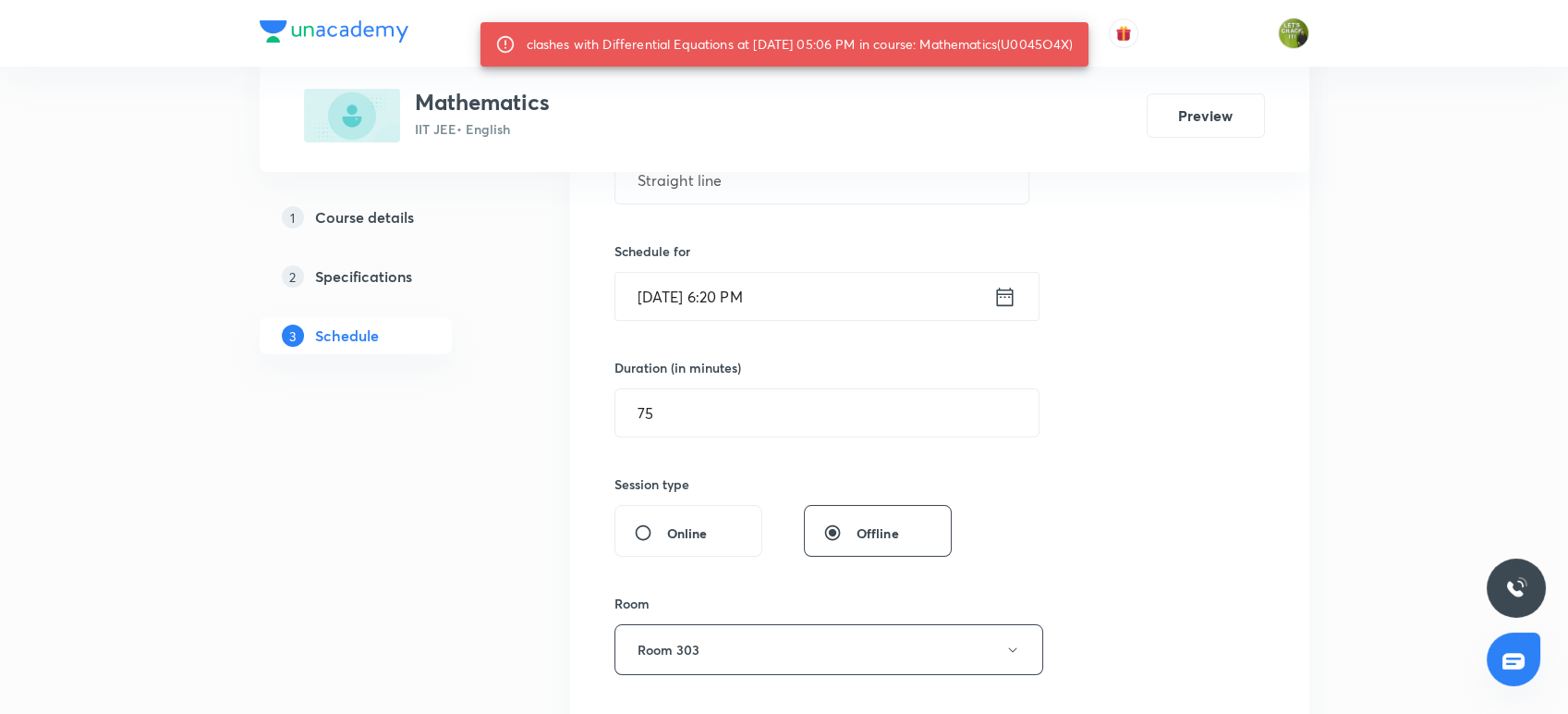
scroll to position [393, 0]
click at [807, 289] on input "Oct 3, 2025, 6:20 PM" at bounding box center [804, 301] width 378 height 48
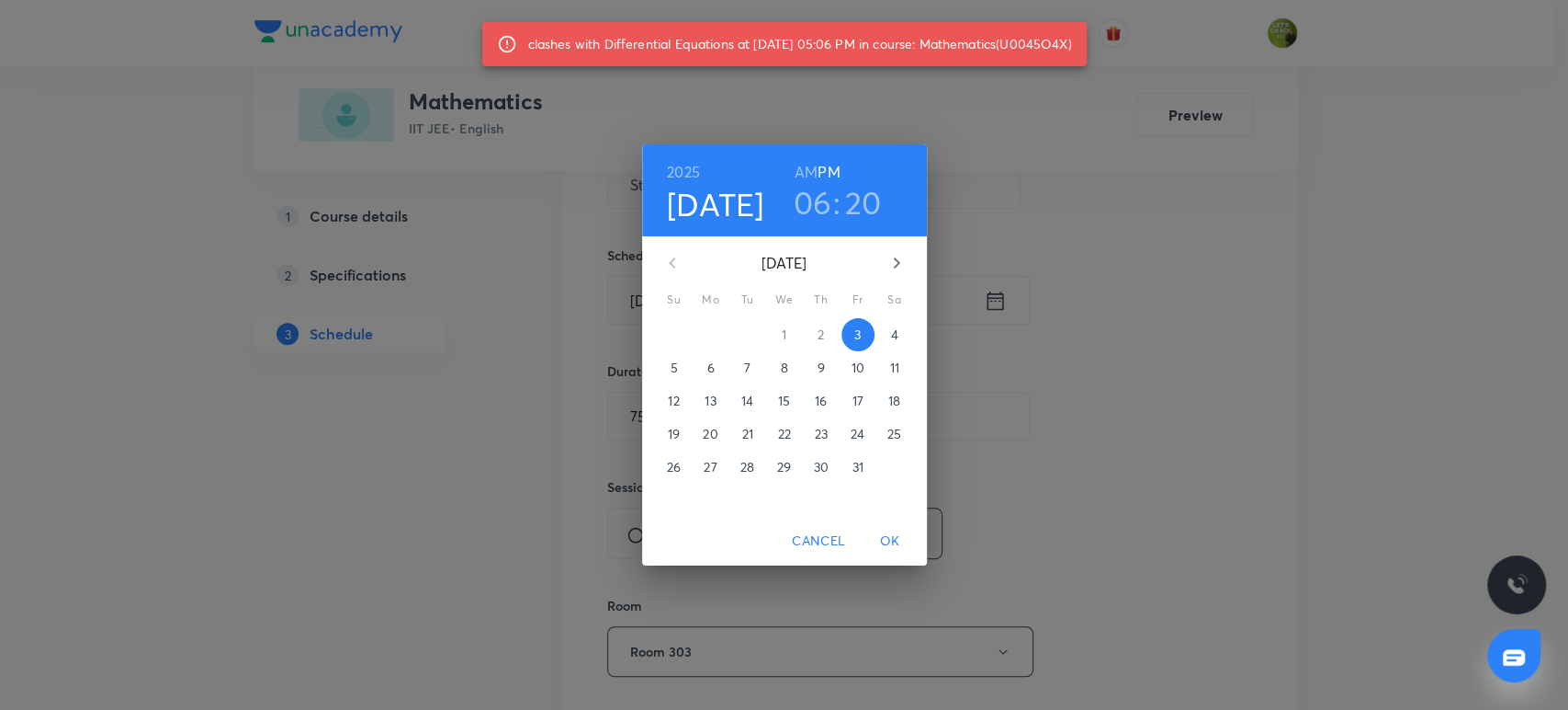
click at [859, 208] on h3 "20" at bounding box center [863, 202] width 37 height 39
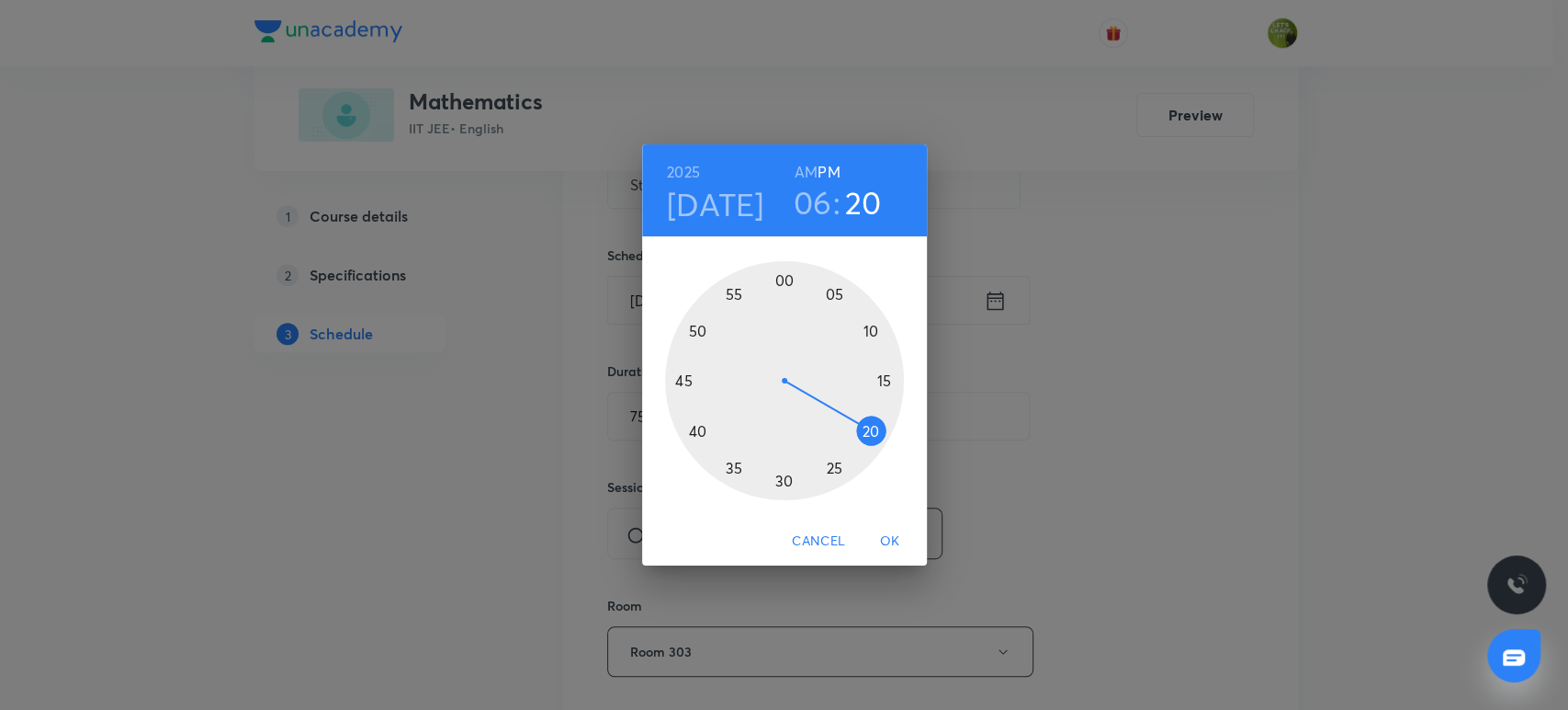
click at [785, 478] on div at bounding box center [784, 380] width 238 height 239
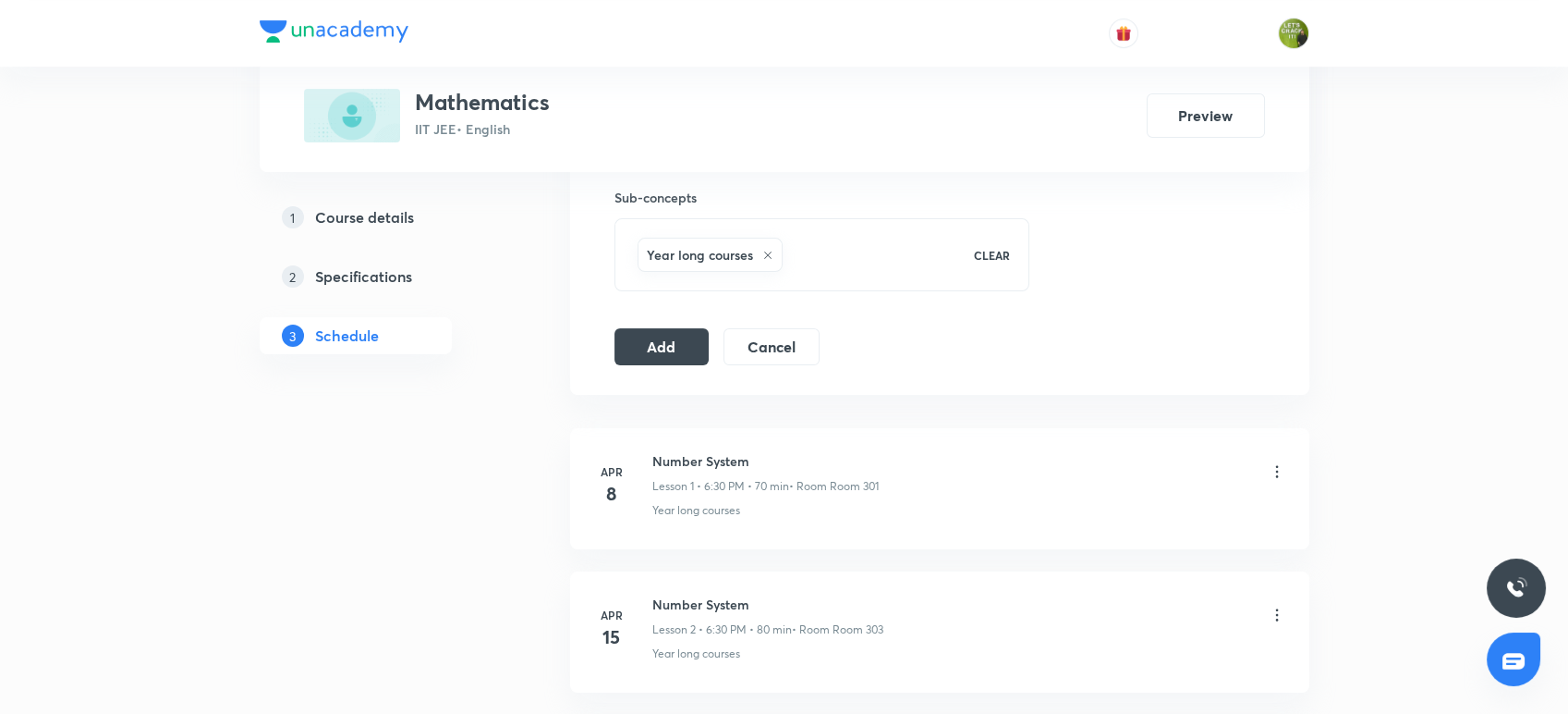
scroll to position [932, 0]
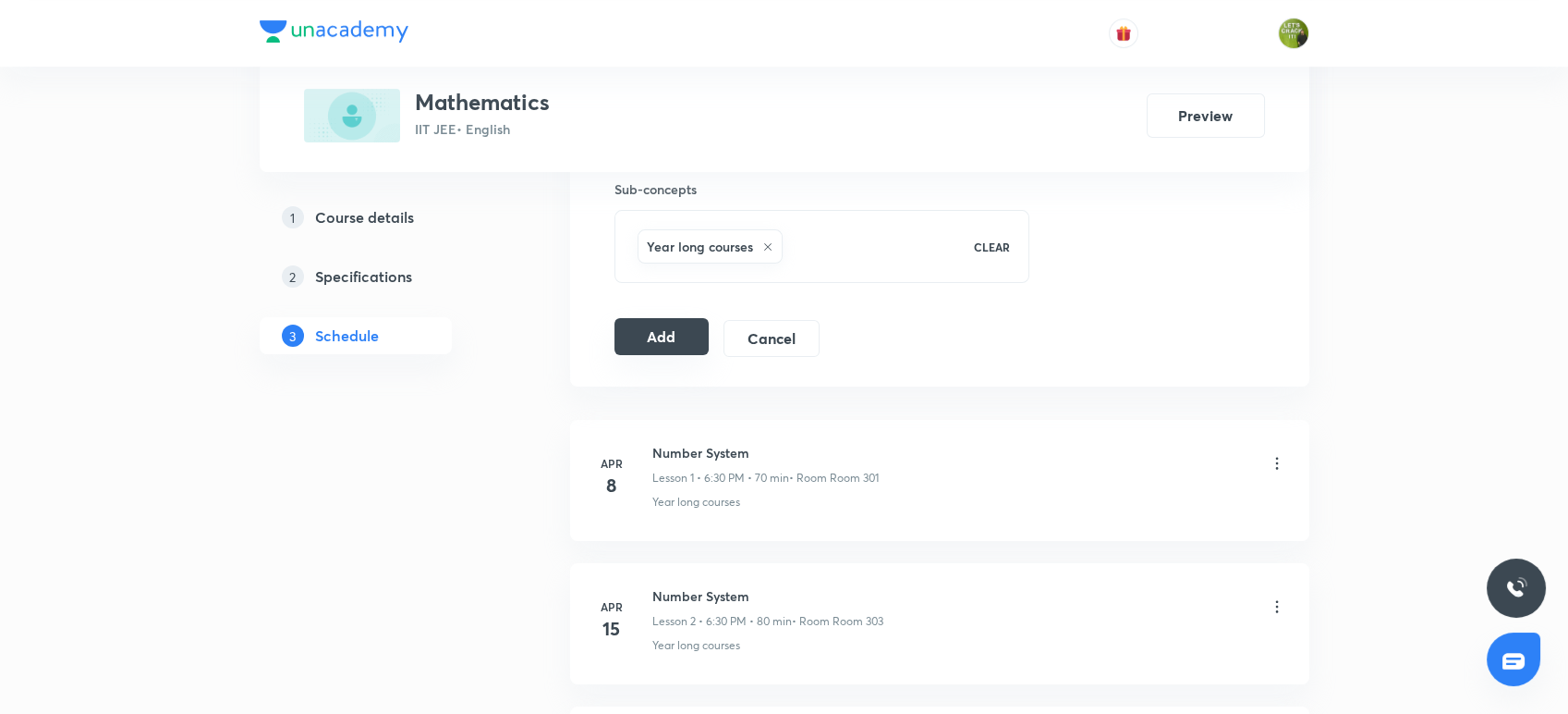
click at [665, 352] on button "Add" at bounding box center [662, 336] width 95 height 37
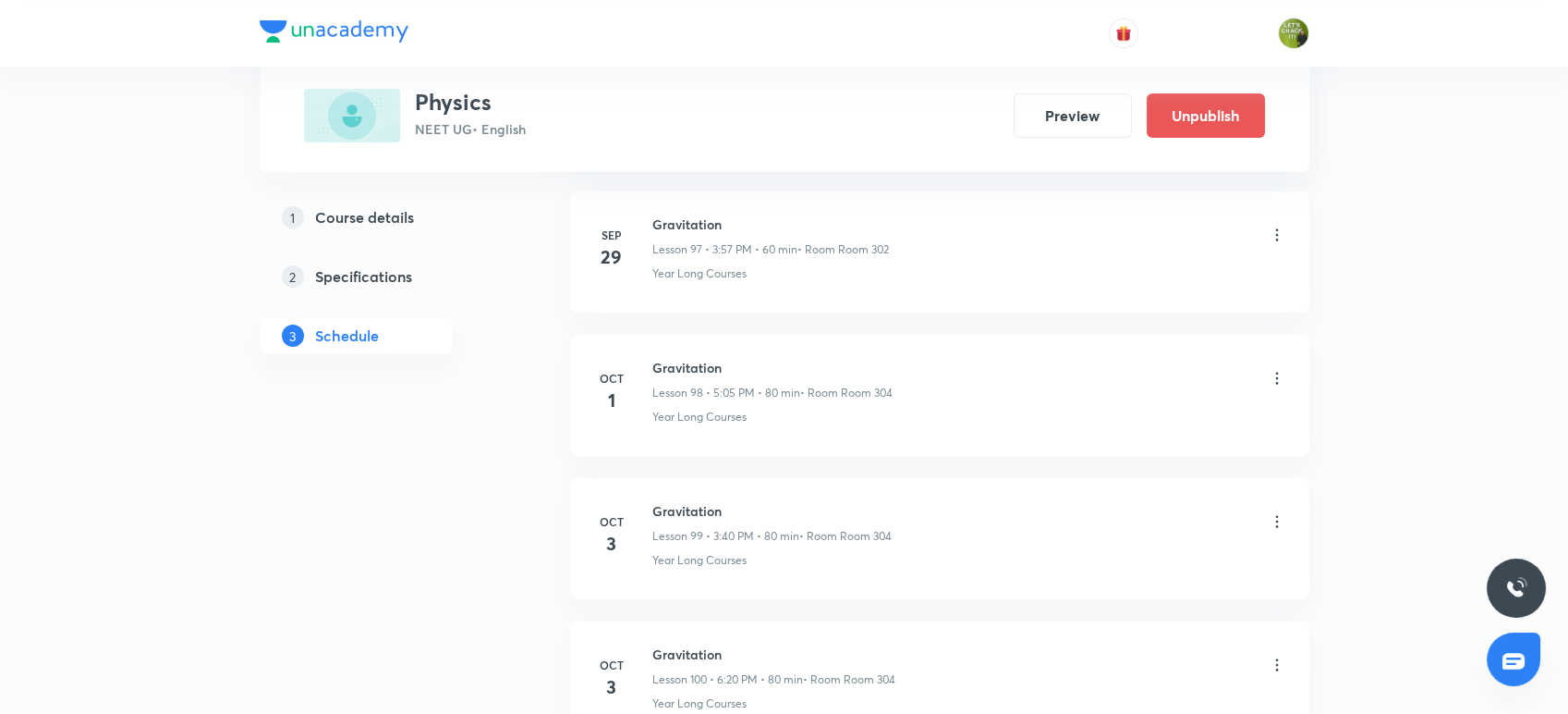
scroll to position [15072, 0]
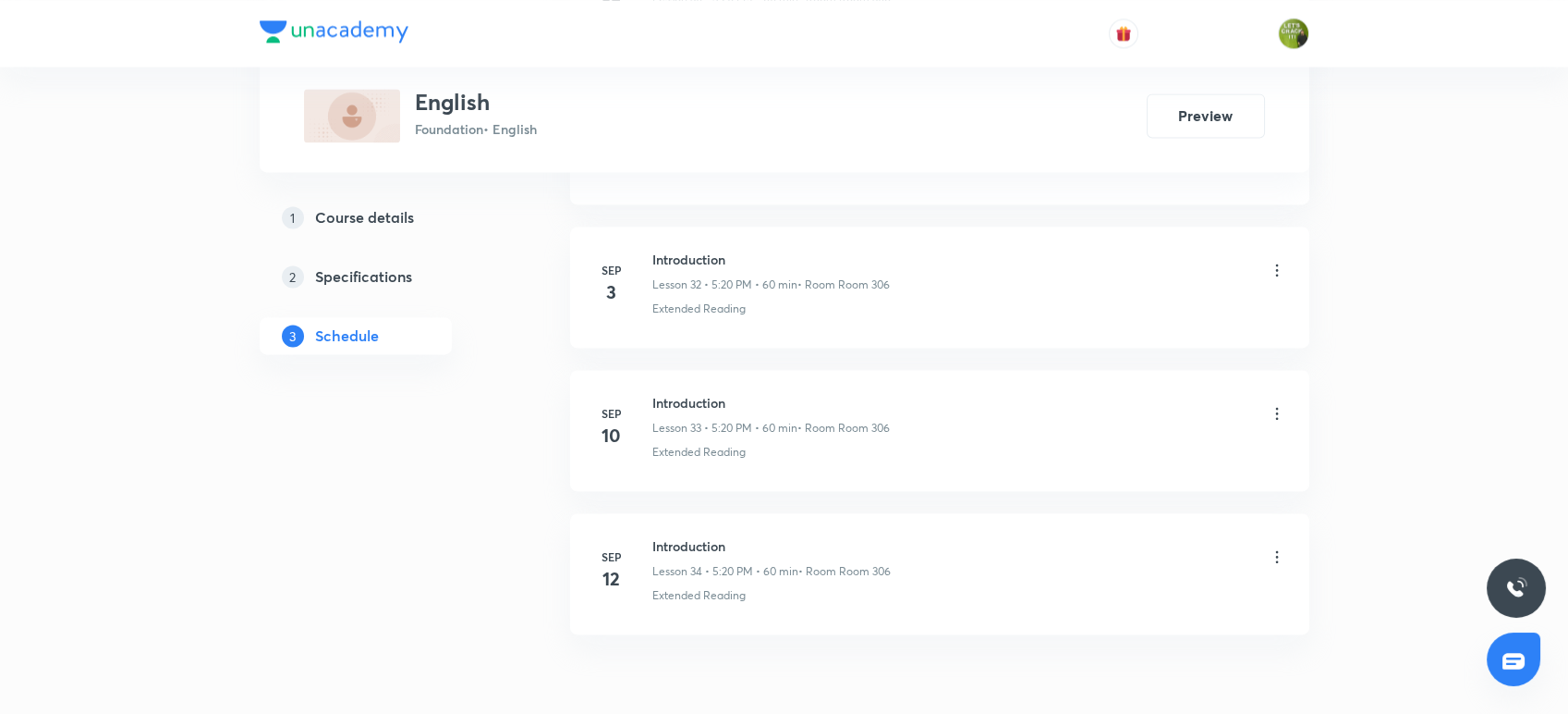
scroll to position [5630, 0]
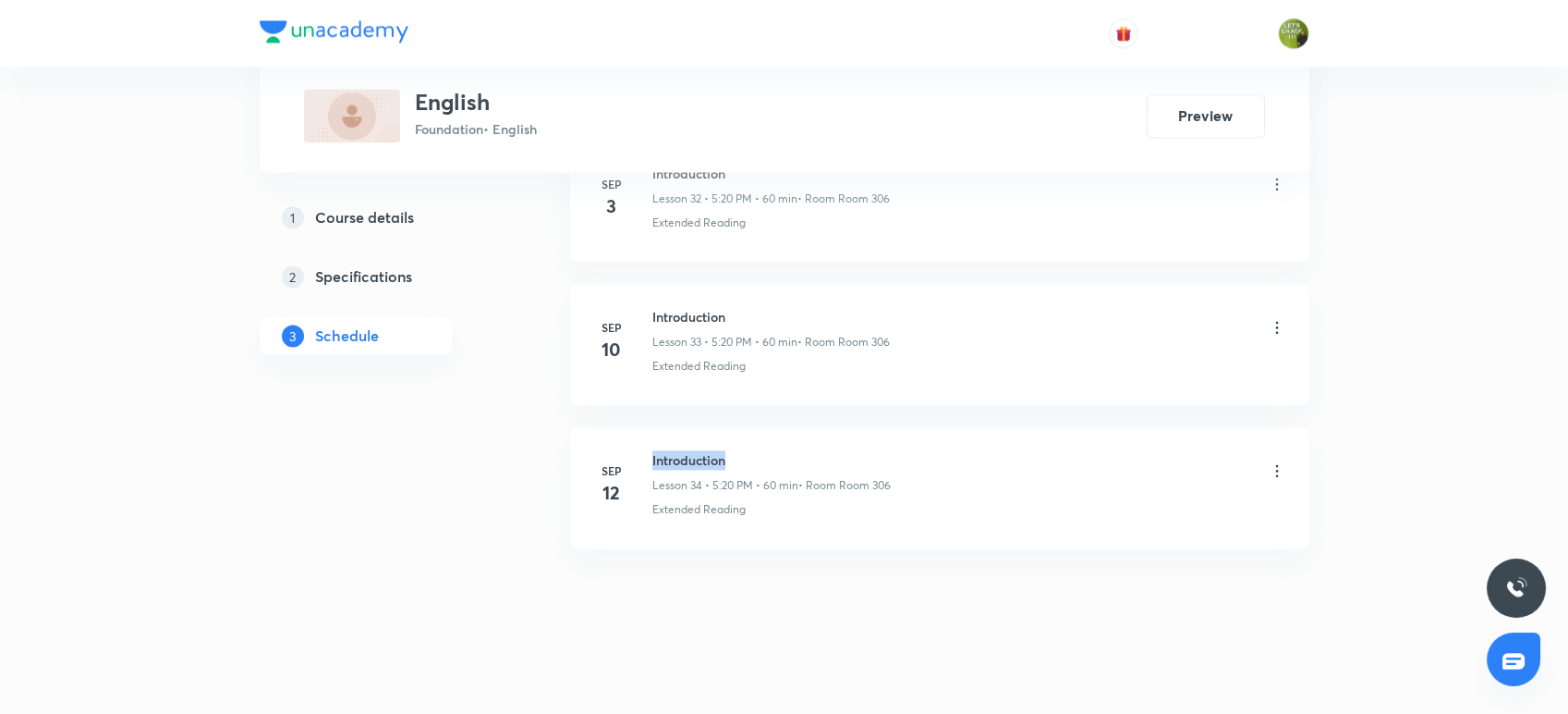
drag, startPoint x: 732, startPoint y: 442, endPoint x: 651, endPoint y: 408, distance: 87.8
copy h6 "Introduction"
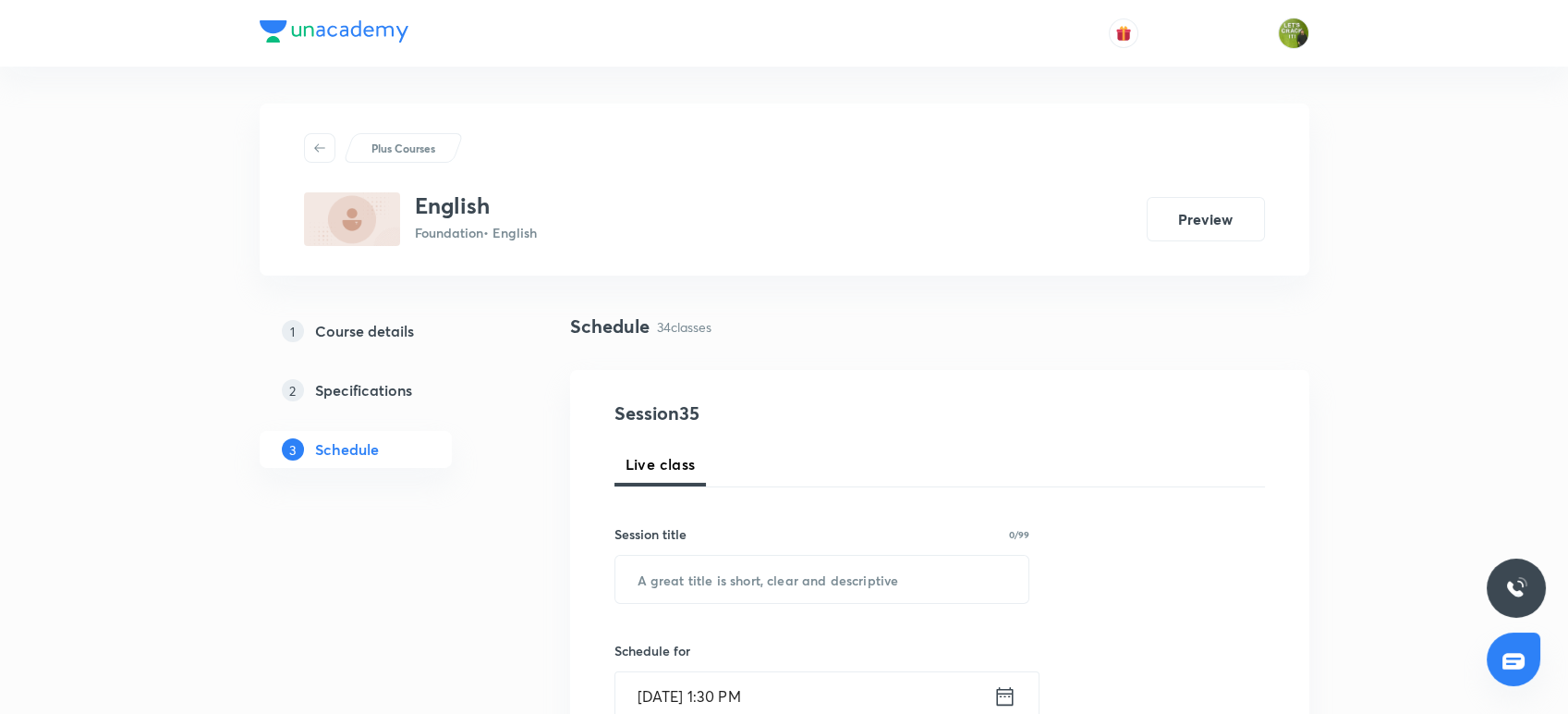
scroll to position [362, 0]
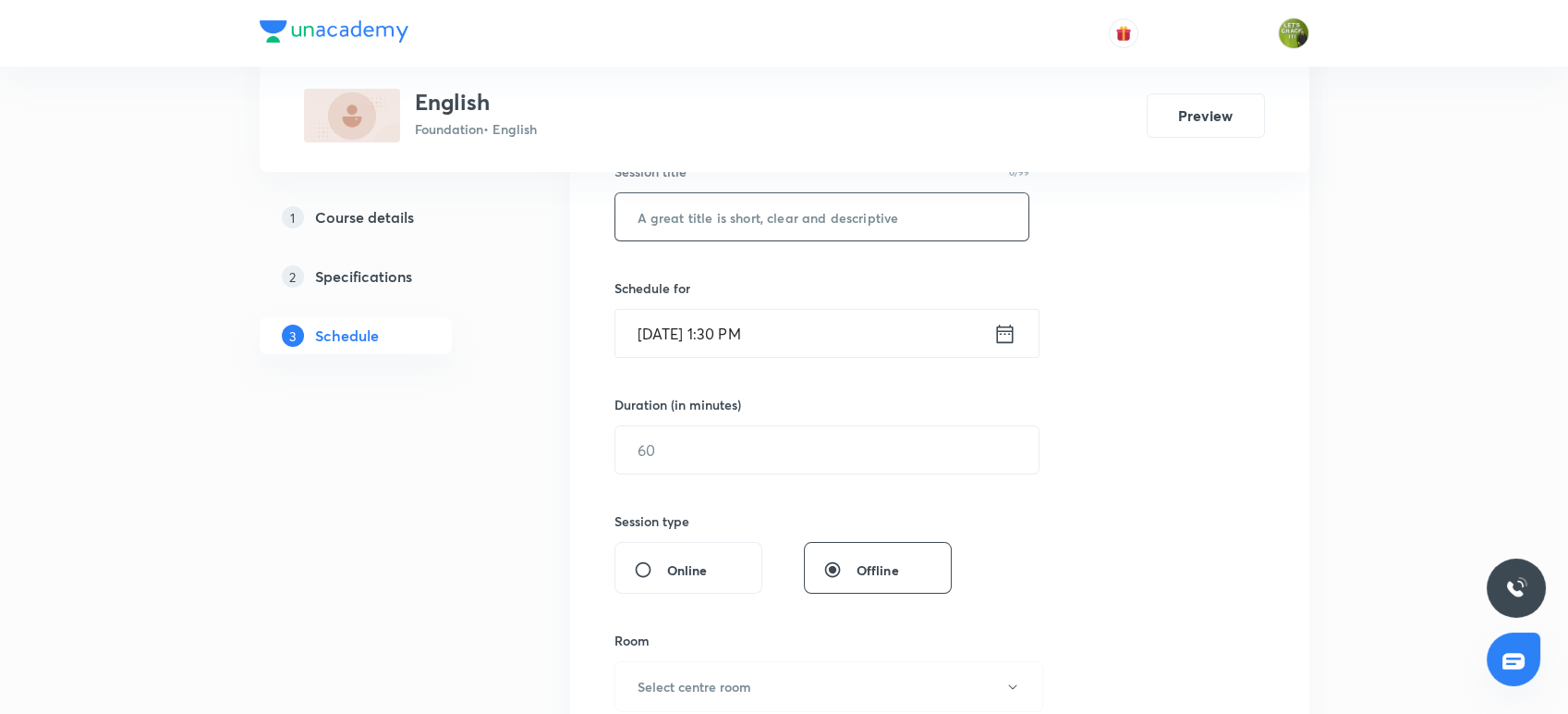
click at [694, 216] on input "text" at bounding box center [822, 217] width 414 height 48
paste input "Introduction"
type input "Introduction"
click at [995, 323] on icon at bounding box center [1005, 333] width 23 height 26
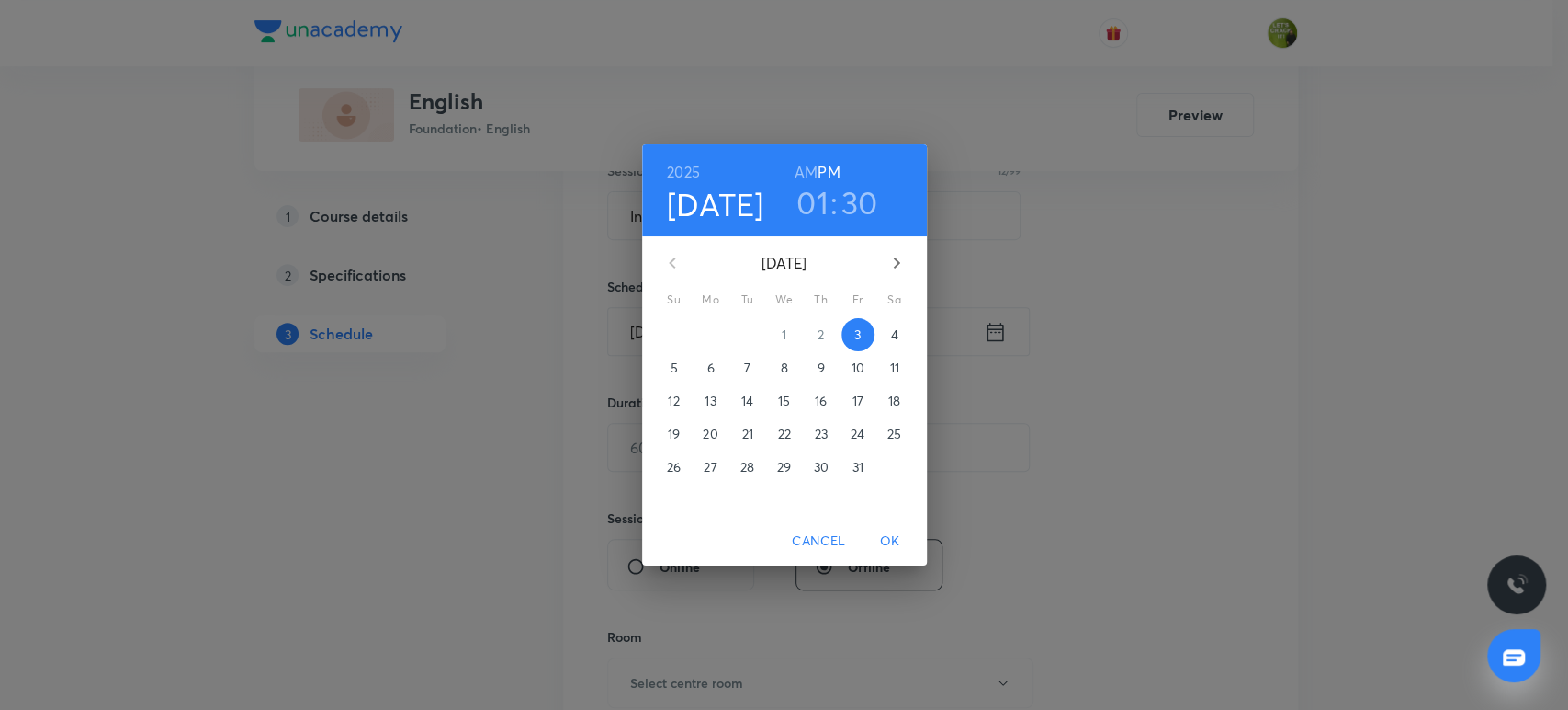
click at [812, 204] on h3 "01" at bounding box center [812, 202] width 32 height 39
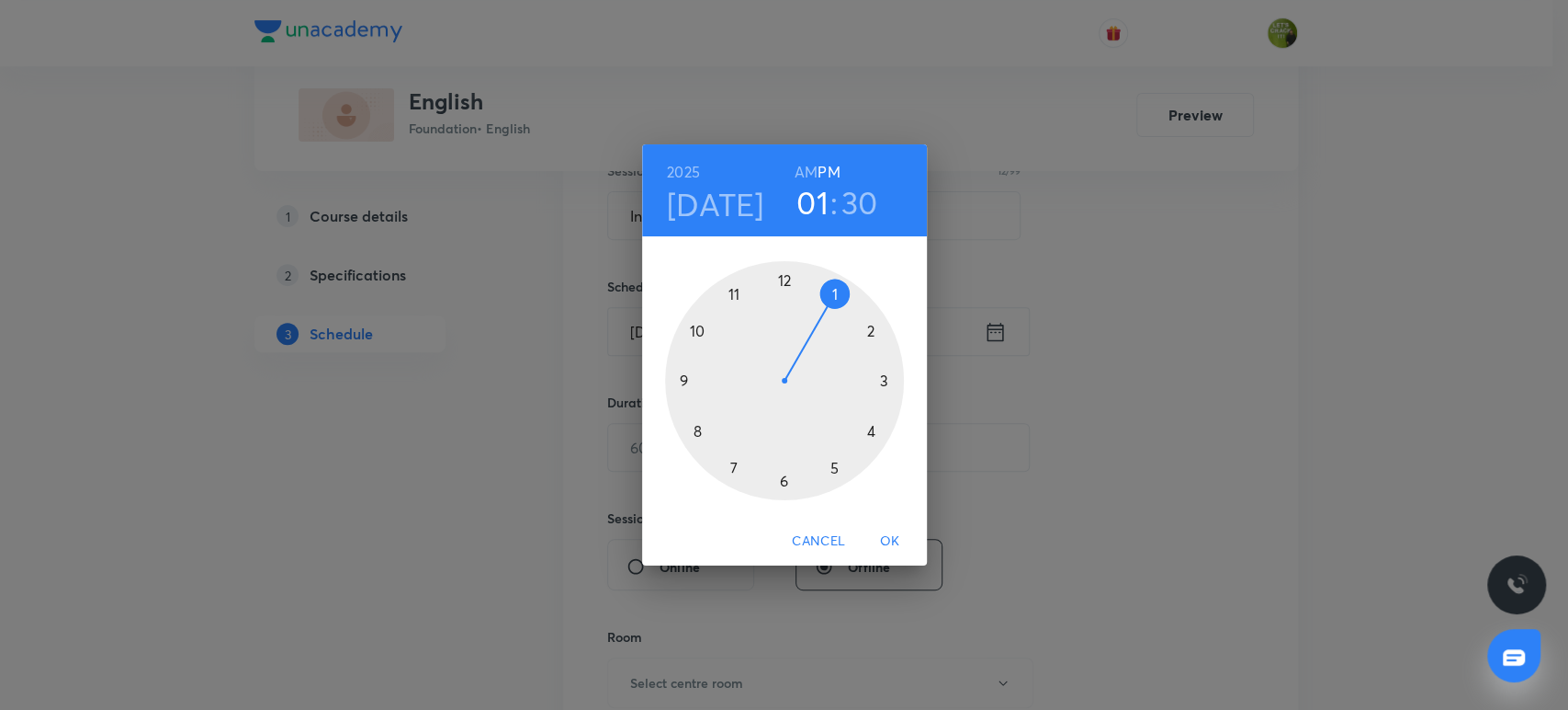
click at [836, 465] on div at bounding box center [784, 380] width 238 height 239
click at [783, 278] on div at bounding box center [784, 380] width 238 height 239
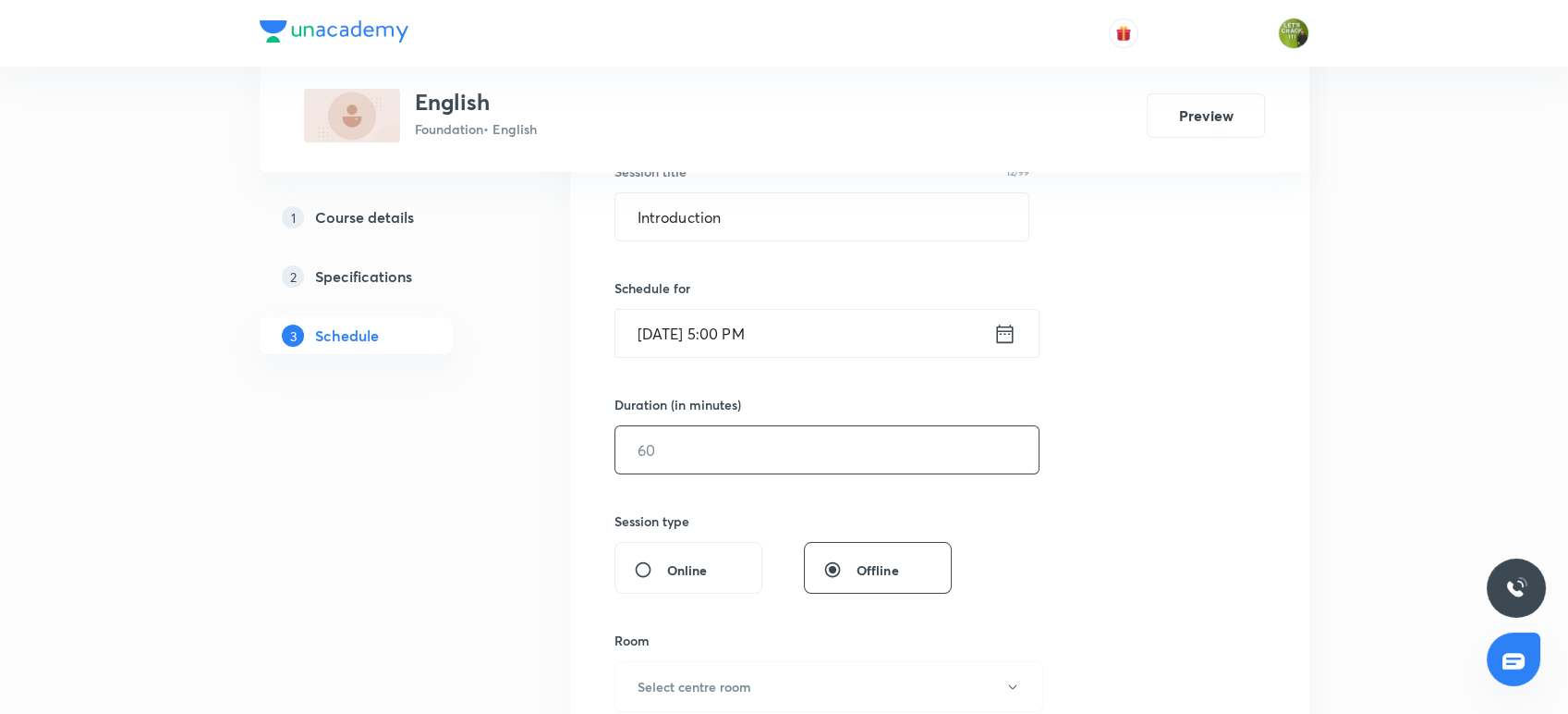
click at [730, 449] on input "text" at bounding box center [827, 450] width 423 height 48
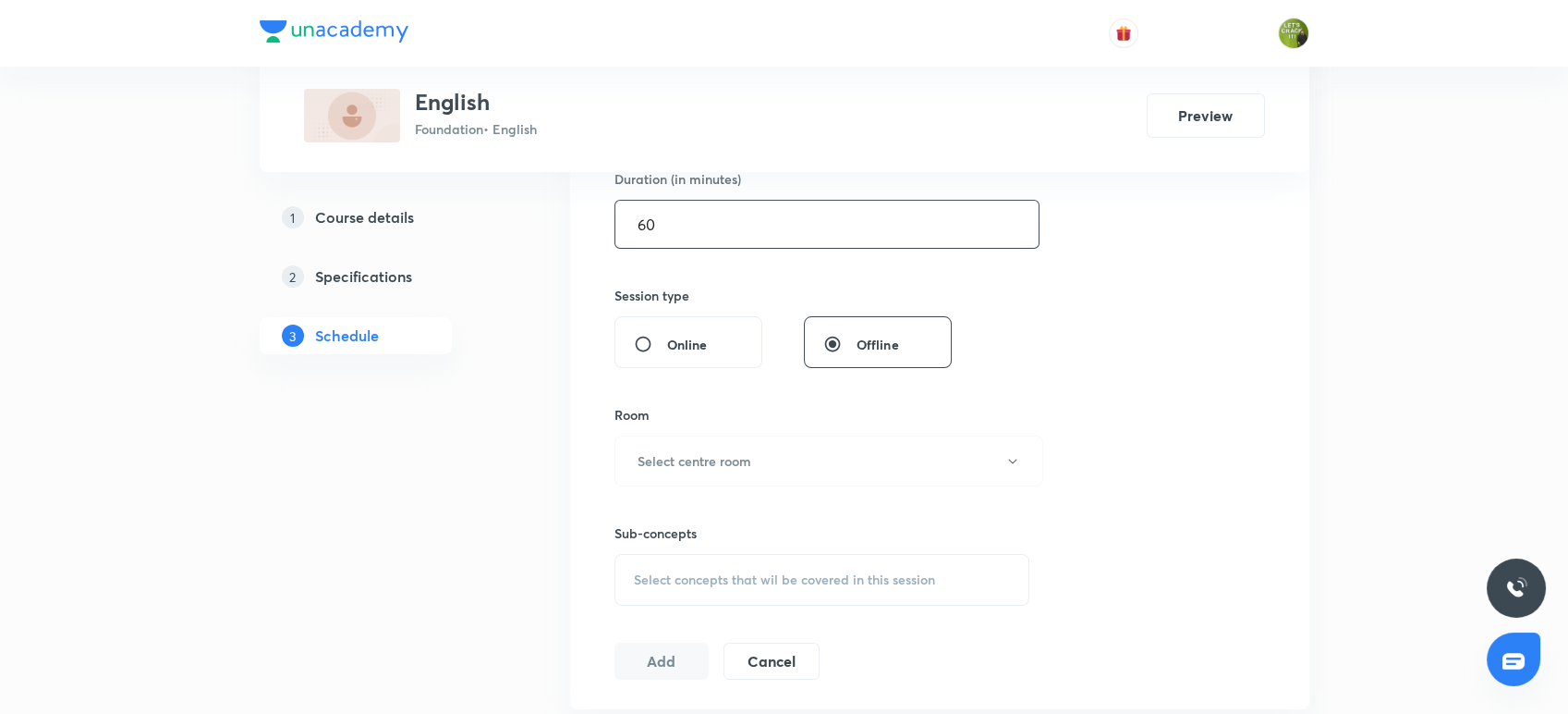
type input "60"
click at [730, 451] on h6 "Select centre room" at bounding box center [693, 460] width 114 height 19
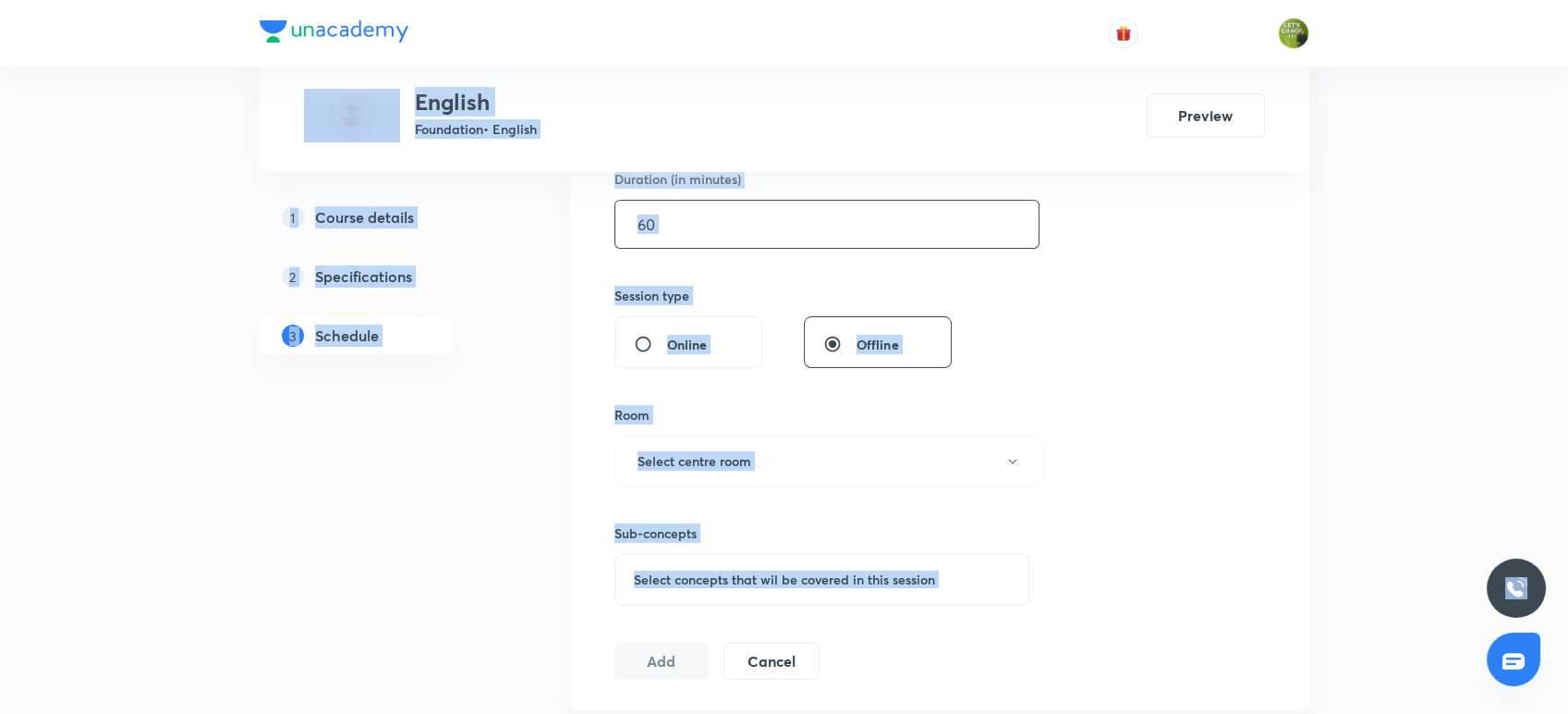
click at [730, 451] on h6 "Select centre room" at bounding box center [693, 460] width 114 height 19
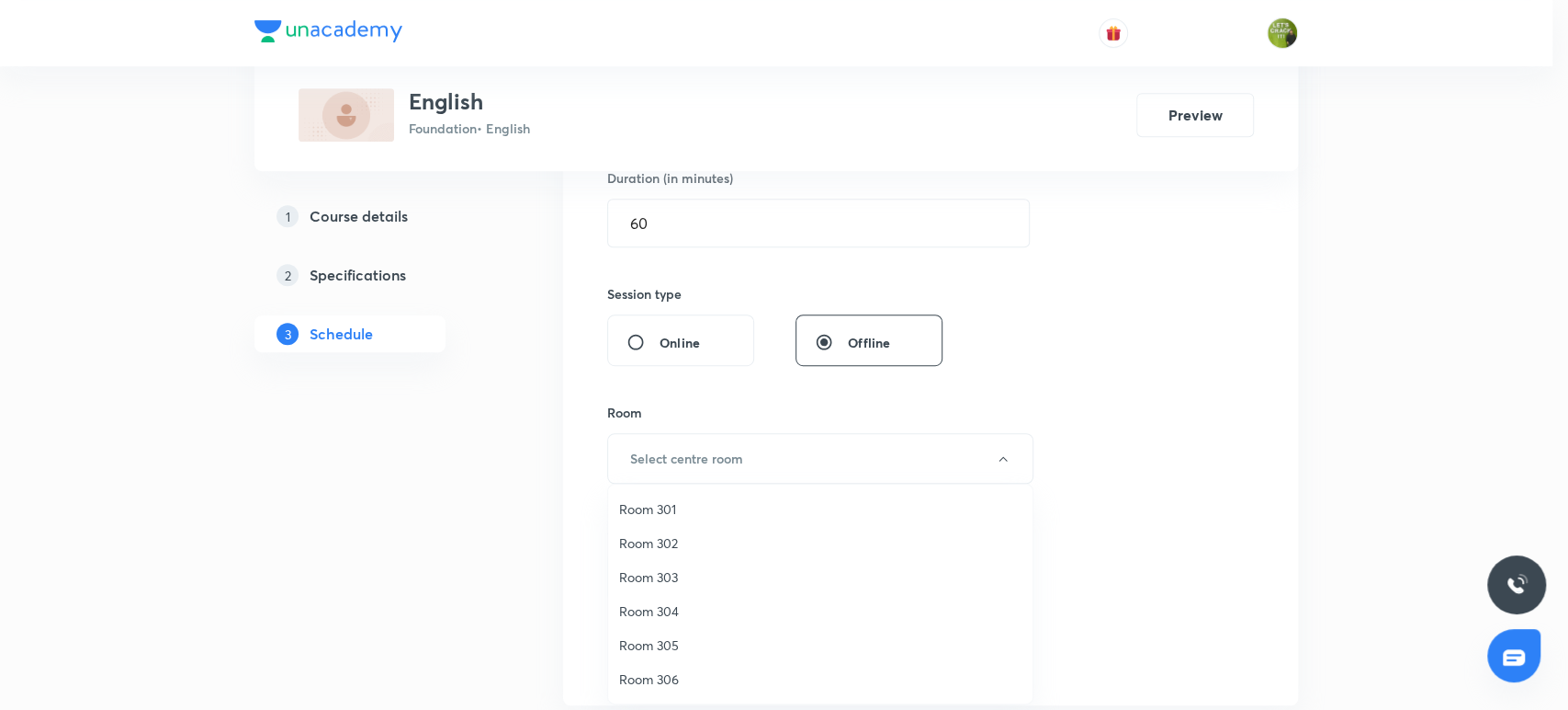
click at [681, 638] on span "Room 305" at bounding box center [820, 644] width 403 height 19
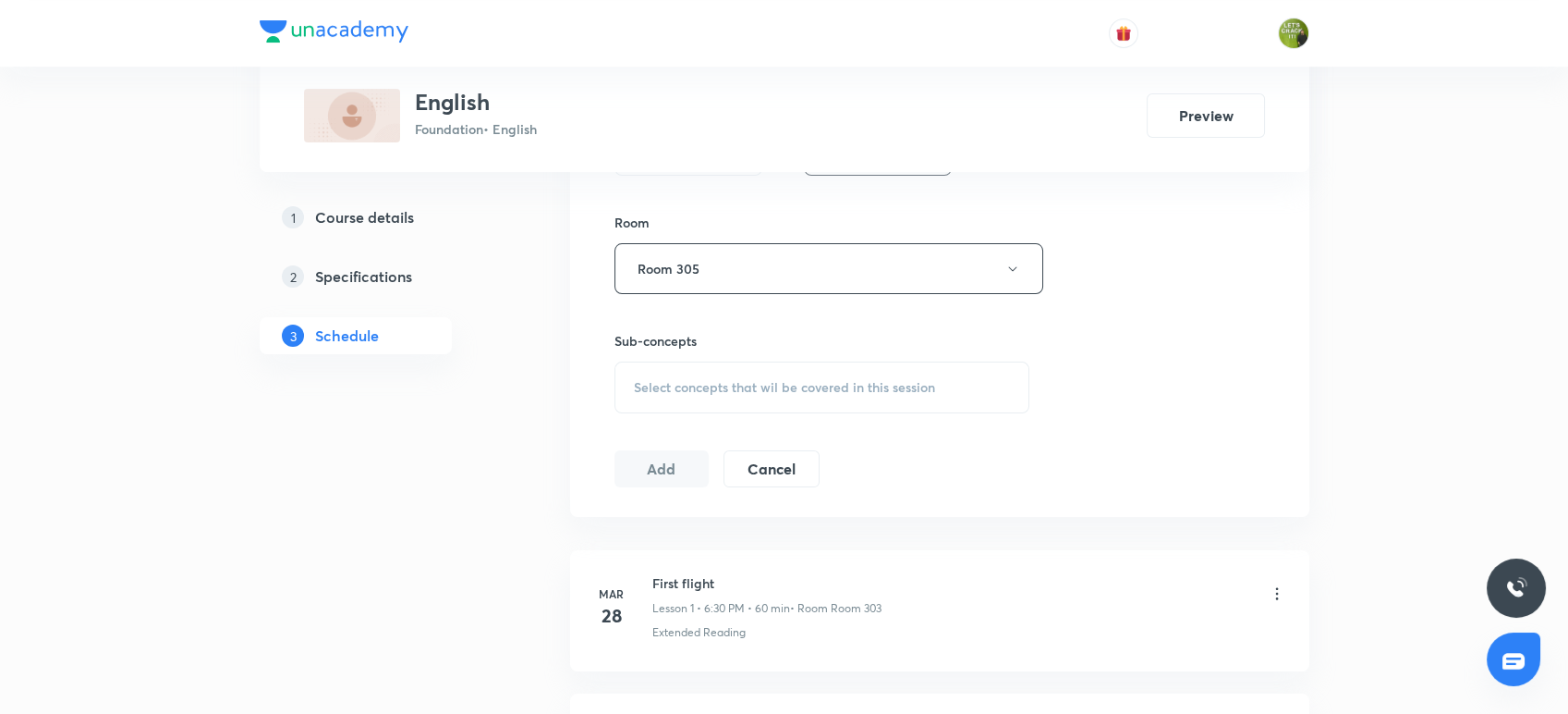
scroll to position [783, 0]
click at [764, 396] on div "Select concepts that wil be covered in this session" at bounding box center [822, 384] width 416 height 51
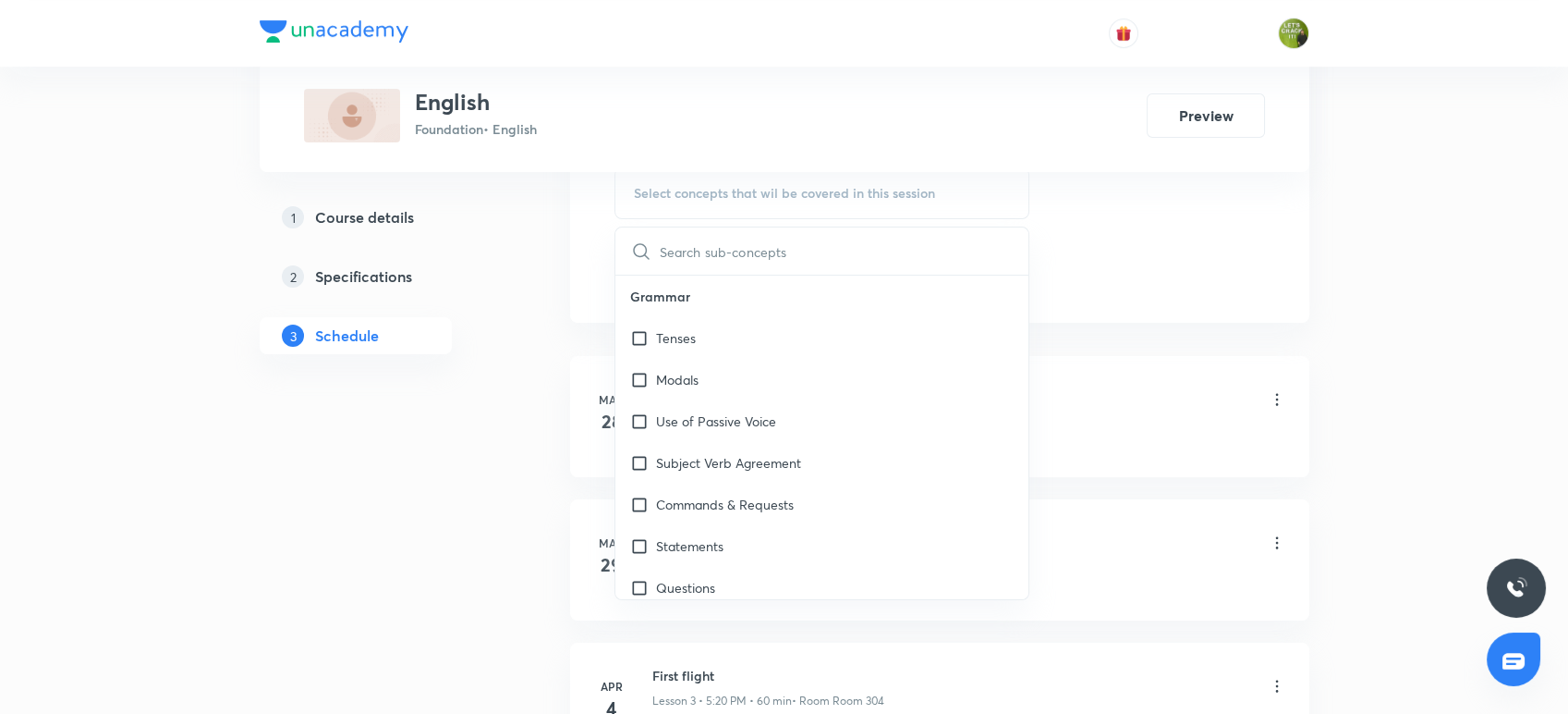
scroll to position [976, 0]
click at [731, 357] on div "Modals" at bounding box center [822, 377] width 414 height 42
checkbox input "true"
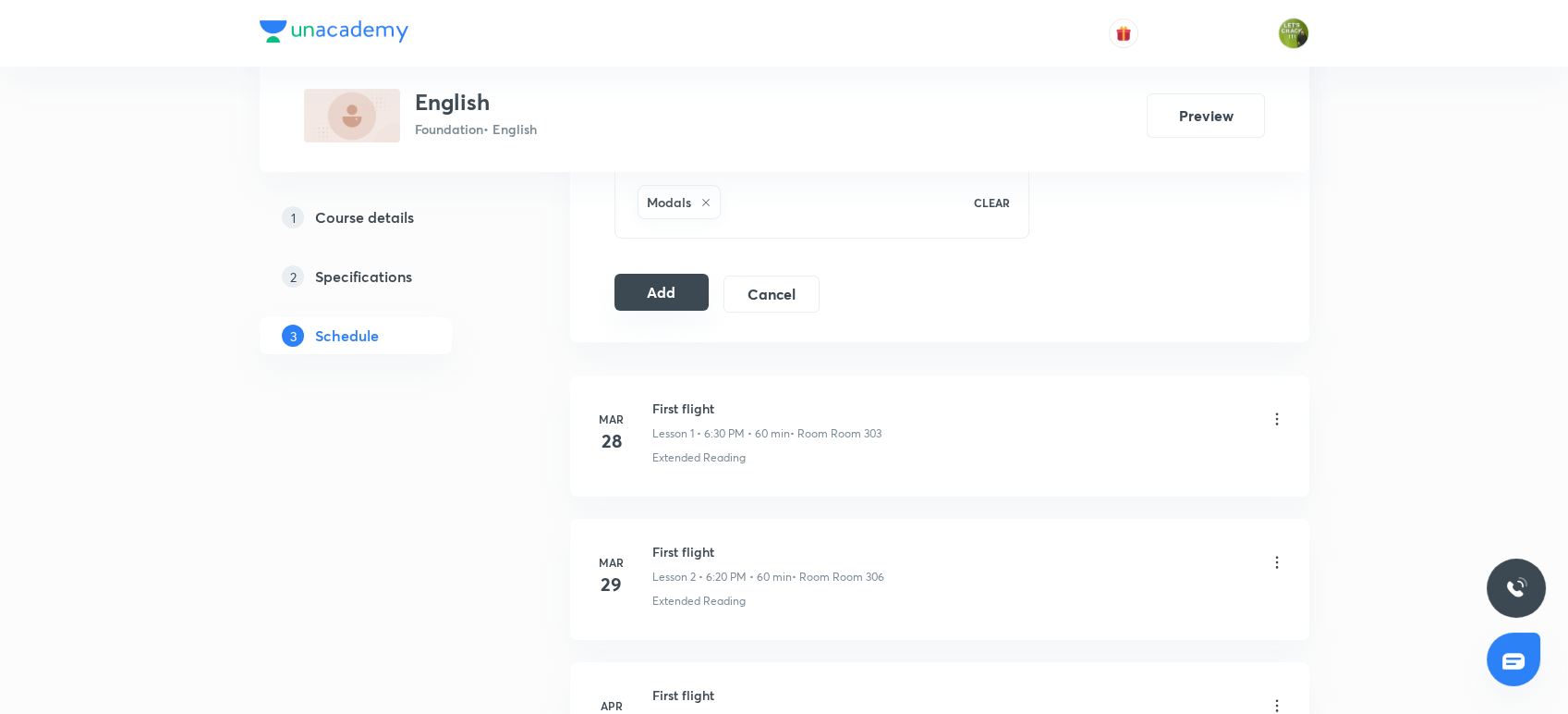
click at [620, 298] on button "Add" at bounding box center [662, 292] width 95 height 37
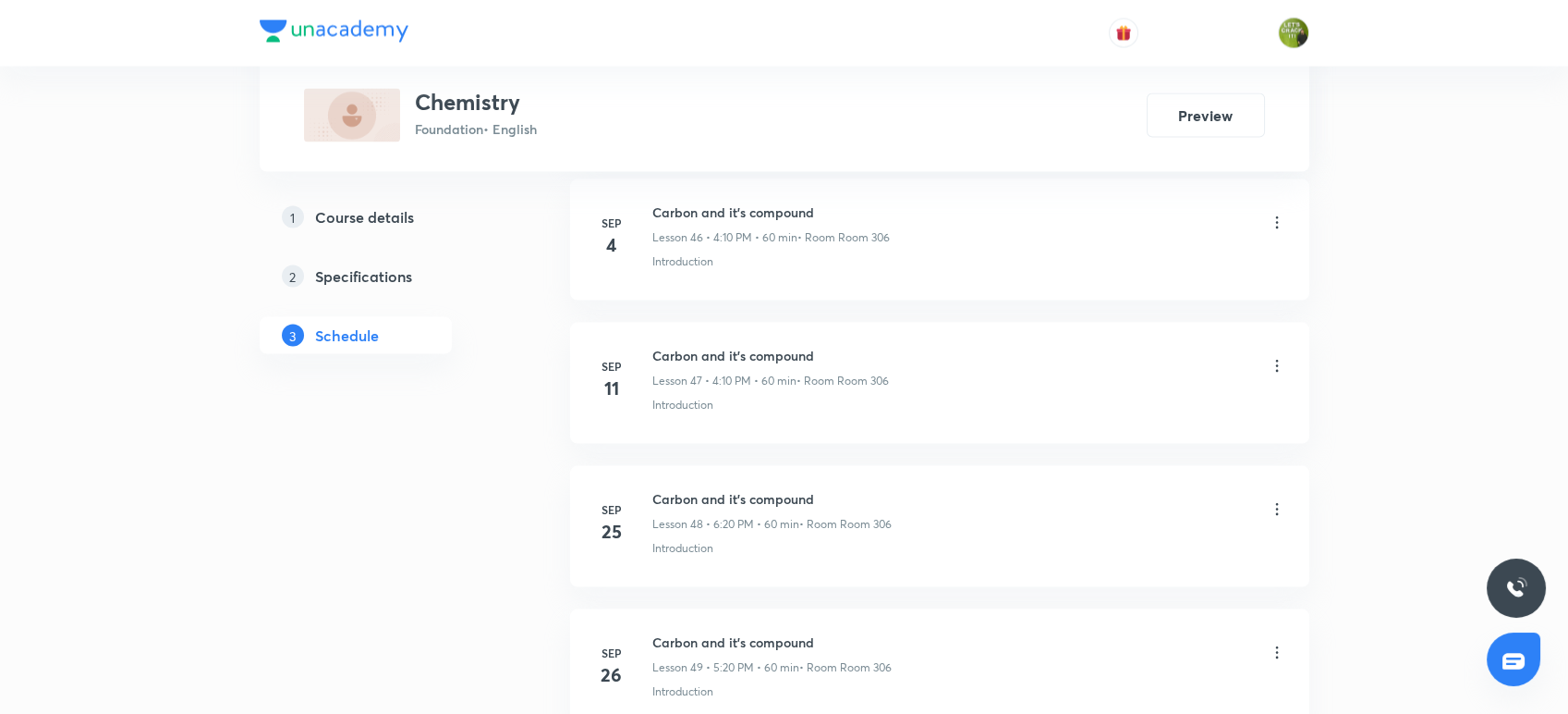
scroll to position [7775, 0]
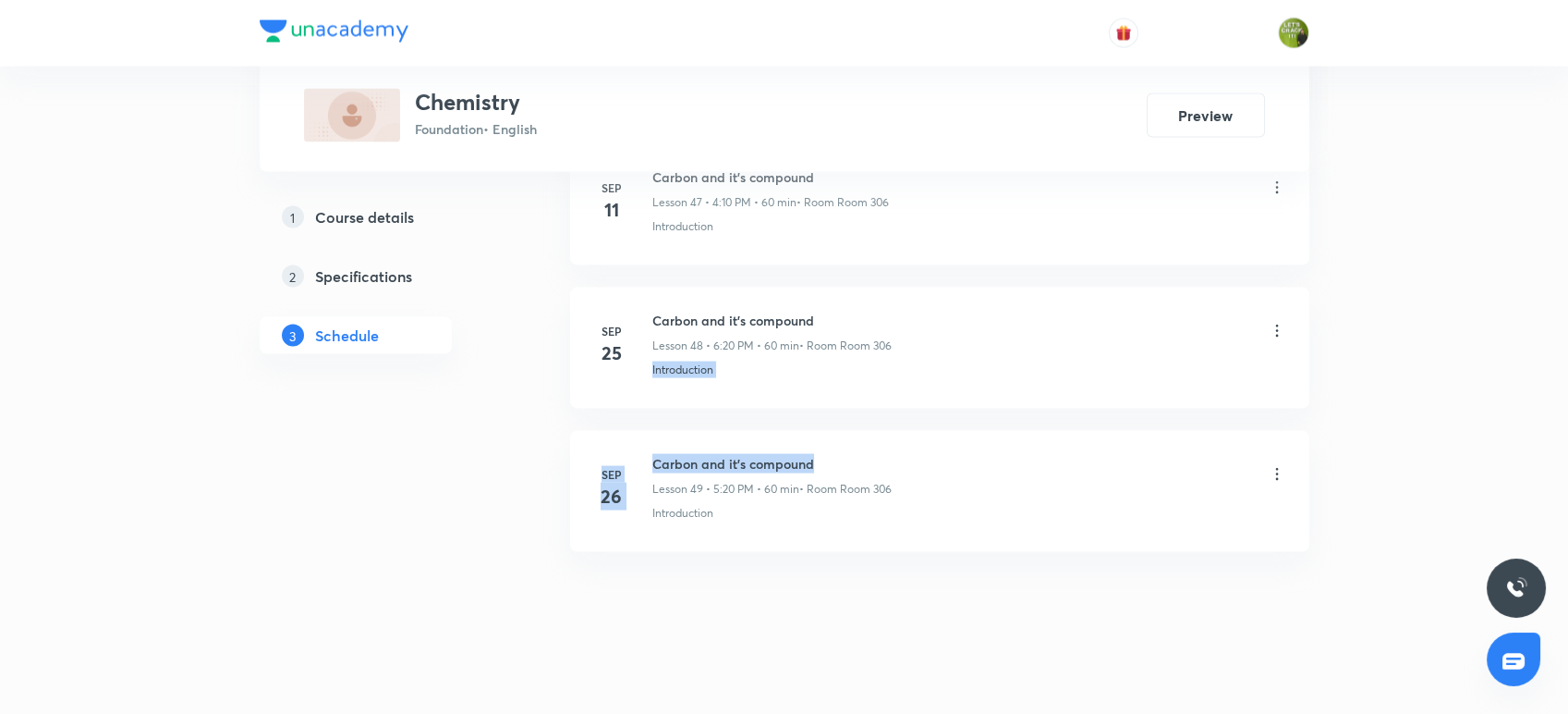
drag, startPoint x: 824, startPoint y: 446, endPoint x: 646, endPoint y: 396, distance: 184.9
click at [673, 486] on p "Lesson 49 • 5:20 PM • 60 min" at bounding box center [725, 489] width 147 height 17
drag, startPoint x: 840, startPoint y: 455, endPoint x: 651, endPoint y: 408, distance: 194.8
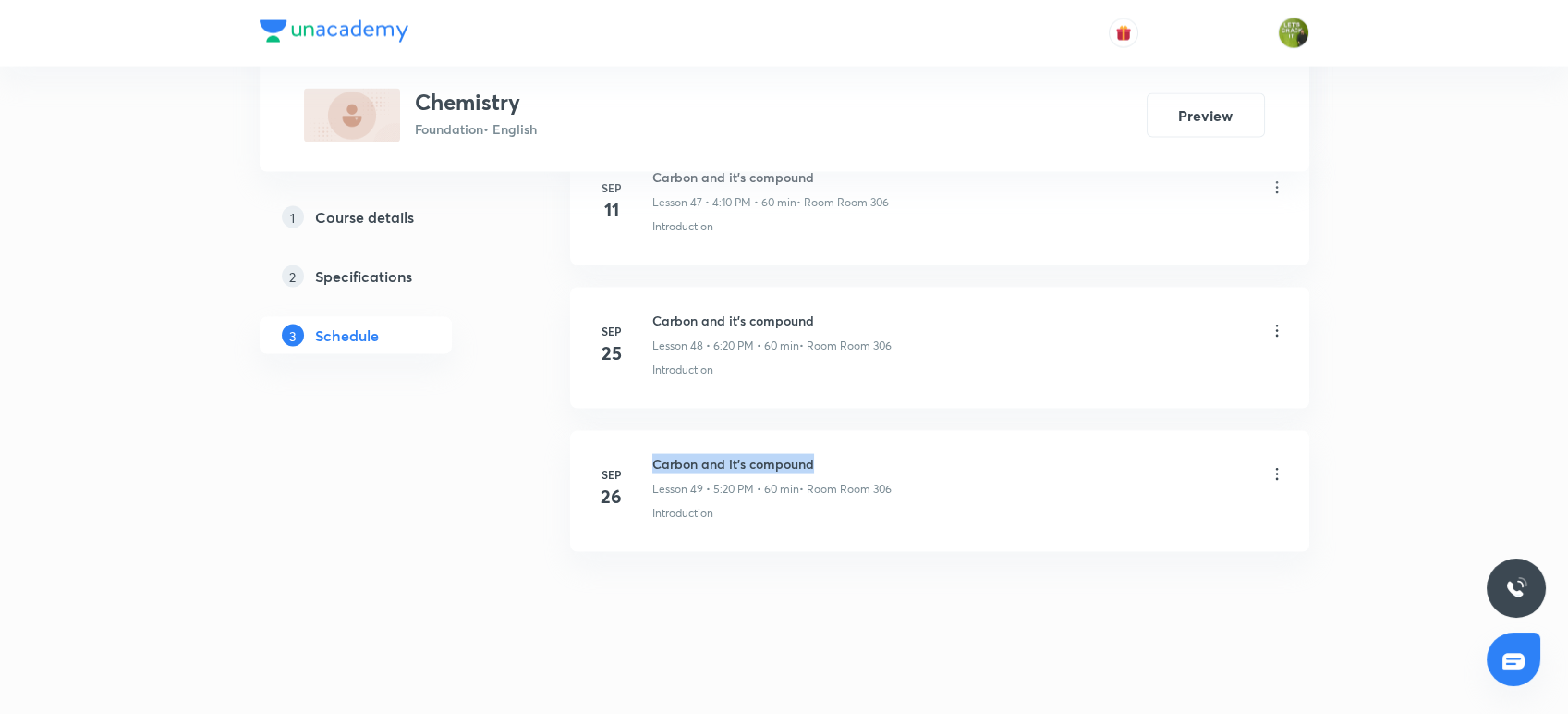
copy h6 "Carbon and it's compound"
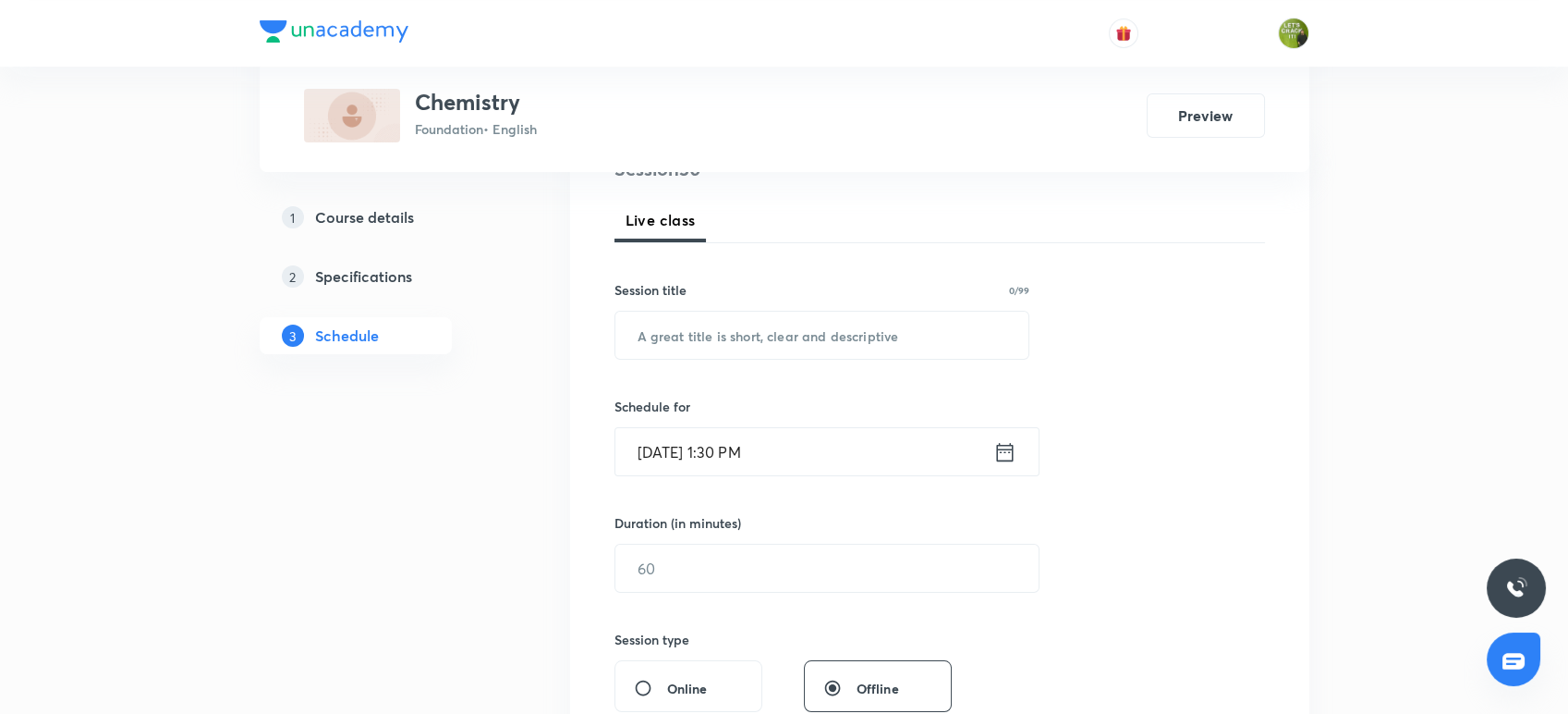
scroll to position [245, 0]
click at [680, 347] on input "text" at bounding box center [822, 334] width 414 height 48
paste input "Carbon and it's compound"
type input "Carbon and it's compound"
click at [996, 451] on icon at bounding box center [1004, 450] width 17 height 18
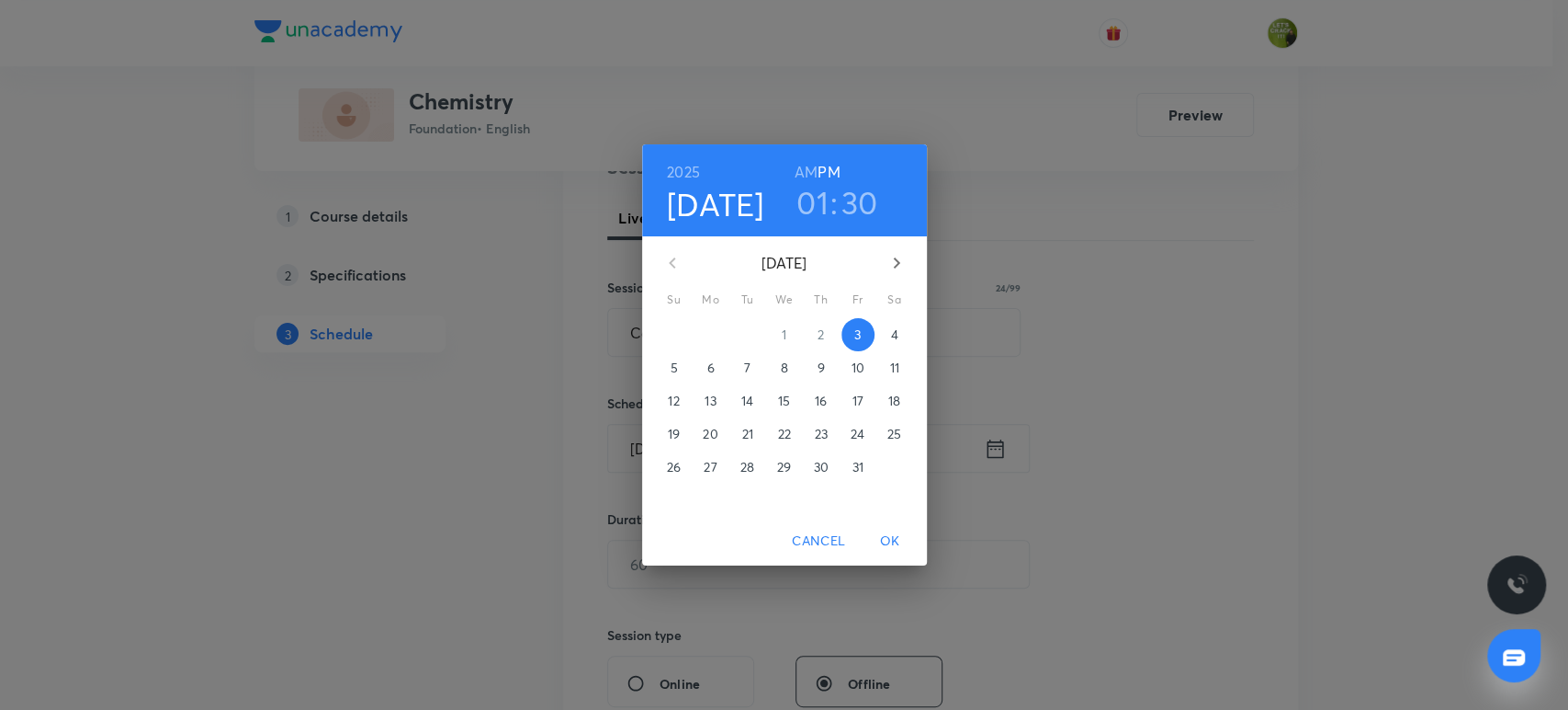
click at [821, 212] on h3 "01" at bounding box center [812, 202] width 32 height 39
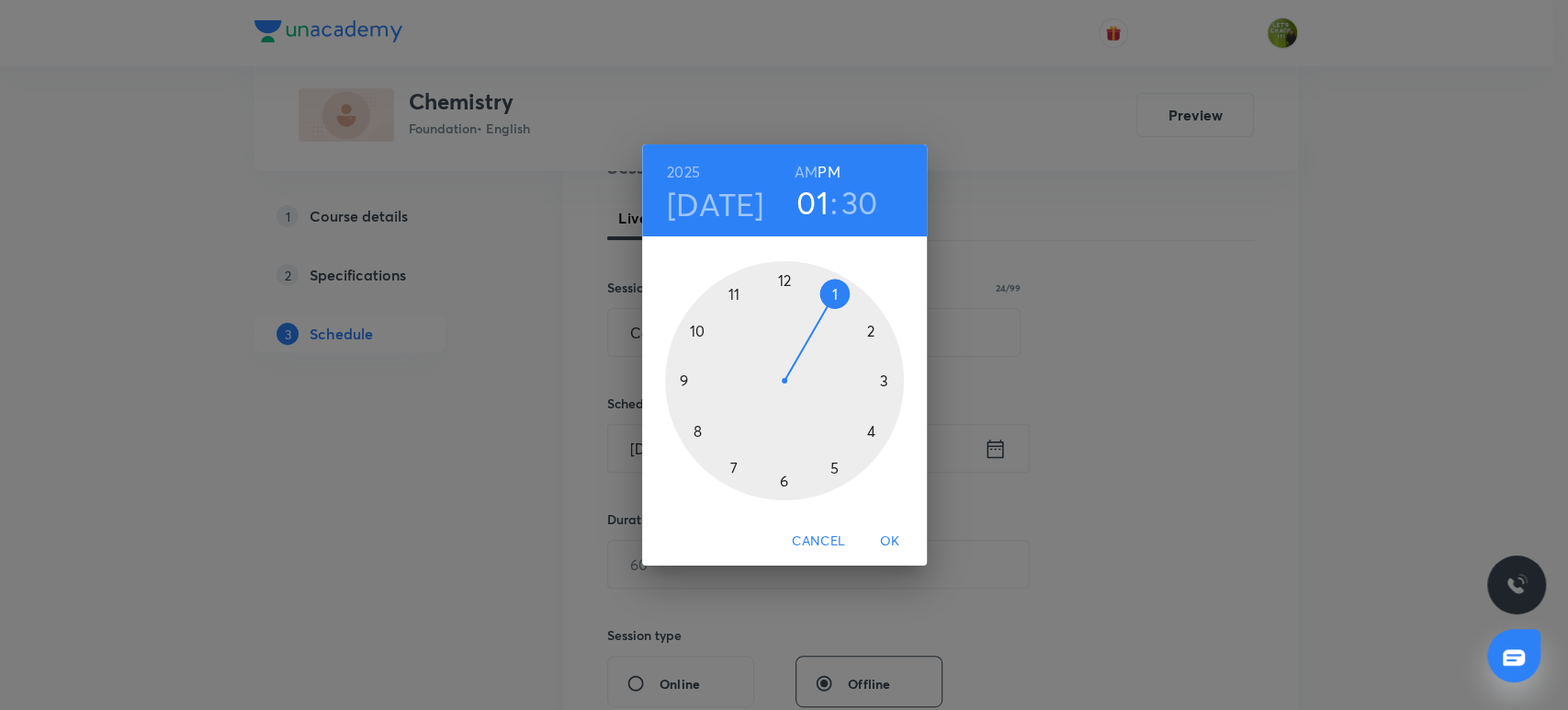
click at [783, 479] on div at bounding box center [784, 380] width 238 height 239
click at [863, 335] on div at bounding box center [784, 380] width 238 height 239
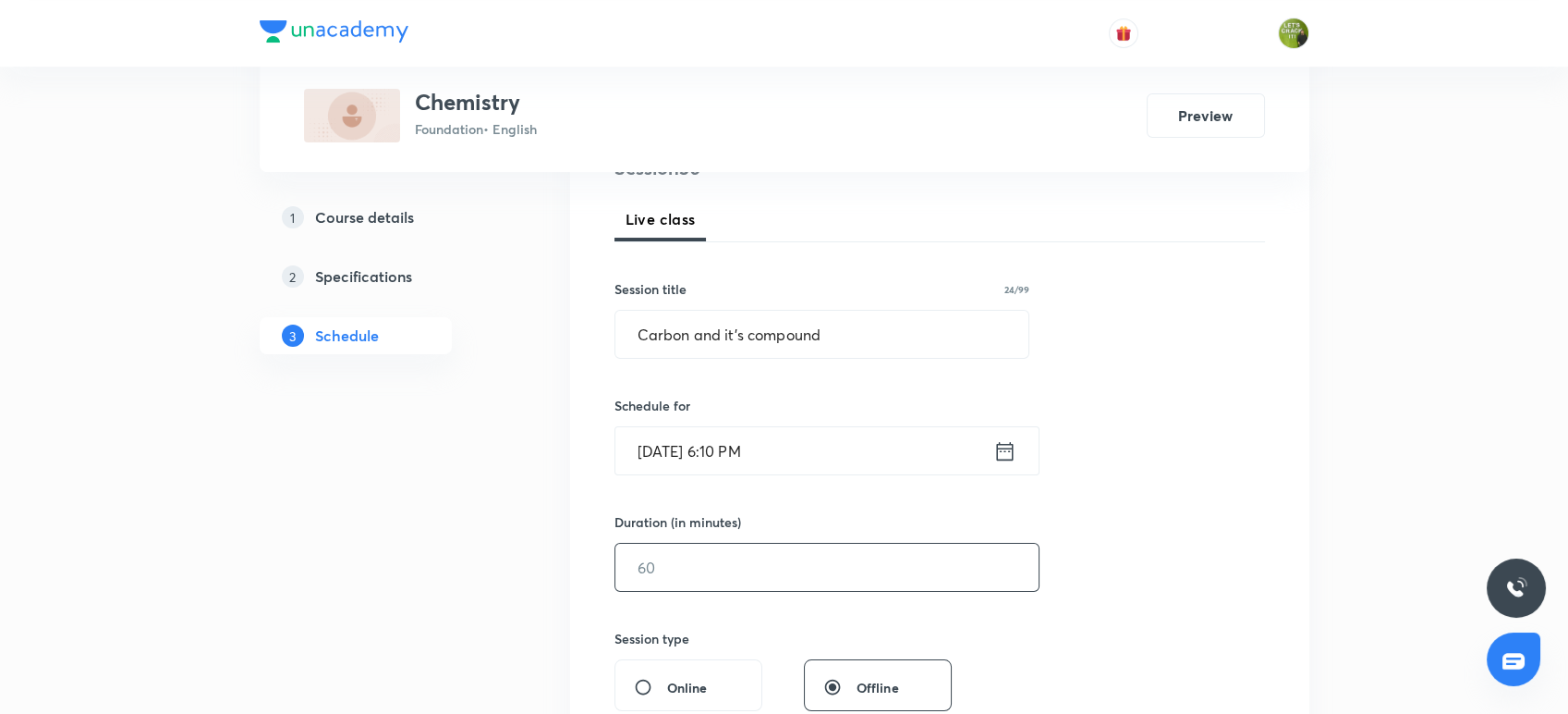
click at [742, 555] on input "text" at bounding box center [827, 566] width 423 height 48
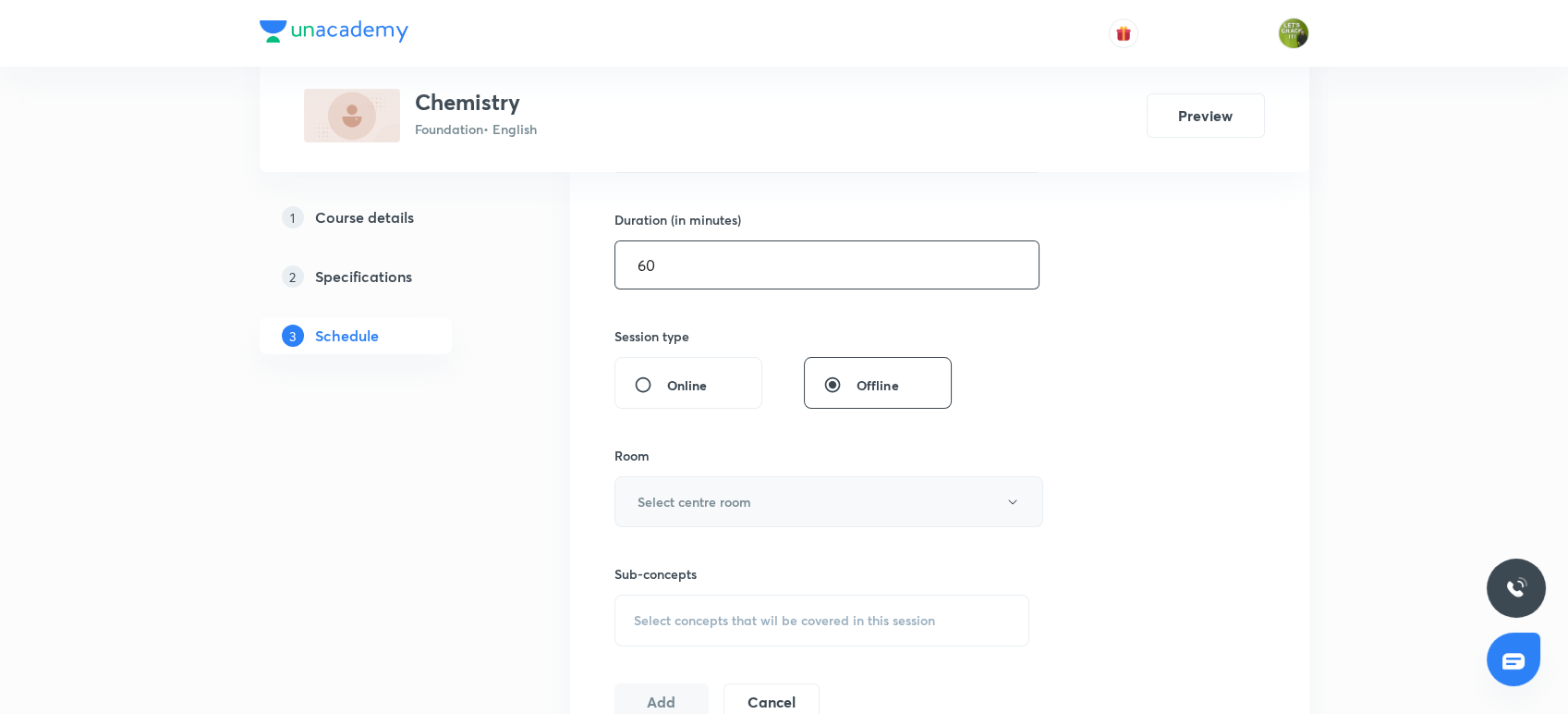
type input "60"
click at [740, 489] on button "Select centre room" at bounding box center [828, 501] width 428 height 51
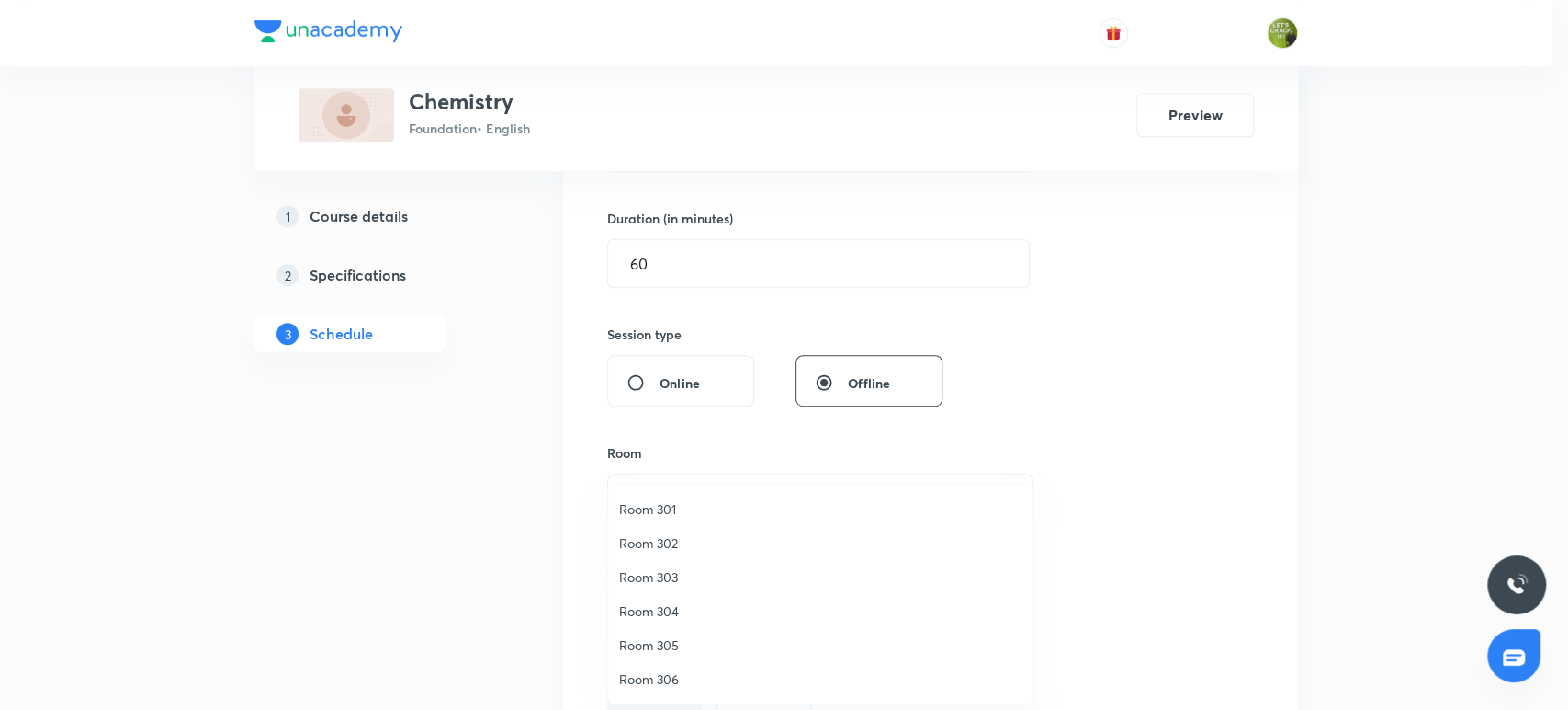
click at [660, 635] on span "Room 305" at bounding box center [820, 644] width 403 height 19
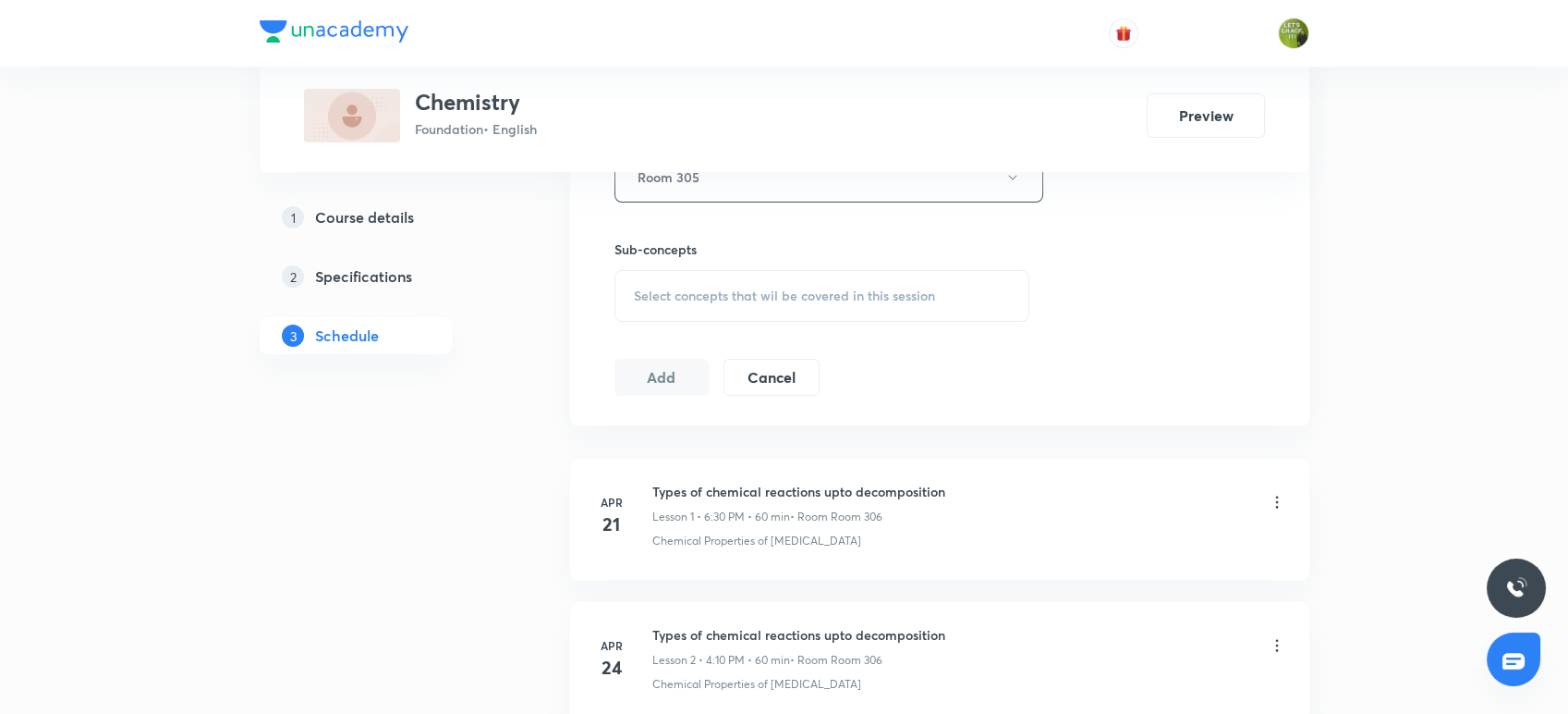
scroll to position [872, 0]
click at [732, 277] on div "Select concepts that wil be covered in this session" at bounding box center [822, 294] width 416 height 51
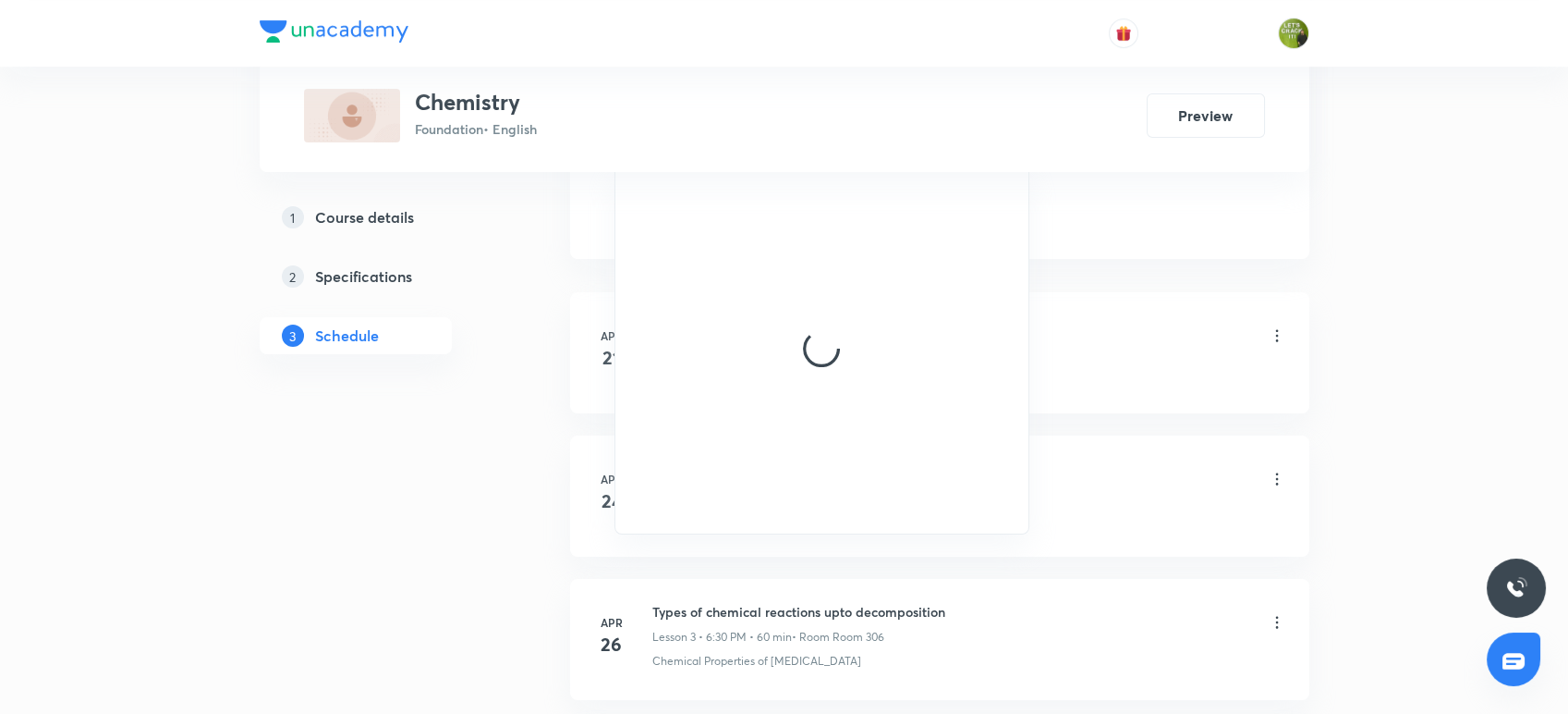
scroll to position [1003, 0]
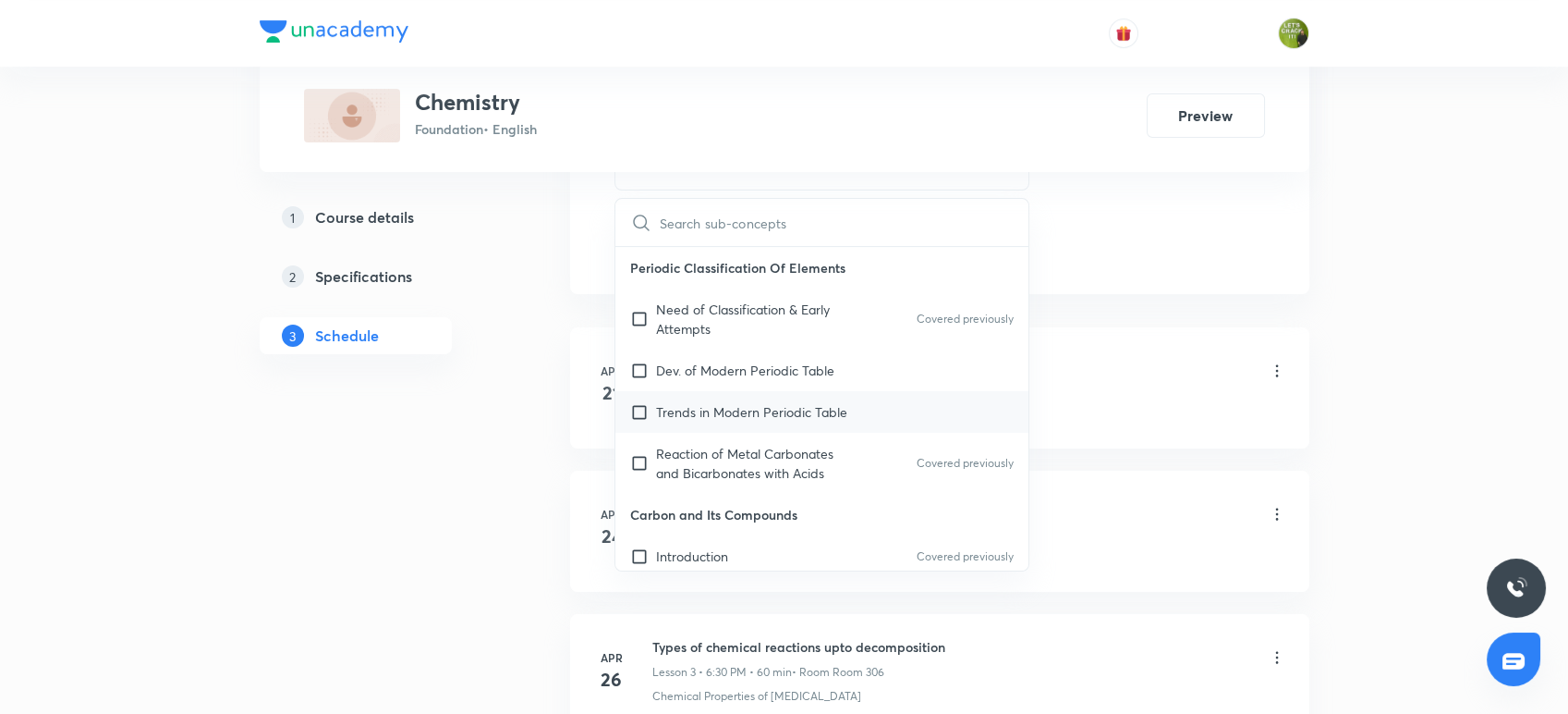
click at [706, 411] on p "Trends in Modern Periodic Table" at bounding box center [751, 412] width 191 height 19
checkbox input "true"
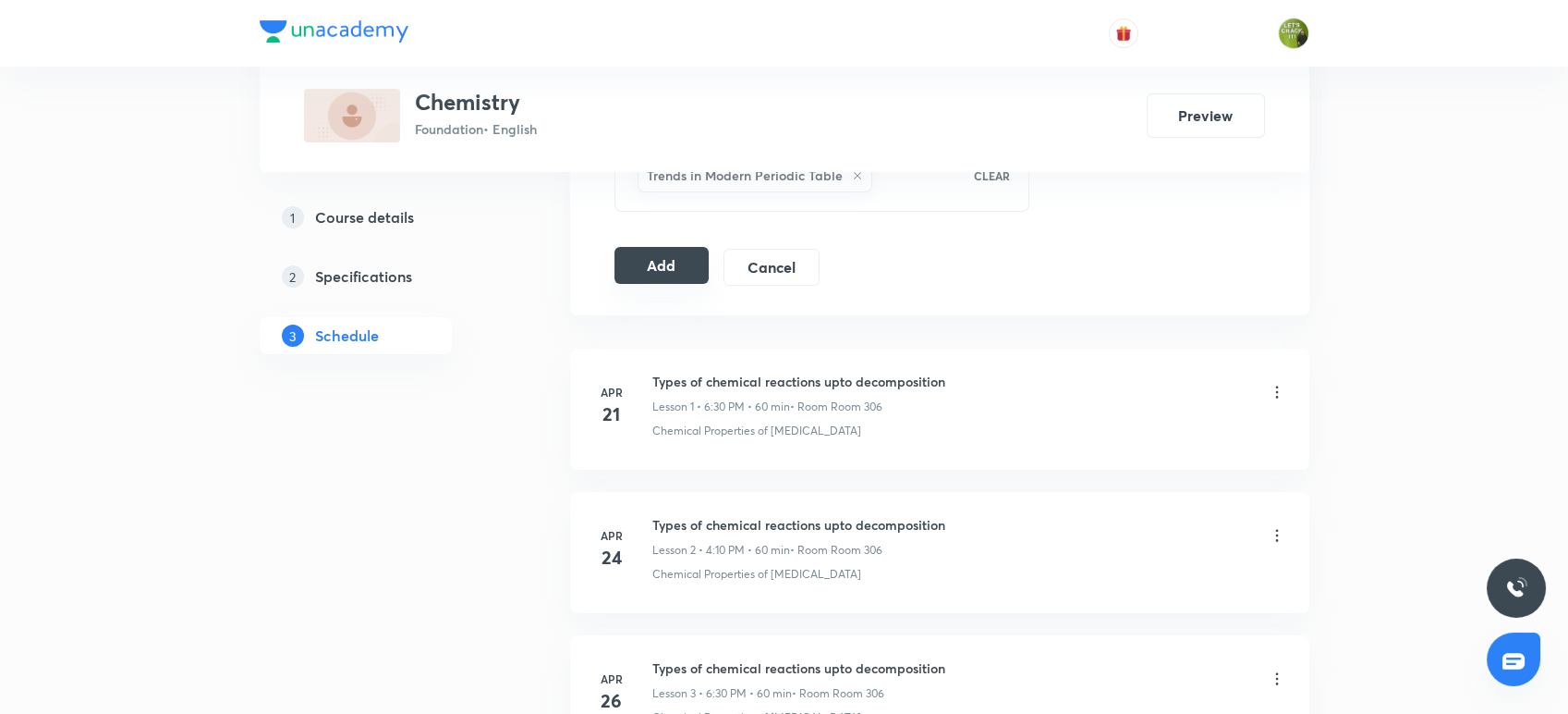
click at [658, 253] on button "Add" at bounding box center [662, 265] width 95 height 37
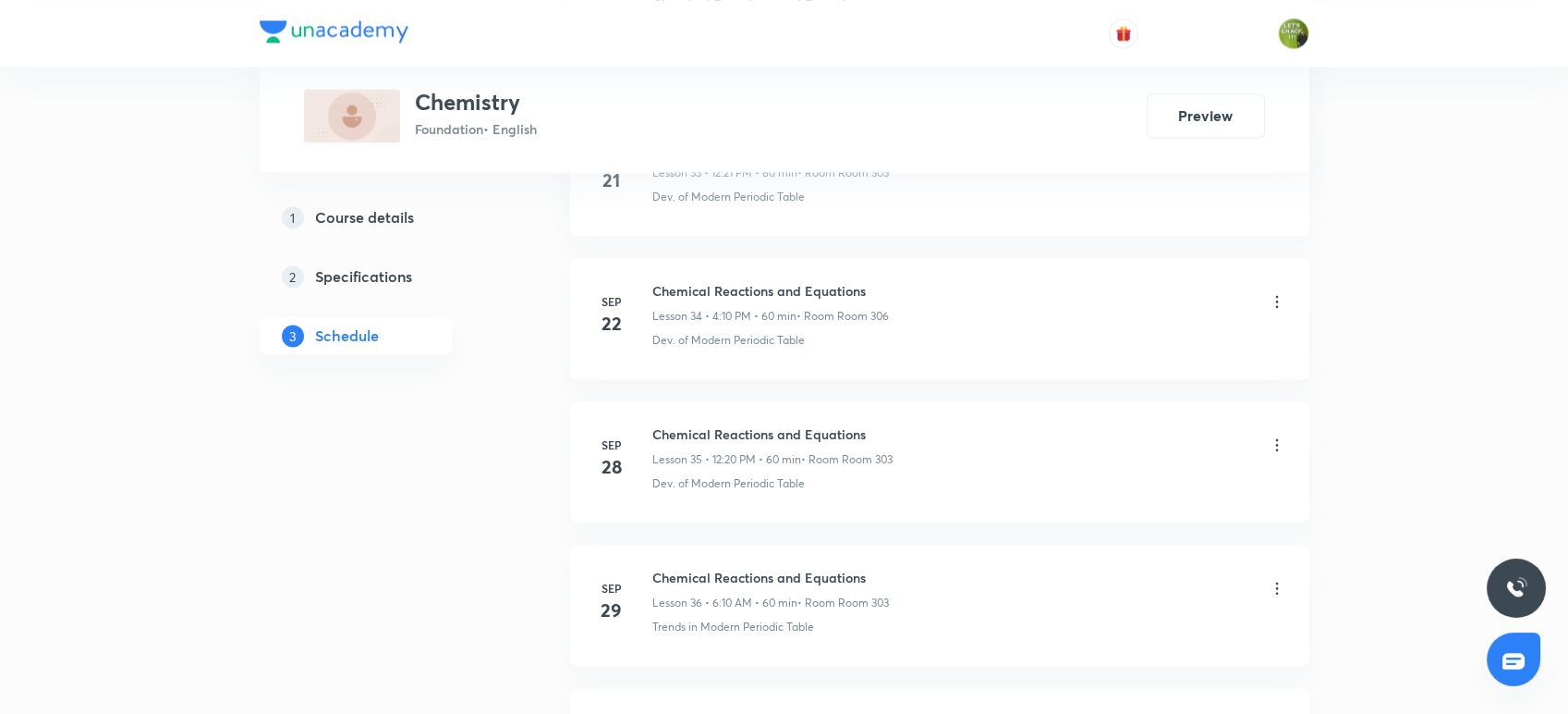
scroll to position [6060, 0]
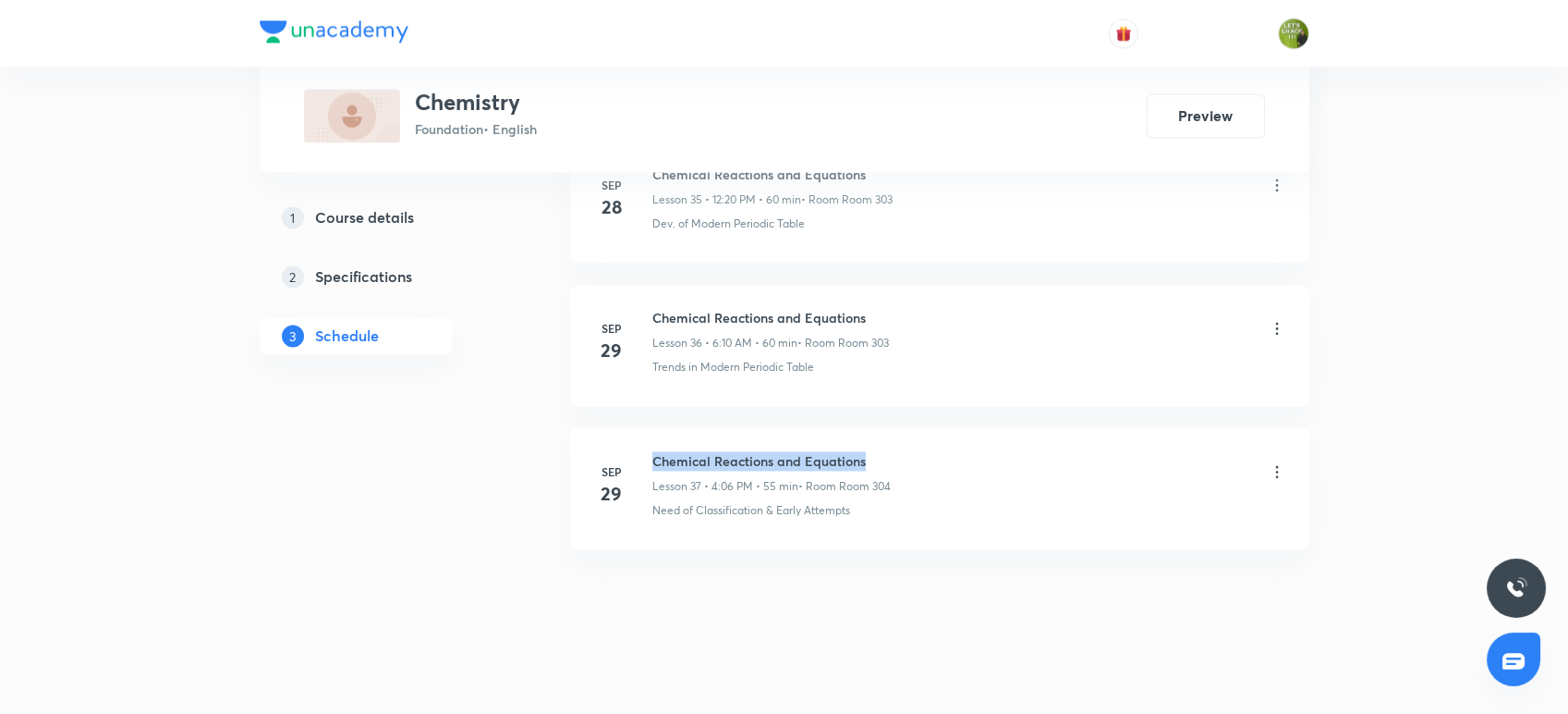
drag, startPoint x: 867, startPoint y: 449, endPoint x: 641, endPoint y: 436, distance: 226.4
click at [641, 436] on li "[DATE] Chemical Reactions and Equations Lesson 37 • 4:06 PM • 55 min • Room Roo…" at bounding box center [939, 489] width 739 height 121
copy h6 "Chemical Reactions and Equations"
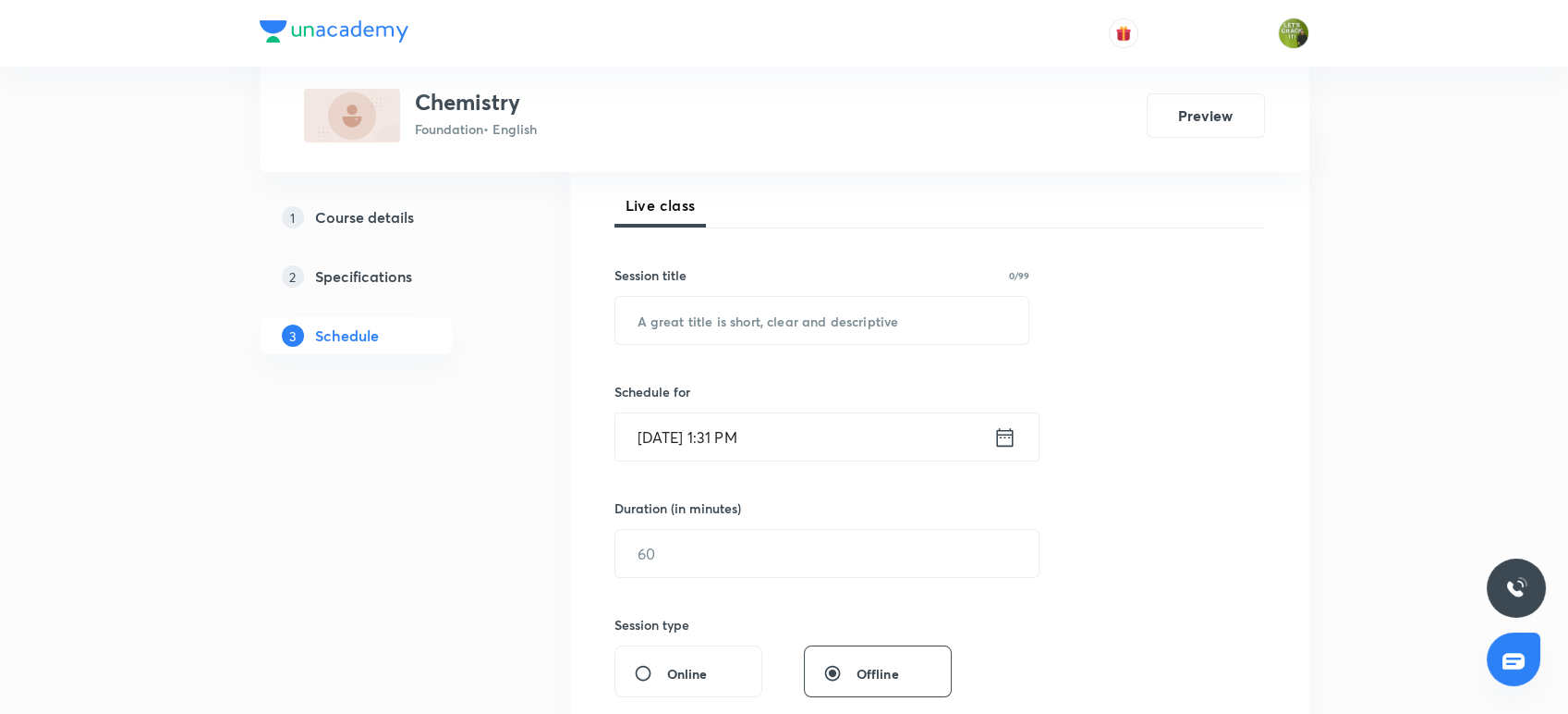
scroll to position [257, 0]
click at [695, 323] on input "text" at bounding box center [822, 321] width 414 height 48
paste input "Chemical Reactions and Equations"
type input "Chemical Reactions and Equations"
click at [999, 439] on icon at bounding box center [1005, 438] width 23 height 26
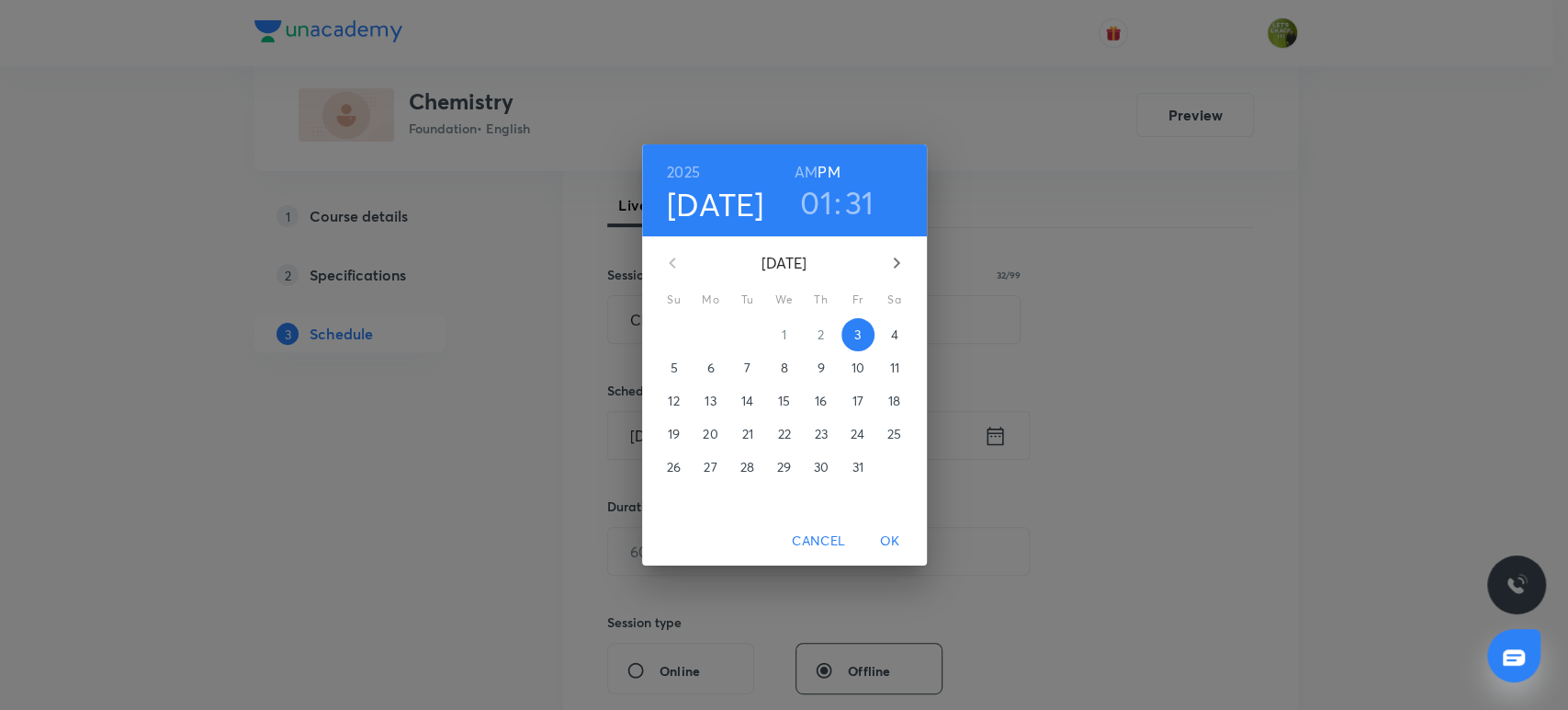
click at [814, 210] on h3 "01" at bounding box center [816, 202] width 32 height 39
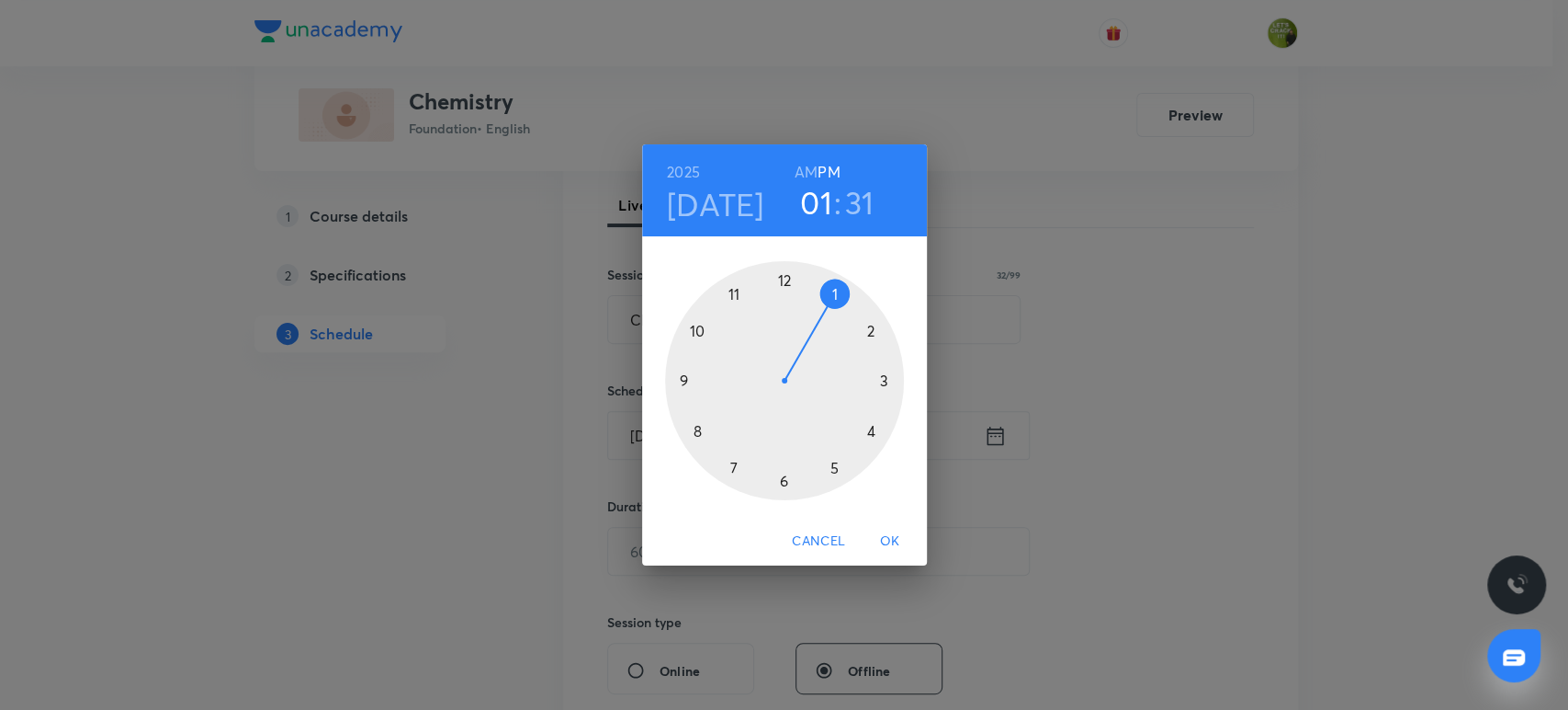
click at [872, 432] on div at bounding box center [784, 380] width 238 height 239
click at [785, 281] on div at bounding box center [784, 380] width 238 height 239
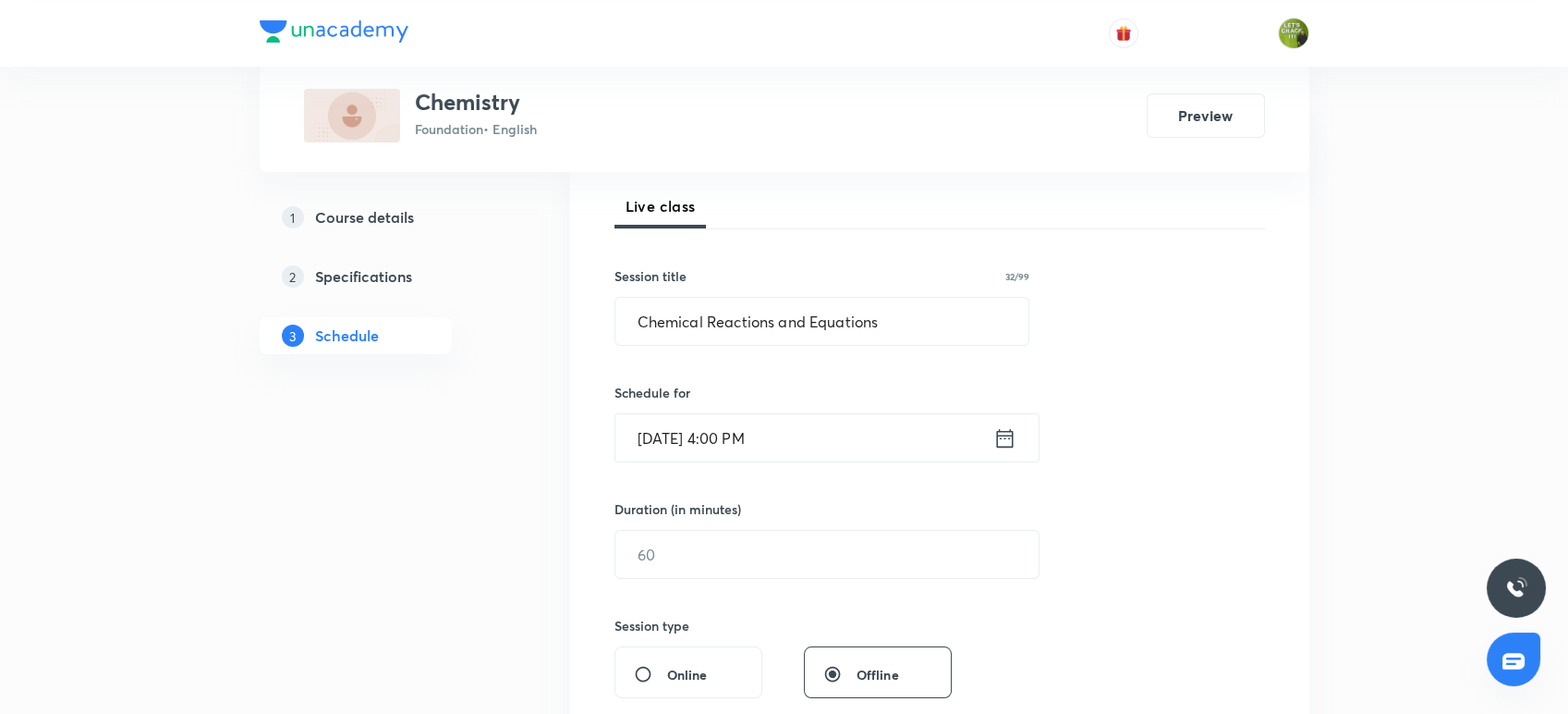
click at [719, 581] on div "Session 38 Live class Session title 32/99 Chemical Reactions and Equations ​ Sc…" at bounding box center [940, 575] width 651 height 867
click at [714, 565] on input "text" at bounding box center [827, 554] width 423 height 48
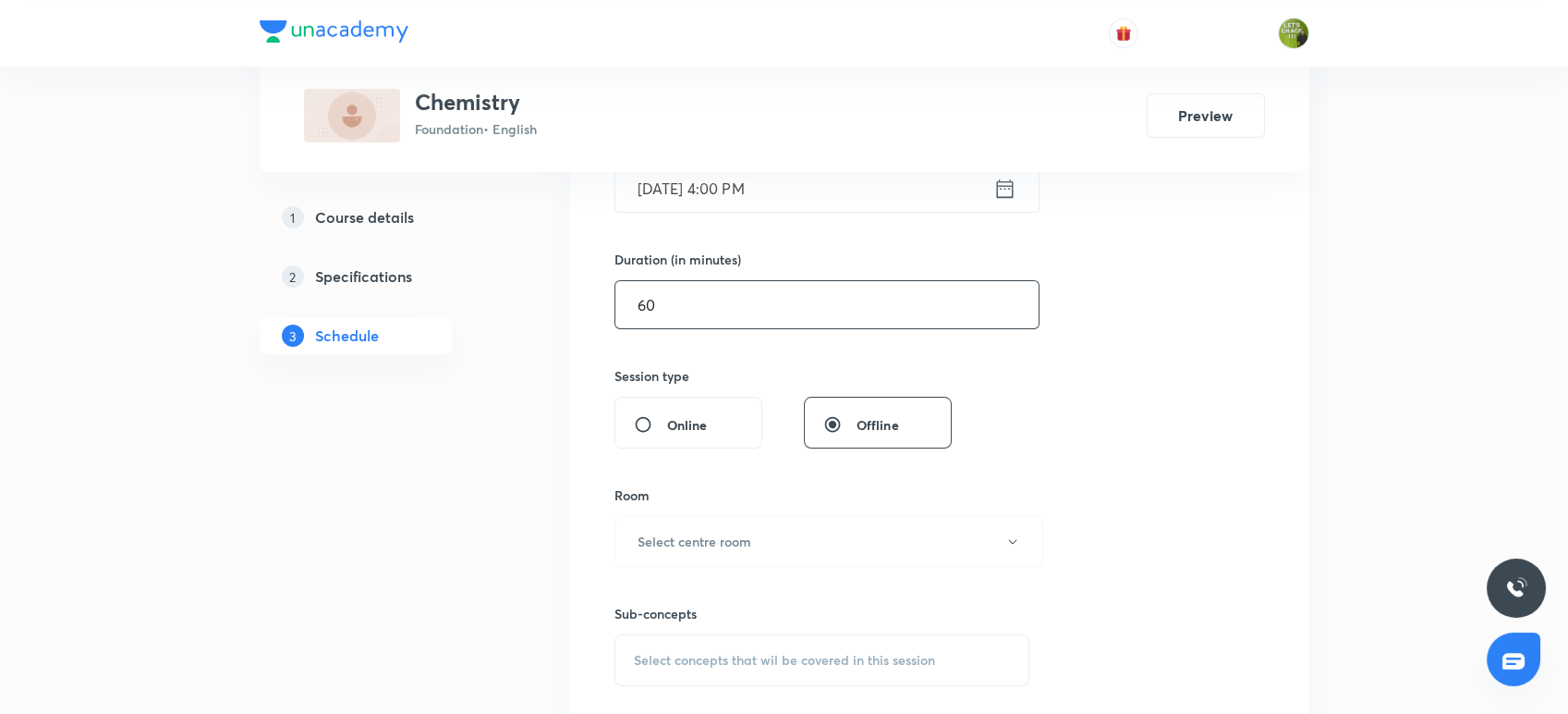
scroll to position [518, 0]
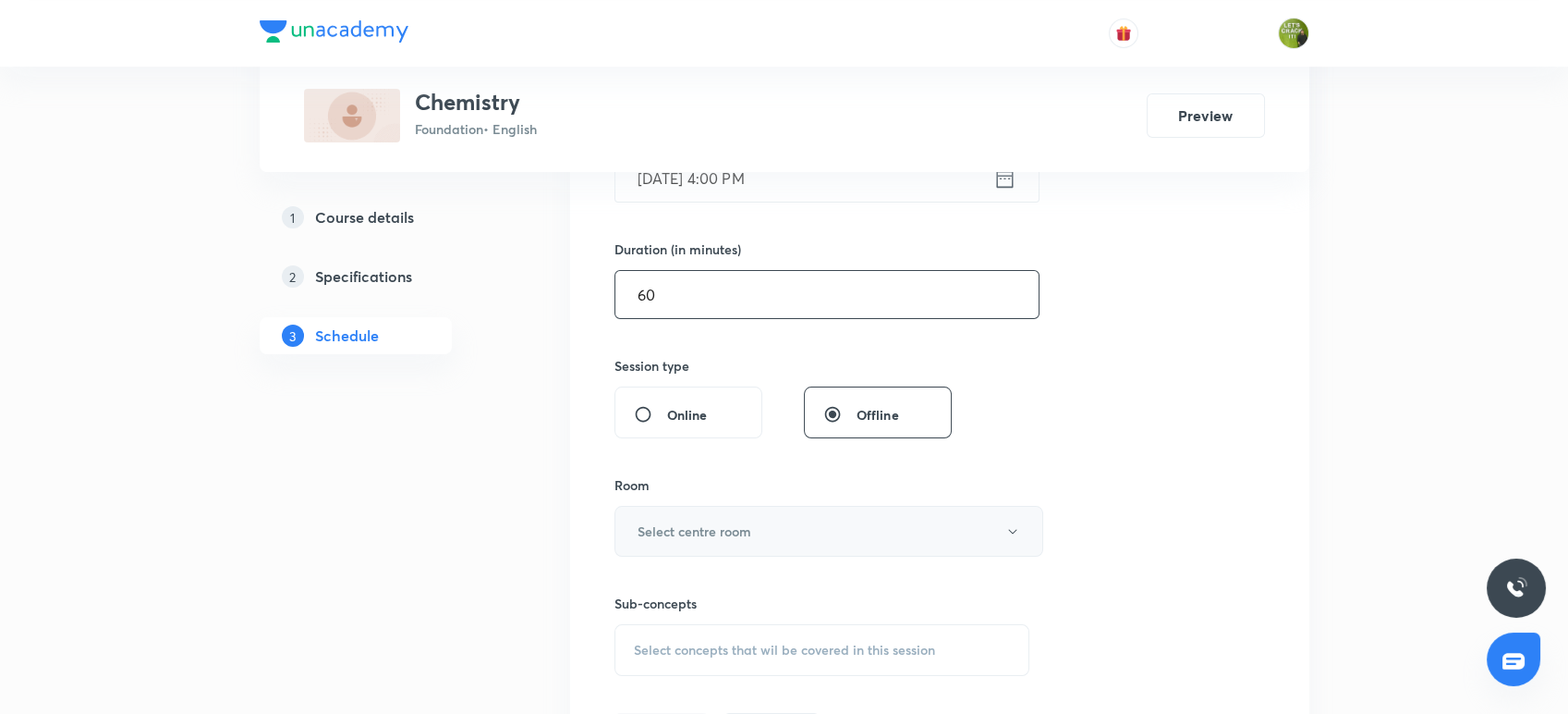
type input "60"
click at [714, 538] on h6 "Select centre room" at bounding box center [693, 531] width 114 height 19
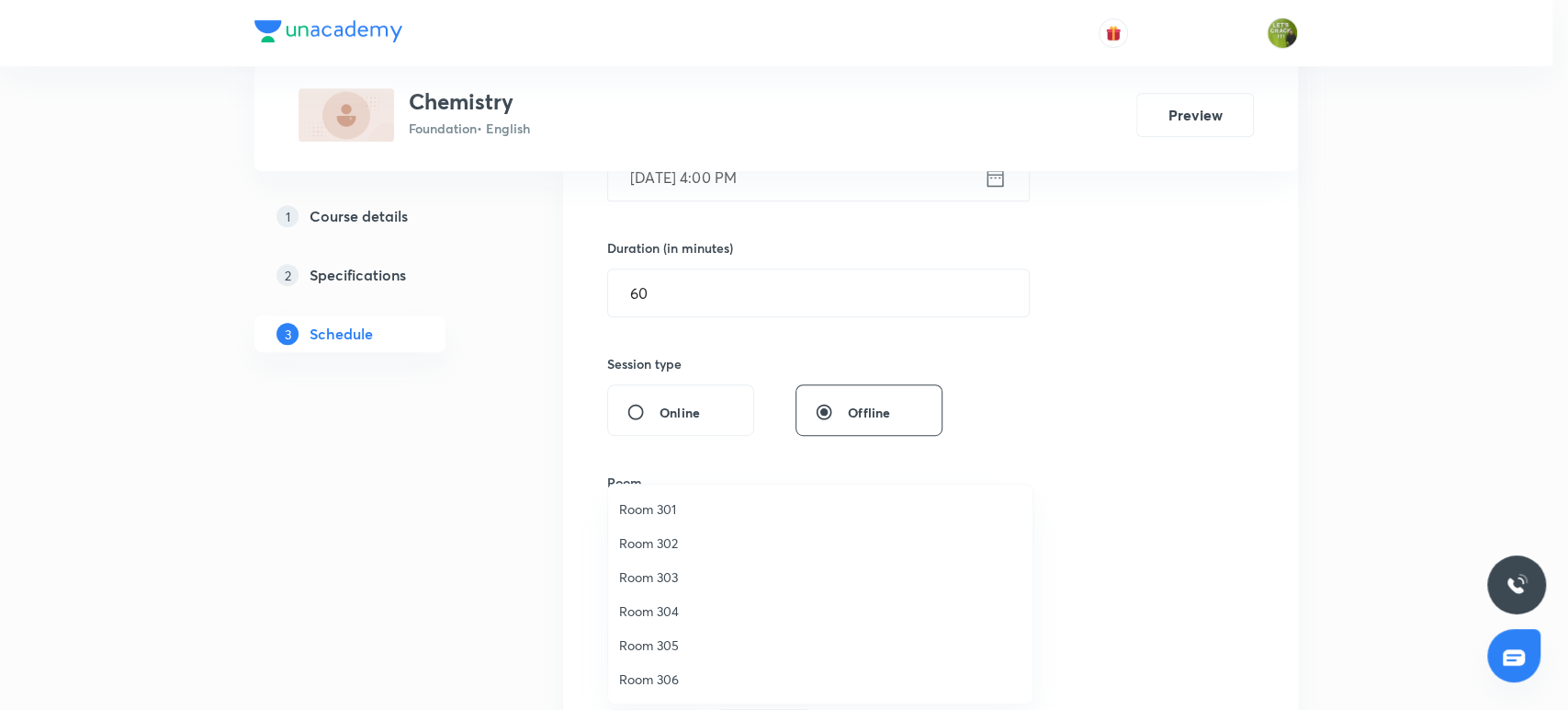
click at [658, 673] on span "Room 306" at bounding box center [820, 679] width 403 height 19
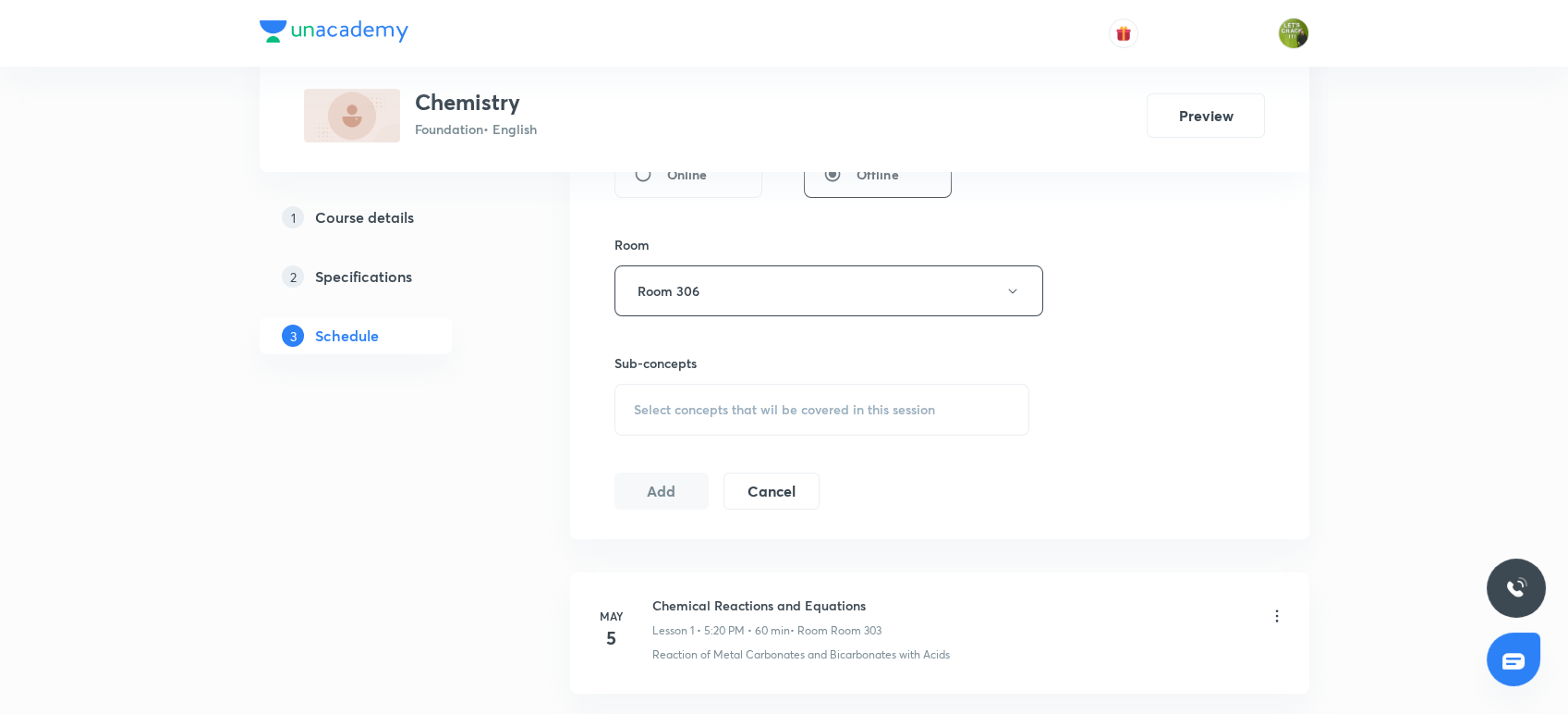
scroll to position [759, 0]
click at [732, 417] on div "Select concepts that wil be covered in this session" at bounding box center [822, 408] width 416 height 51
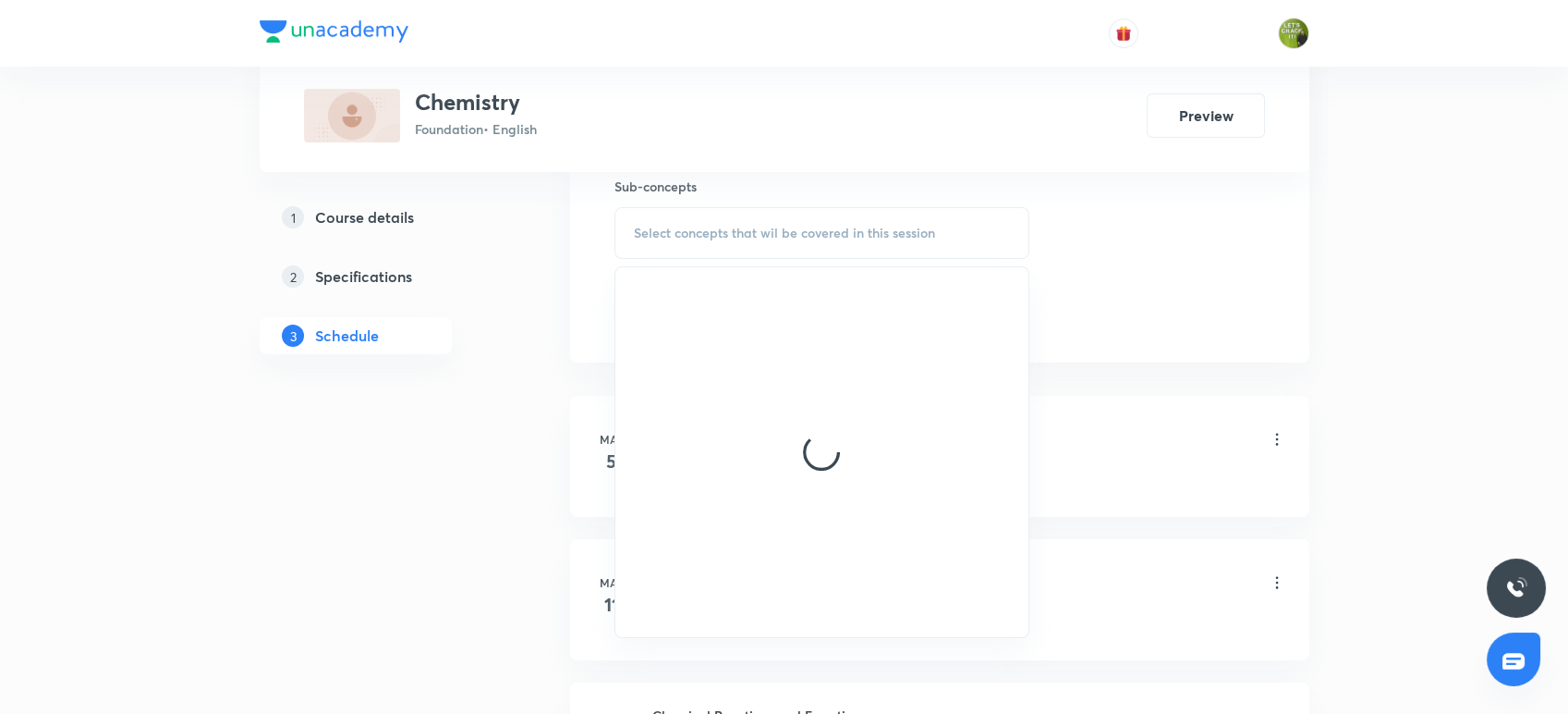
scroll to position [935, 0]
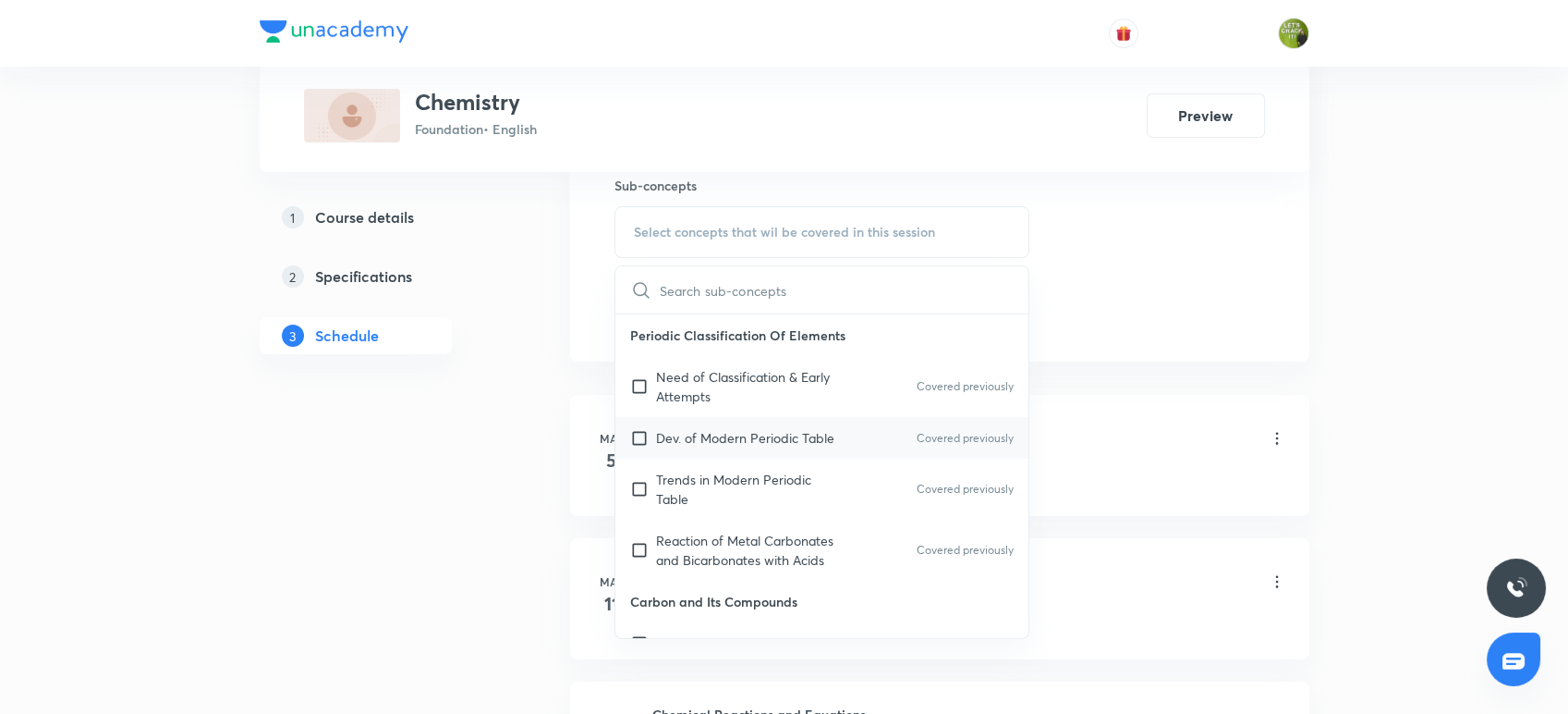
click at [669, 431] on p "Dev. of Modern Periodic Table" at bounding box center [746, 438] width 179 height 19
checkbox input "true"
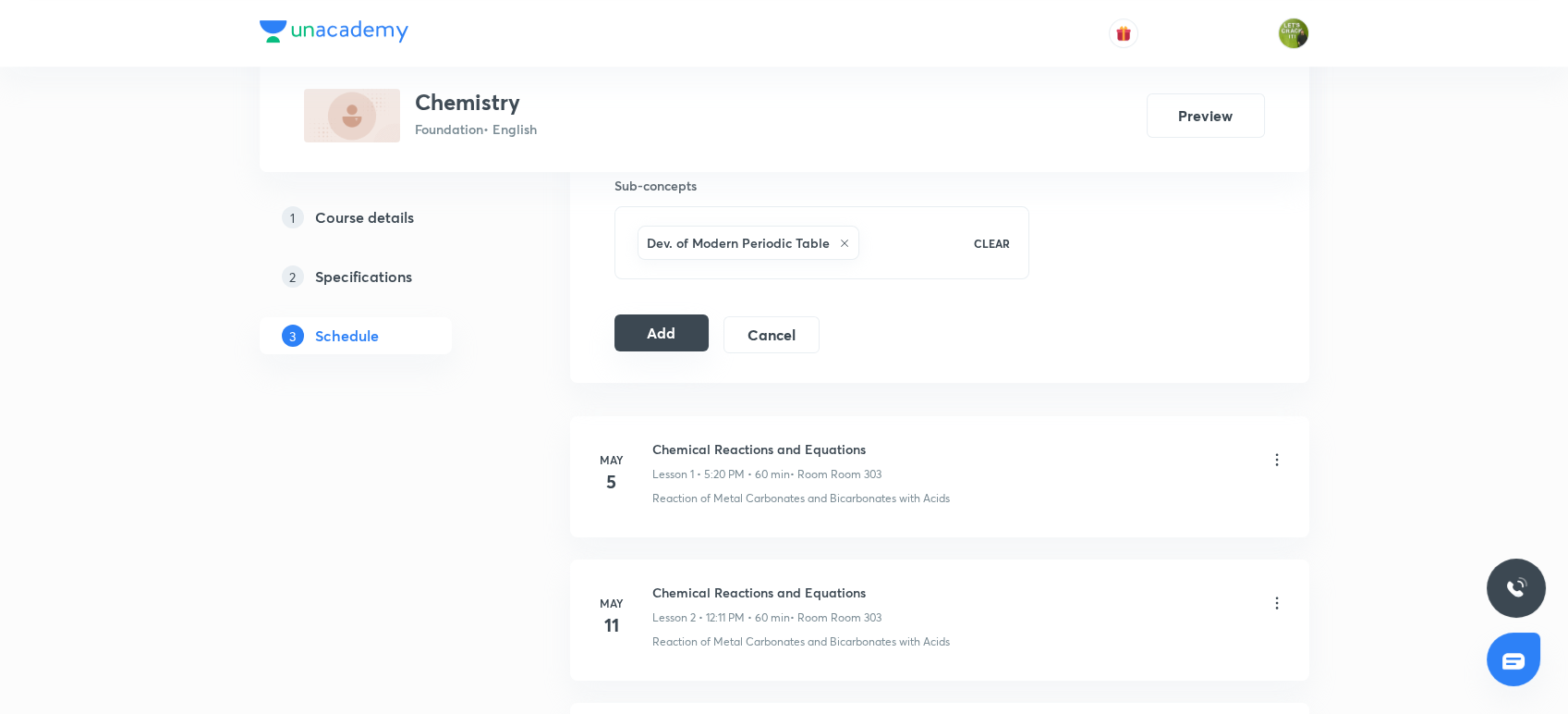
click at [621, 338] on button "Add" at bounding box center [662, 332] width 95 height 37
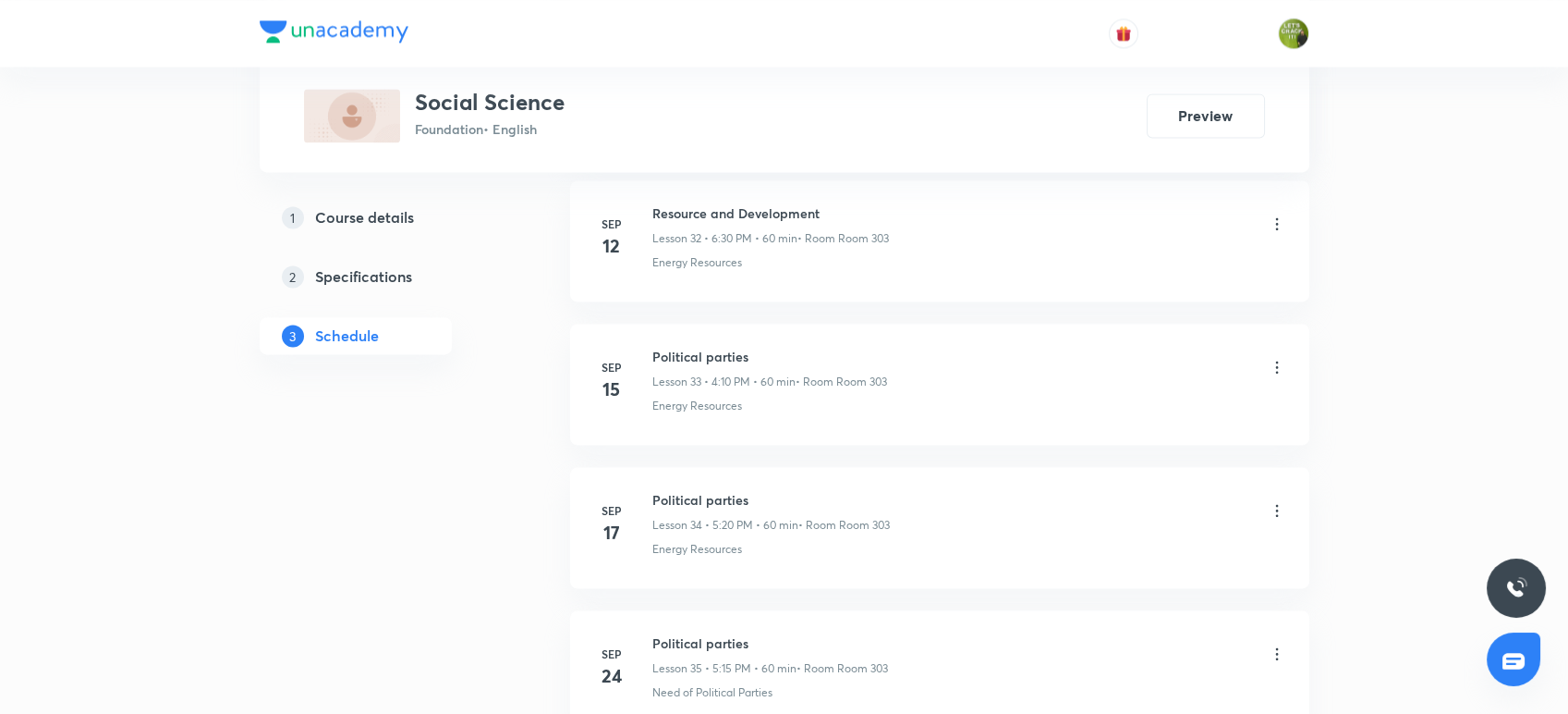
scroll to position [5774, 0]
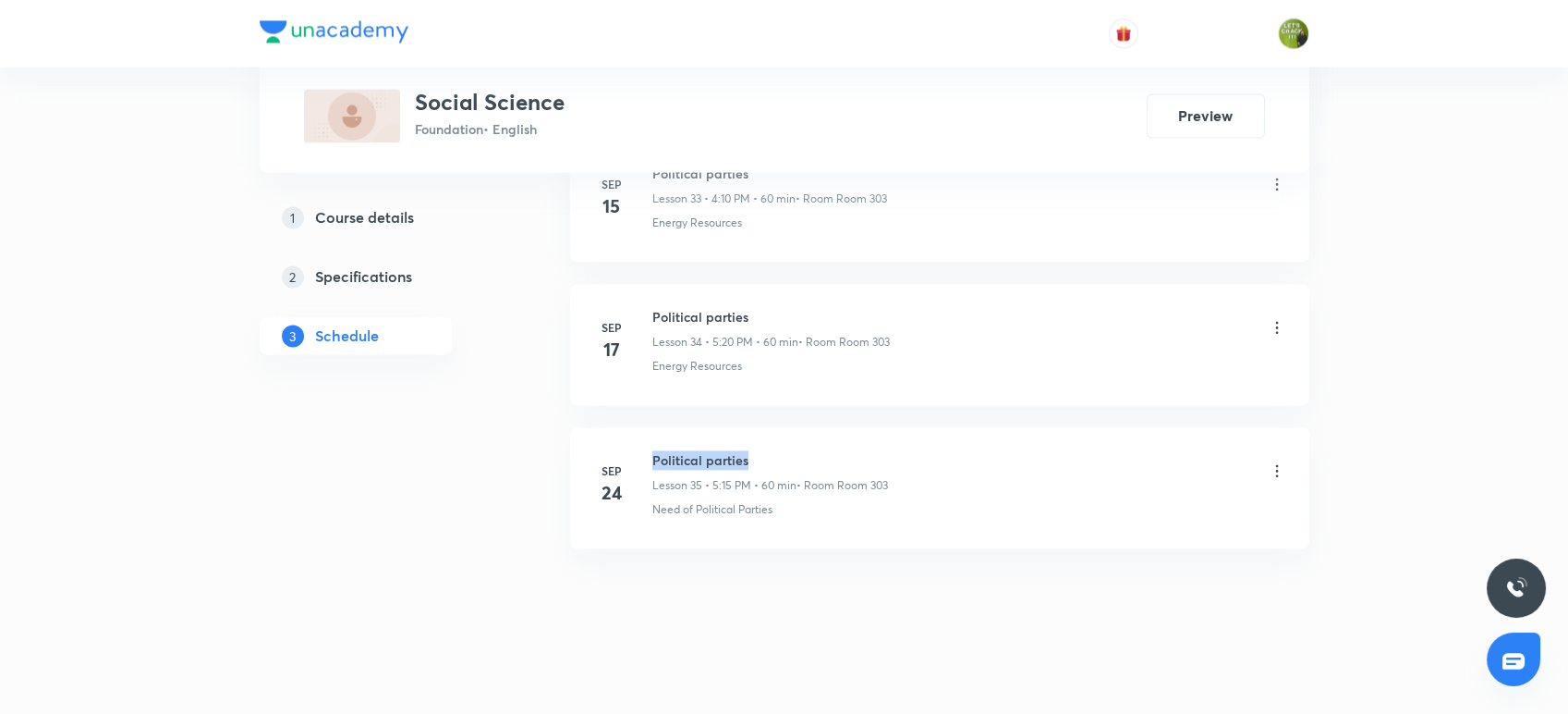
drag, startPoint x: 772, startPoint y: 456, endPoint x: 652, endPoint y: 399, distance: 132.8
copy h6 "Political parties"
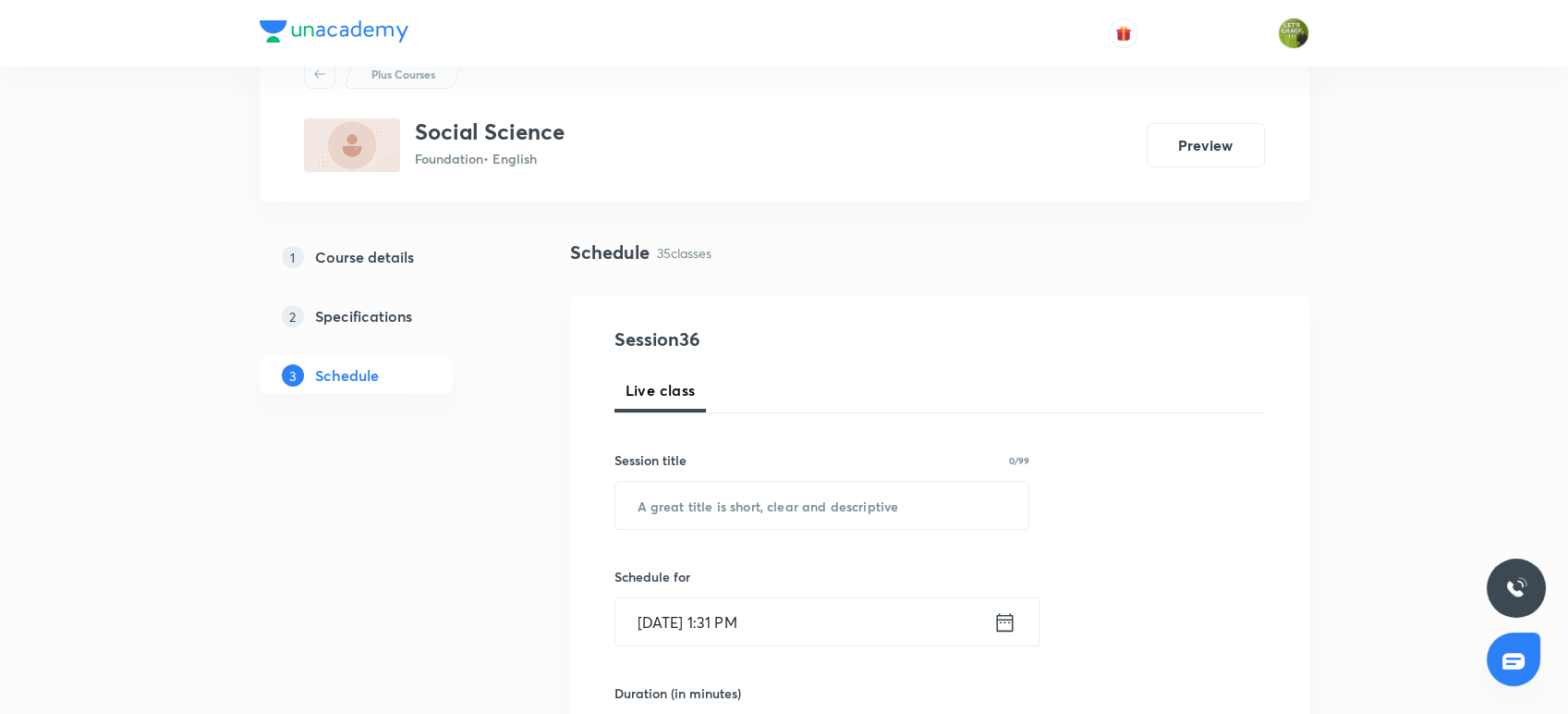
scroll to position [76, 0]
click at [644, 513] on input "text" at bounding box center [822, 503] width 414 height 48
paste input "Political parties"
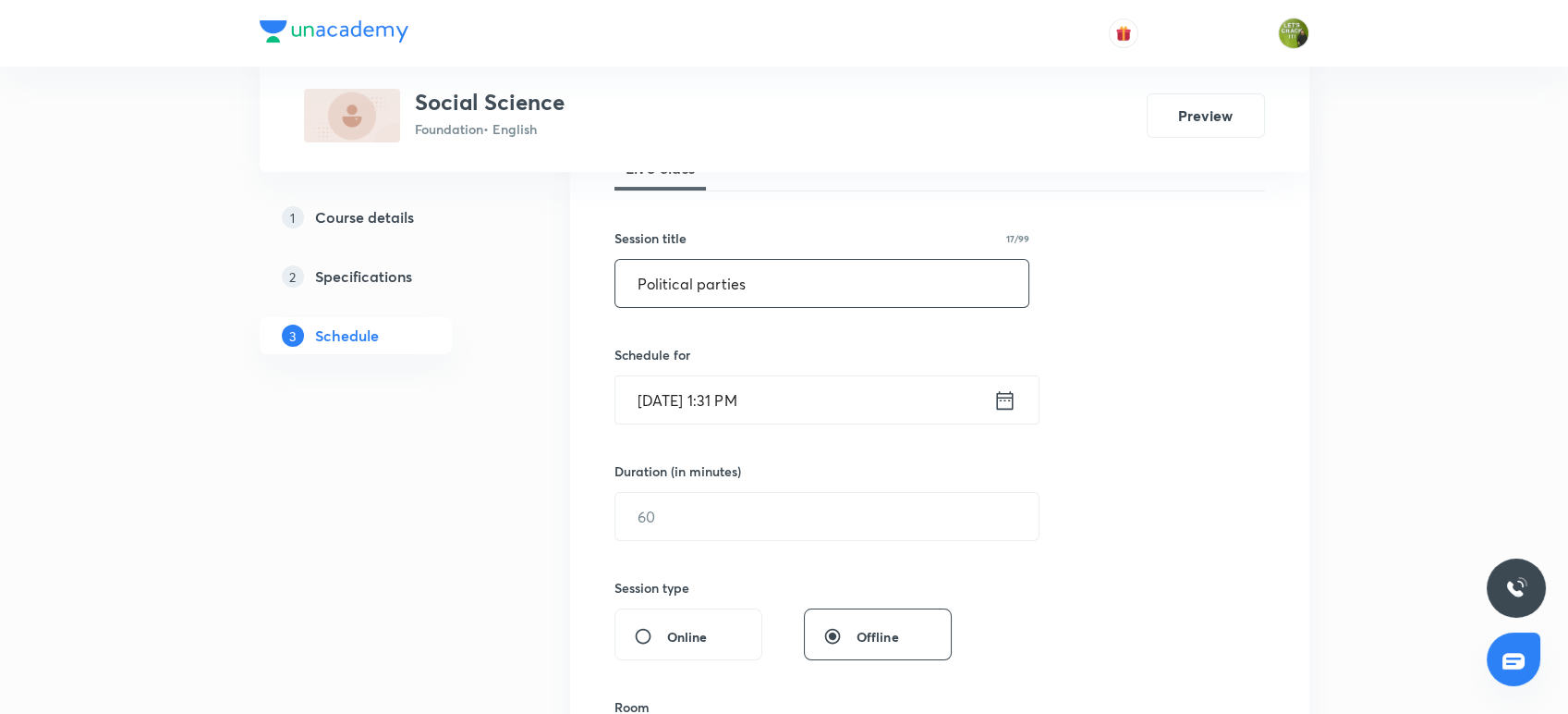
scroll to position [297, 0]
type input "Political parties"
click at [1013, 408] on icon at bounding box center [1005, 398] width 23 height 26
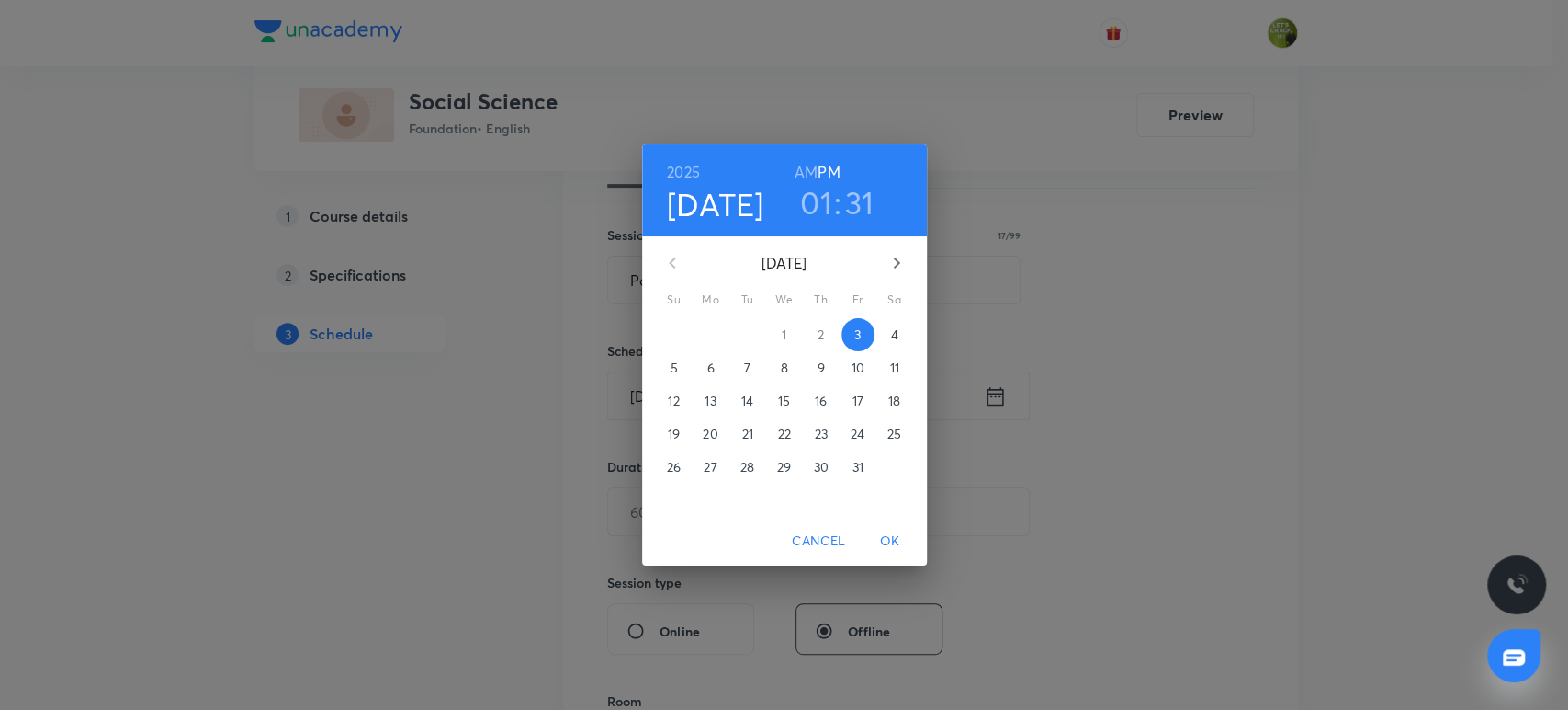
click at [830, 204] on h3 "01" at bounding box center [816, 202] width 32 height 39
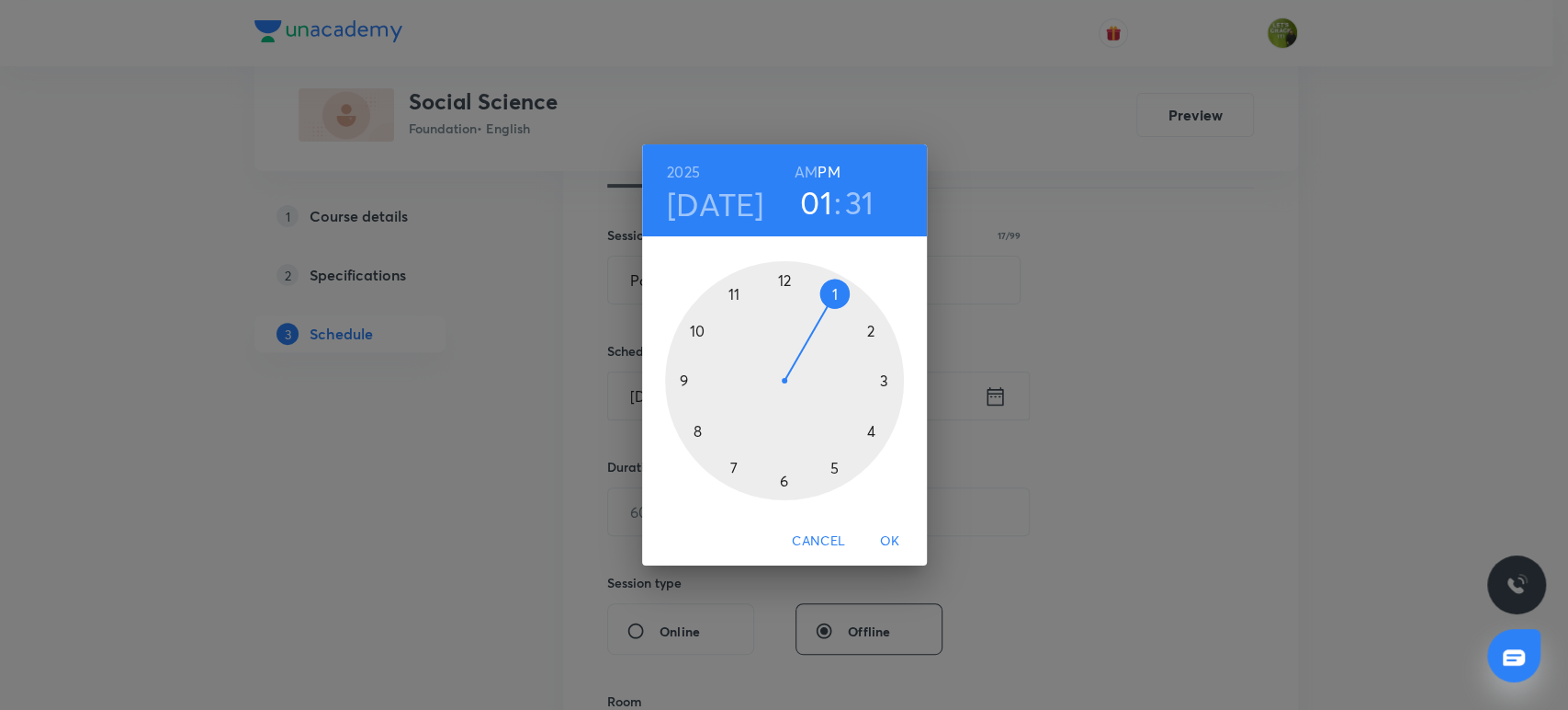
click at [782, 474] on div at bounding box center [784, 380] width 238 height 239
click at [867, 336] on div at bounding box center [784, 380] width 238 height 239
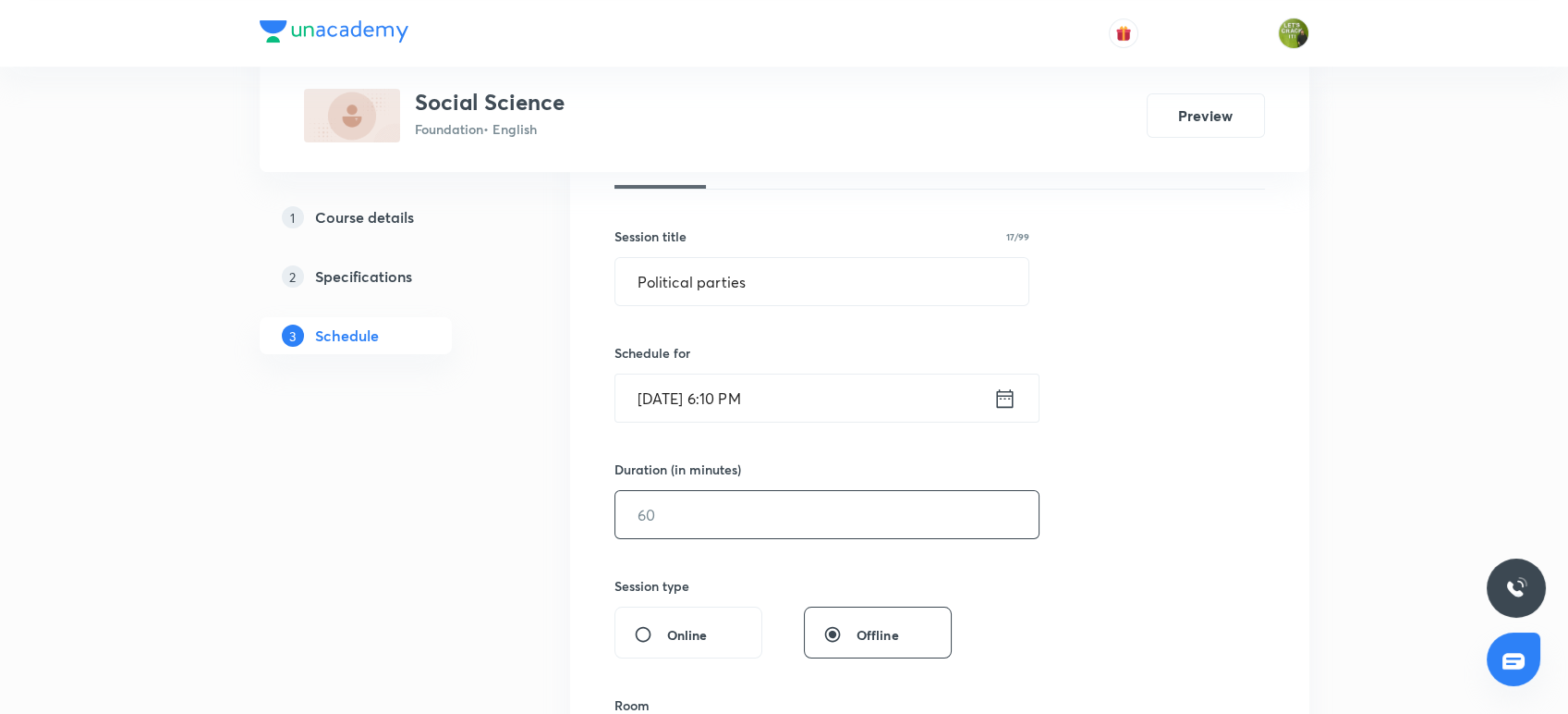
click at [673, 513] on input "text" at bounding box center [827, 514] width 423 height 48
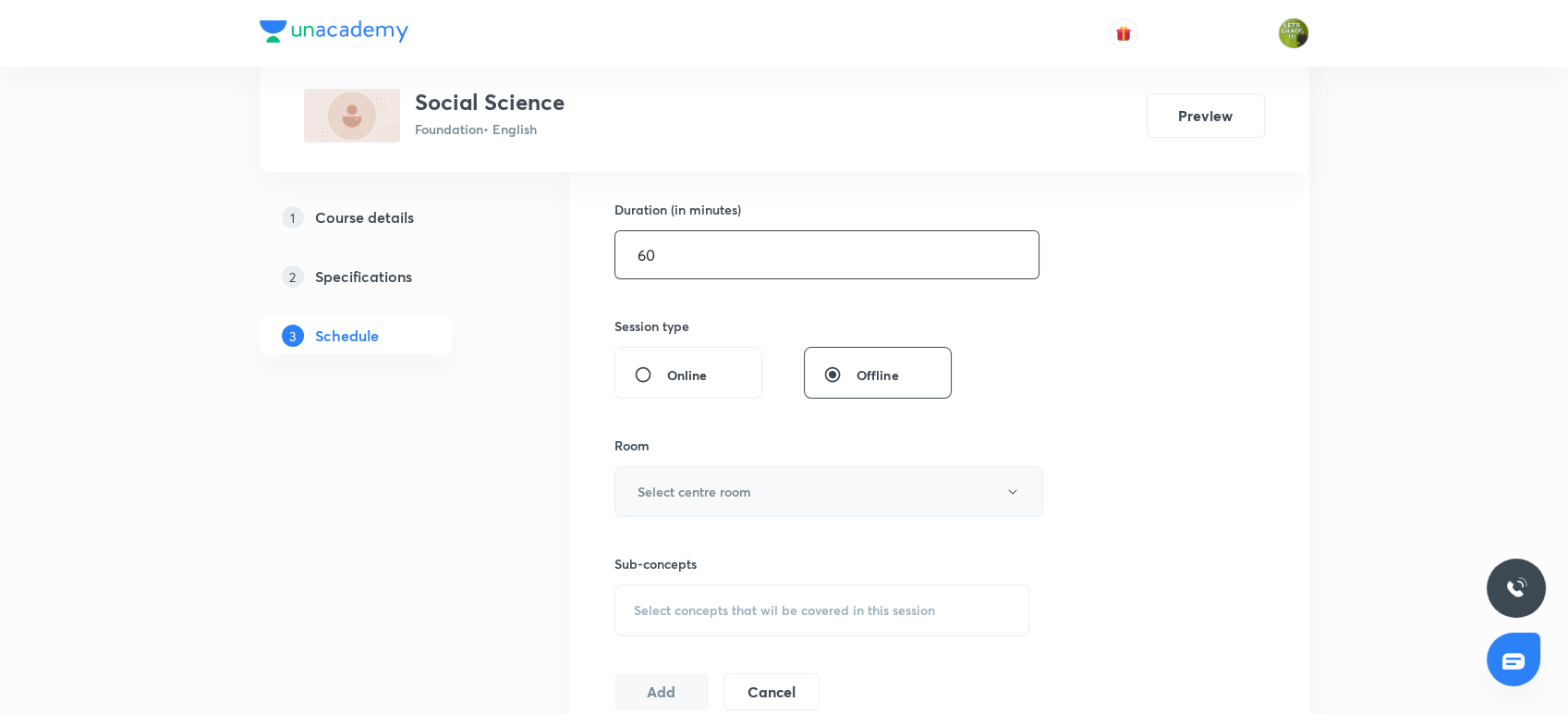
type input "60"
click at [678, 493] on h6 "Select centre room" at bounding box center [693, 492] width 114 height 19
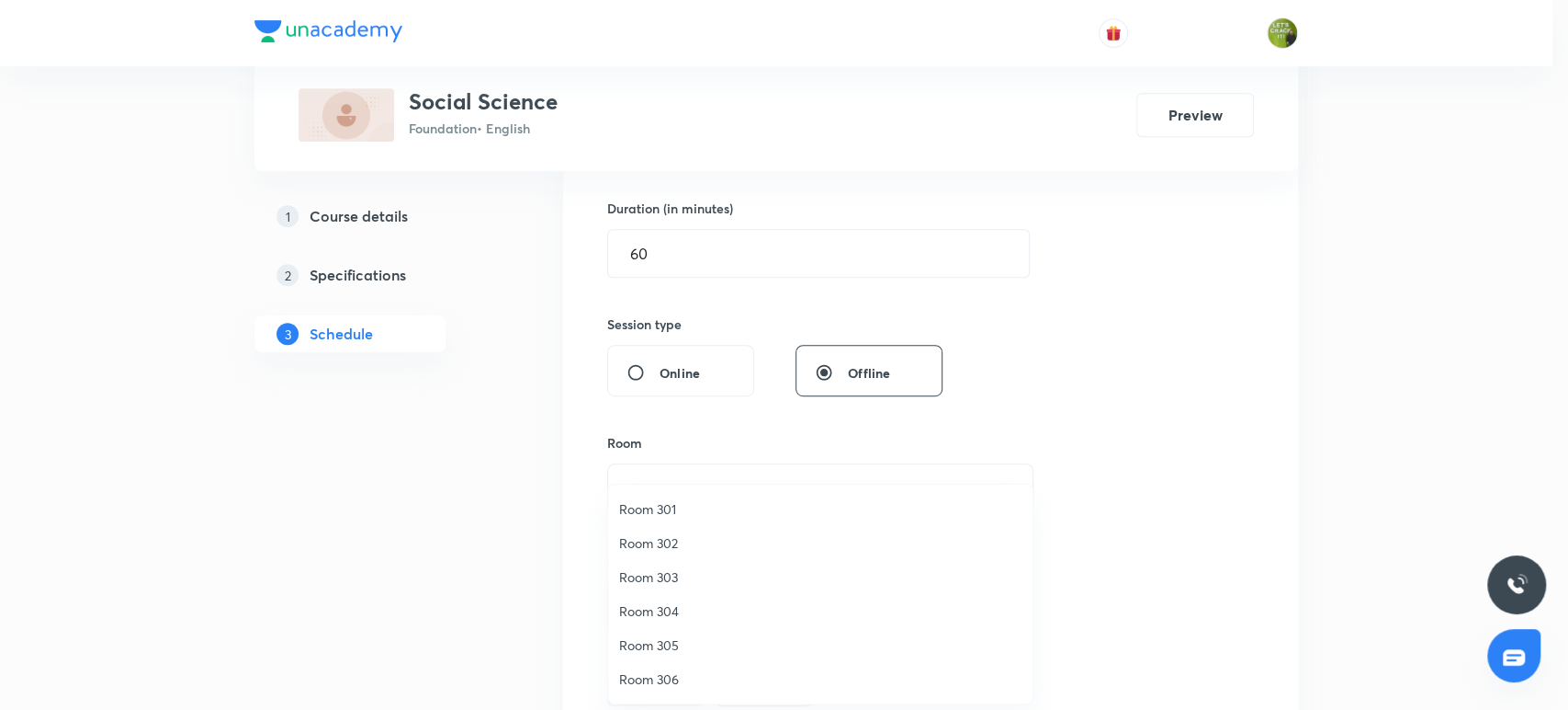
click at [664, 667] on li "Room 306" at bounding box center [821, 678] width 425 height 34
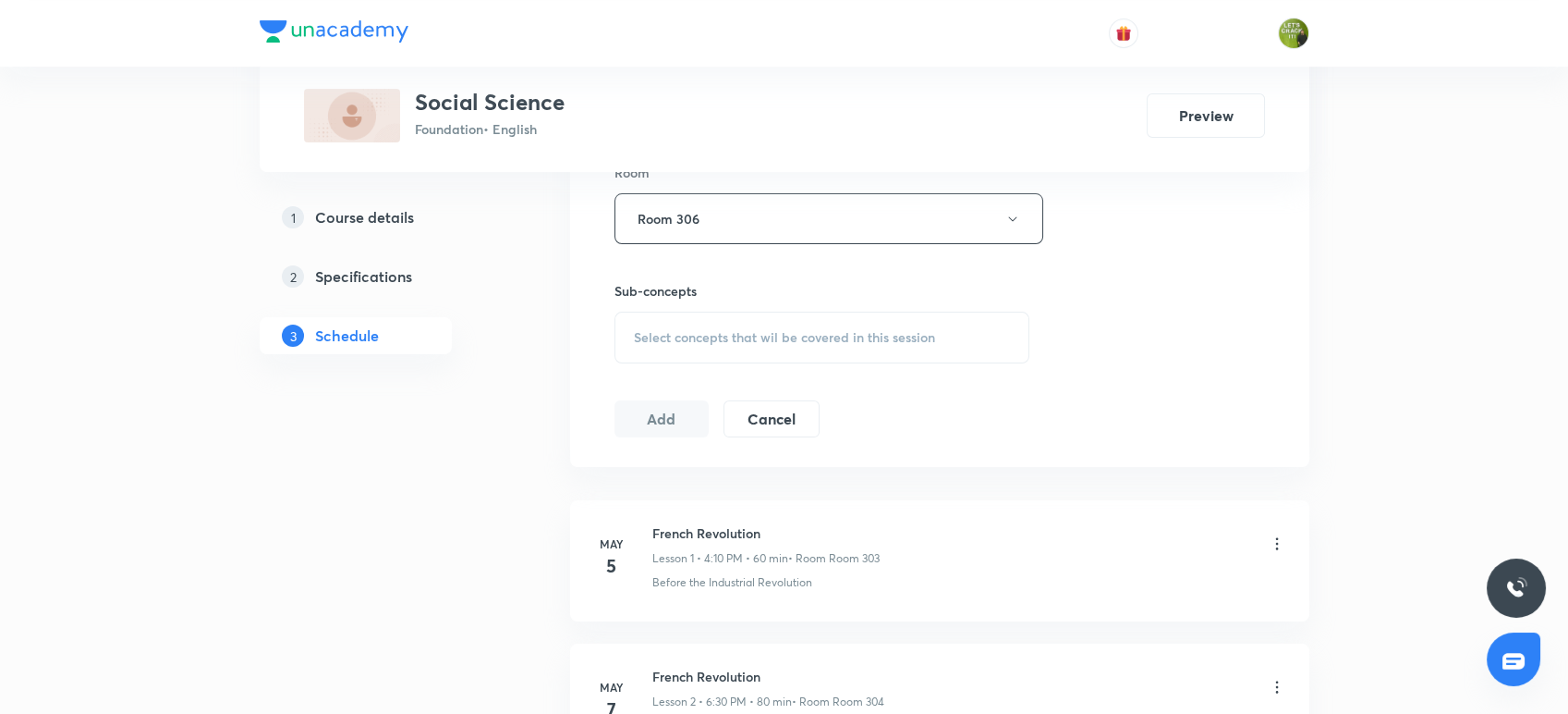
scroll to position [844, 0]
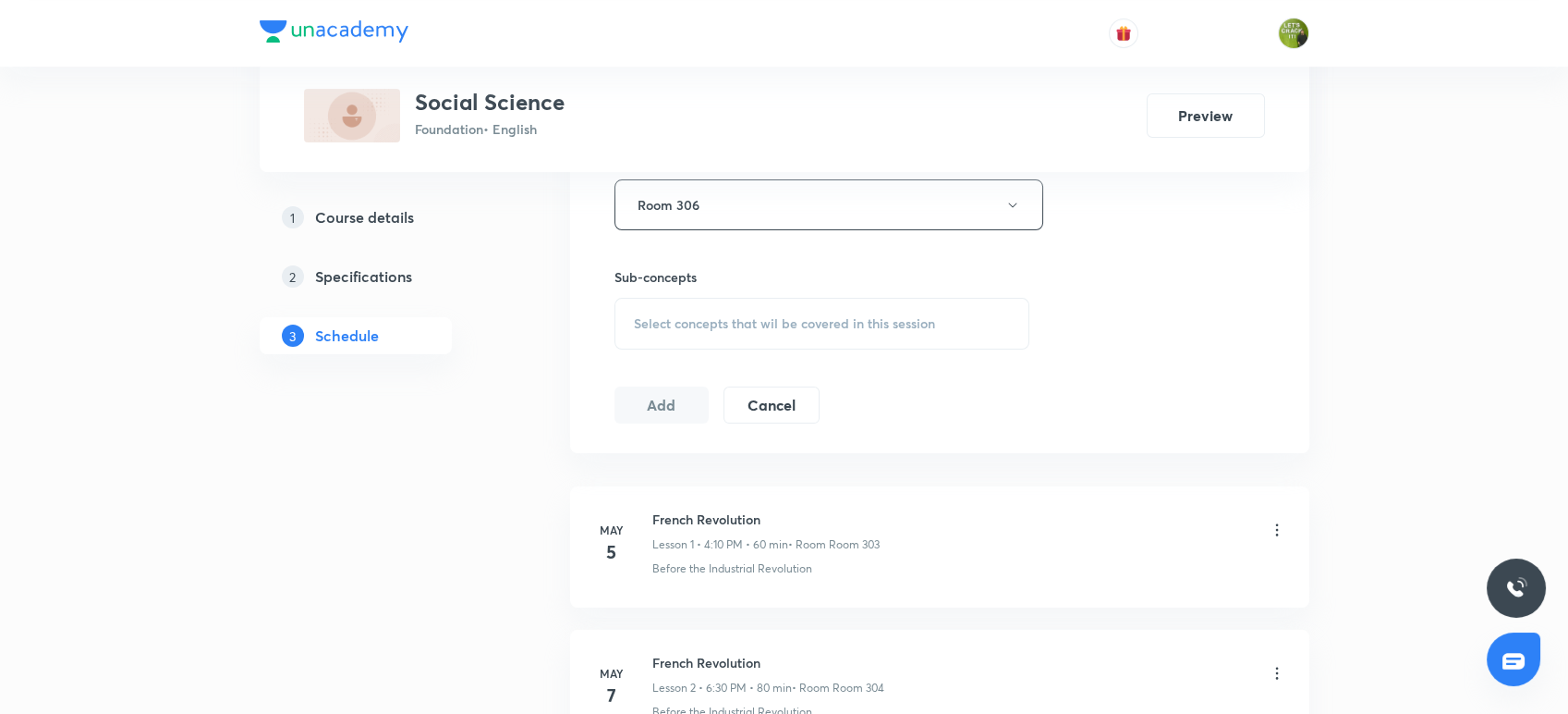
click at [734, 316] on span "Select concepts that wil be covered in this session" at bounding box center [784, 323] width 301 height 15
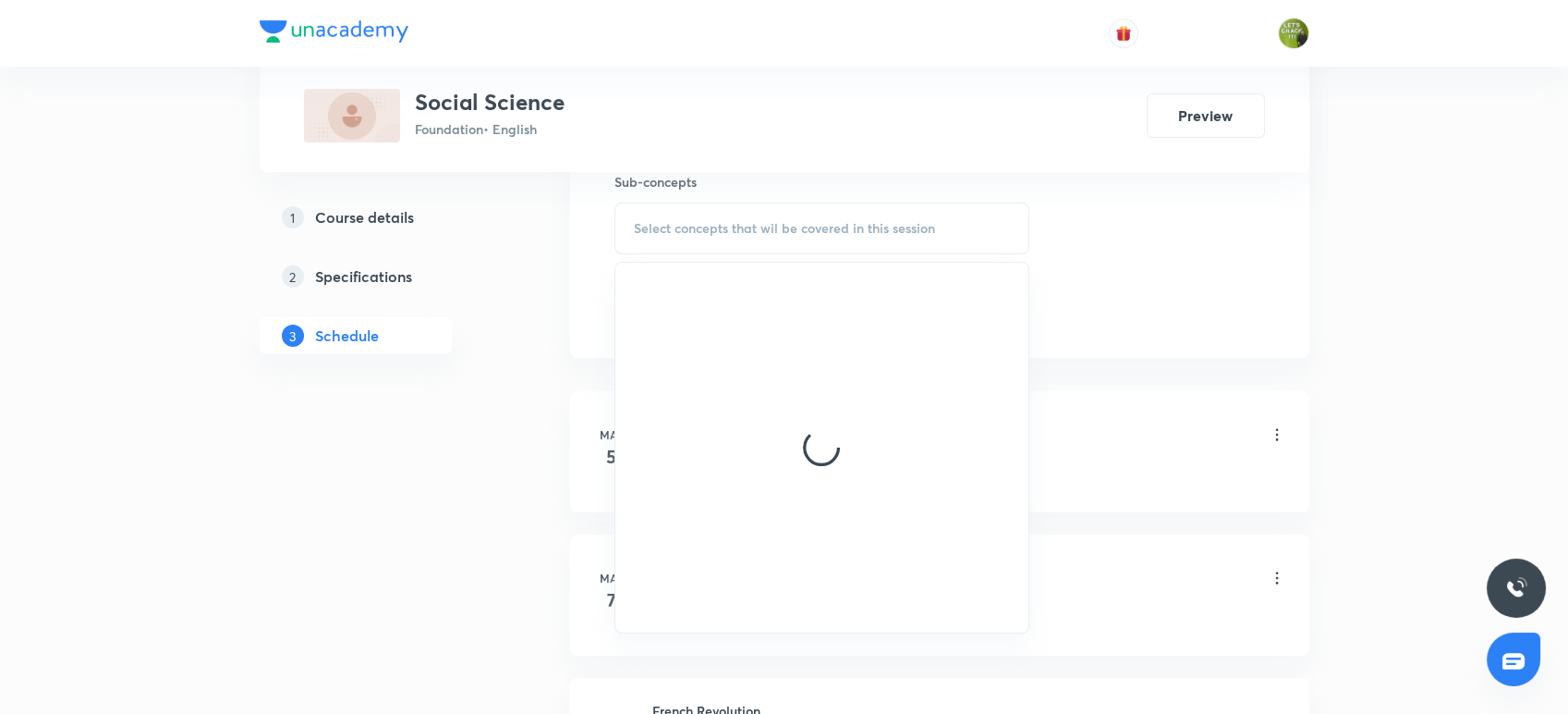
scroll to position [940, 0]
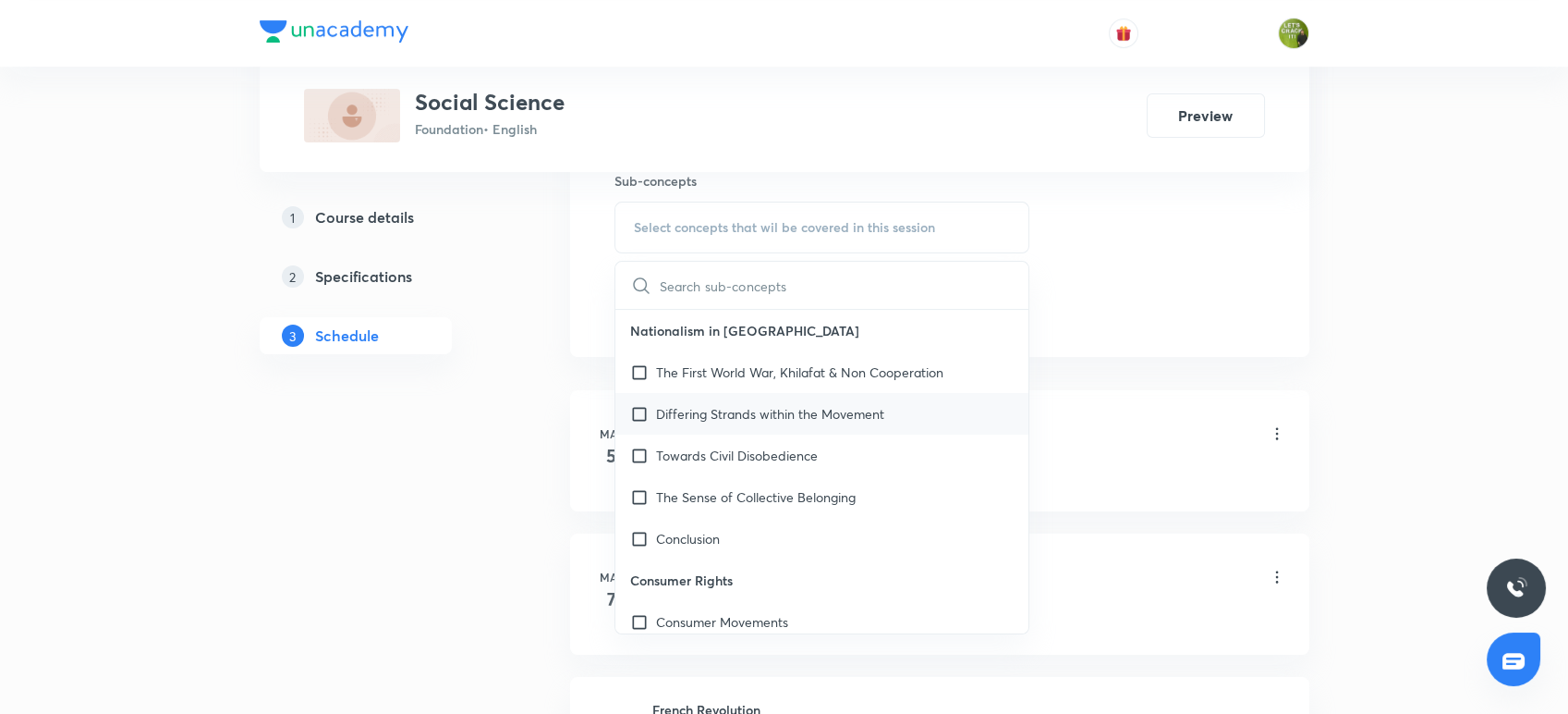
click at [727, 426] on div "Differing Strands within the Movement" at bounding box center [822, 413] width 414 height 42
checkbox input "true"
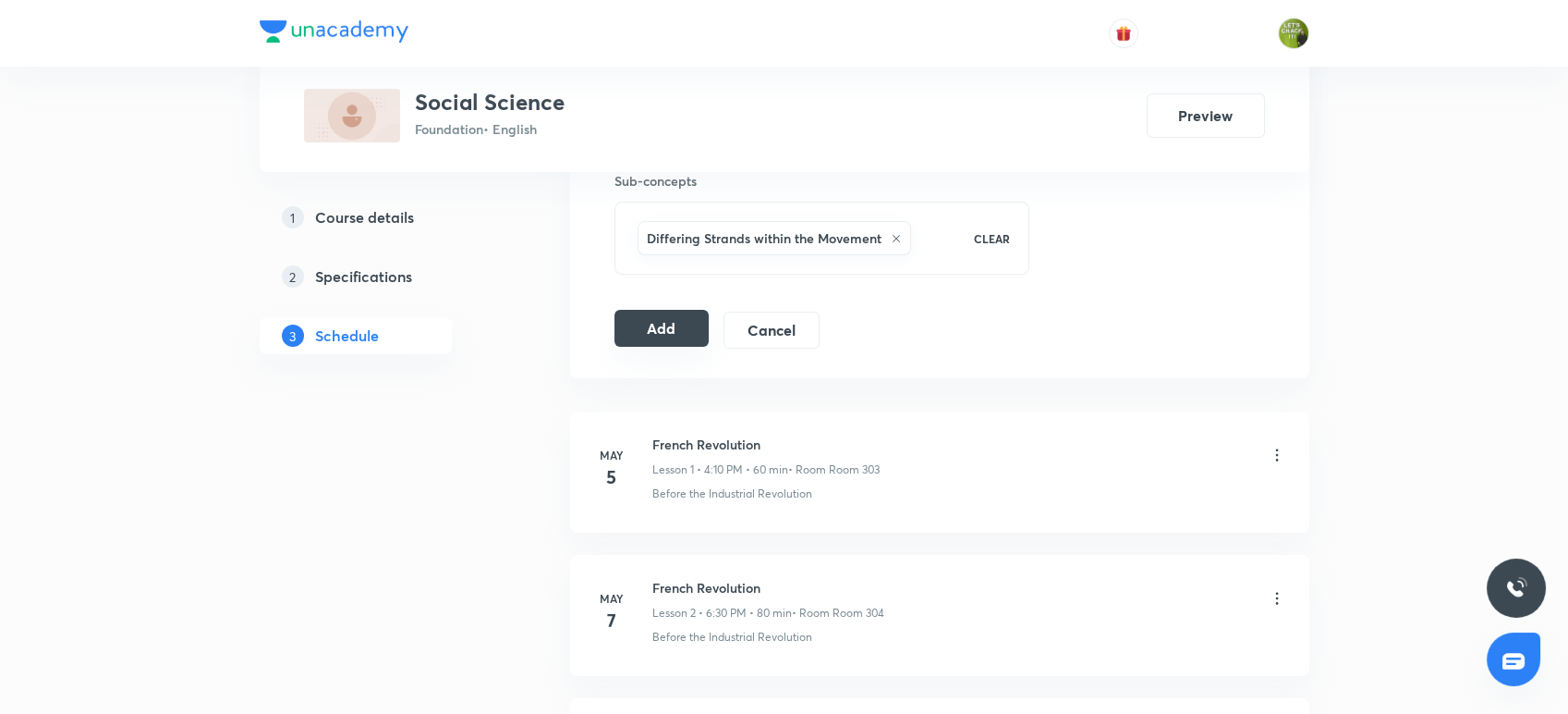
click at [658, 323] on button "Add" at bounding box center [662, 328] width 95 height 37
